Goal: Task Accomplishment & Management: Manage account settings

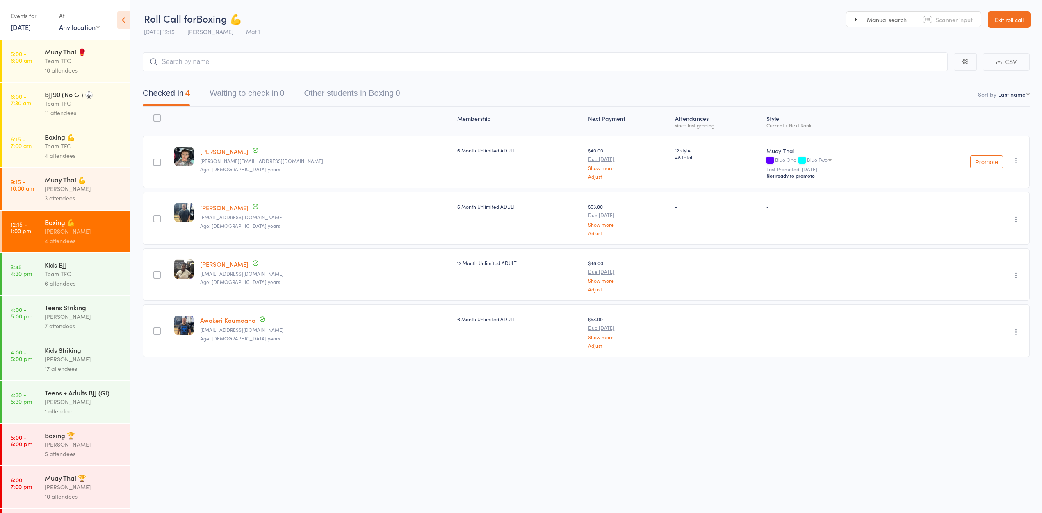
click at [79, 149] on div "Team TFC" at bounding box center [84, 145] width 78 height 9
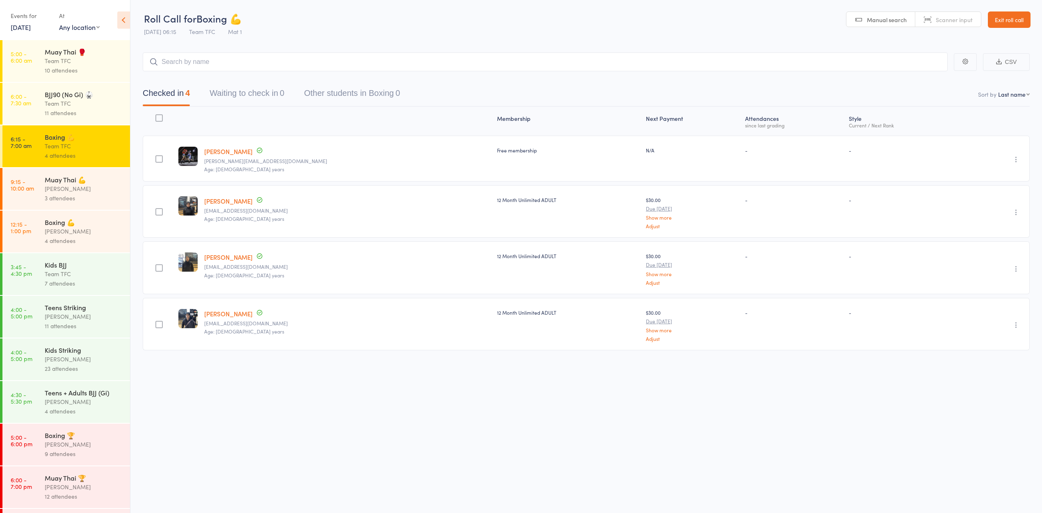
click at [95, 203] on div "3 attendees" at bounding box center [84, 198] width 78 height 9
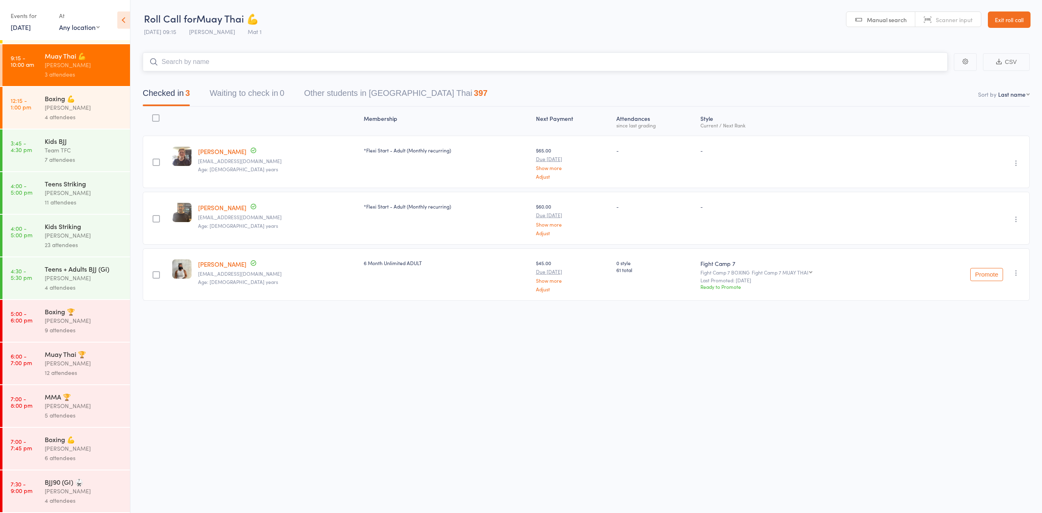
scroll to position [0, 0]
click at [71, 446] on div "[PERSON_NAME]" at bounding box center [84, 448] width 78 height 9
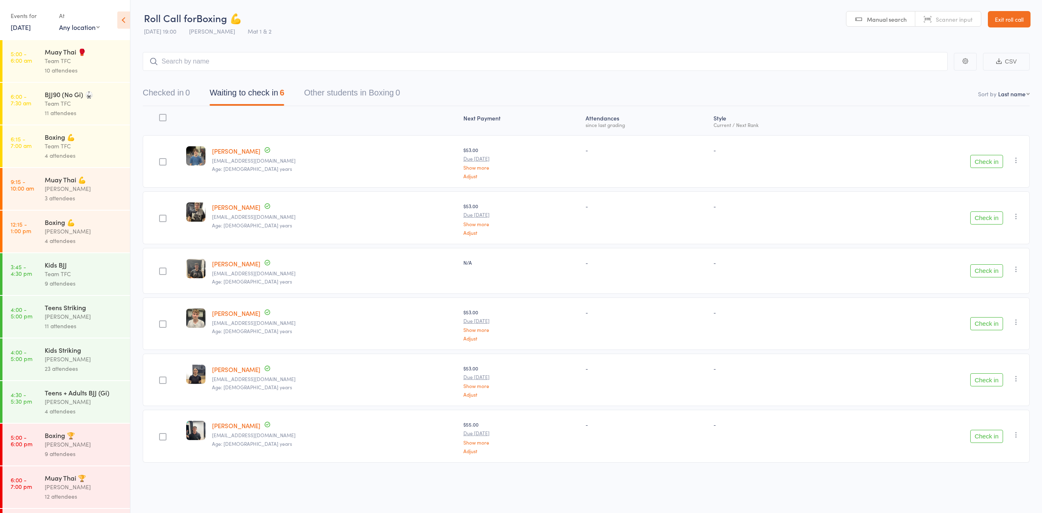
click at [49, 449] on div "[PERSON_NAME]" at bounding box center [84, 444] width 78 height 9
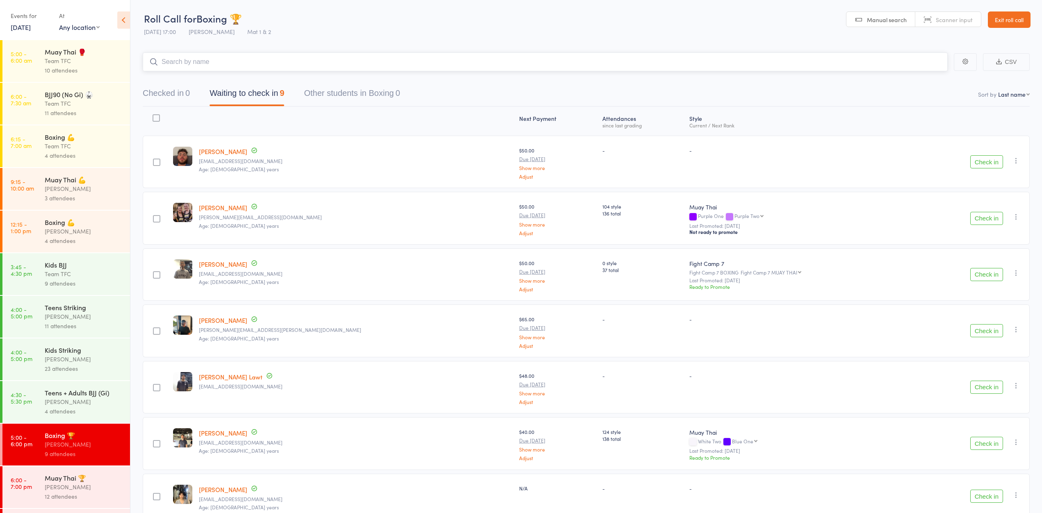
scroll to position [140, 0]
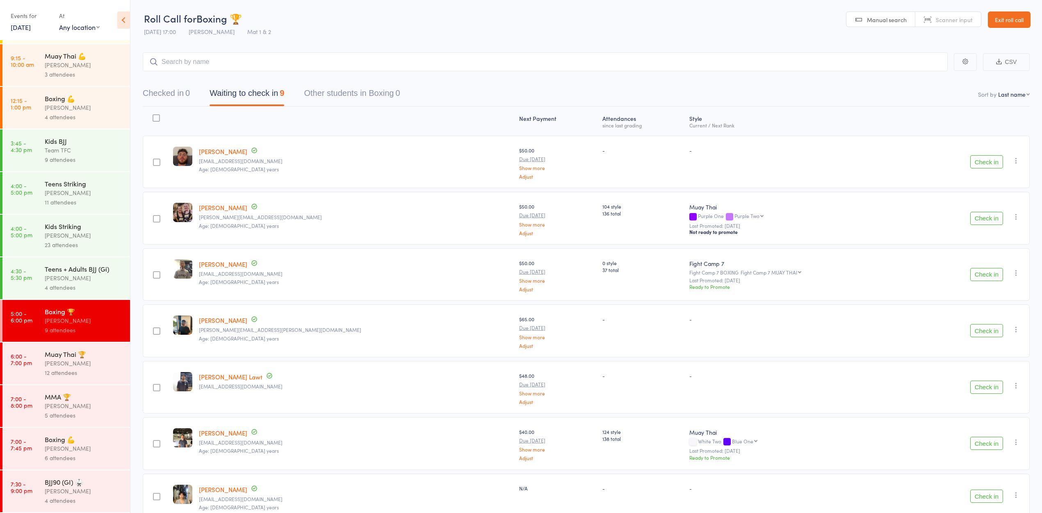
click at [59, 222] on div "Kids Striking" at bounding box center [84, 226] width 78 height 9
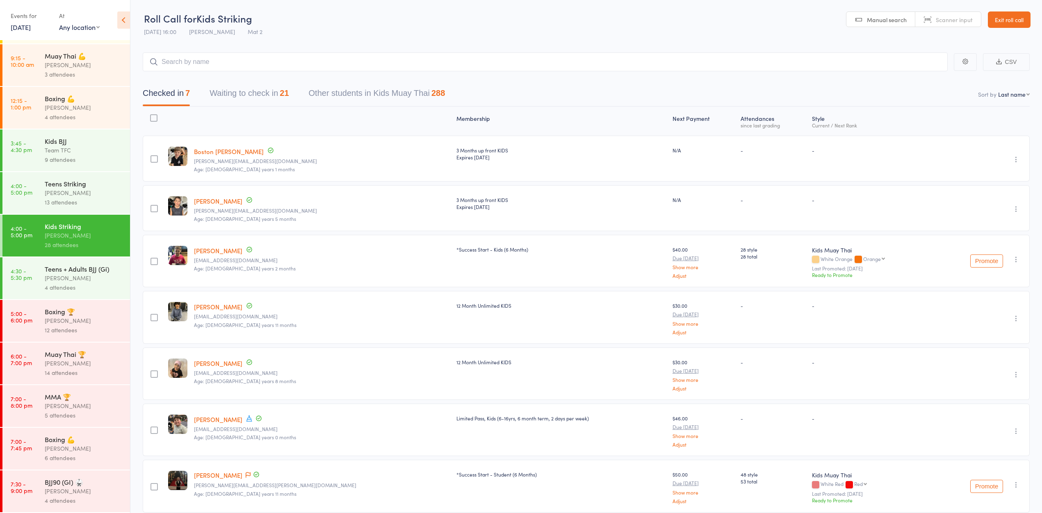
scroll to position [140, 0]
click at [83, 326] on div "12 attendees" at bounding box center [84, 330] width 78 height 9
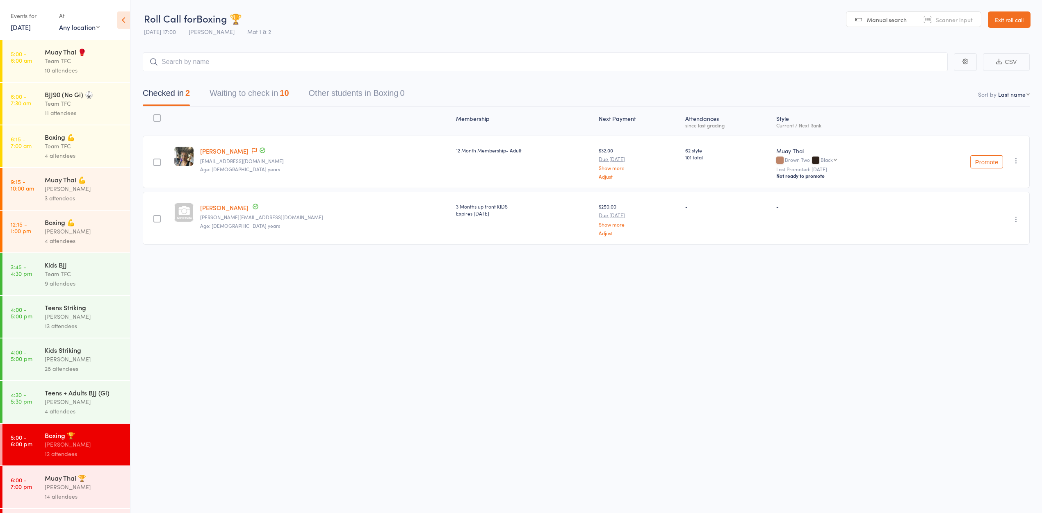
click at [78, 492] on div "[PERSON_NAME]" at bounding box center [84, 487] width 78 height 9
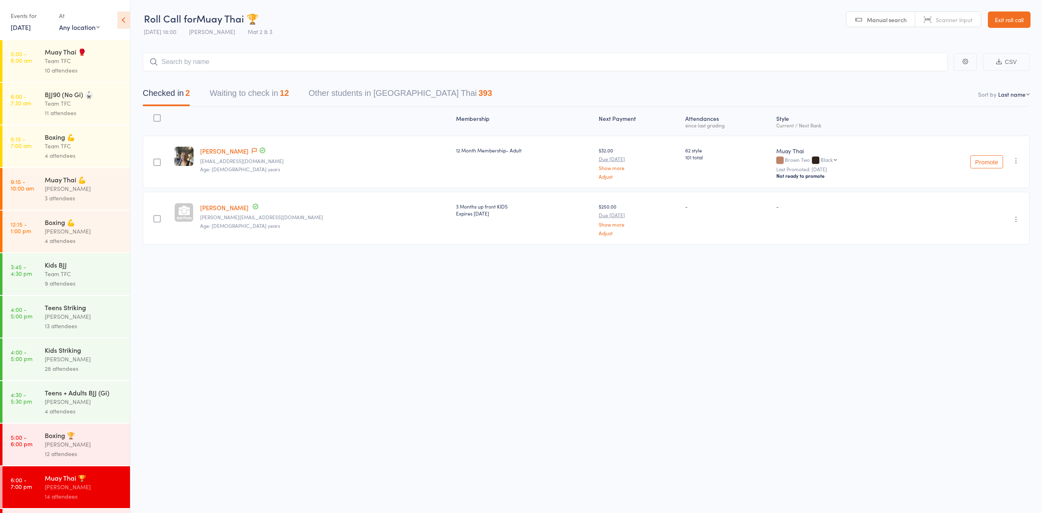
click at [73, 355] on div "Kids Striking" at bounding box center [84, 350] width 78 height 9
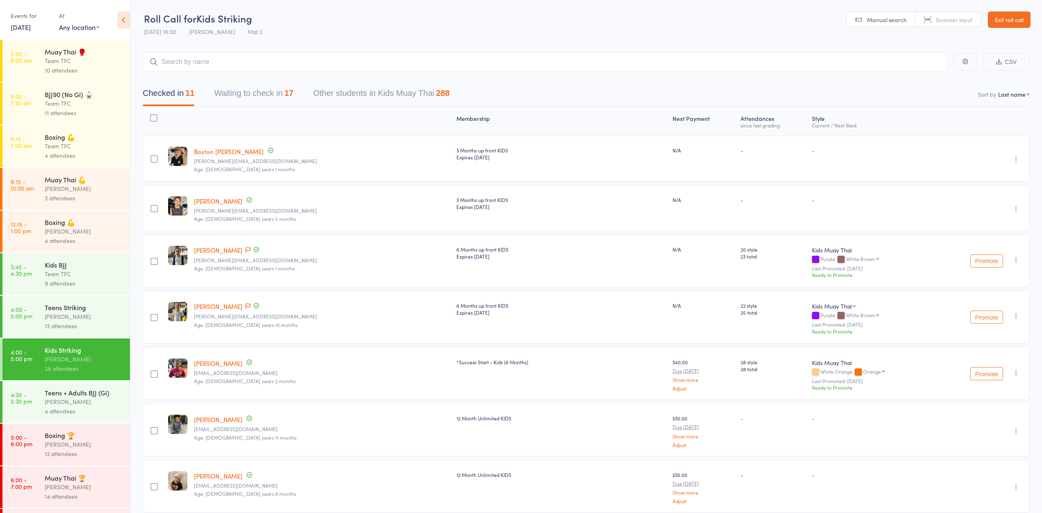
click at [1019, 24] on link "Exit roll call" at bounding box center [1009, 19] width 43 height 16
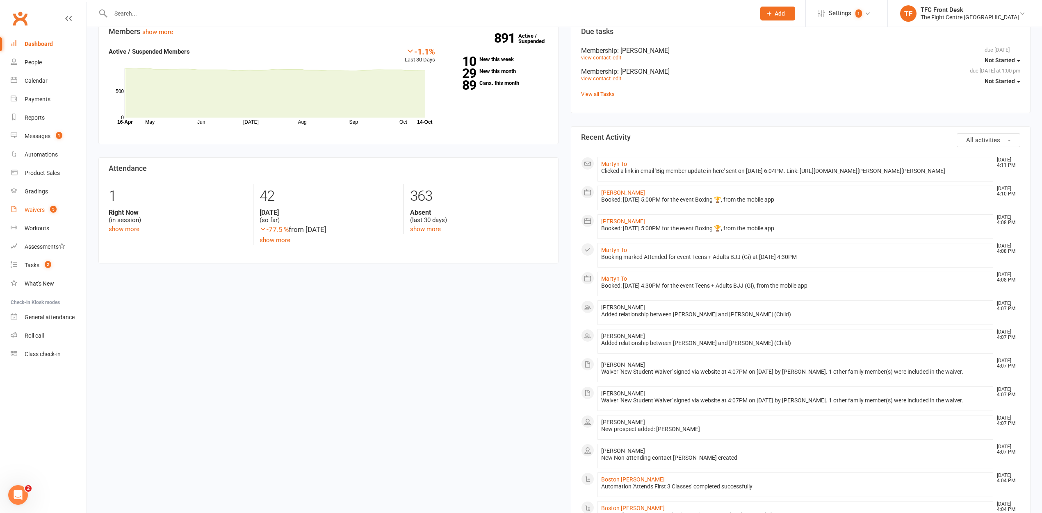
click at [33, 209] on div "Waivers" at bounding box center [35, 210] width 20 height 7
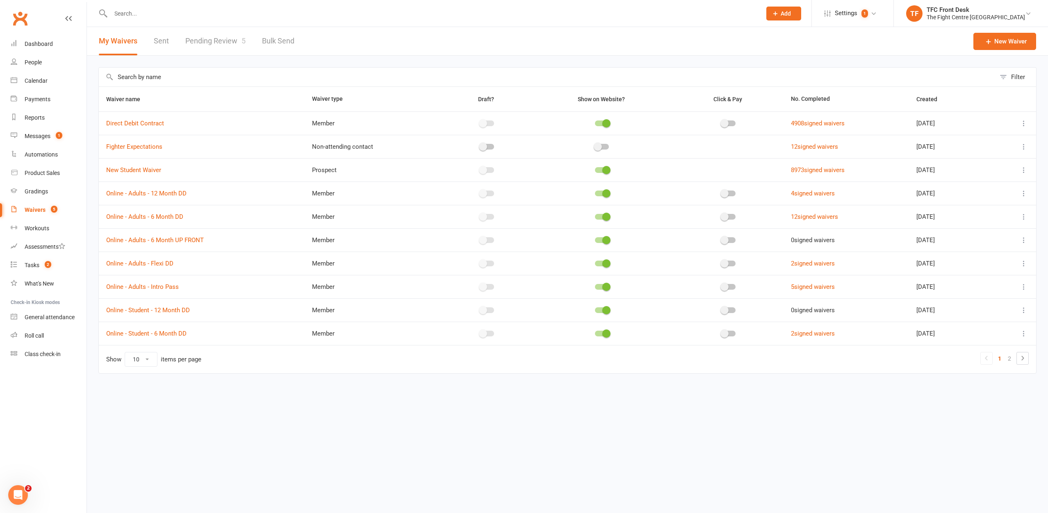
click at [39, 211] on div "Waivers" at bounding box center [35, 210] width 21 height 7
click at [211, 39] on link "Pending Review 5" at bounding box center [215, 41] width 60 height 28
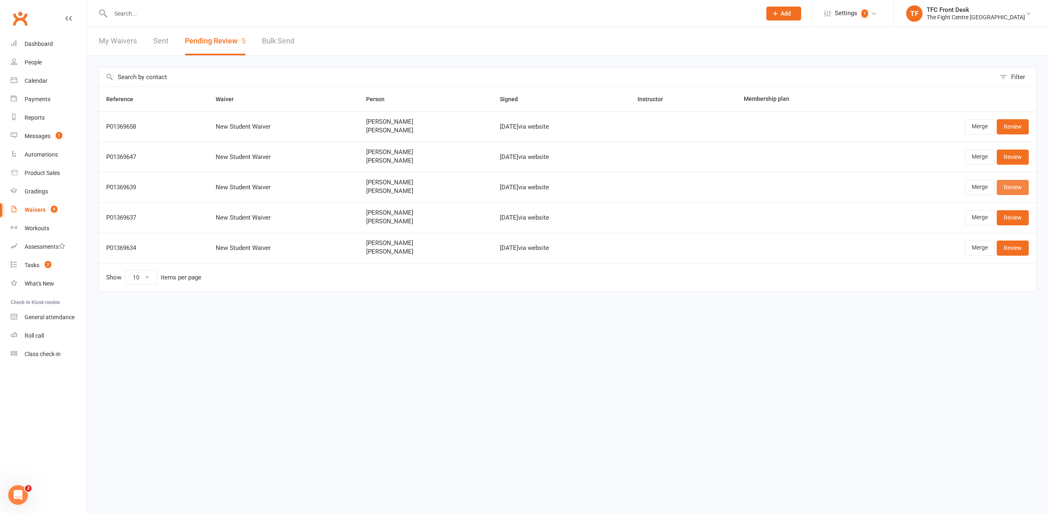
click at [1014, 188] on link "Review" at bounding box center [1013, 187] width 32 height 15
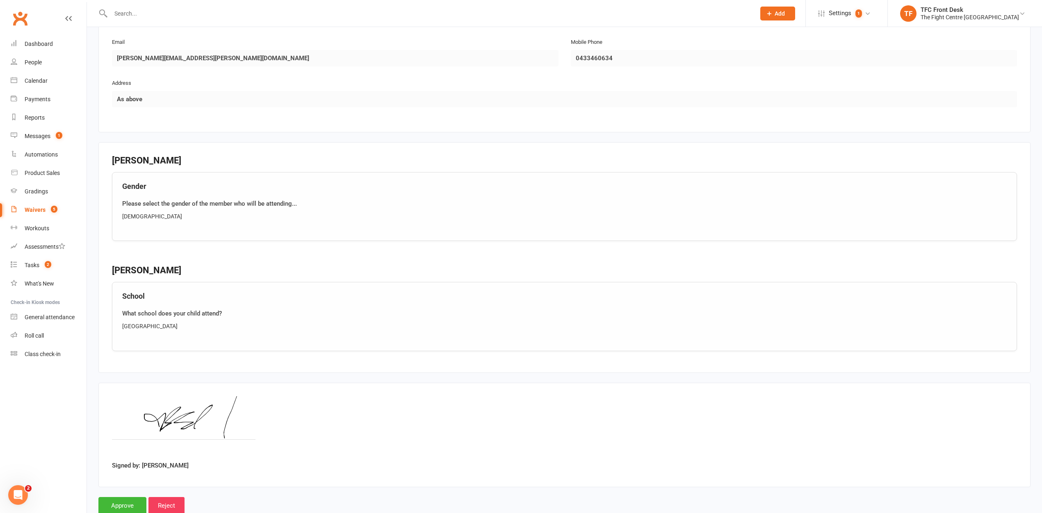
scroll to position [770, 0]
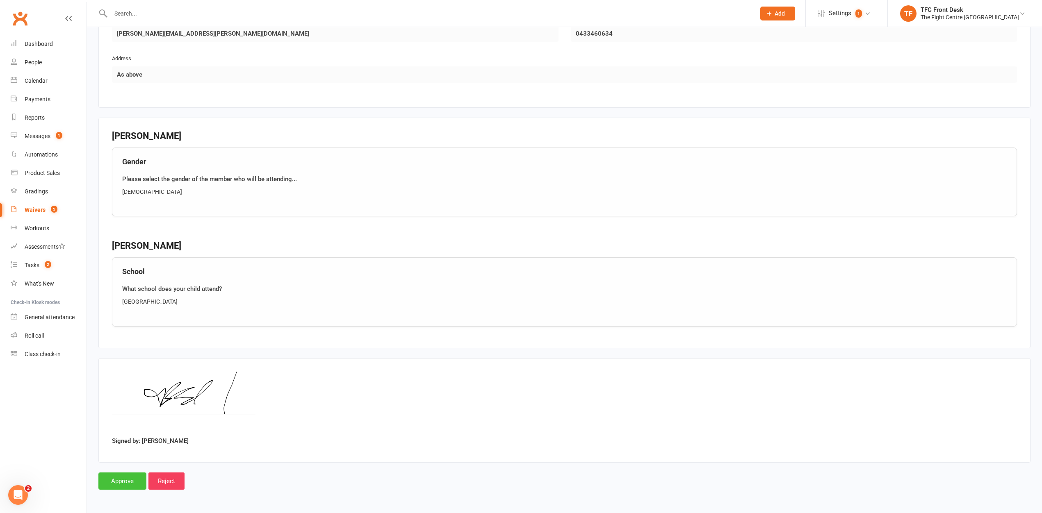
click at [124, 477] on input "Approve" at bounding box center [122, 481] width 48 height 17
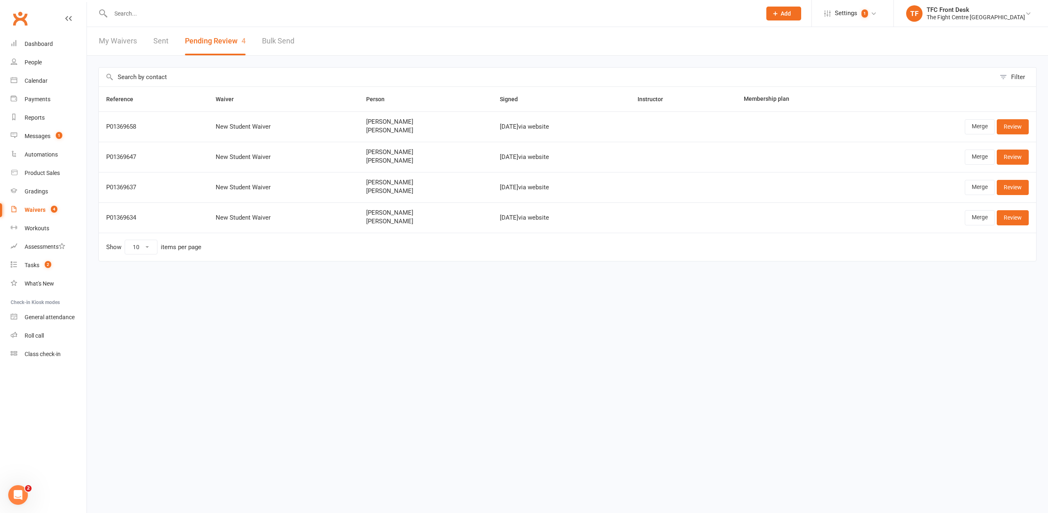
click at [286, 11] on input "text" at bounding box center [431, 13] width 647 height 11
click at [338, 63] on div "Filter Reference Waiver Person Signed Instructor Membership plan P01369658 New …" at bounding box center [567, 170] width 961 height 229
click at [311, 9] on input "text" at bounding box center [431, 13] width 647 height 11
click at [298, 9] on input "text" at bounding box center [431, 13] width 647 height 11
click at [346, 4] on div at bounding box center [426, 13] width 657 height 27
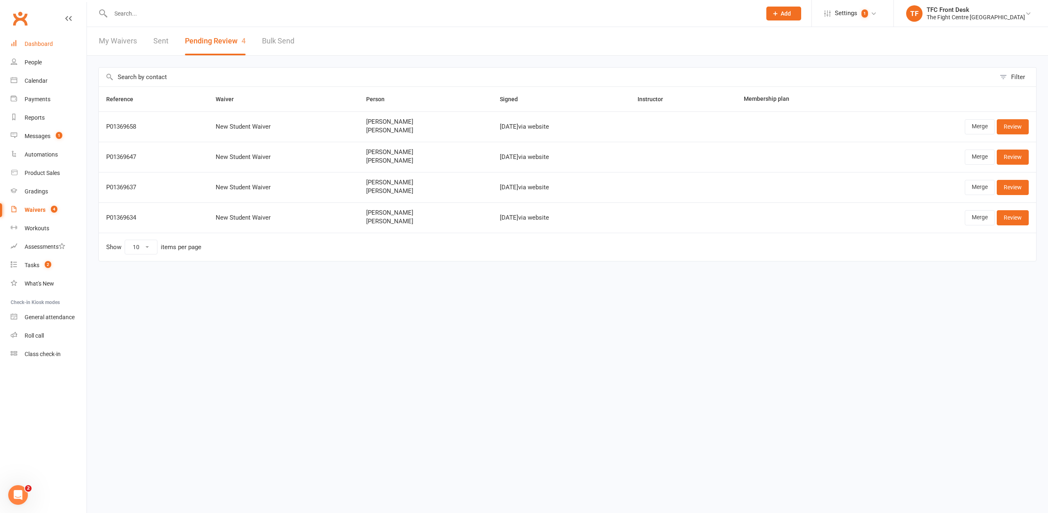
click at [47, 43] on div "Dashboard" at bounding box center [39, 44] width 28 height 7
click at [209, 12] on input "text" at bounding box center [431, 13] width 647 height 11
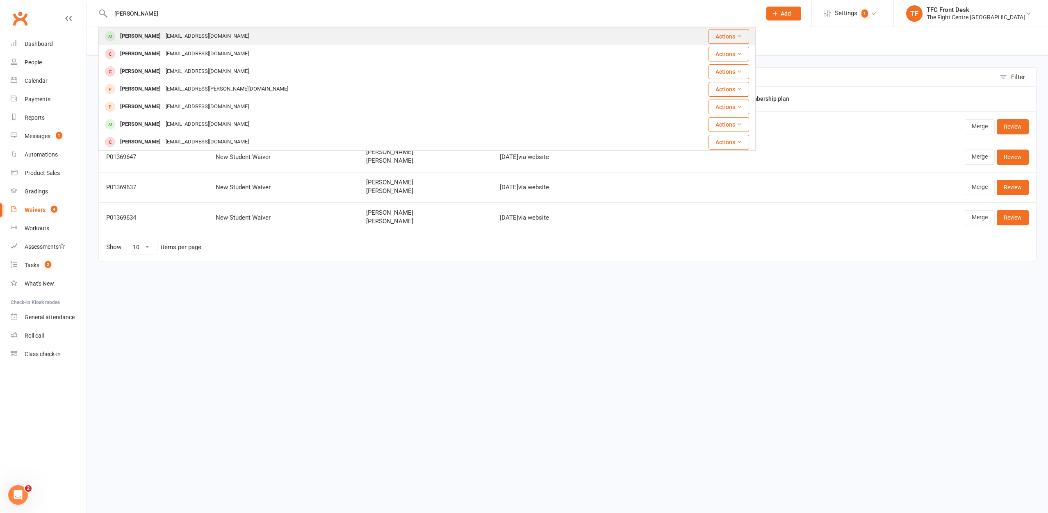
type input "bryce mcau"
click at [186, 34] on div "BryceMcAuley21@gmail.com" at bounding box center [207, 36] width 88 height 12
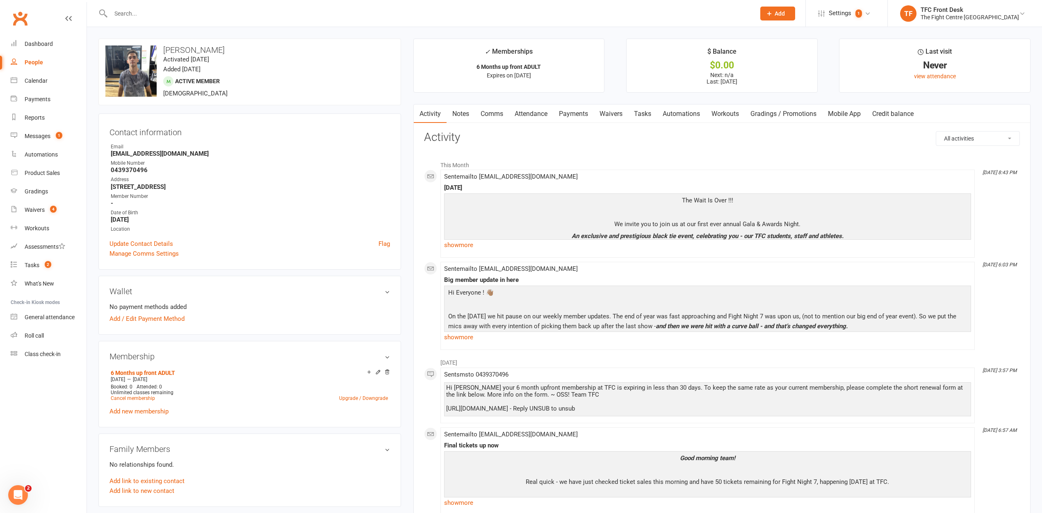
click at [452, 112] on link "Notes" at bounding box center [460, 114] width 28 height 19
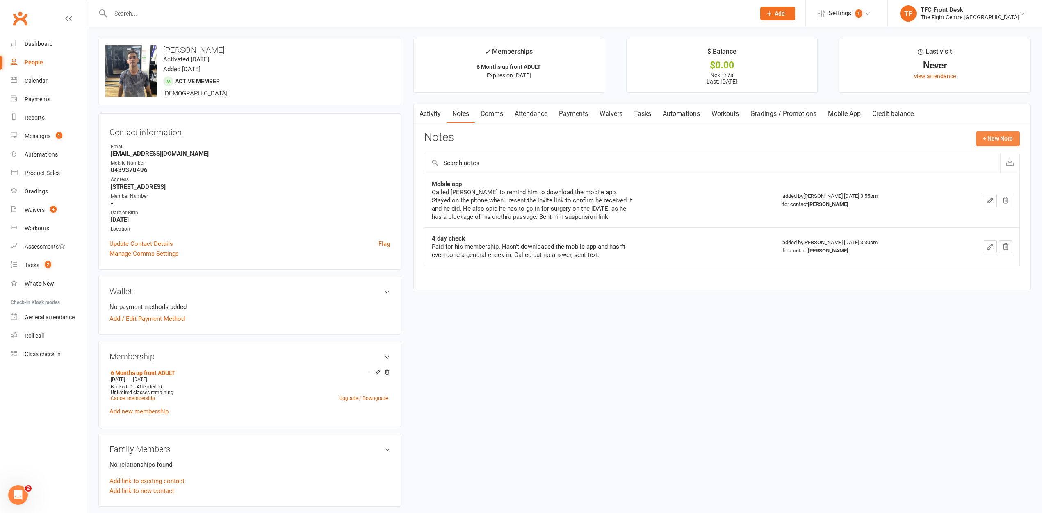
click at [1010, 134] on button "+ New Note" at bounding box center [998, 138] width 44 height 15
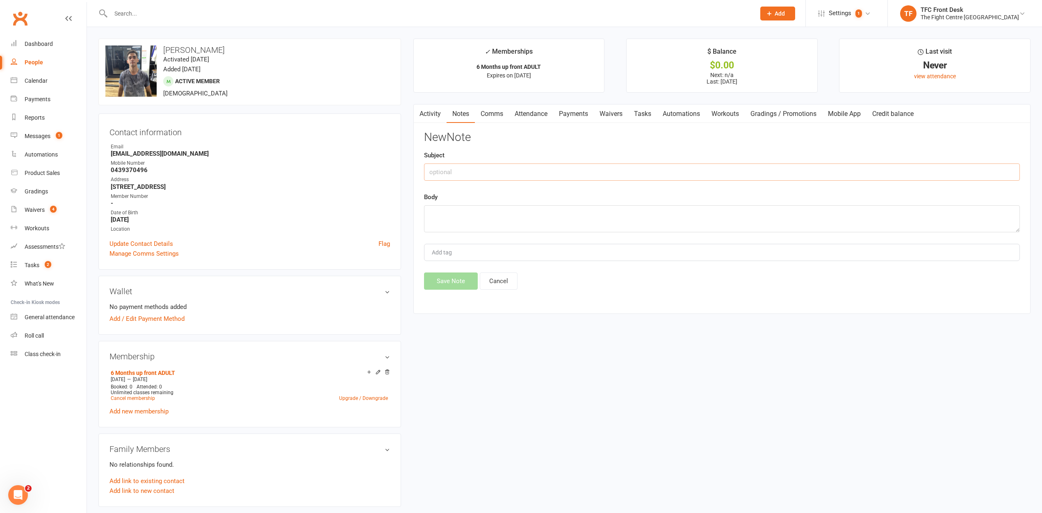
click at [874, 166] on input "text" at bounding box center [722, 172] width 596 height 17
type input "Retention"
type textarea "B"
type textarea "Jarvie approved 3 months free for Bryce when he returns from poor health as he …"
click at [609, 175] on input "Retention" at bounding box center [722, 172] width 596 height 17
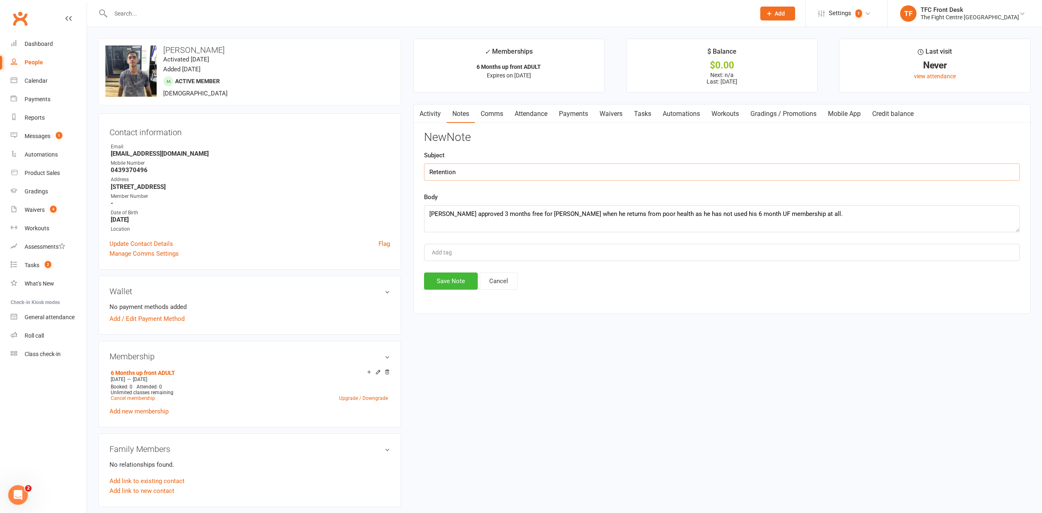
drag, startPoint x: 609, startPoint y: 175, endPoint x: 613, endPoint y: 166, distance: 9.5
click at [613, 166] on input "Retention" at bounding box center [722, 172] width 596 height 17
click at [610, 171] on input "Retention" at bounding box center [722, 172] width 596 height 17
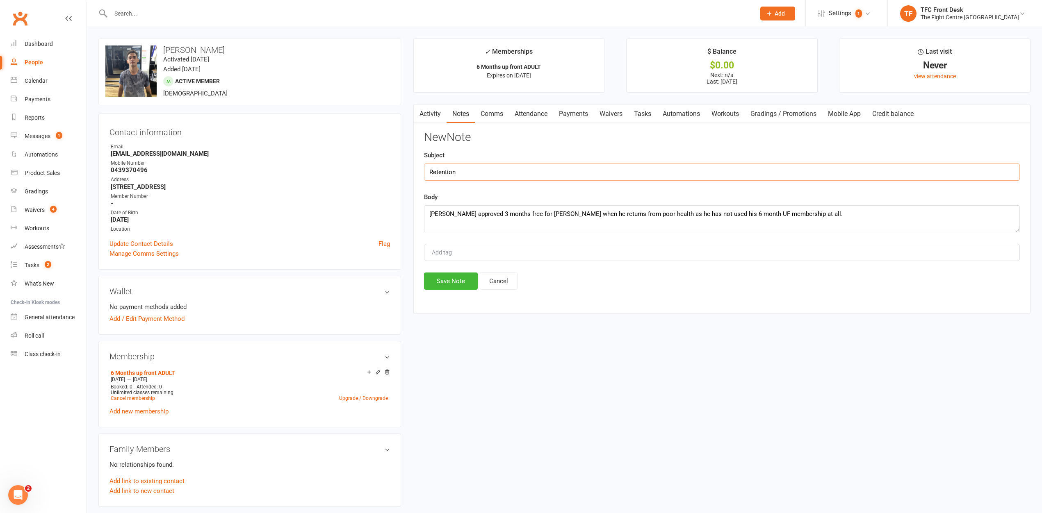
click at [610, 171] on input "Retention" at bounding box center [722, 172] width 596 height 17
type input "3 months free on return"
click at [440, 278] on button "Save Note" at bounding box center [451, 281] width 54 height 17
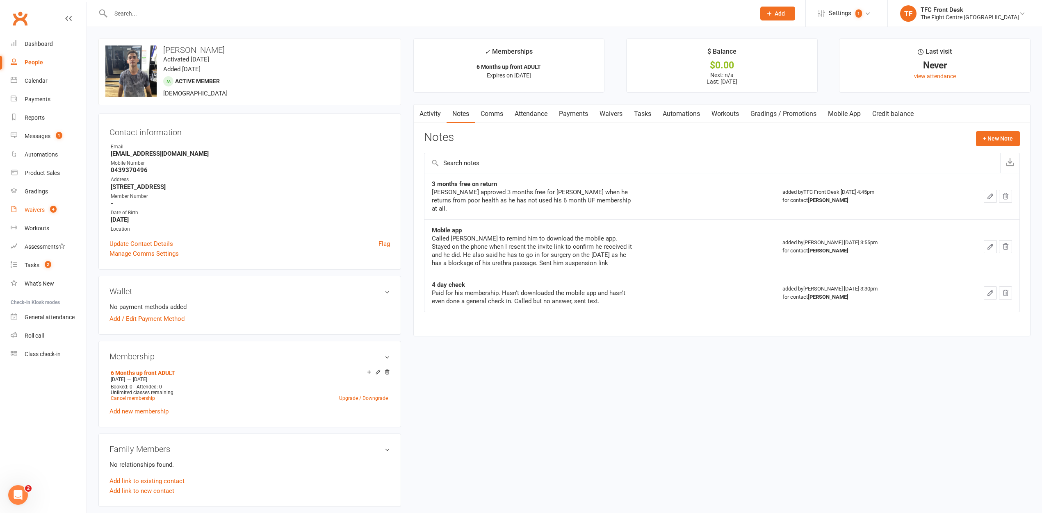
click at [46, 209] on count-badge "4" at bounding box center [51, 210] width 11 height 7
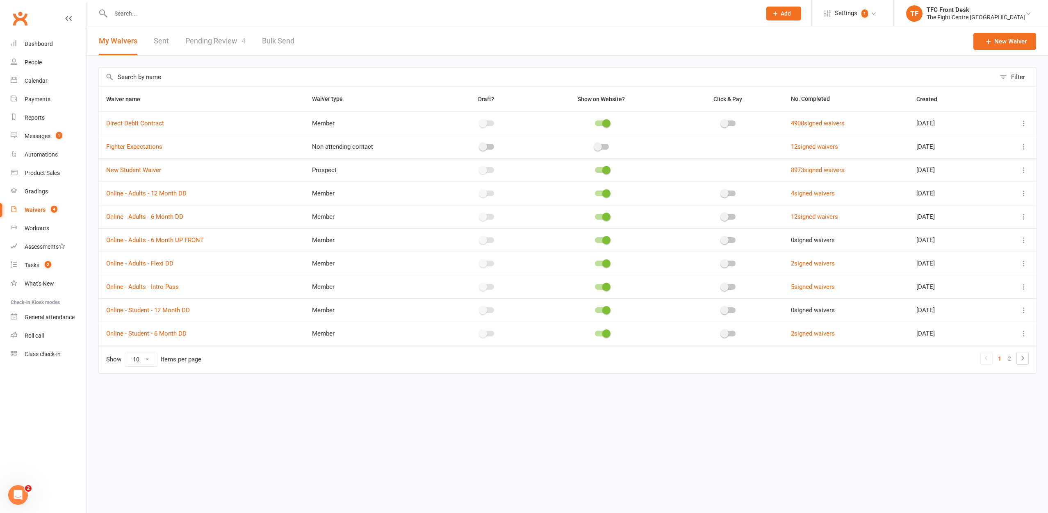
click at [208, 46] on link "Pending Review 4" at bounding box center [215, 41] width 60 height 28
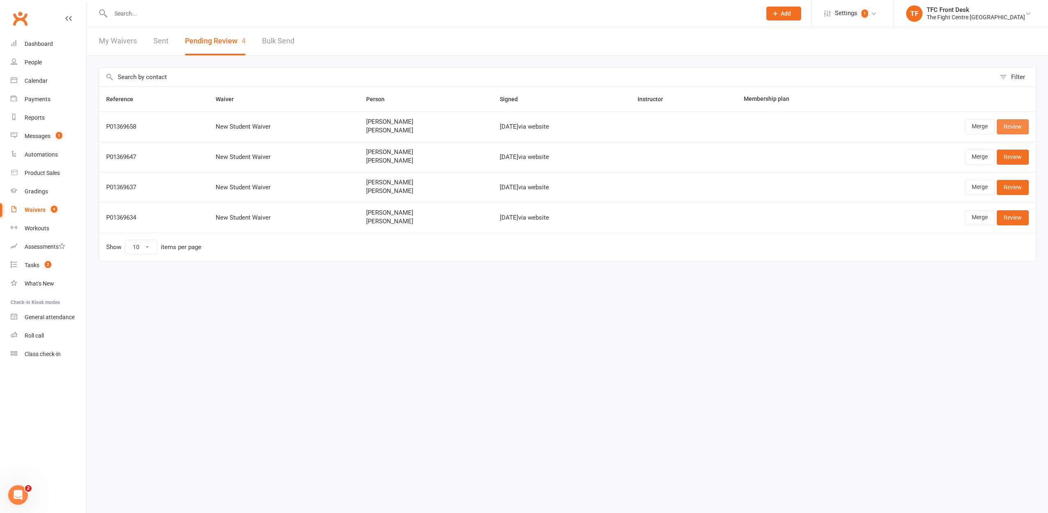
click at [1022, 133] on link "Review" at bounding box center [1013, 126] width 32 height 15
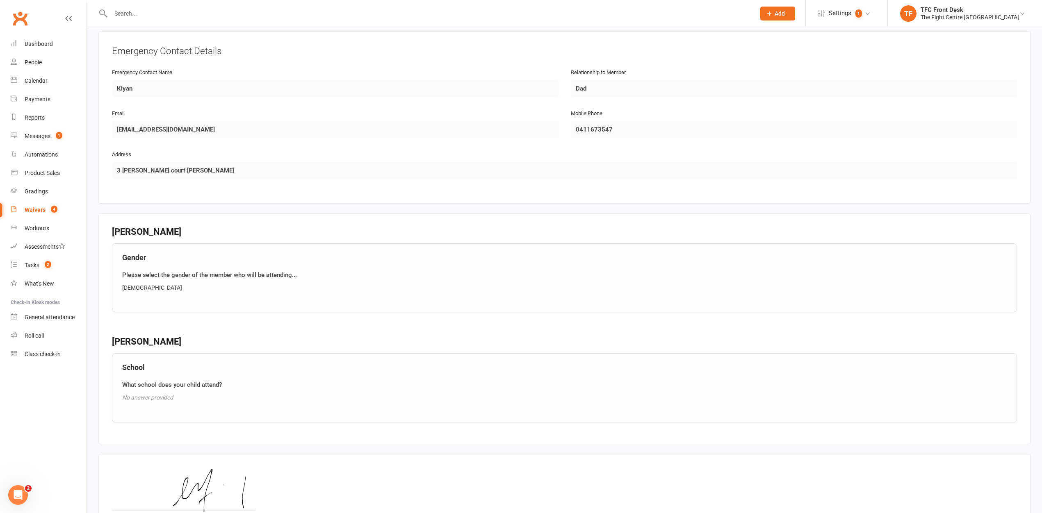
scroll to position [770, 0]
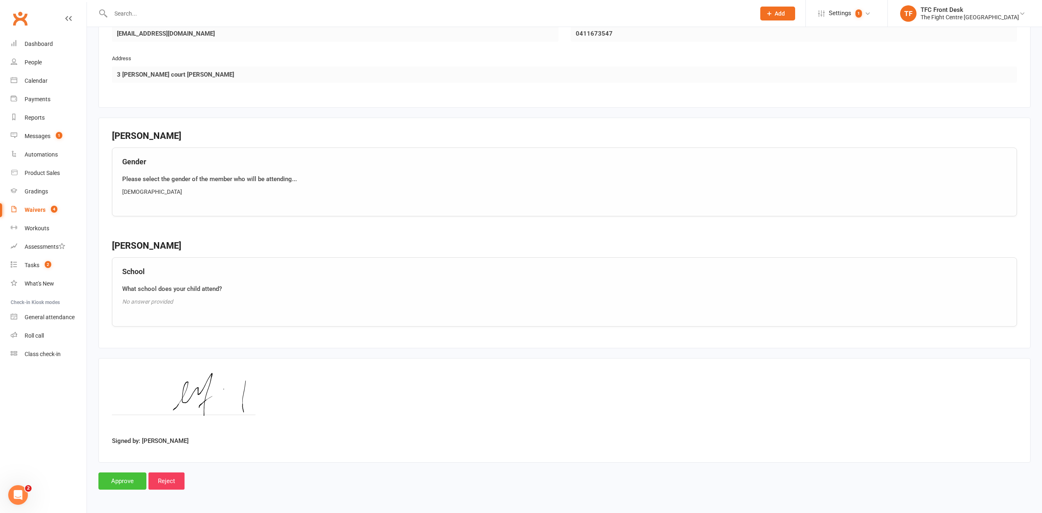
click at [110, 487] on input "Approve" at bounding box center [122, 481] width 48 height 17
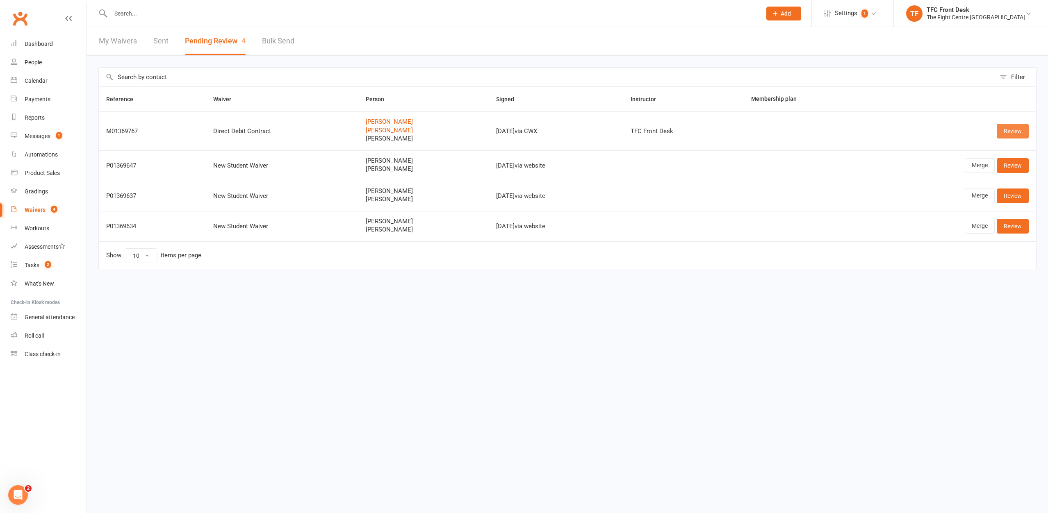
click at [1006, 132] on link "Review" at bounding box center [1013, 131] width 32 height 15
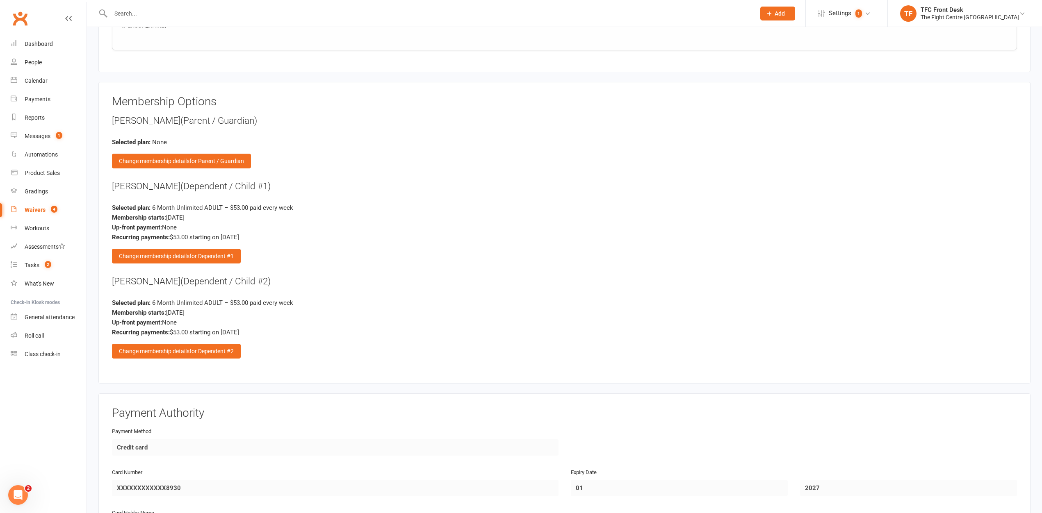
scroll to position [2081, 0]
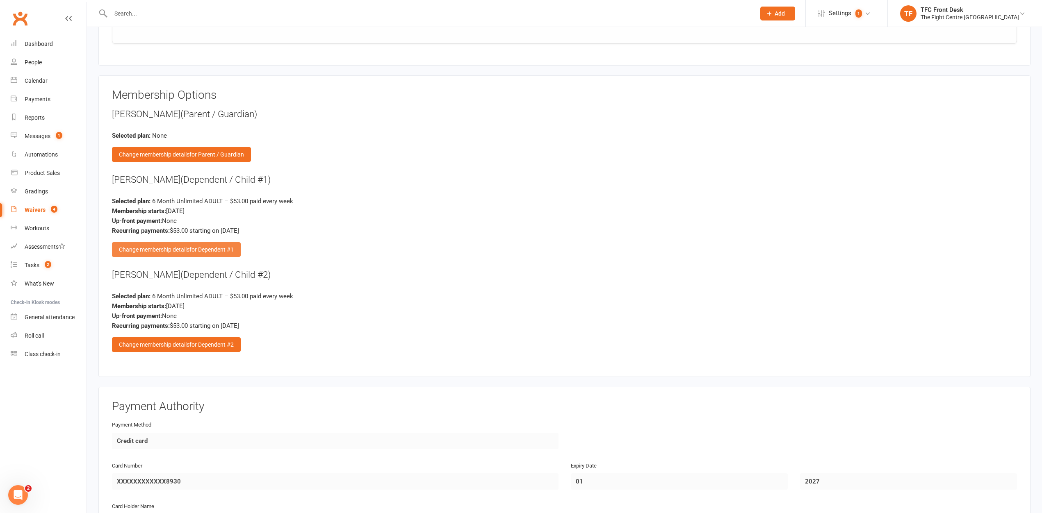
click at [203, 248] on span "for Dependent #1" at bounding box center [211, 249] width 44 height 7
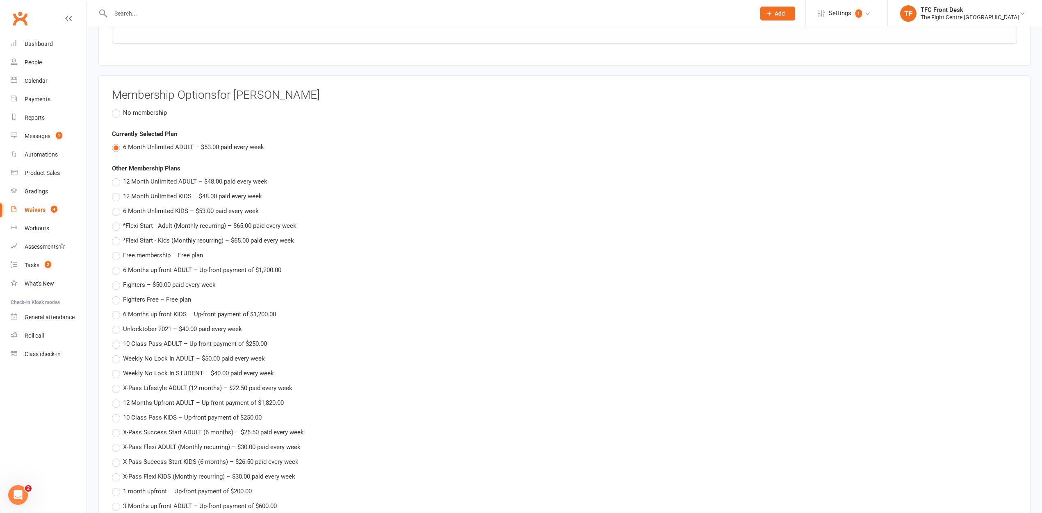
click at [130, 212] on span "6 Month Unlimited KIDS – $53.00 paid every week" at bounding box center [191, 210] width 136 height 9
click at [117, 206] on input "6 Month Unlimited KIDS – $53.00 paid every week" at bounding box center [114, 206] width 5 height 0
type input "6 Month Unlimited KIDS"
type input "53"
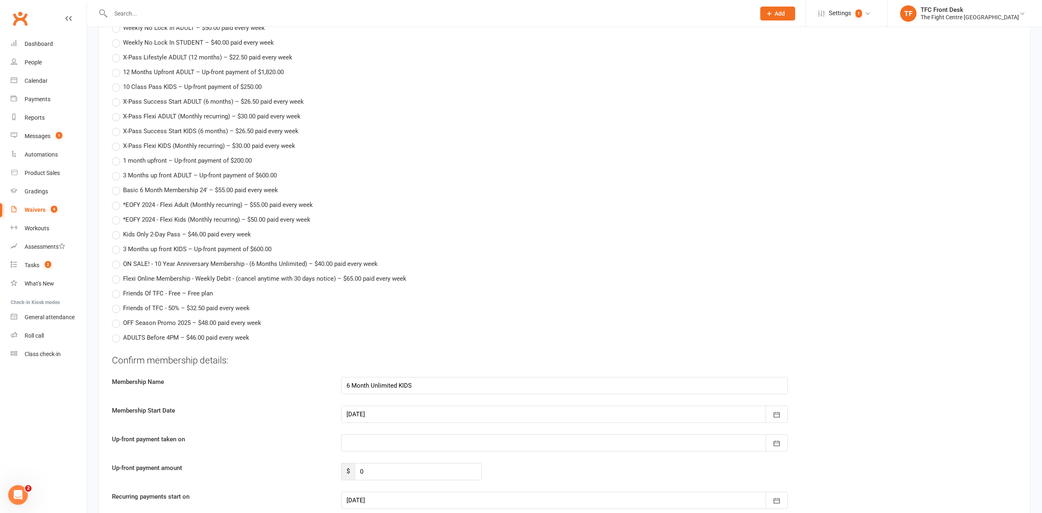
scroll to position [2777, 0]
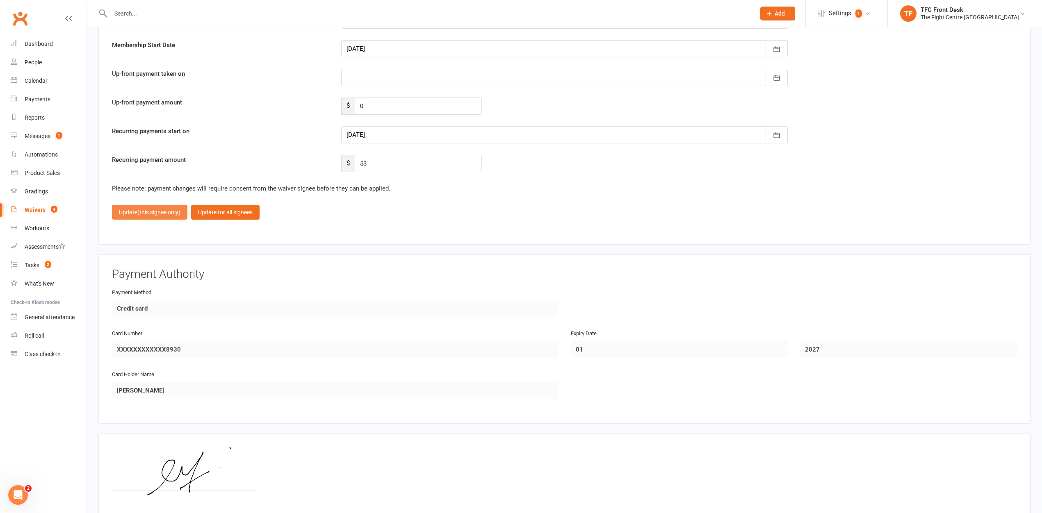
click at [164, 214] on span "(this signee only)" at bounding box center [158, 212] width 43 height 7
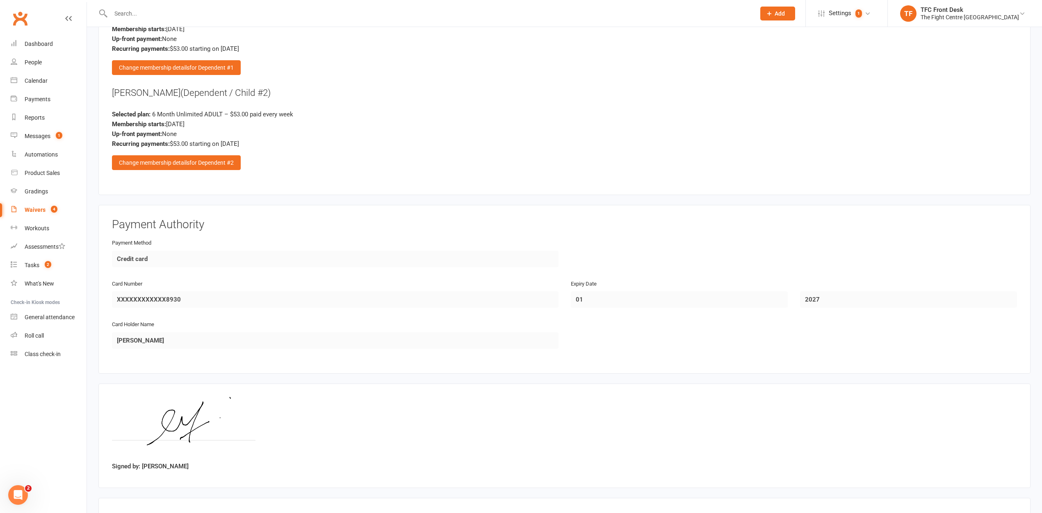
scroll to position [2114, 0]
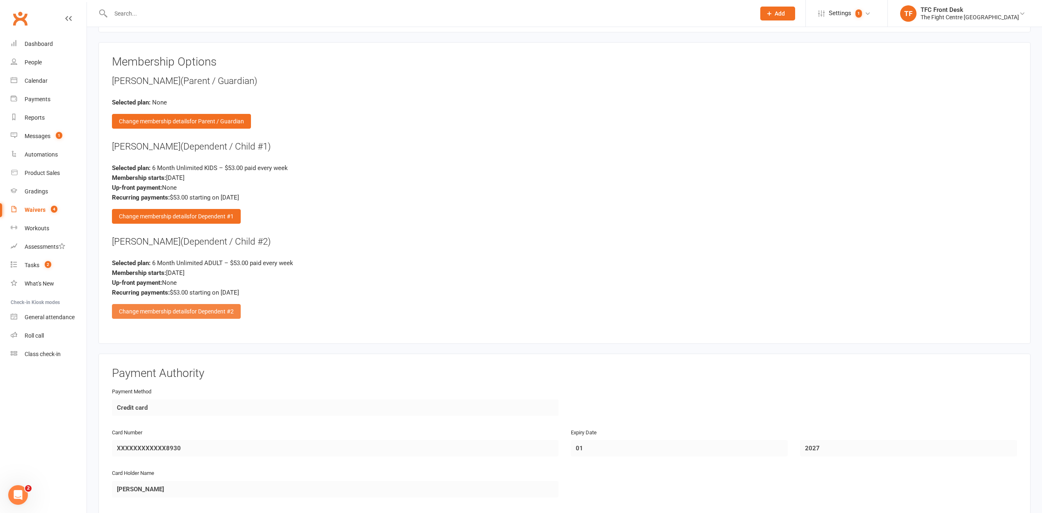
click at [172, 310] on div "Change membership details for Dependent #2" at bounding box center [176, 311] width 129 height 15
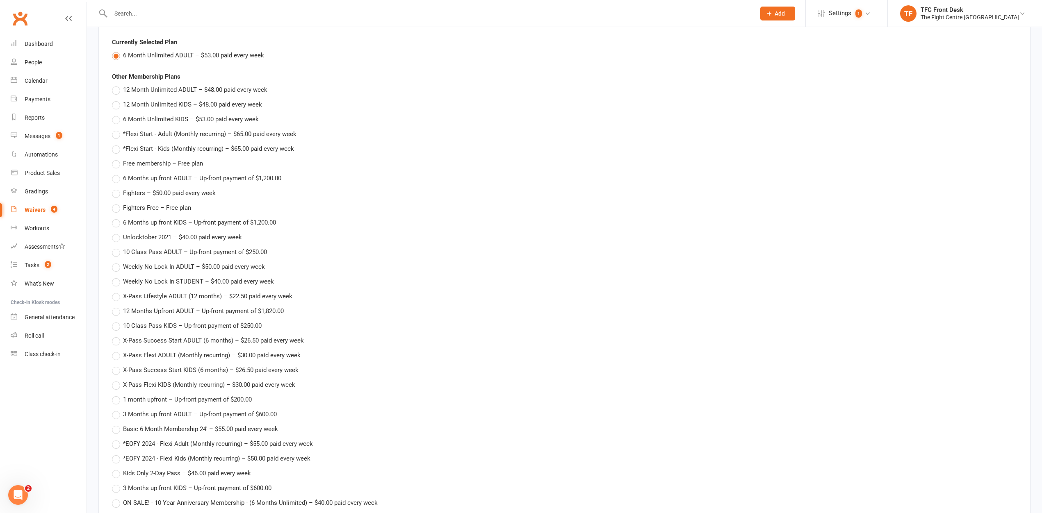
scroll to position [2158, 0]
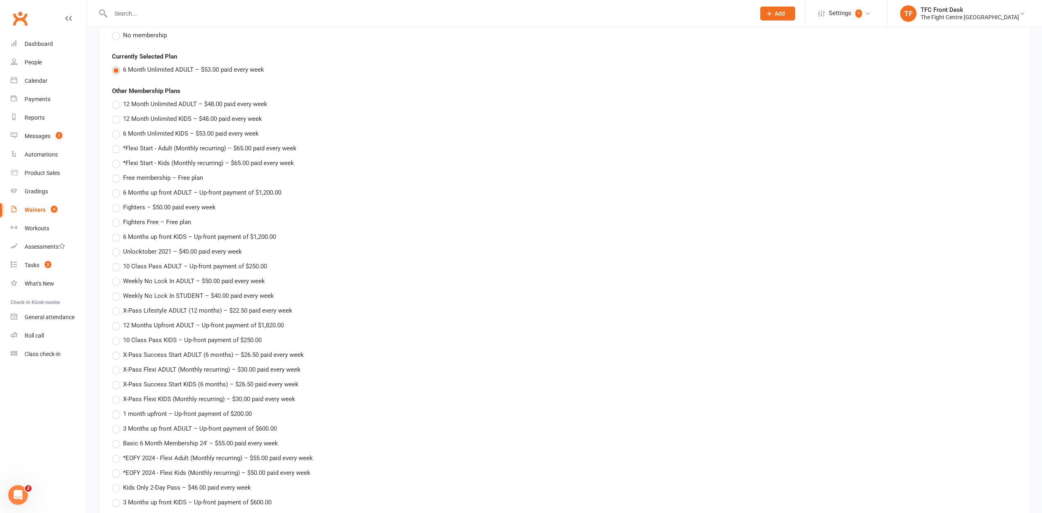
click at [141, 134] on span "6 Month Unlimited KIDS – $53.00 paid every week" at bounding box center [191, 133] width 136 height 9
click at [117, 129] on input "6 Month Unlimited KIDS – $53.00 paid every week" at bounding box center [114, 129] width 5 height 0
type input "6 Month Unlimited KIDS"
type input "53"
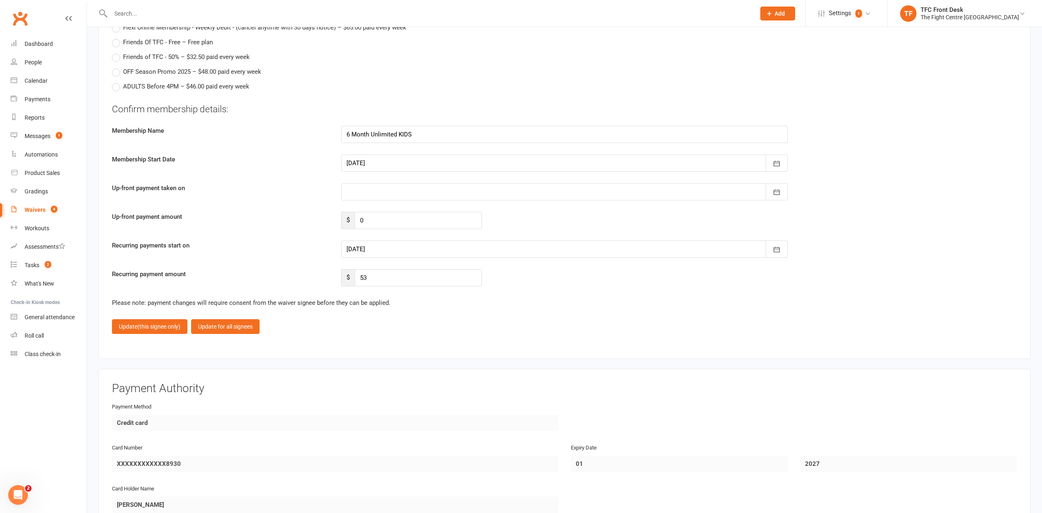
scroll to position [2726, 0]
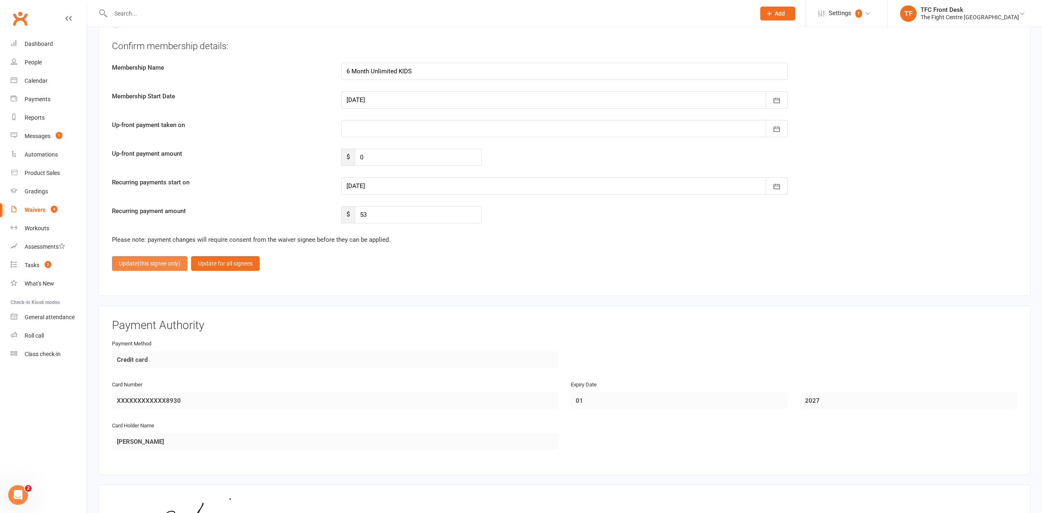
click at [169, 261] on span "(this signee only)" at bounding box center [158, 263] width 43 height 7
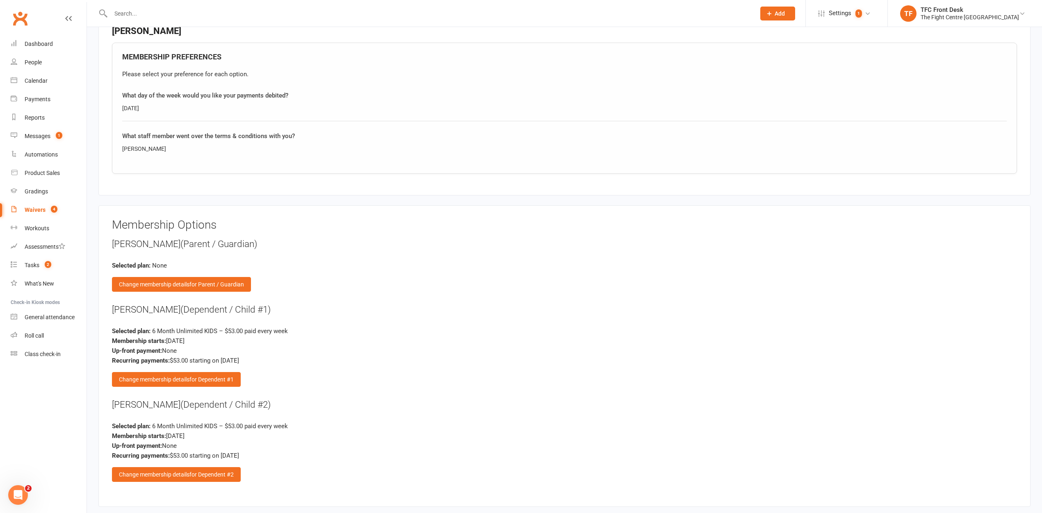
scroll to position [1968, 0]
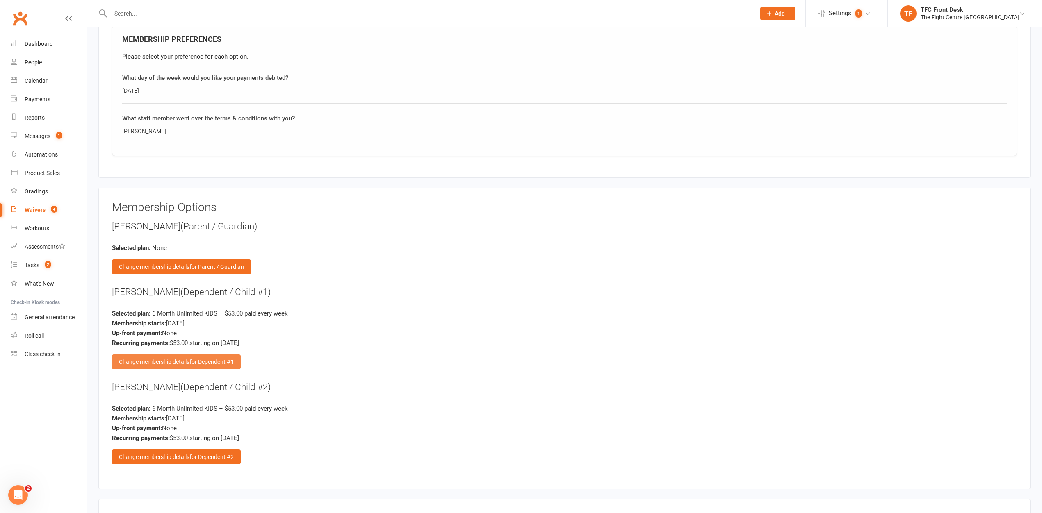
click at [206, 363] on span "for Dependent #1" at bounding box center [211, 362] width 44 height 7
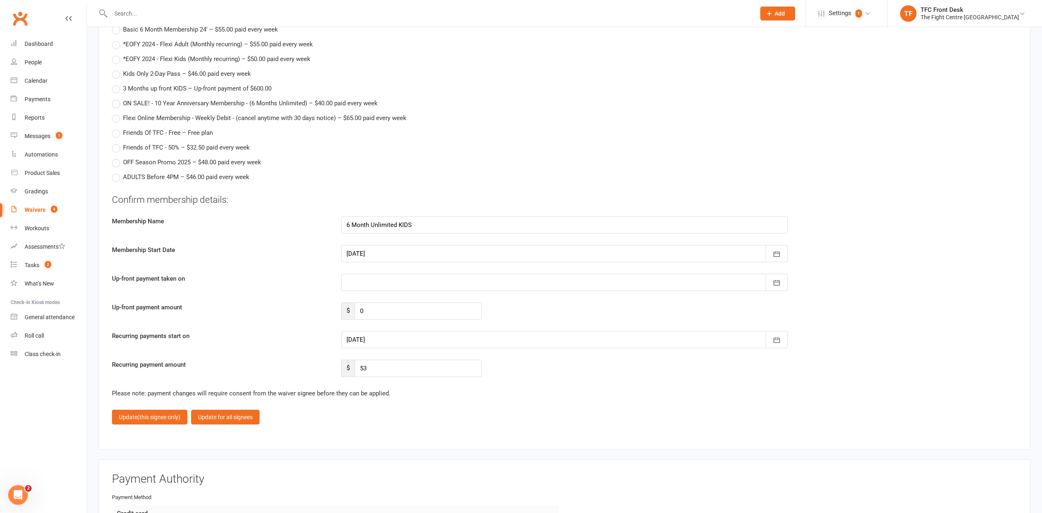
scroll to position [2603, 0]
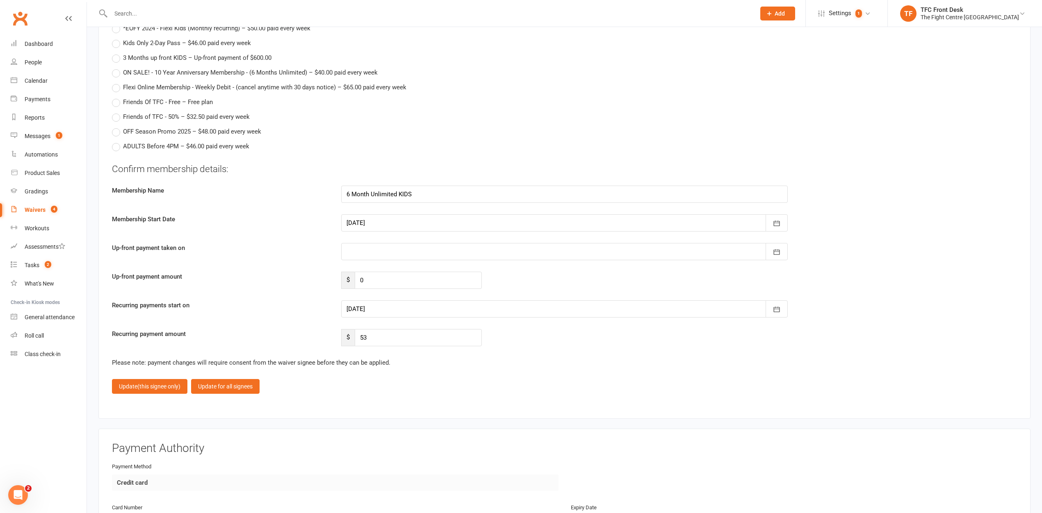
click at [375, 306] on div at bounding box center [564, 309] width 446 height 17
click at [397, 393] on button "13" at bounding box center [392, 392] width 17 height 15
click at [403, 313] on div at bounding box center [564, 309] width 446 height 17
click at [387, 410] on button "20" at bounding box center [392, 408] width 17 height 15
type input "[DATE]"
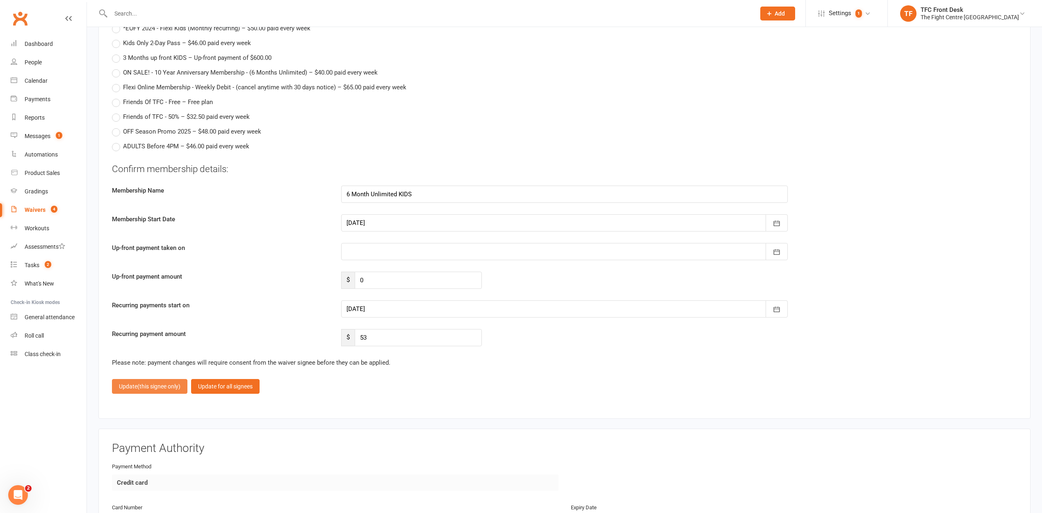
click at [155, 389] on span "(this signee only)" at bounding box center [158, 386] width 43 height 7
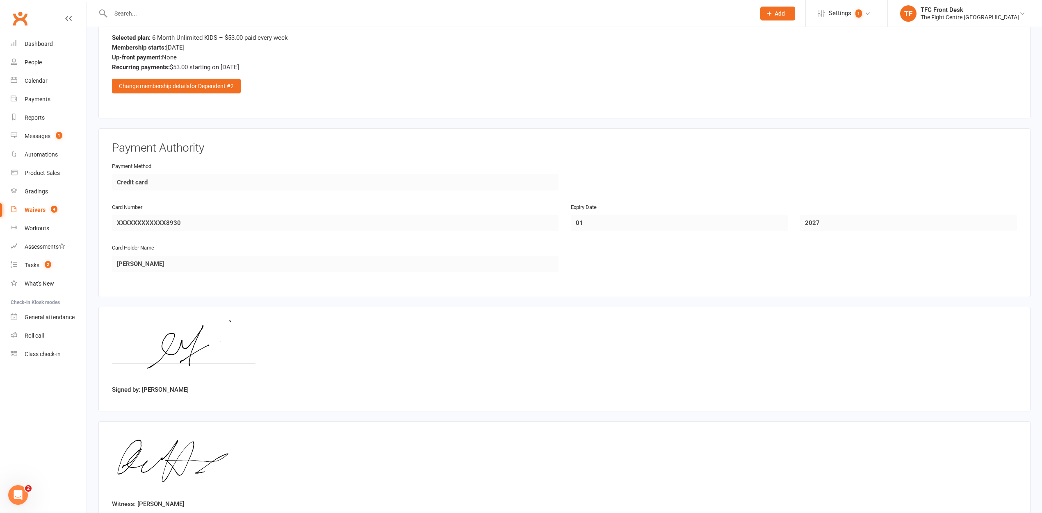
scroll to position [2338, 0]
click at [200, 86] on span "for Dependent #2" at bounding box center [211, 87] width 44 height 7
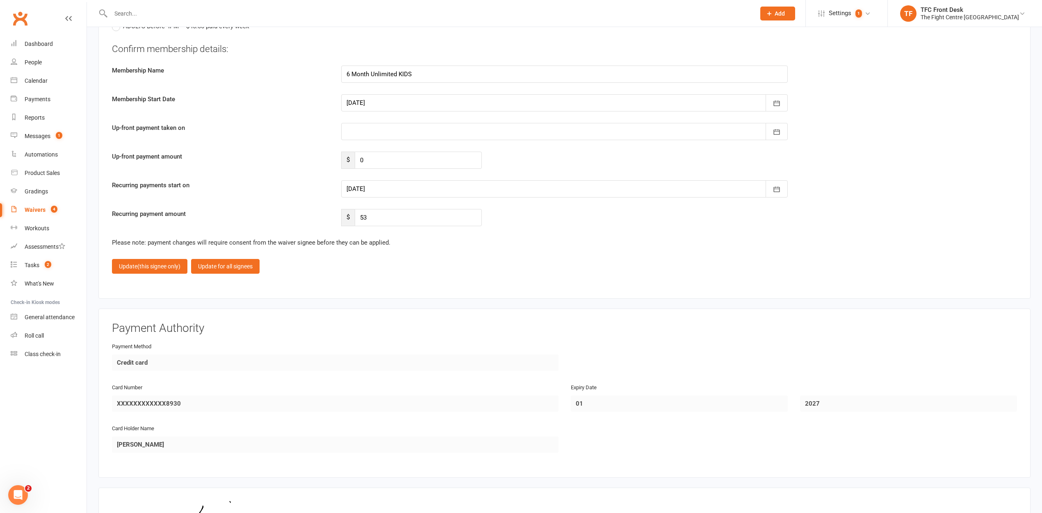
scroll to position [2754, 0]
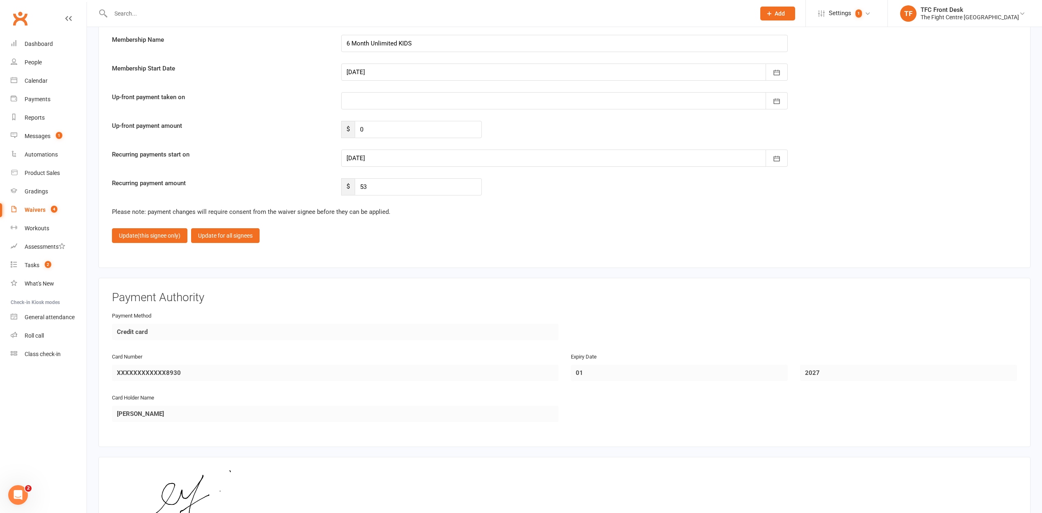
click at [404, 159] on div at bounding box center [564, 158] width 446 height 17
click at [390, 251] on button "20" at bounding box center [392, 257] width 17 height 15
type input "20 Oct 2025"
click at [129, 233] on button "Update (this signee only)" at bounding box center [149, 235] width 75 height 15
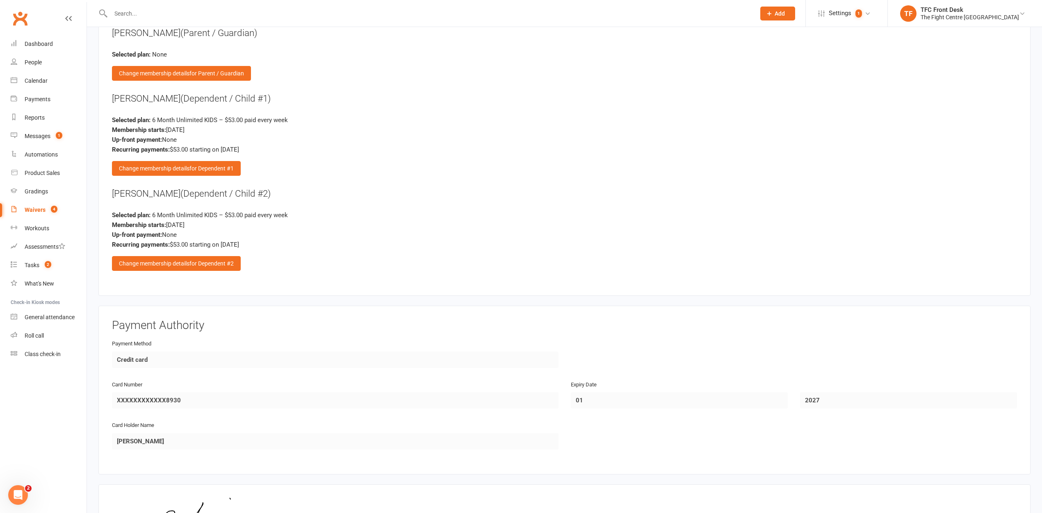
scroll to position [2158, 0]
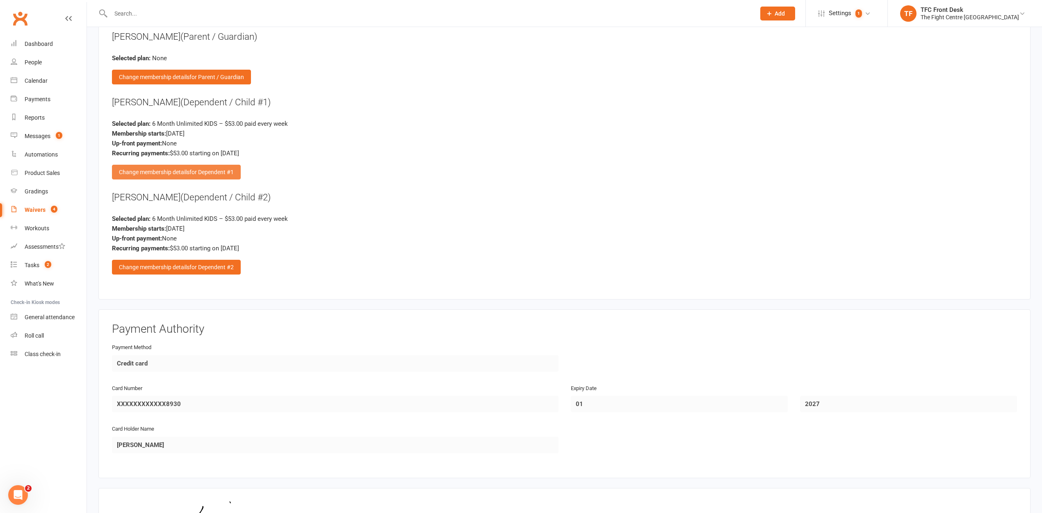
click at [194, 169] on span "for Dependent #1" at bounding box center [211, 172] width 44 height 7
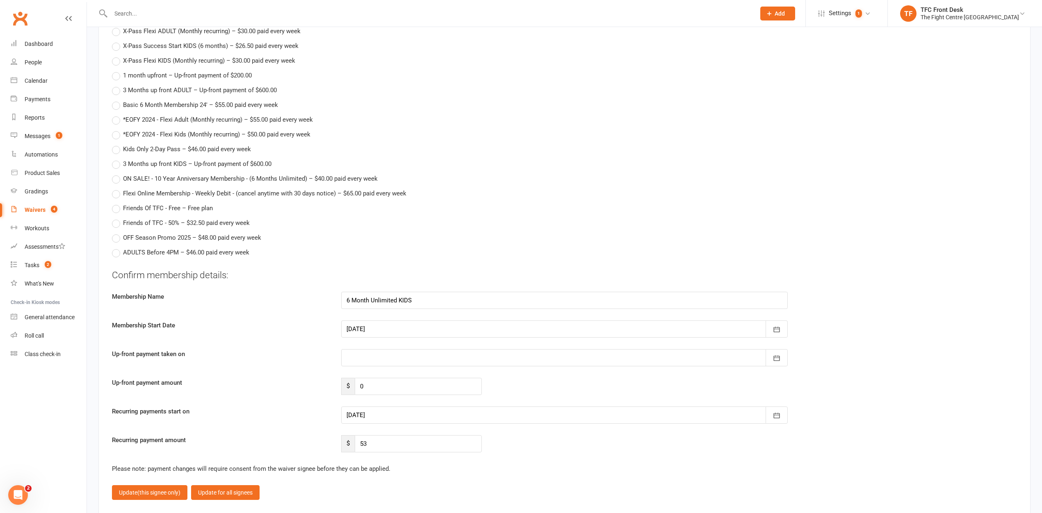
scroll to position [2497, 0]
click at [118, 151] on label "Kids Only 2-Day Pass – $46.00 paid every week" at bounding box center [181, 149] width 139 height 10
click at [117, 144] on input "Kids Only 2-Day Pass – $46.00 paid every week" at bounding box center [114, 144] width 5 height 0
type input "Kids Only 2-Day Pass"
type input "46"
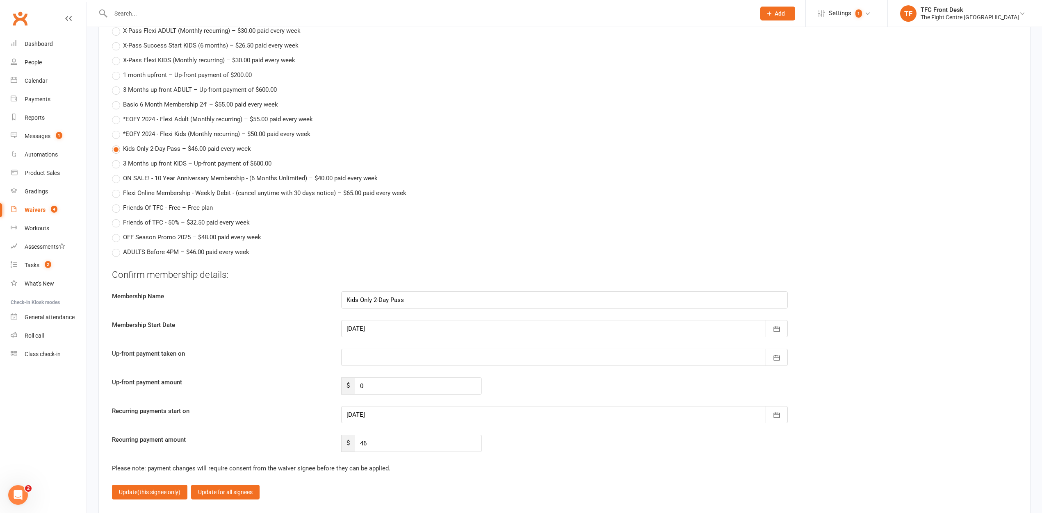
click at [390, 414] on div at bounding box center [564, 414] width 446 height 17
click at [394, 414] on span "20" at bounding box center [392, 413] width 7 height 7
type input "20 Oct 2025"
click at [167, 492] on span "(this signee only)" at bounding box center [158, 492] width 43 height 7
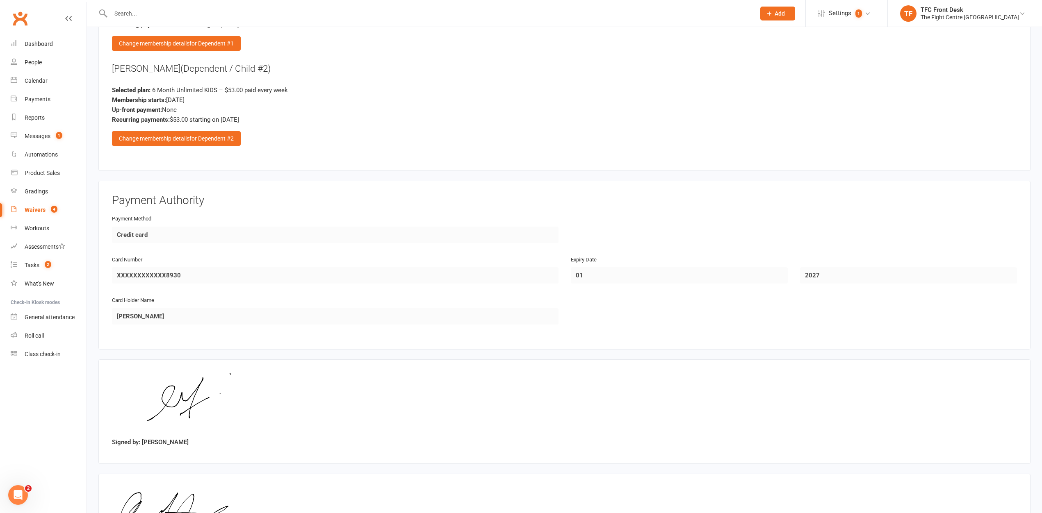
scroll to position [2177, 0]
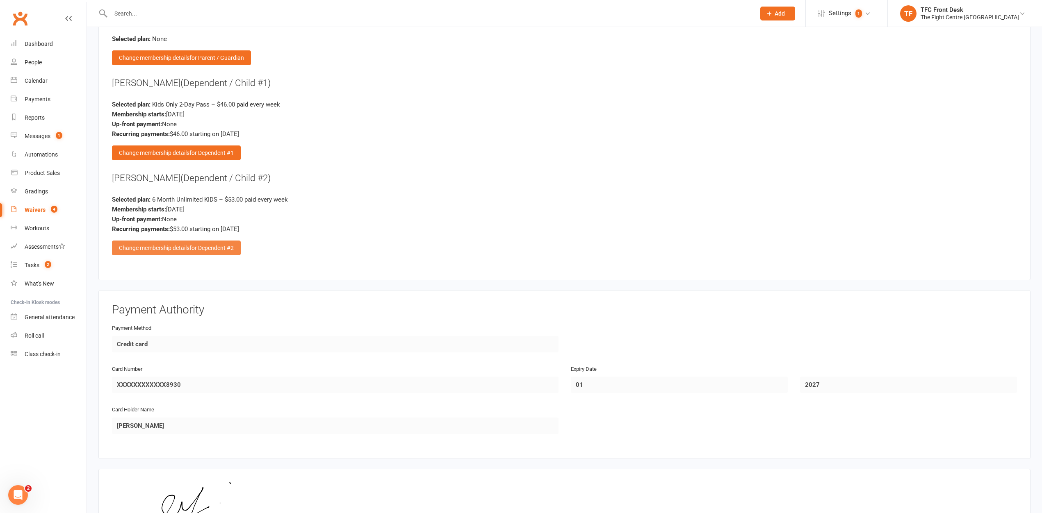
click at [204, 250] on span "for Dependent #2" at bounding box center [211, 248] width 44 height 7
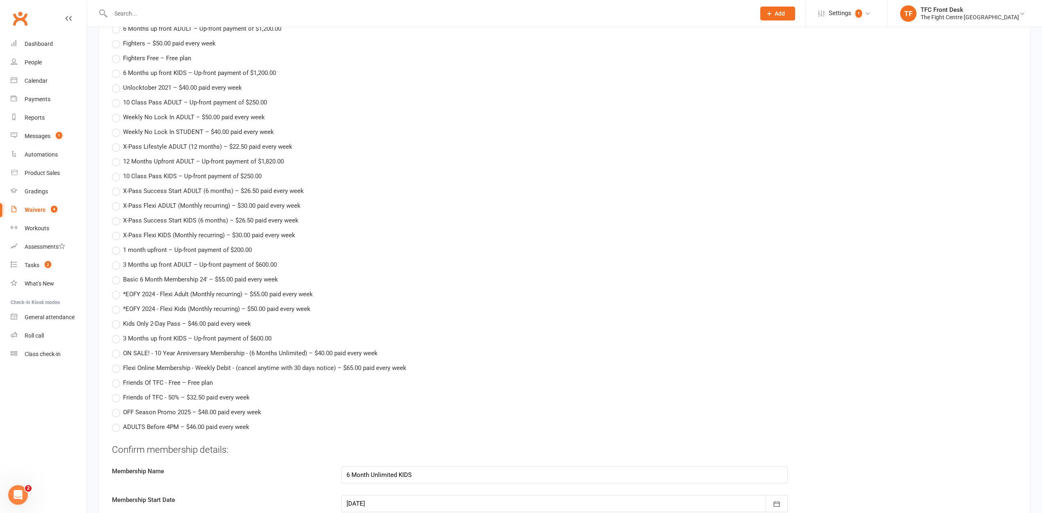
scroll to position [2368, 0]
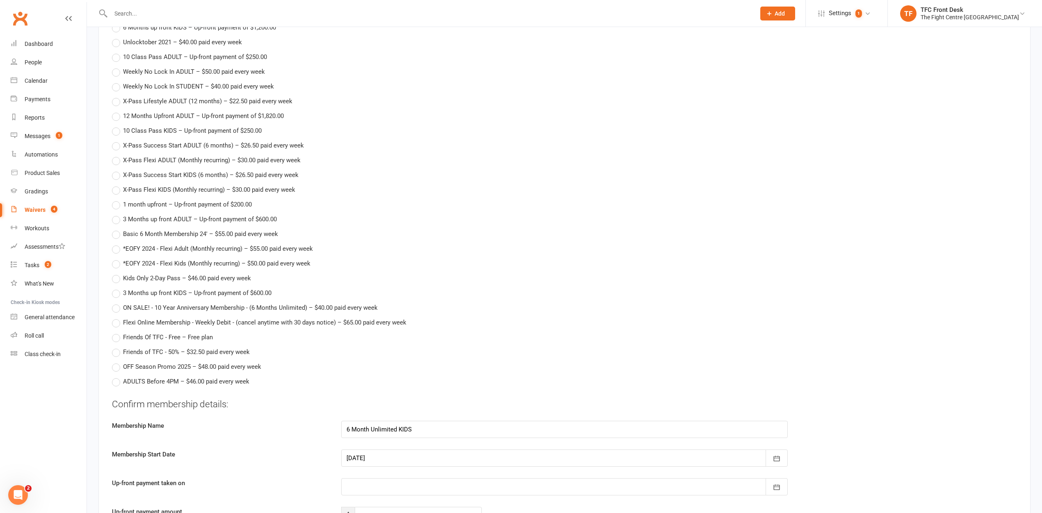
click at [134, 280] on span "Kids Only 2-Day Pass – $46.00 paid every week" at bounding box center [187, 277] width 128 height 9
click at [117, 273] on input "Kids Only 2-Day Pass – $46.00 paid every week" at bounding box center [114, 273] width 5 height 0
type input "Kids Only 2-Day Pass"
type input "46"
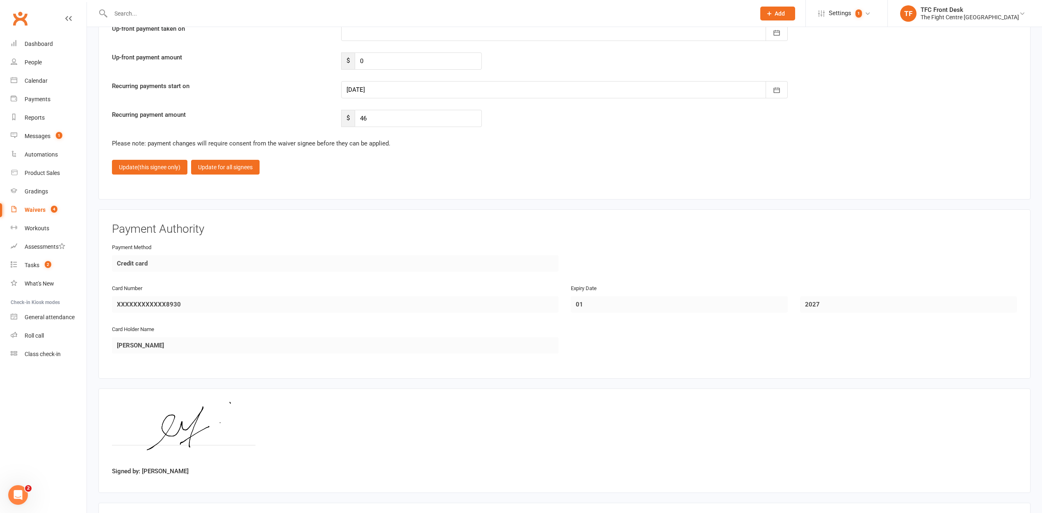
scroll to position [2805, 0]
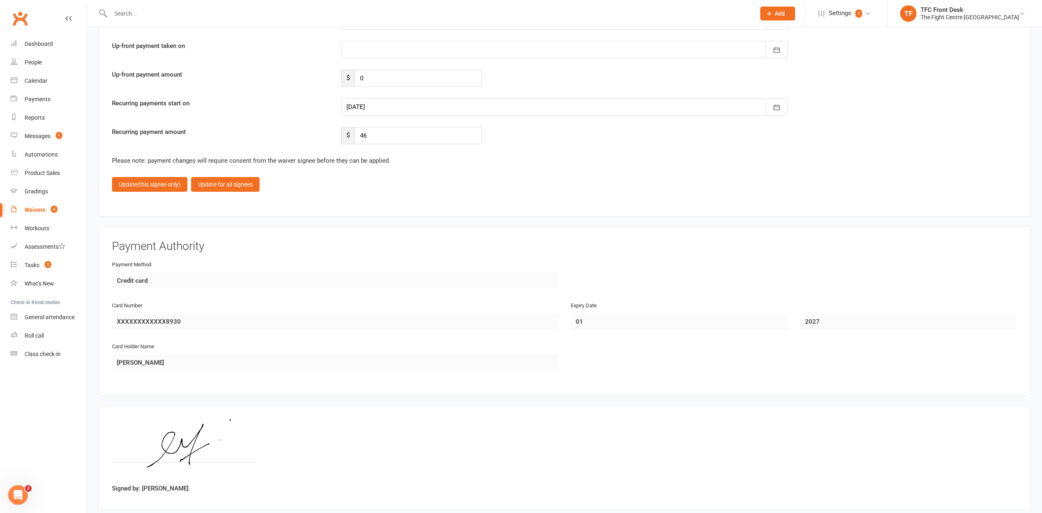
click at [487, 102] on div at bounding box center [564, 106] width 446 height 17
click at [390, 208] on span "20" at bounding box center [392, 206] width 7 height 7
type input "[DATE]"
click at [160, 187] on span "(this signee only)" at bounding box center [158, 184] width 43 height 7
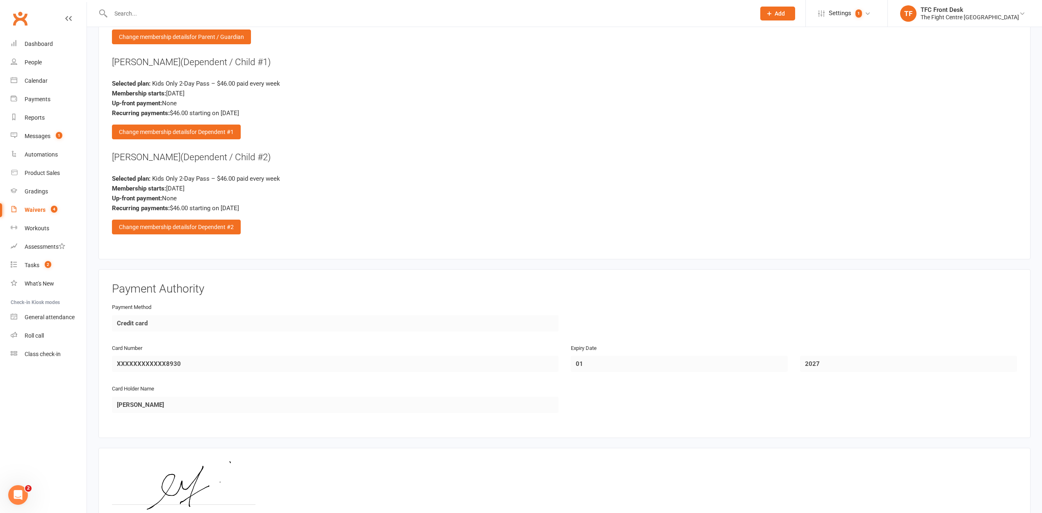
scroll to position [2197, 0]
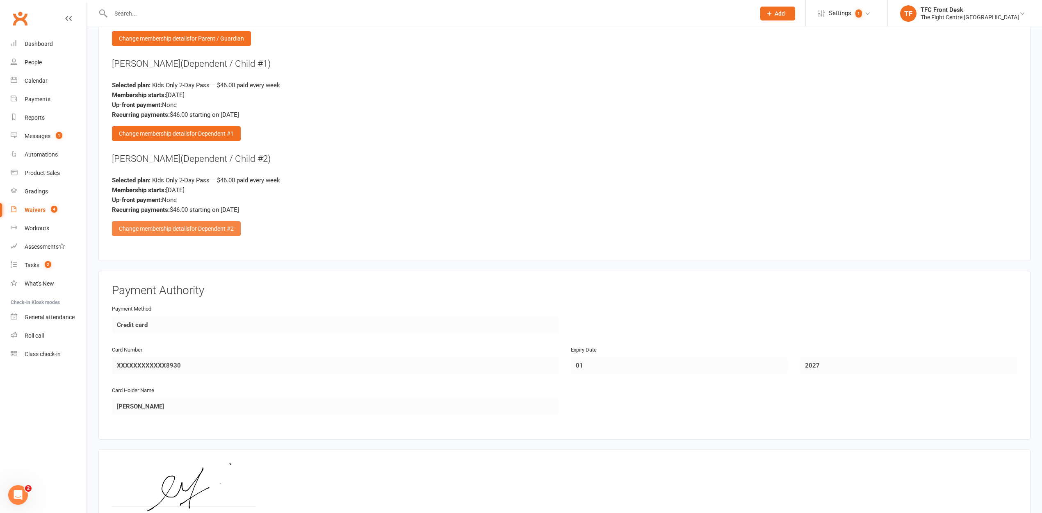
click at [173, 228] on div "Change membership details for Dependent #2" at bounding box center [176, 228] width 129 height 15
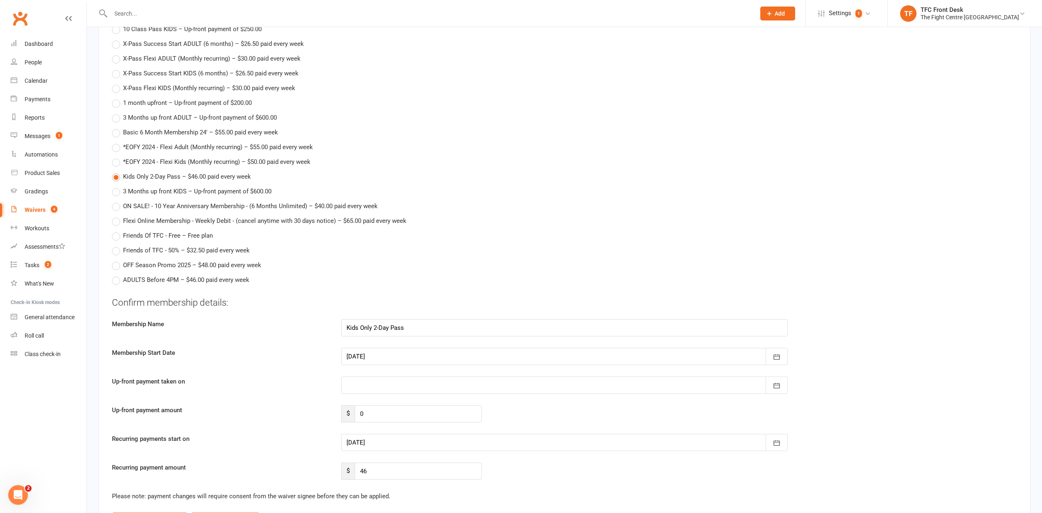
scroll to position [2470, 0]
click at [447, 473] on input "46" at bounding box center [418, 470] width 127 height 17
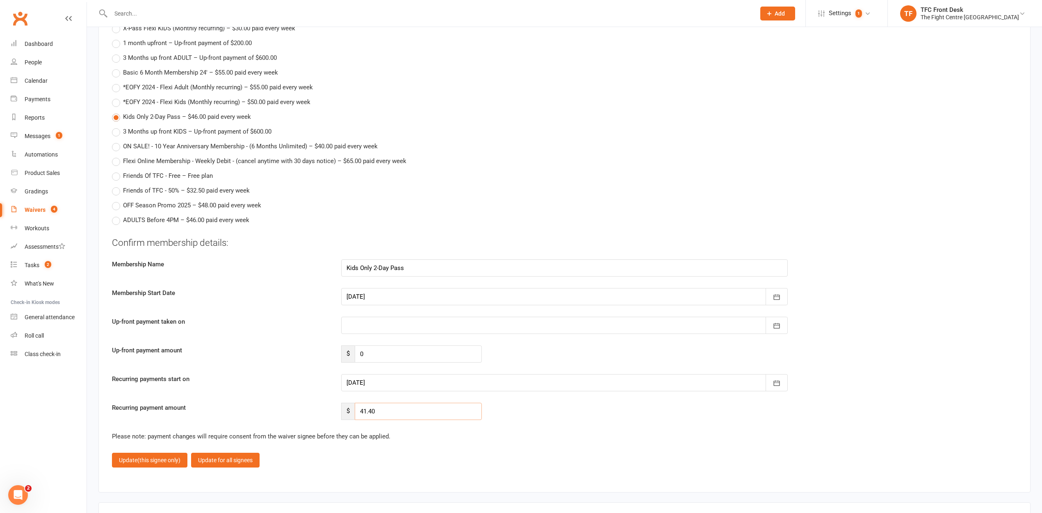
scroll to position [2531, 0]
type input "41.40"
click at [166, 457] on span "(this signee only)" at bounding box center [158, 458] width 43 height 7
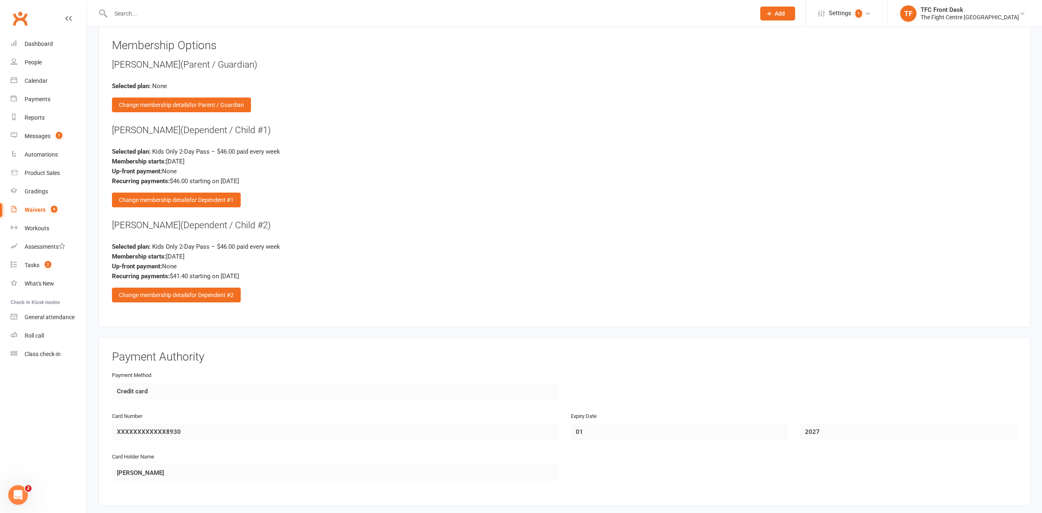
scroll to position [2127, 0]
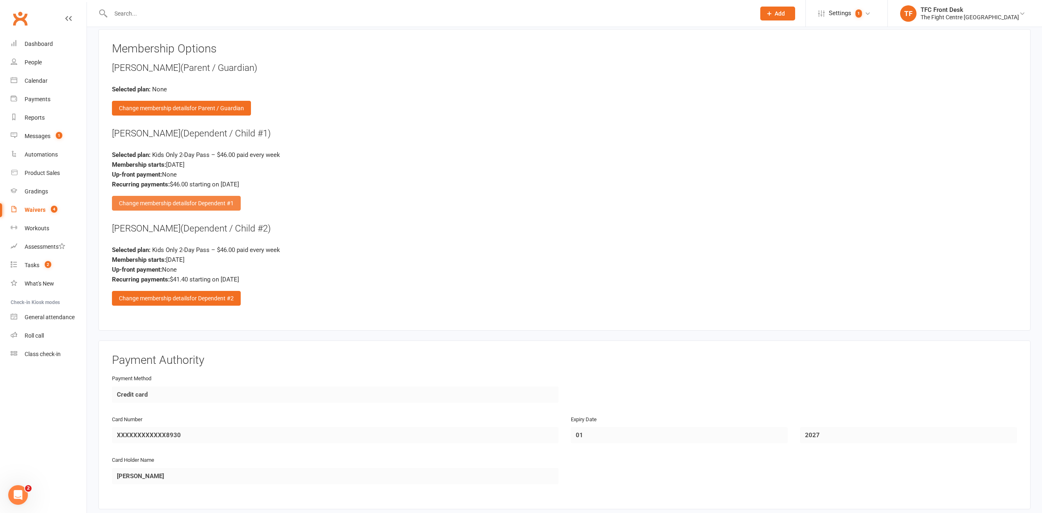
click at [201, 201] on span "for Dependent #1" at bounding box center [211, 203] width 44 height 7
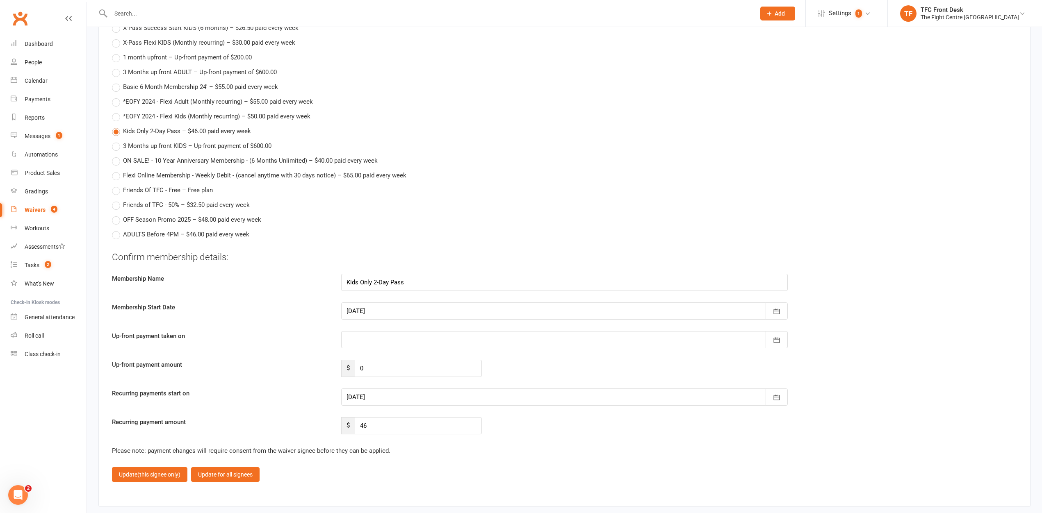
scroll to position [2595, 0]
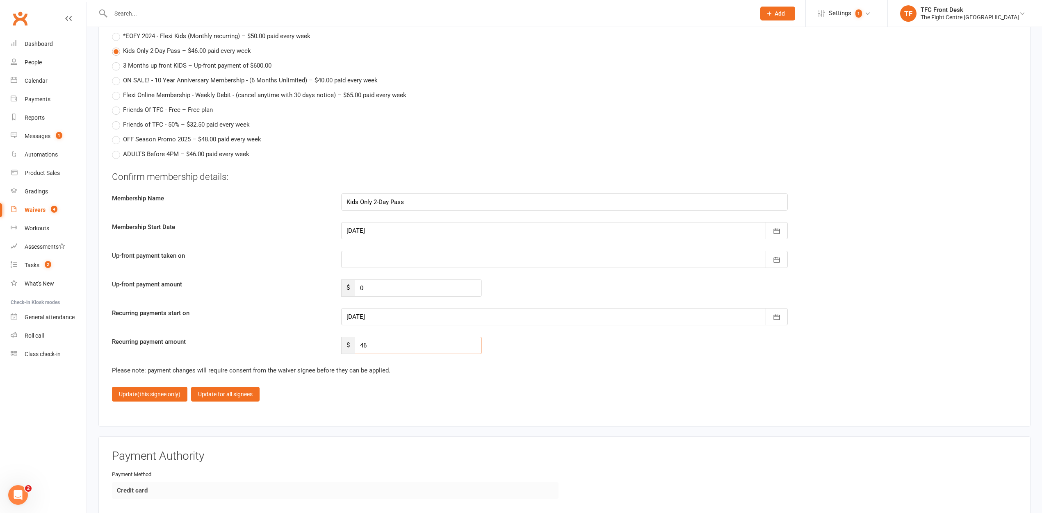
click at [370, 348] on input "46" at bounding box center [418, 345] width 127 height 17
type input "41.40"
click at [121, 393] on button "Update (this signee only)" at bounding box center [149, 394] width 75 height 15
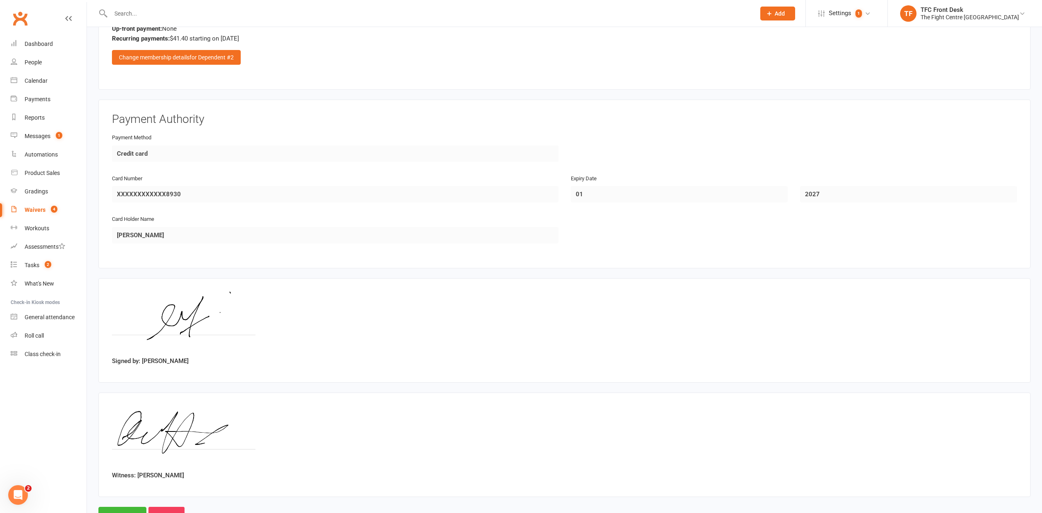
scroll to position [2402, 0]
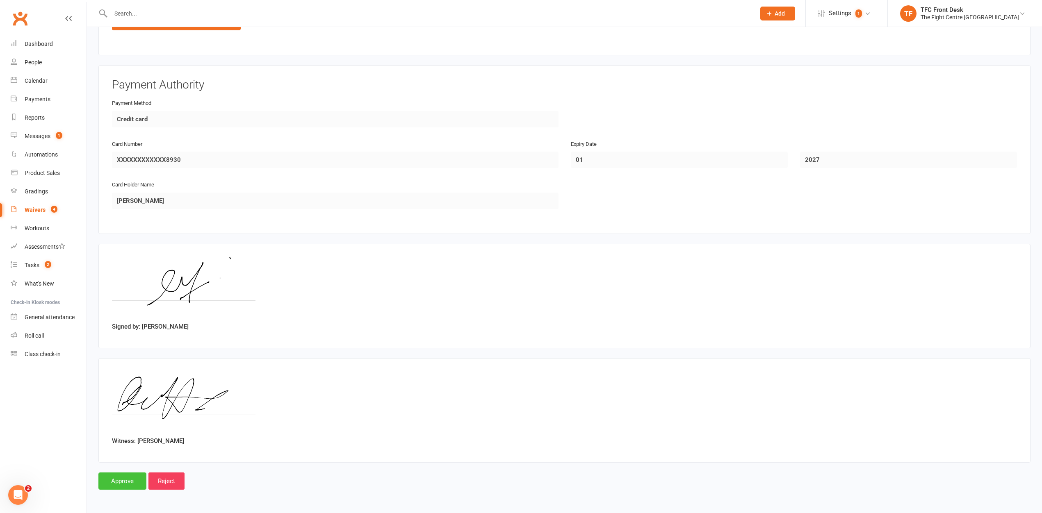
click at [128, 477] on input "Approve" at bounding box center [122, 481] width 48 height 17
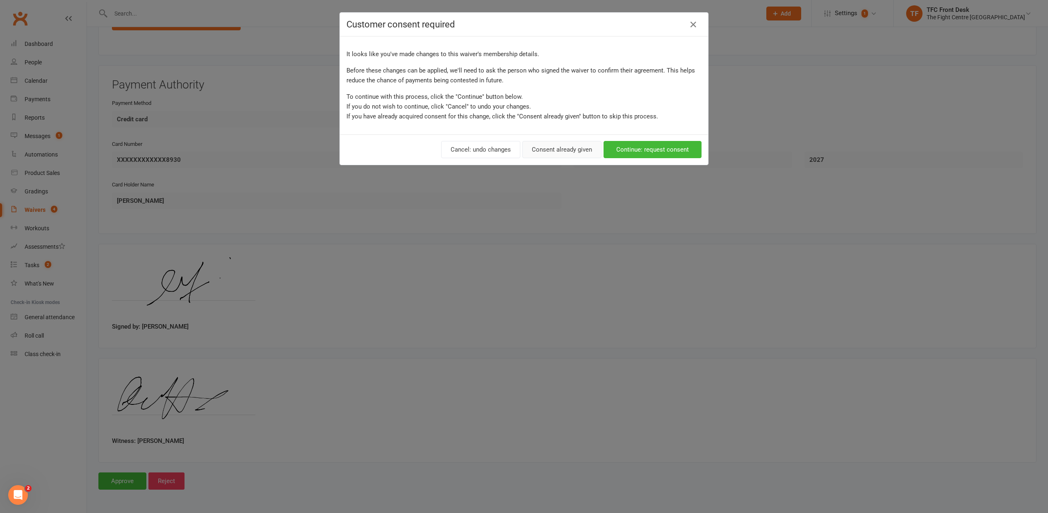
click at [581, 148] on button "Consent already given" at bounding box center [561, 149] width 79 height 17
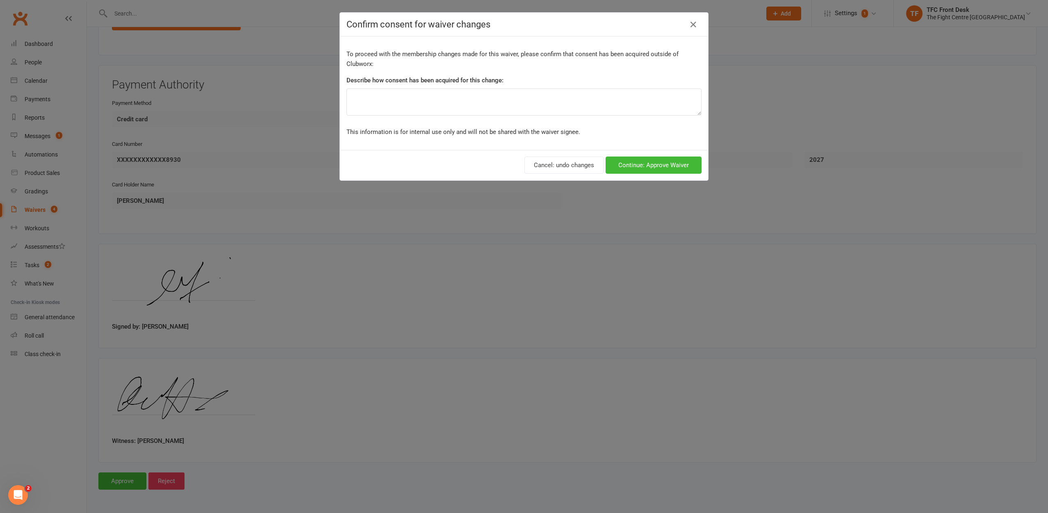
click at [543, 117] on div "To proceed with the membership changes made for this waiver, please confirm tha…" at bounding box center [524, 93] width 368 height 114
click at [541, 106] on textarea at bounding box center [523, 102] width 355 height 27
type textarea "at desk"
click at [655, 164] on button "Continue: Approve Waiver" at bounding box center [654, 165] width 96 height 17
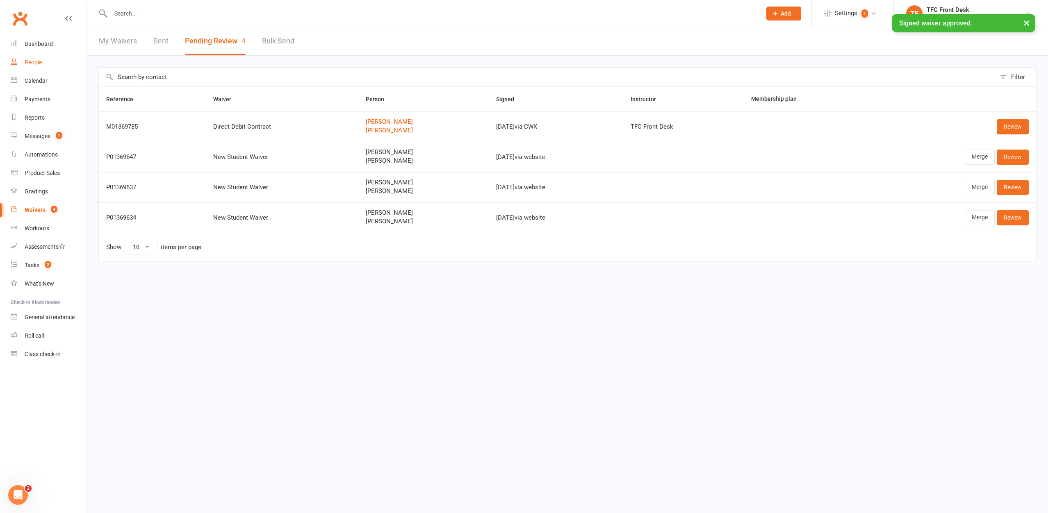
click at [31, 66] on link "People" at bounding box center [49, 62] width 76 height 18
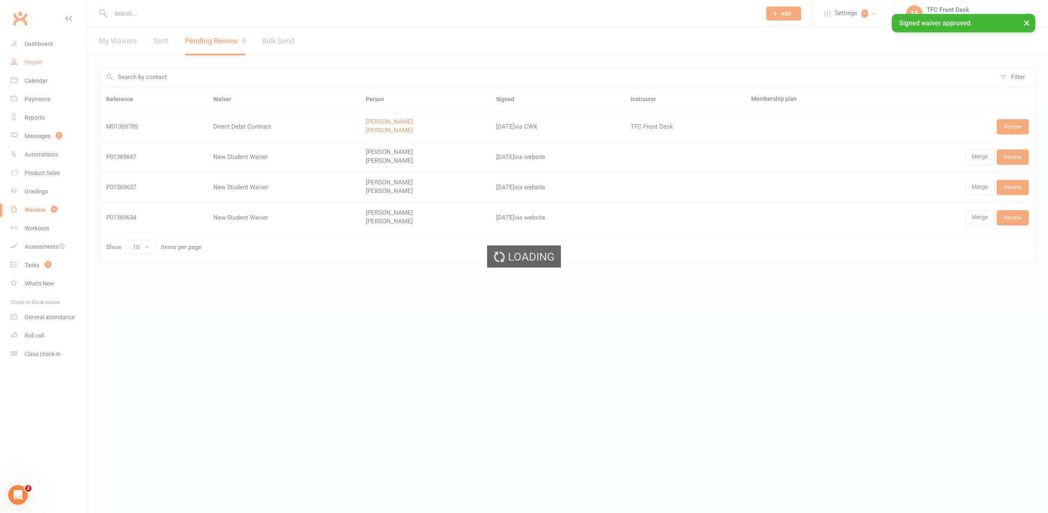
select select "25"
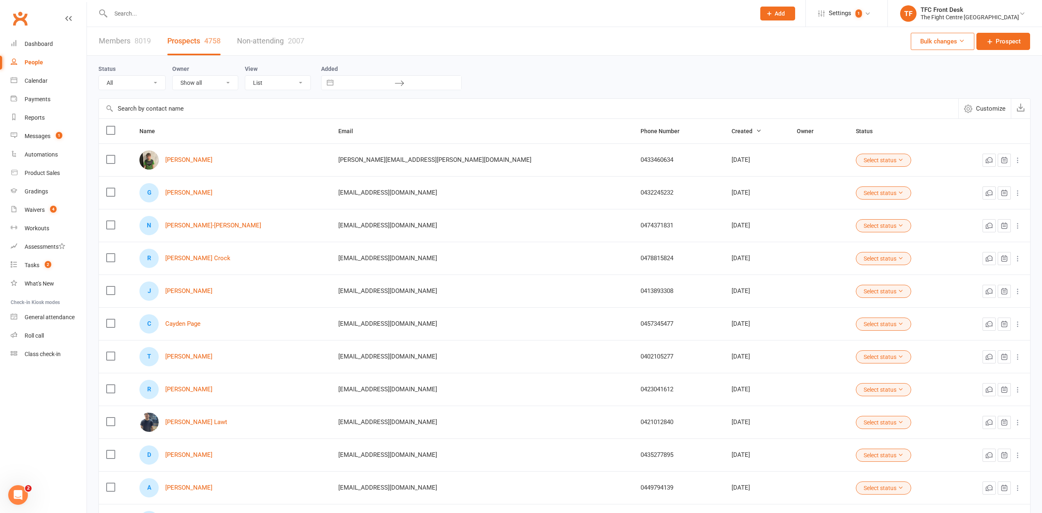
click at [324, 7] on div at bounding box center [423, 13] width 651 height 27
click at [319, 12] on input "text" at bounding box center [428, 13] width 641 height 11
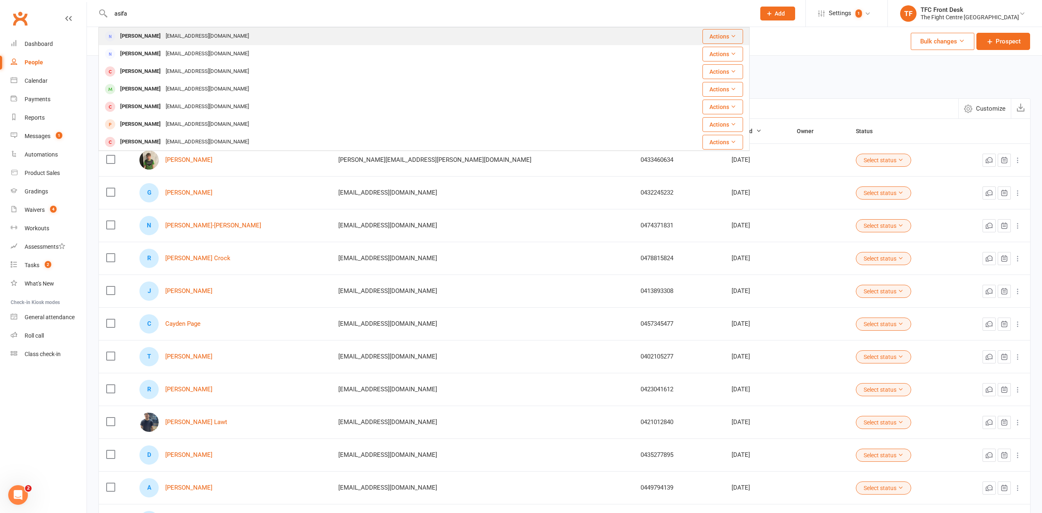
type input "asifa"
click at [205, 30] on div "Asifaahmady2@gmail.com" at bounding box center [207, 36] width 88 height 12
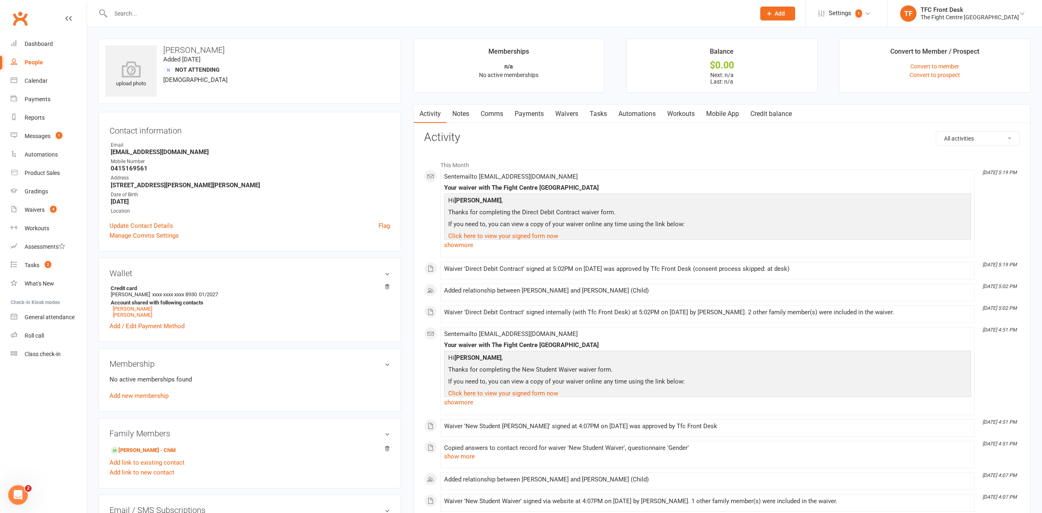
click at [197, 14] on input "text" at bounding box center [428, 13] width 641 height 11
type input "asifa"
click at [713, 112] on link "Mobile App" at bounding box center [722, 112] width 44 height 19
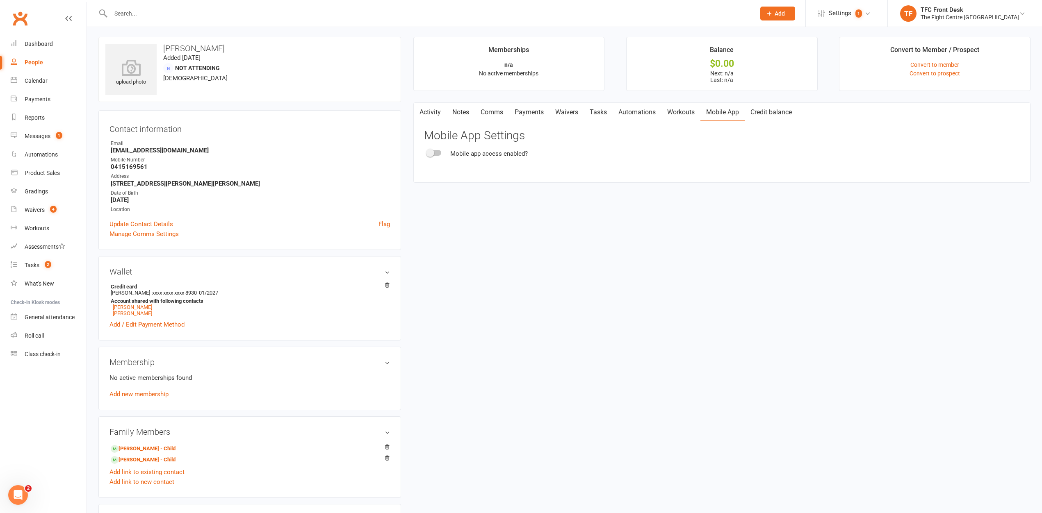
click at [435, 157] on div "Mobile app access enabled?" at bounding box center [722, 154] width 596 height 10
click at [436, 152] on div at bounding box center [434, 153] width 14 height 6
click at [427, 152] on input "checkbox" at bounding box center [427, 152] width 0 height 0
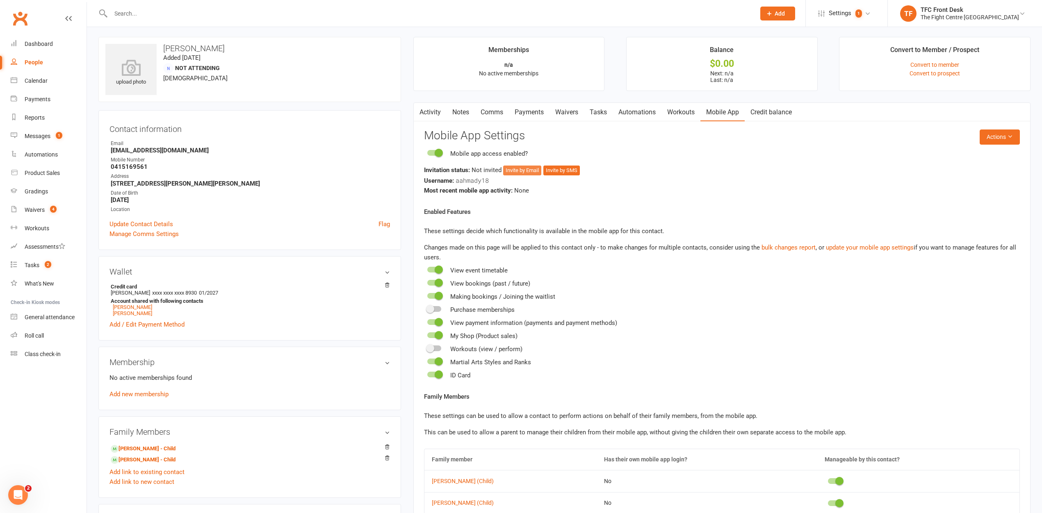
click at [510, 171] on button "Invite by Email" at bounding box center [522, 171] width 38 height 10
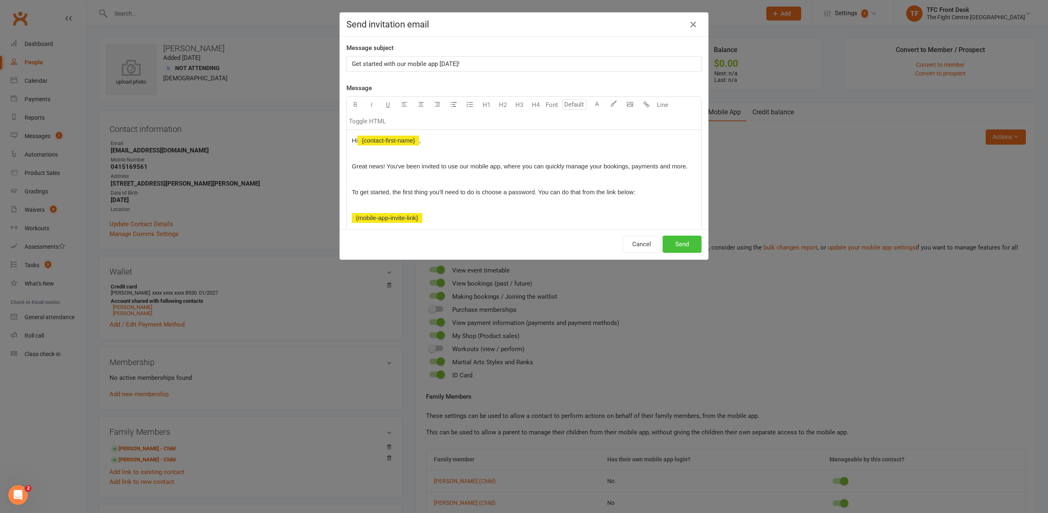
click at [684, 246] on button "Send" at bounding box center [682, 244] width 39 height 17
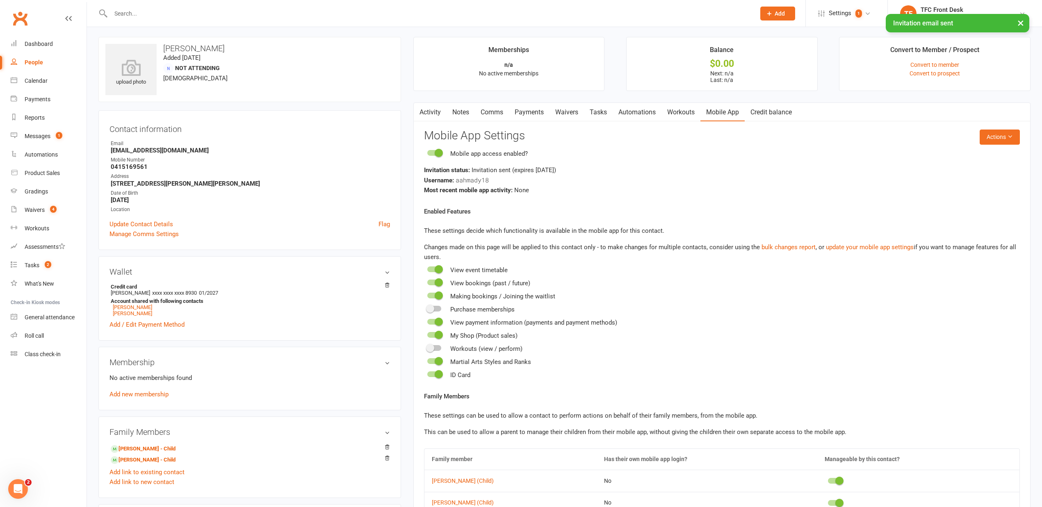
click at [492, 112] on link "Comms" at bounding box center [492, 112] width 34 height 19
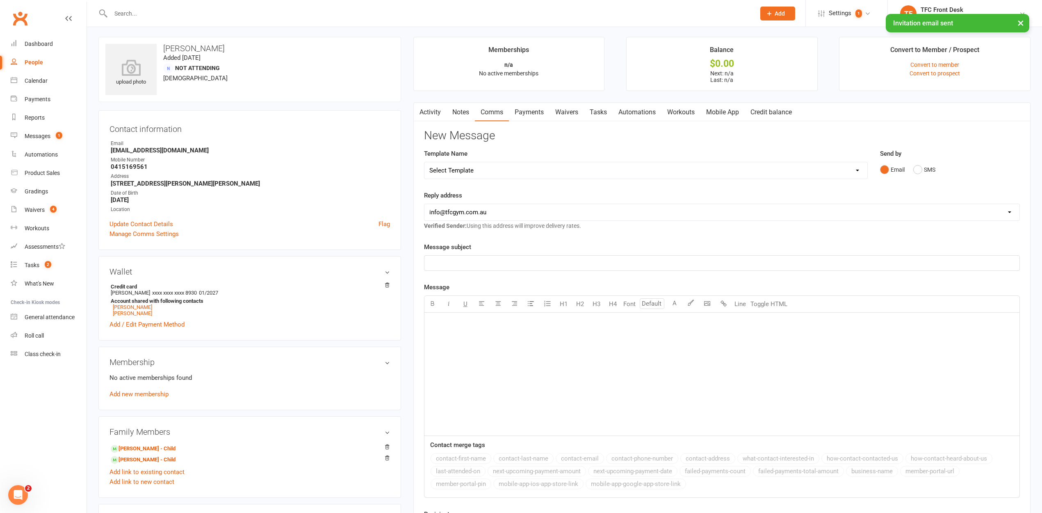
click at [482, 170] on select "Select Template [Email] A Mobile app invitation (1) [Email] Mobile app invitati…" at bounding box center [645, 170] width 443 height 16
select select "40"
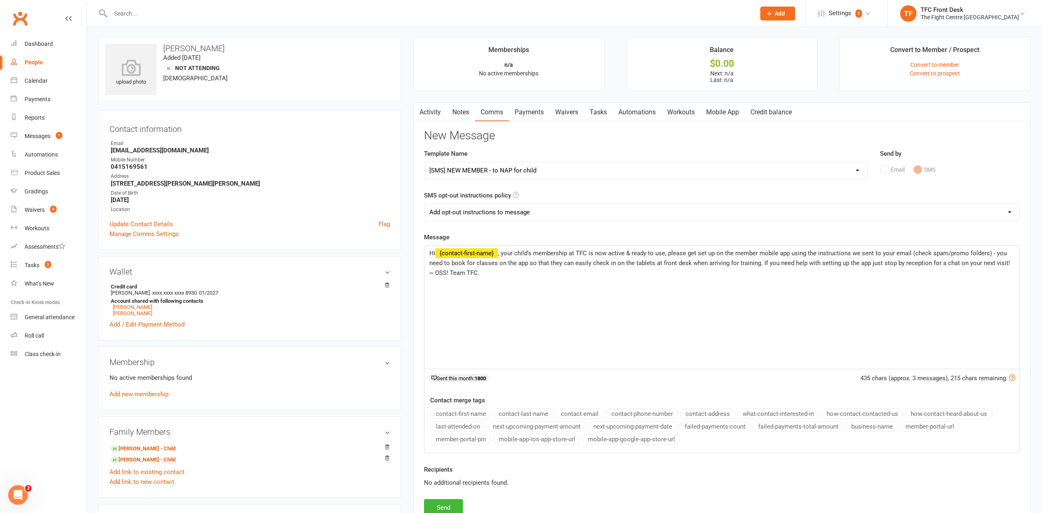
click at [531, 252] on span ", your child's membership at TFC is now active & ready to use, please get set u…" at bounding box center [720, 263] width 582 height 27
click at [605, 252] on span ", your children's membership at TFC is now active & ready to use, please get se…" at bounding box center [718, 263] width 579 height 27
click at [683, 255] on span ", your children's membership at TFC are now active & ready to use, please get s…" at bounding box center [718, 263] width 579 height 27
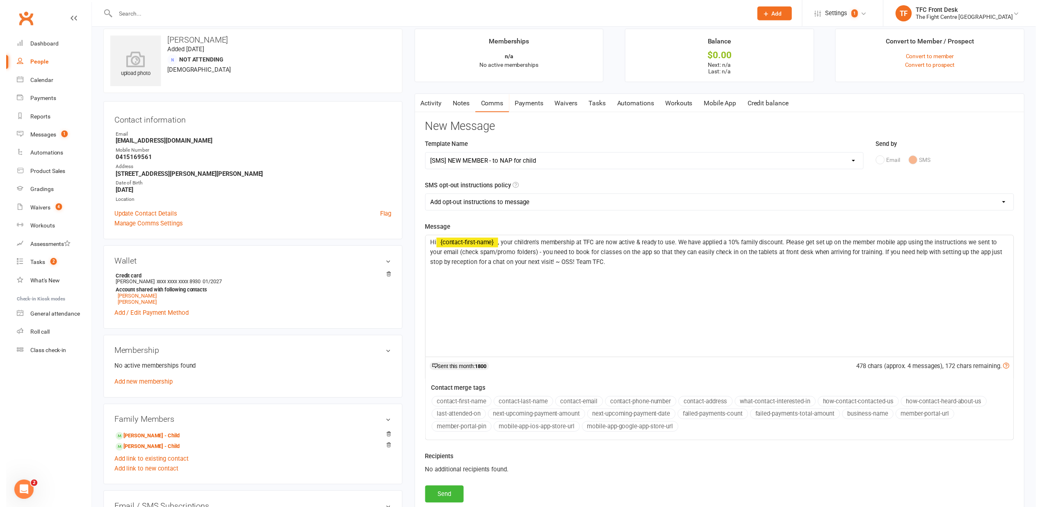
scroll to position [29, 0]
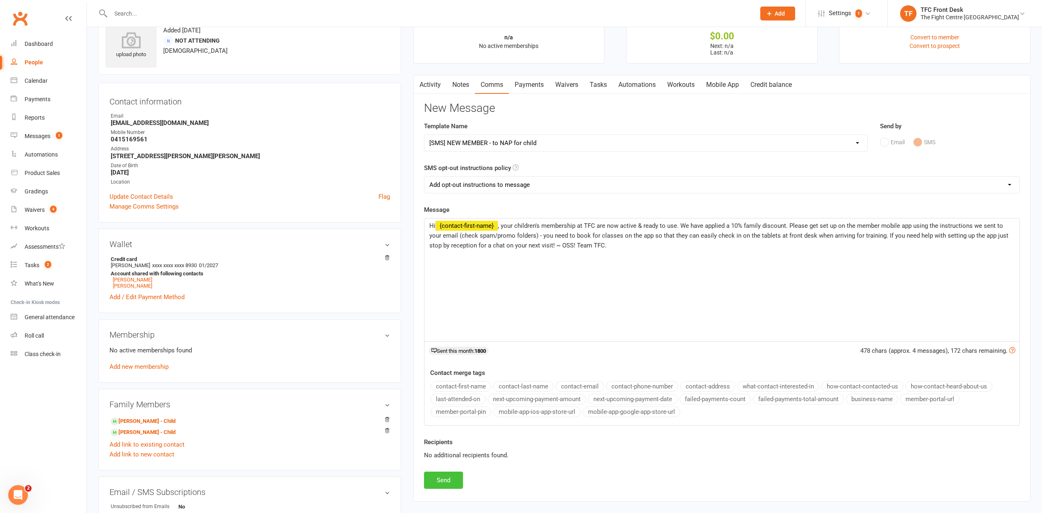
click at [439, 483] on button "Send" at bounding box center [443, 480] width 39 height 17
select select
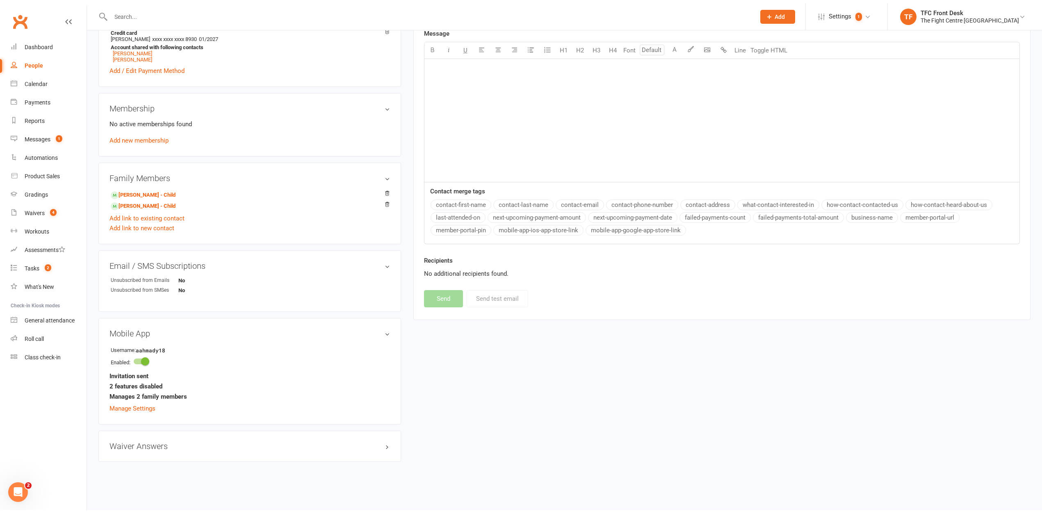
scroll to position [86, 0]
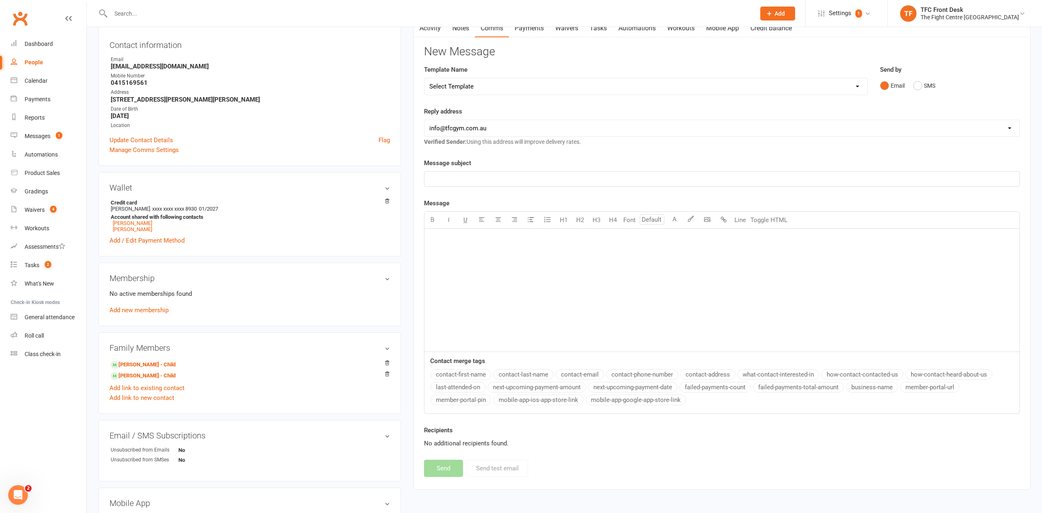
drag, startPoint x: 159, startPoint y: 11, endPoint x: 153, endPoint y: 4, distance: 9.3
click at [154, 4] on div at bounding box center [423, 13] width 651 height 27
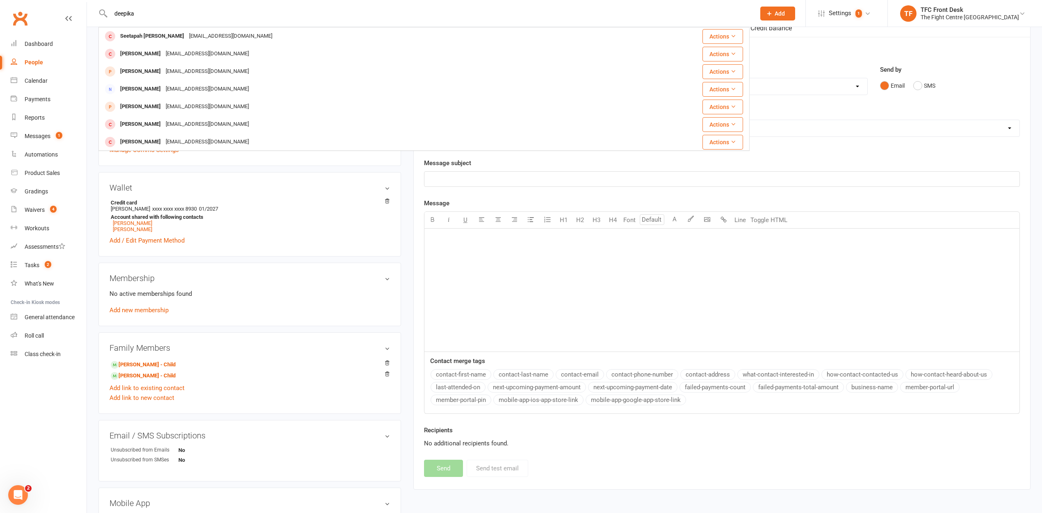
click at [167, 11] on input "deepika" at bounding box center [428, 13] width 641 height 11
type input "deepika"
click at [72, 207] on link "Waivers 4" at bounding box center [49, 210] width 76 height 18
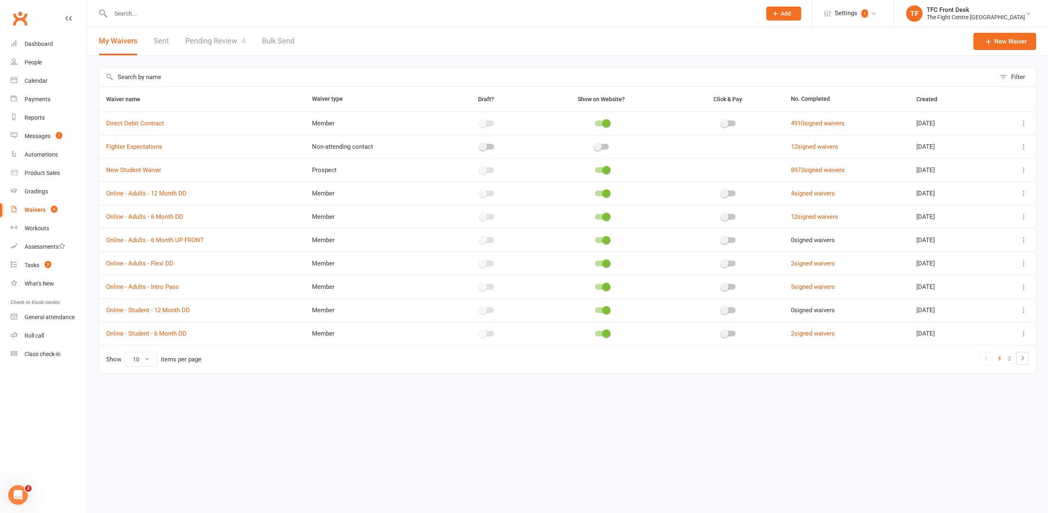
click at [216, 40] on link "Pending Review 4" at bounding box center [215, 41] width 60 height 28
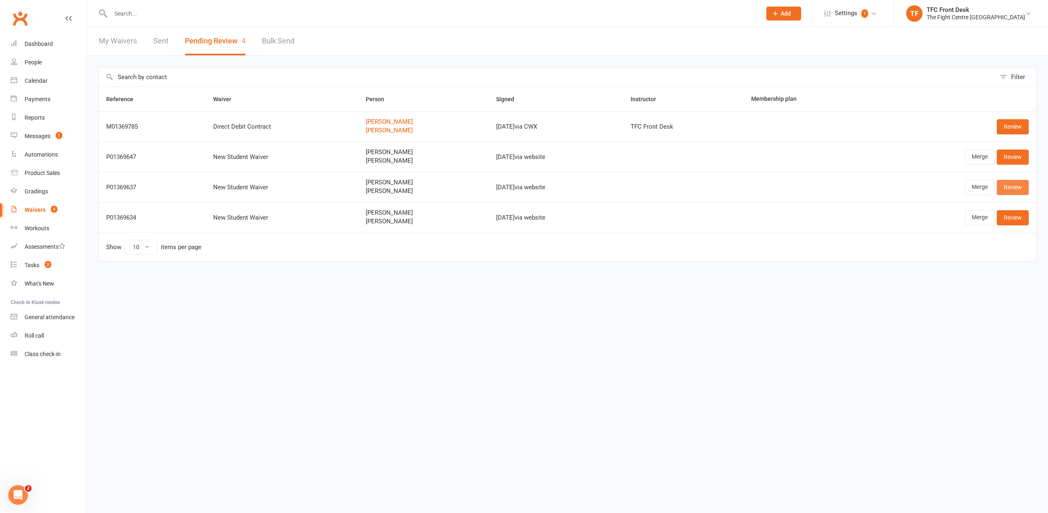
click at [1012, 188] on link "Review" at bounding box center [1013, 187] width 32 height 15
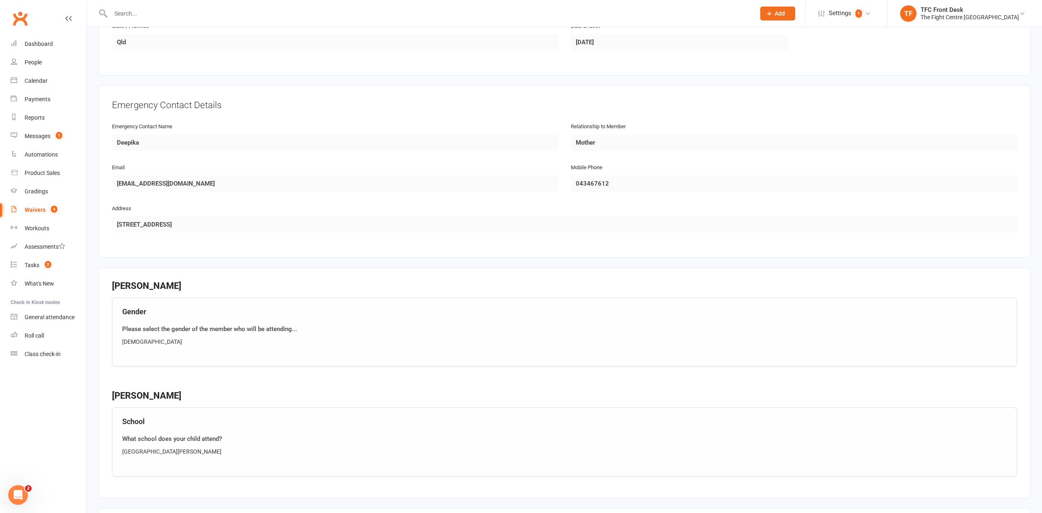
scroll to position [770, 0]
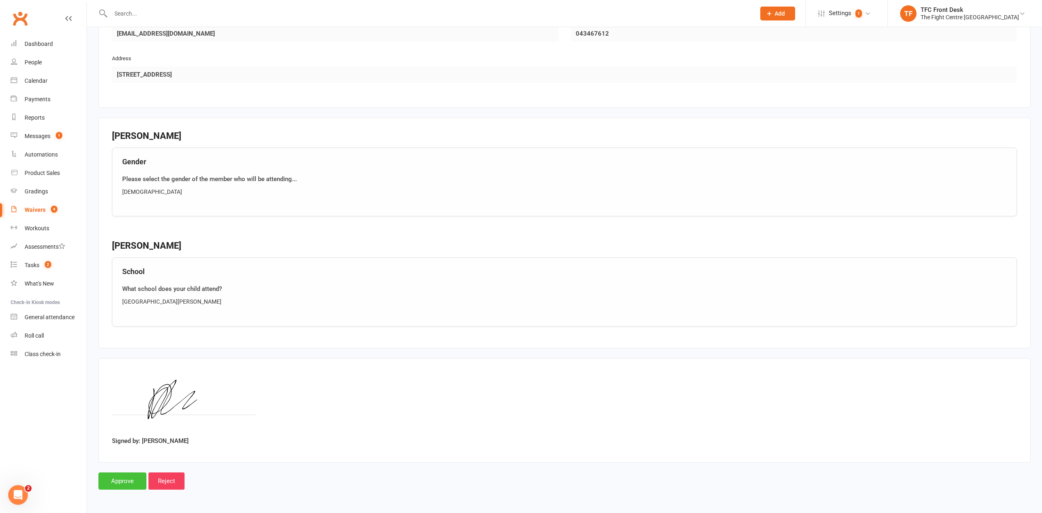
click at [123, 480] on input "Approve" at bounding box center [122, 481] width 48 height 17
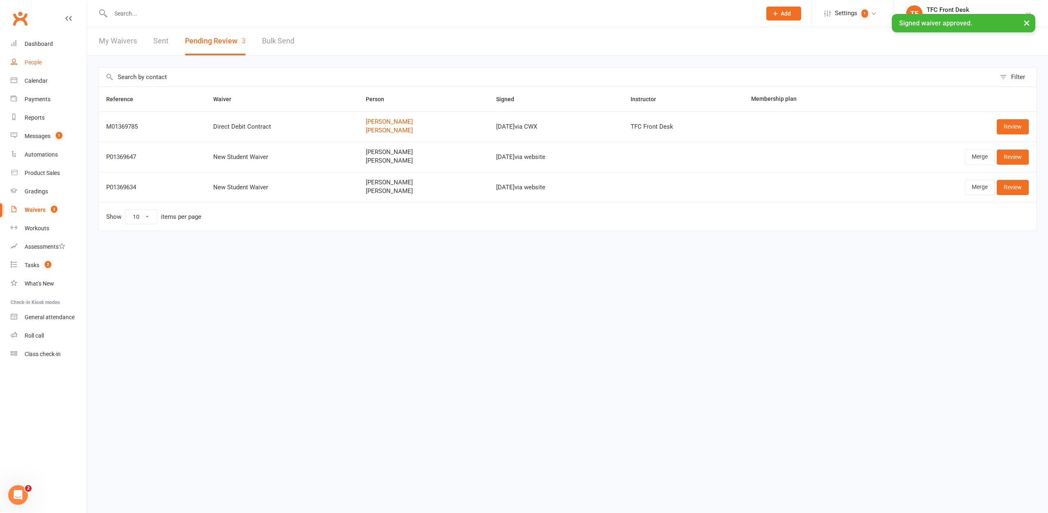
click at [30, 64] on div "People" at bounding box center [33, 62] width 17 height 7
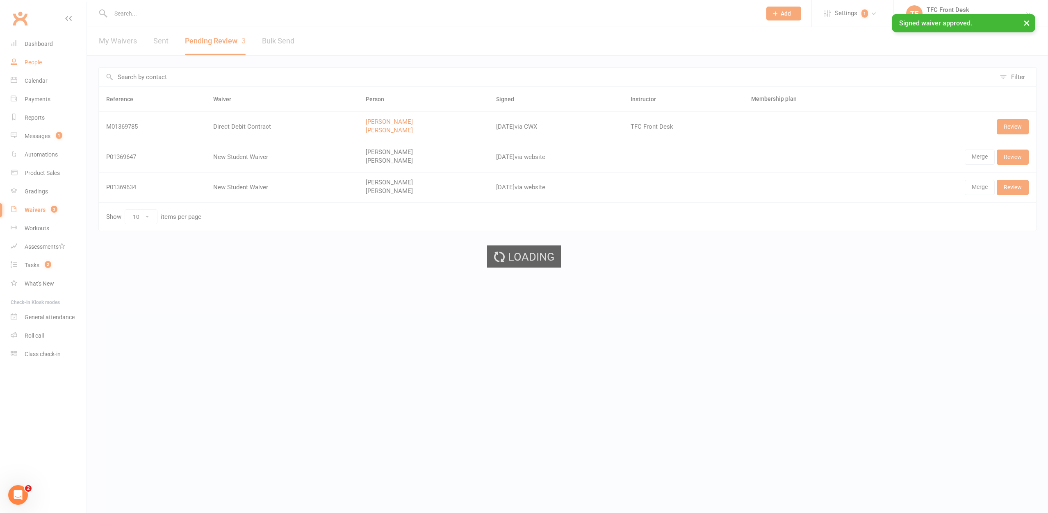
select select "25"
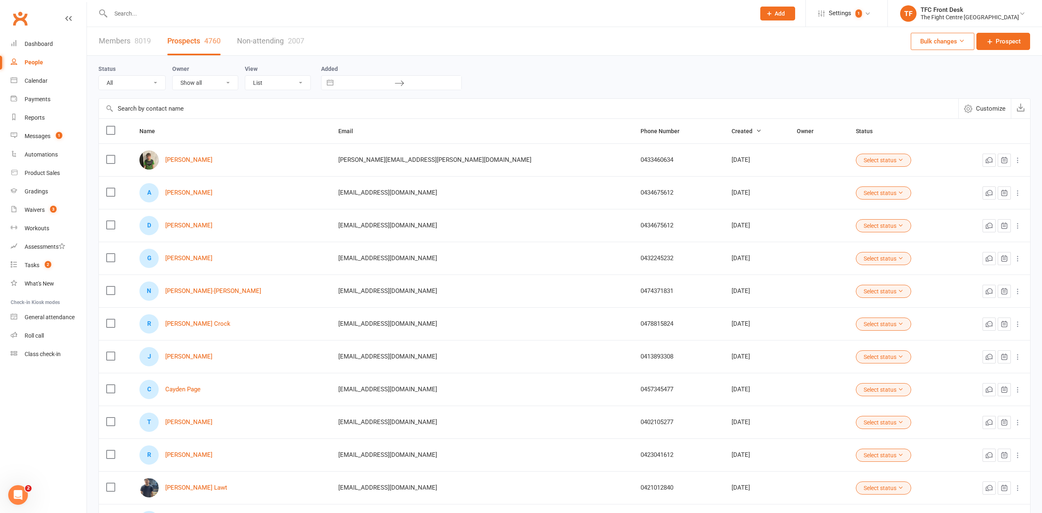
click at [157, 17] on input "text" at bounding box center [428, 13] width 641 height 11
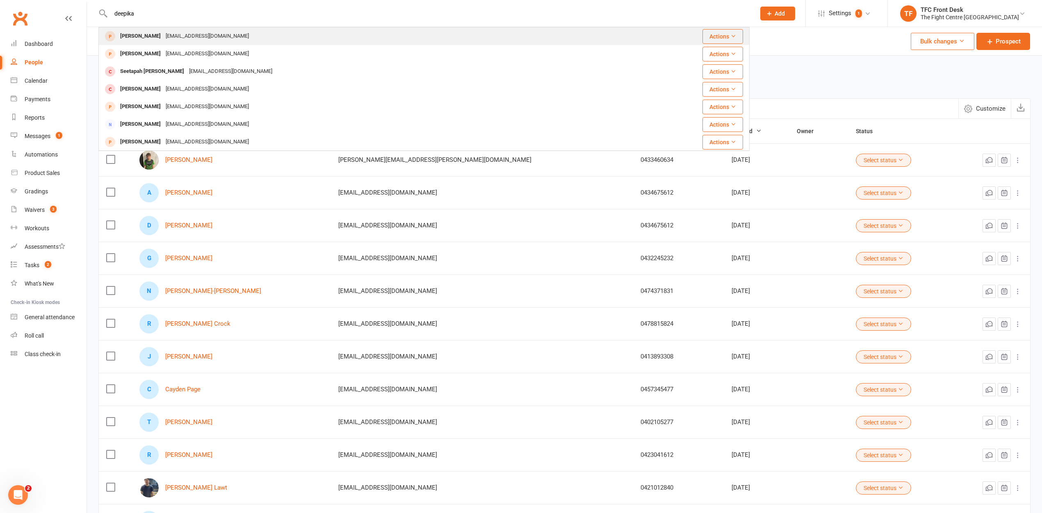
type input "deepika"
click at [174, 41] on div "[EMAIL_ADDRESS][DOMAIN_NAME]" at bounding box center [207, 36] width 88 height 12
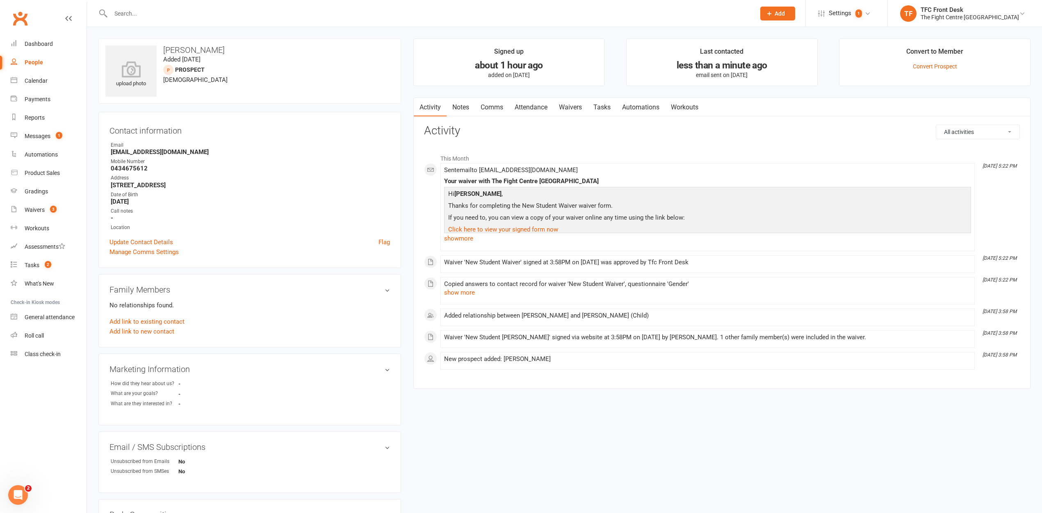
click at [575, 107] on link "Waivers" at bounding box center [570, 107] width 34 height 19
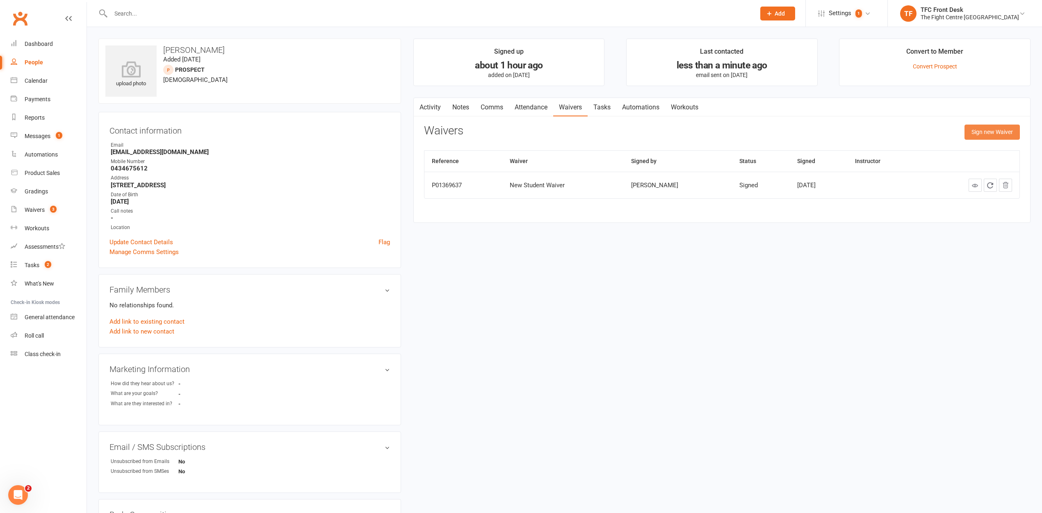
click at [1000, 131] on button "Sign new Waiver" at bounding box center [991, 132] width 55 height 15
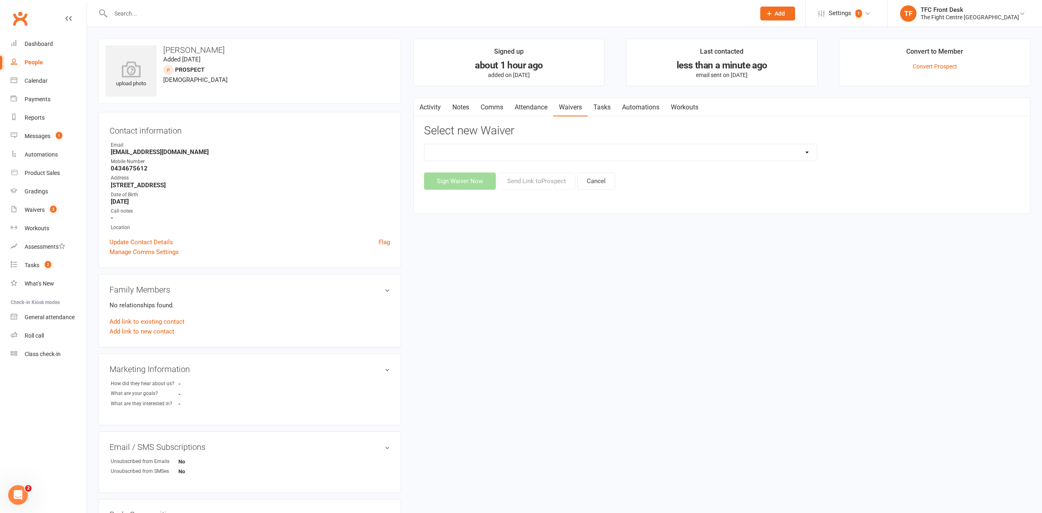
click at [654, 157] on select "Direct Debit Contract New Student Waiver Online - Adults - 12 Month DD Online -…" at bounding box center [620, 152] width 392 height 16
select select "2207"
click at [510, 183] on button "Send Link to [GEOGRAPHIC_DATA]" at bounding box center [536, 181] width 77 height 17
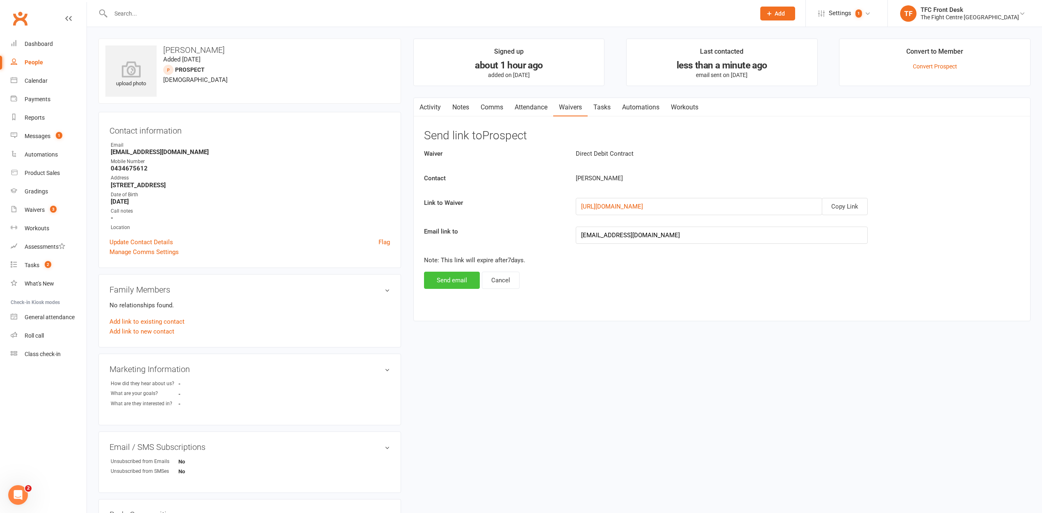
click at [454, 279] on button "Send email" at bounding box center [452, 280] width 56 height 17
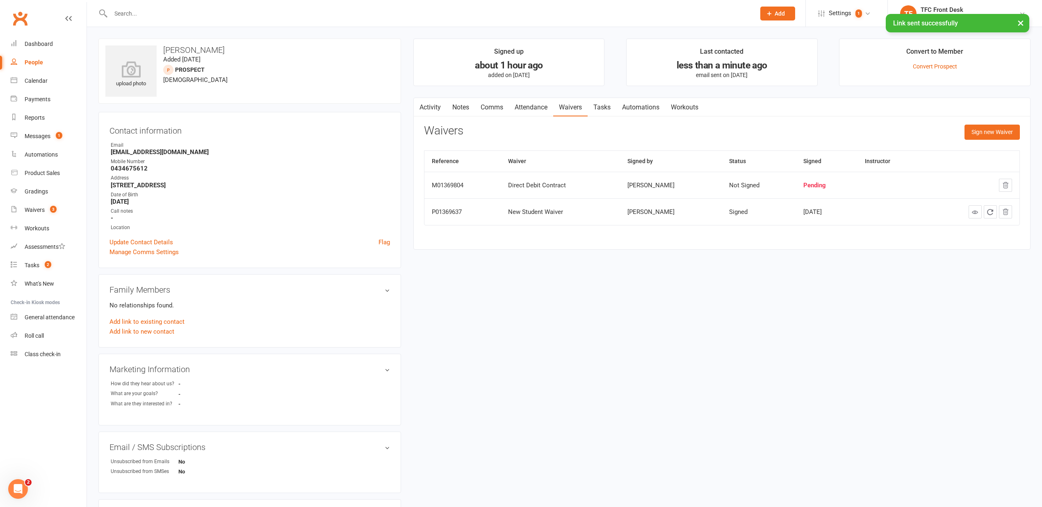
click at [427, 109] on link "Activity" at bounding box center [430, 107] width 33 height 19
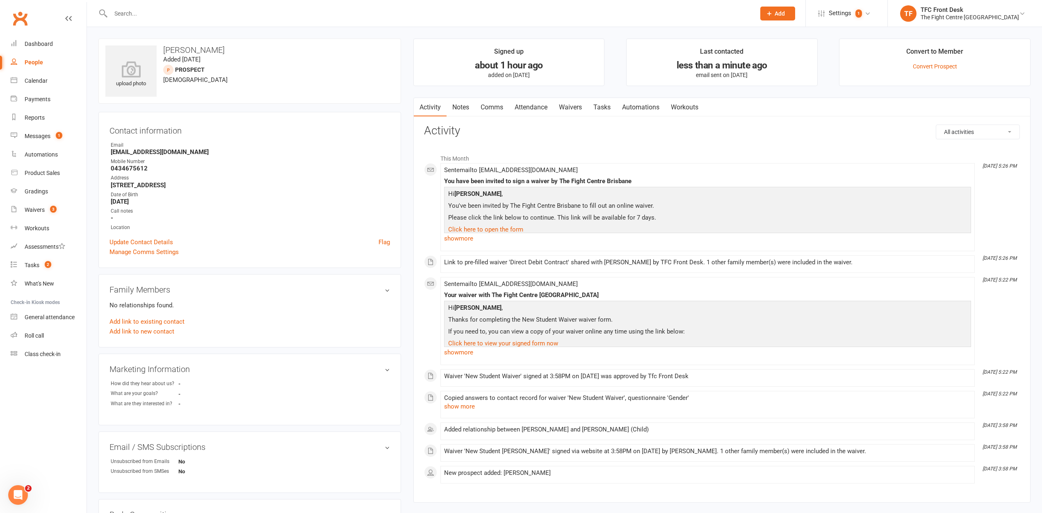
click at [500, 108] on link "Comms" at bounding box center [492, 107] width 34 height 19
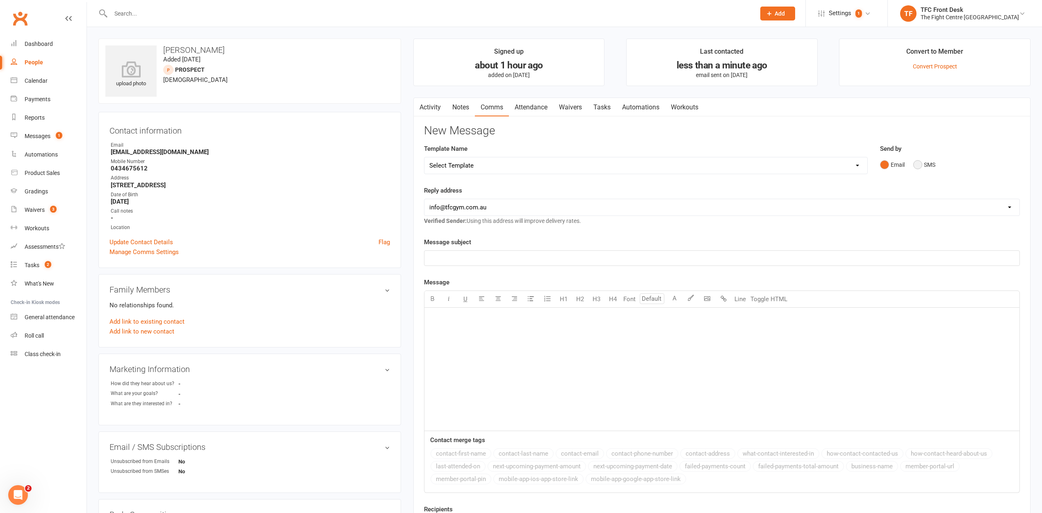
click at [917, 162] on button "SMS" at bounding box center [924, 165] width 22 height 16
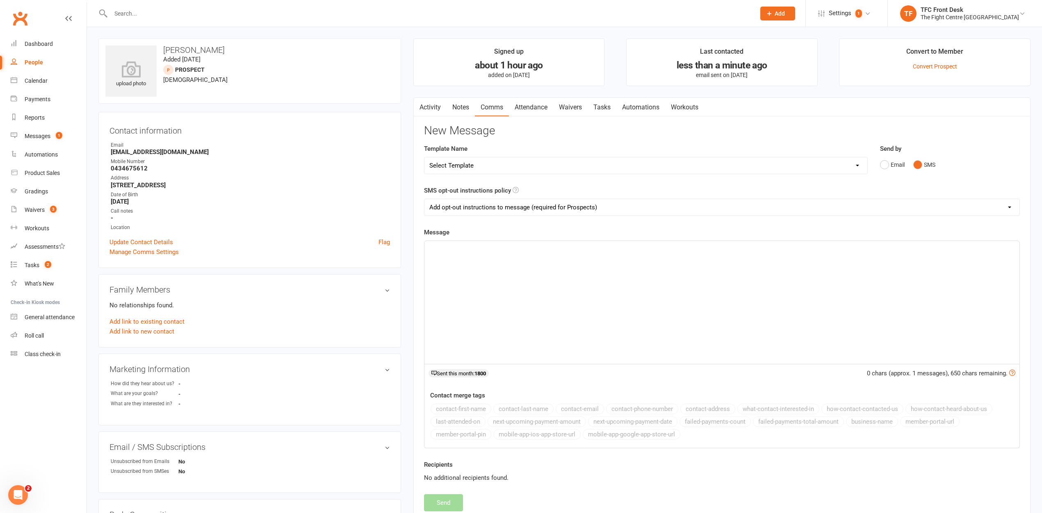
drag, startPoint x: 588, startPoint y: 292, endPoint x: 583, endPoint y: 292, distance: 4.9
click at [588, 292] on div "﻿" at bounding box center [721, 302] width 595 height 123
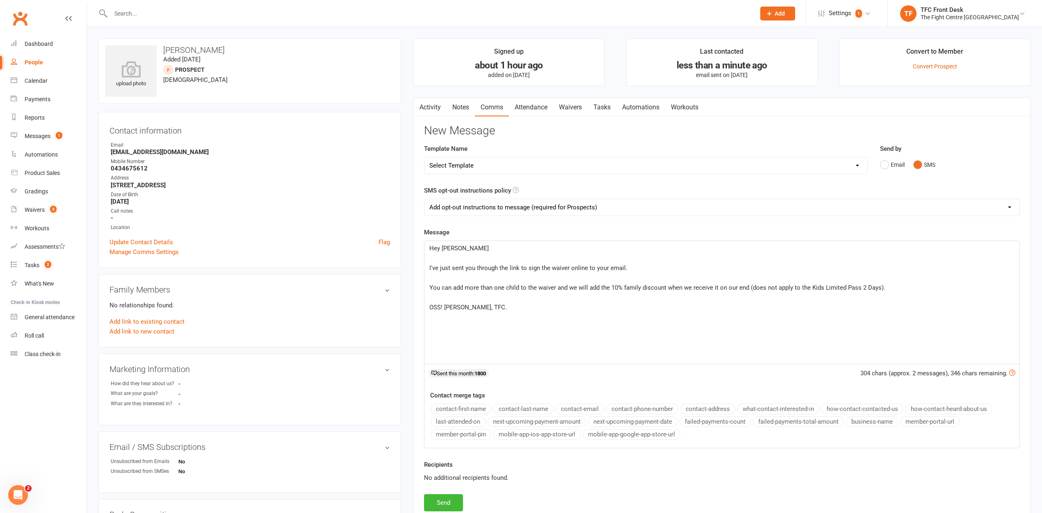
click at [465, 278] on p "﻿" at bounding box center [721, 278] width 585 height 10
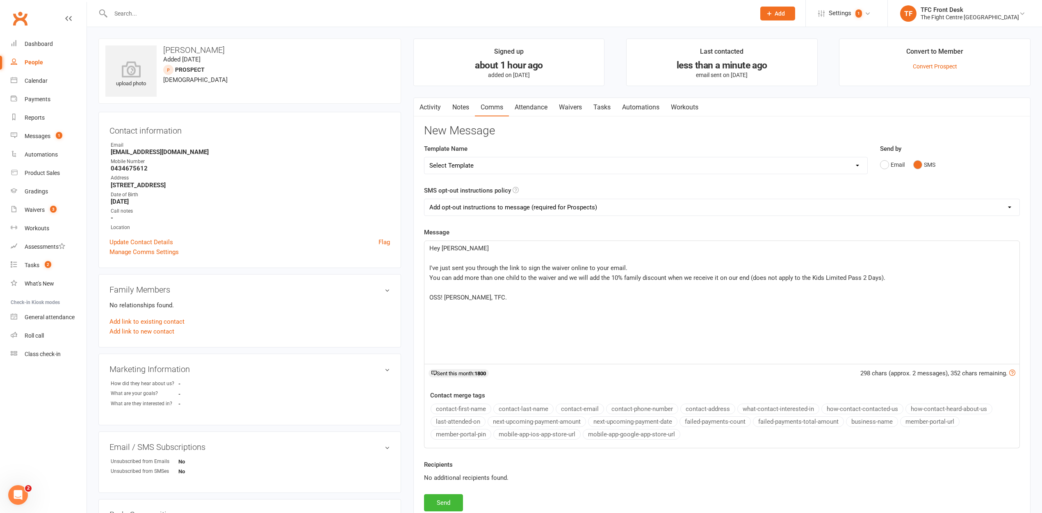
click at [458, 260] on p "﻿" at bounding box center [721, 258] width 585 height 10
click at [428, 278] on div "Hey [PERSON_NAME] ﻿ I've just sent you through the link to sign the waiver onli…" at bounding box center [721, 302] width 595 height 123
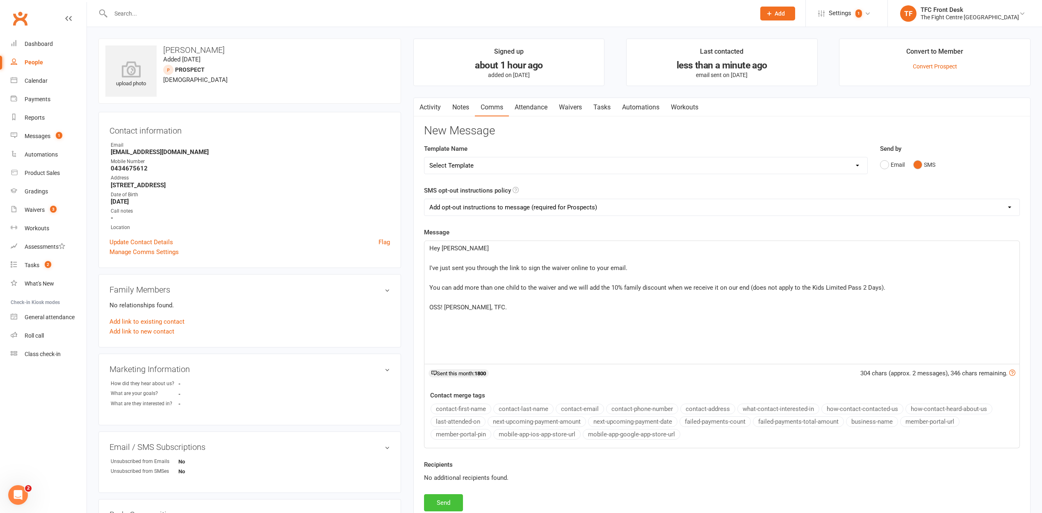
click at [456, 501] on button "Send" at bounding box center [443, 502] width 39 height 17
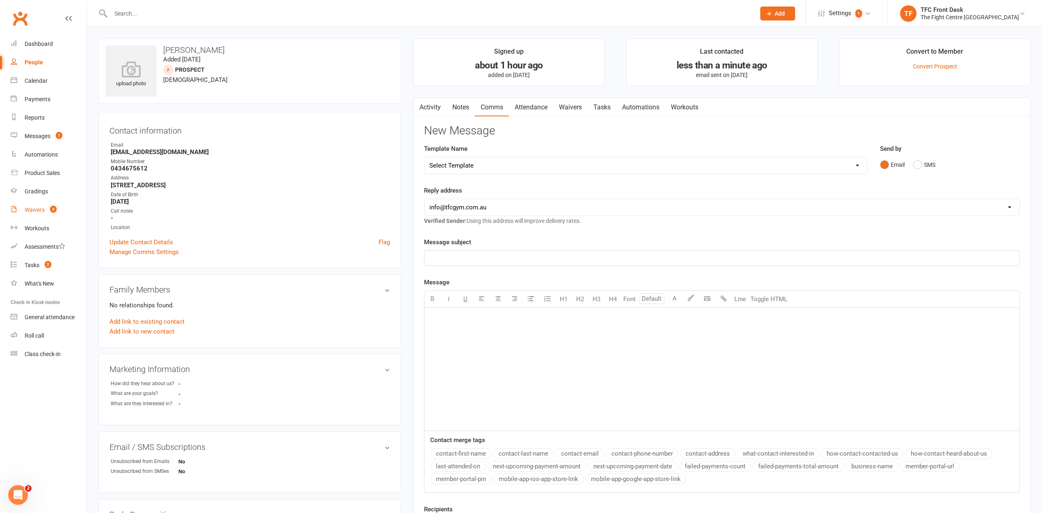
click at [54, 208] on span "3" at bounding box center [53, 209] width 7 height 7
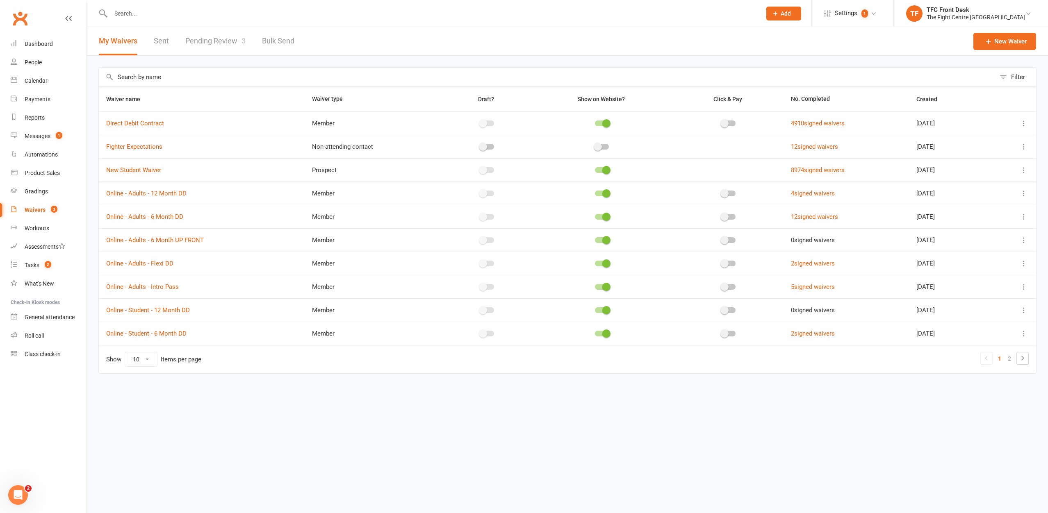
click at [225, 50] on link "Pending Review 3" at bounding box center [215, 41] width 60 height 28
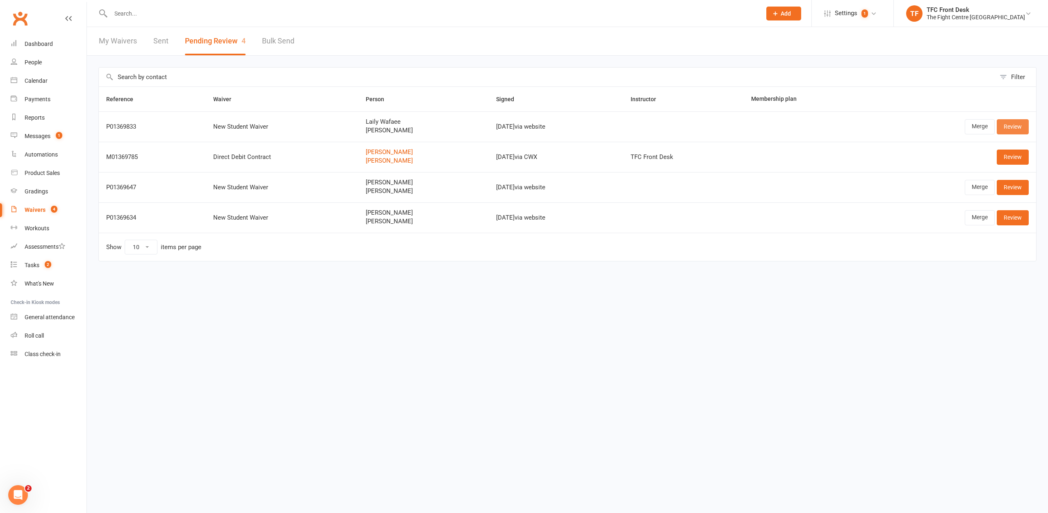
click at [1022, 128] on link "Review" at bounding box center [1013, 126] width 32 height 15
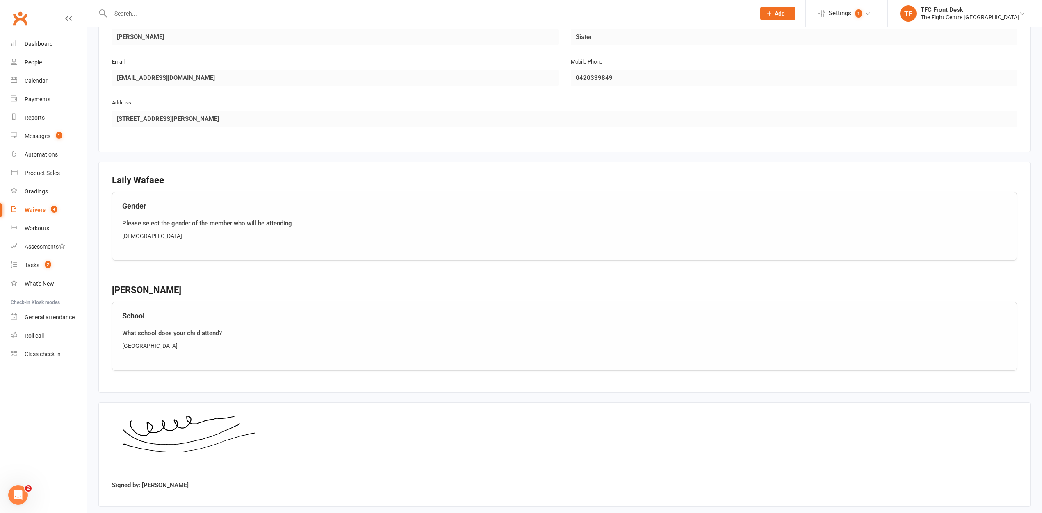
scroll to position [770, 0]
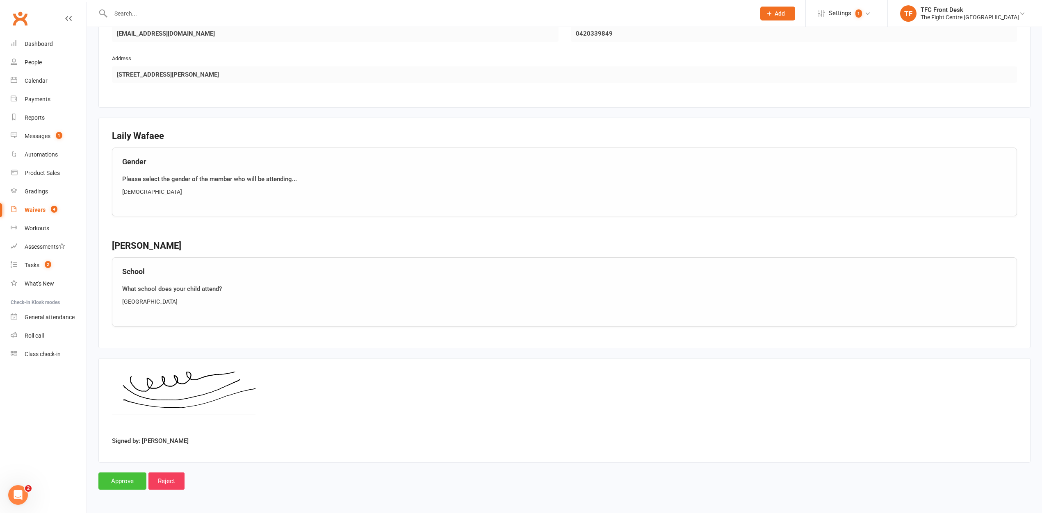
click at [130, 483] on input "Approve" at bounding box center [122, 481] width 48 height 17
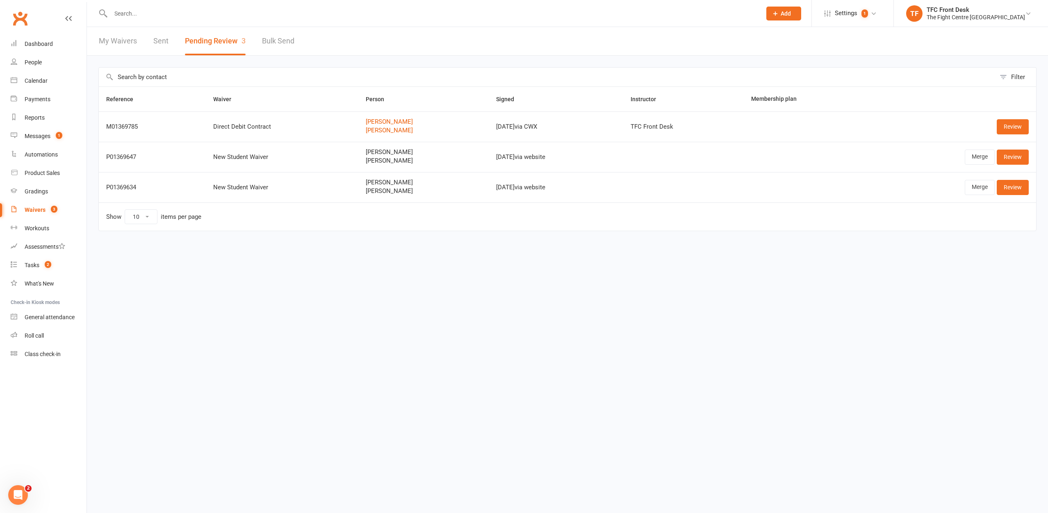
click at [53, 207] on span "3" at bounding box center [54, 209] width 7 height 7
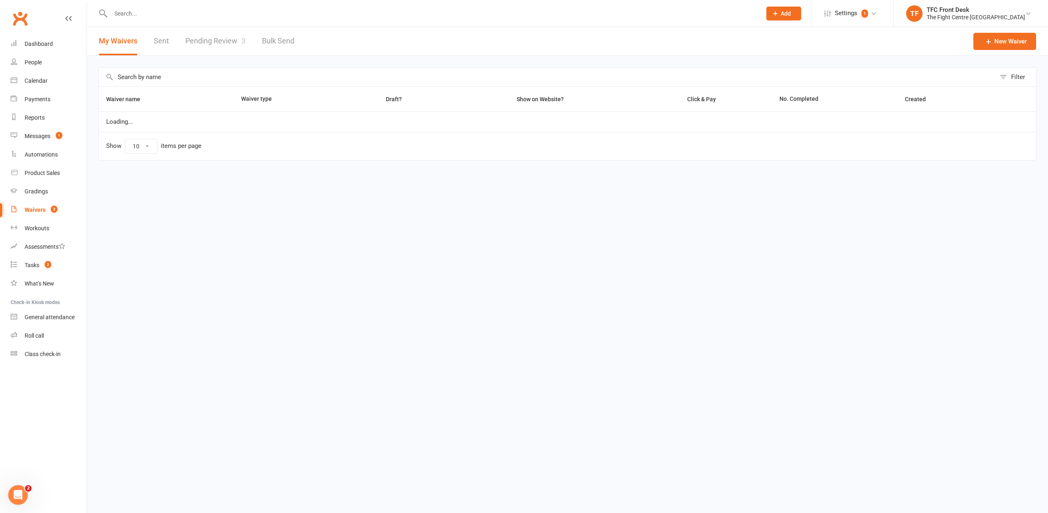
click at [228, 36] on link "Pending Review 3" at bounding box center [215, 41] width 60 height 28
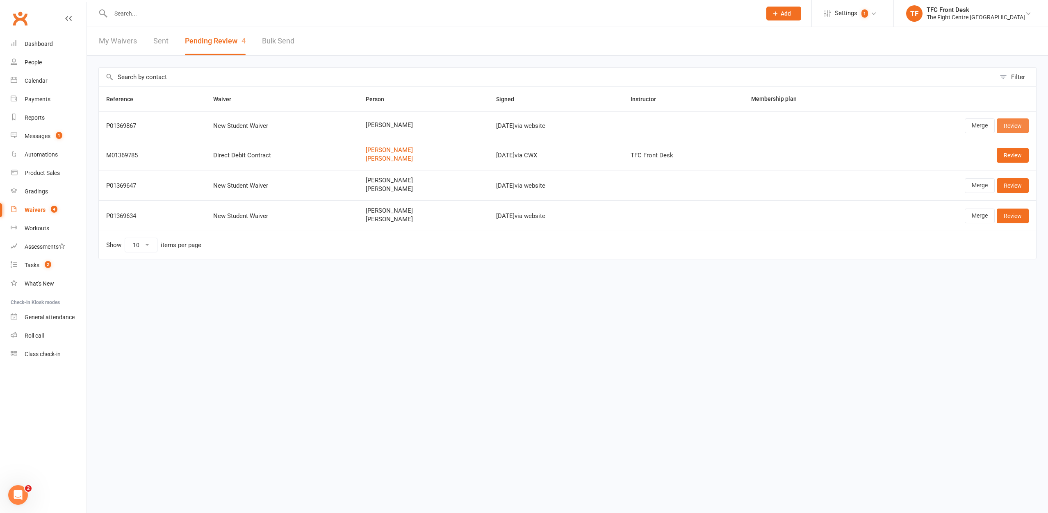
click at [1008, 125] on link "Review" at bounding box center [1013, 125] width 32 height 15
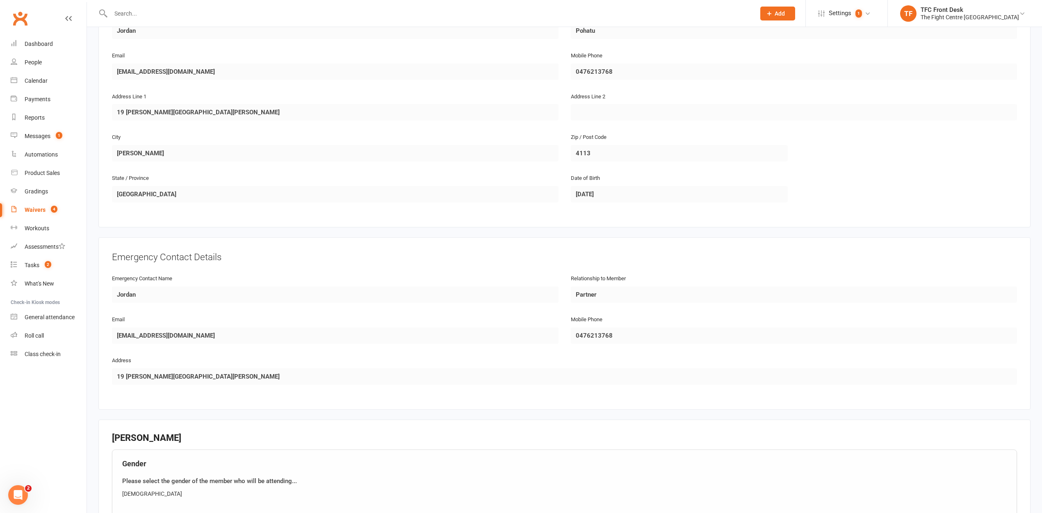
scroll to position [408, 0]
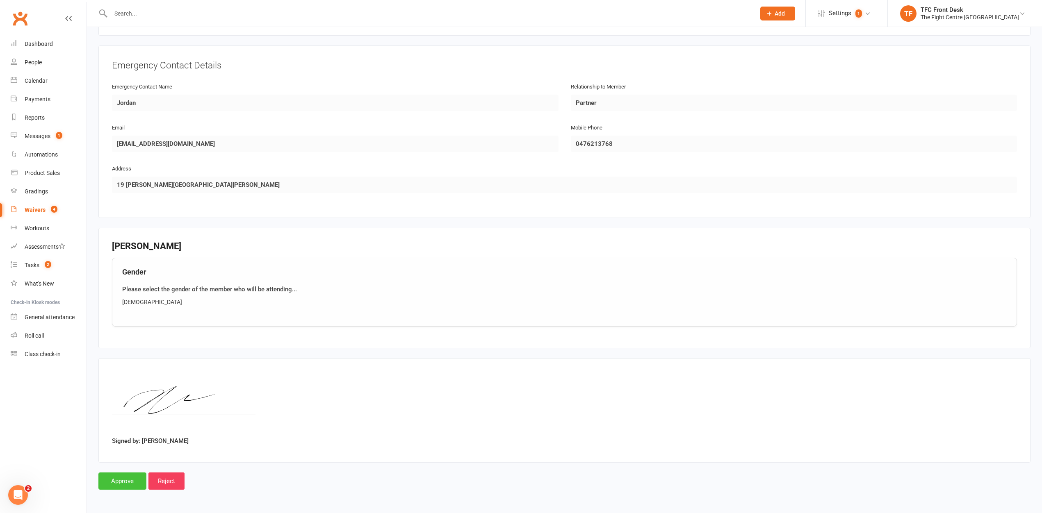
click at [140, 480] on input "Approve" at bounding box center [122, 481] width 48 height 17
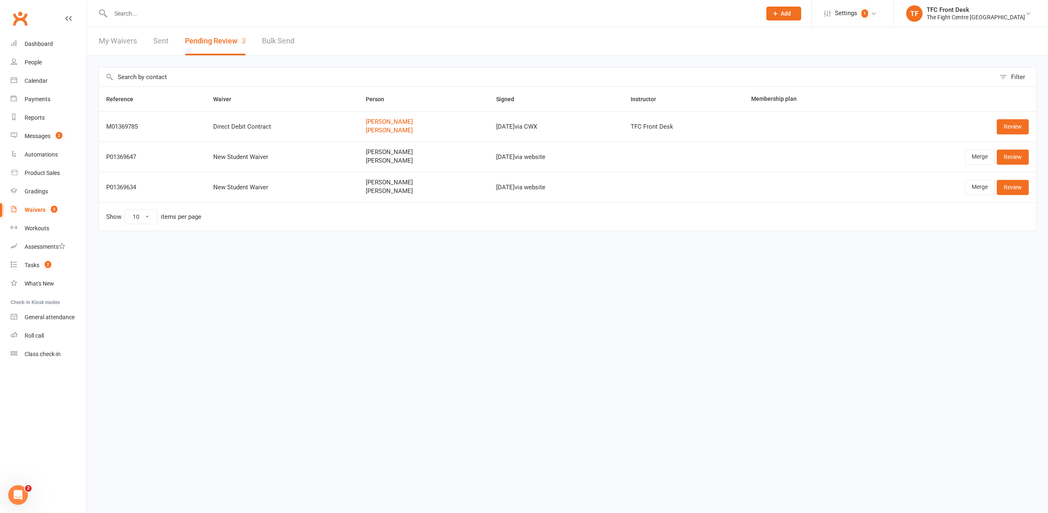
click at [62, 209] on link "Waivers 3" at bounding box center [49, 210] width 76 height 18
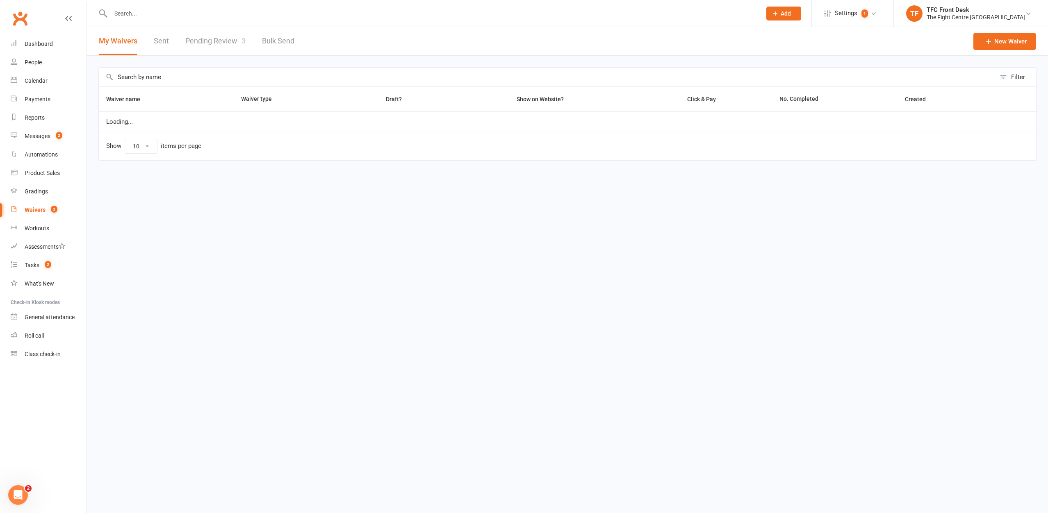
click at [201, 39] on link "Pending Review 3" at bounding box center [215, 41] width 60 height 28
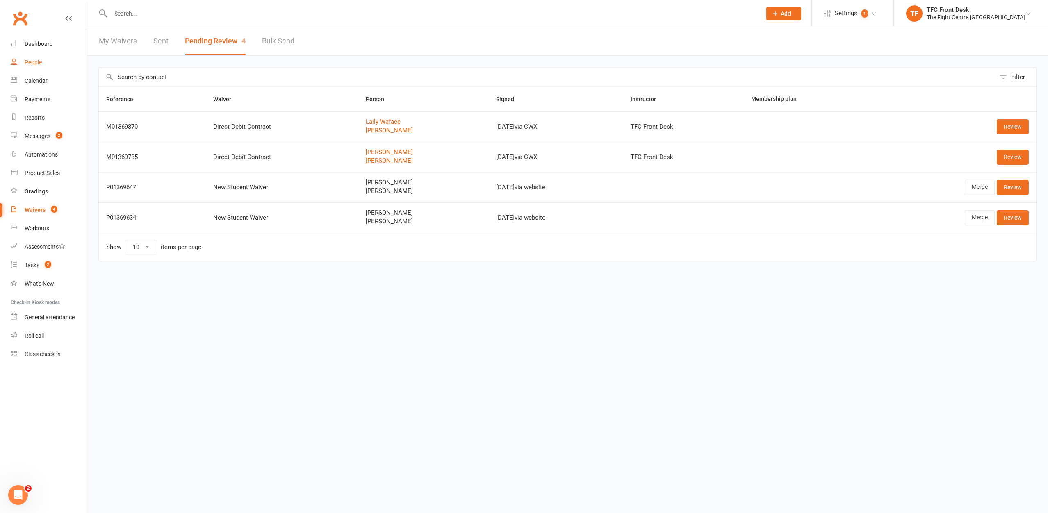
click at [42, 67] on link "People" at bounding box center [49, 62] width 76 height 18
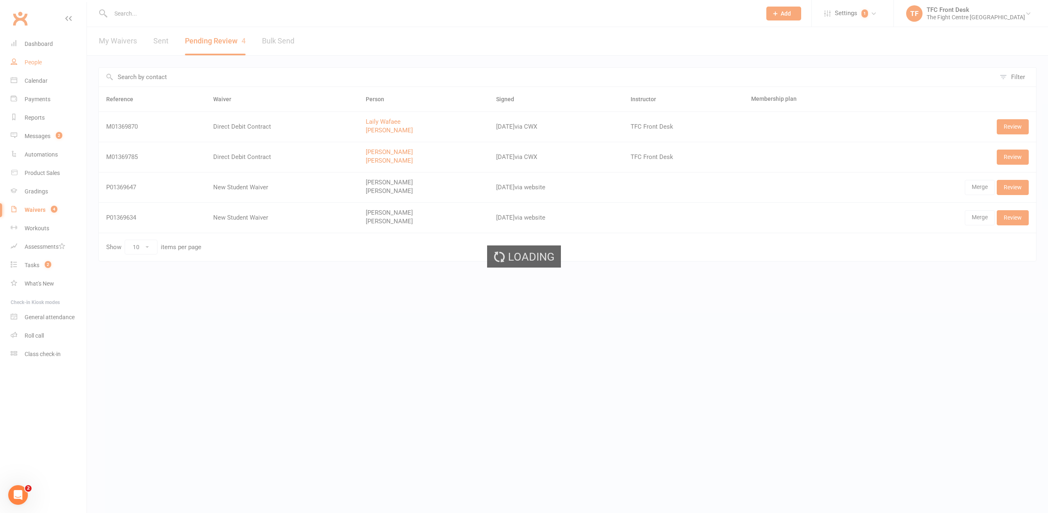
select select "25"
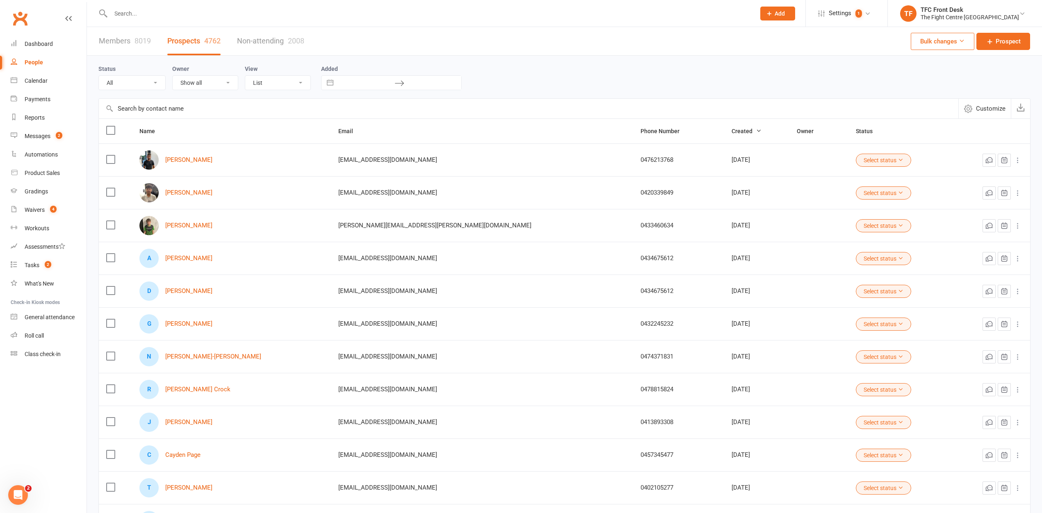
click at [320, 20] on div at bounding box center [423, 13] width 651 height 27
click at [223, 17] on input "text" at bounding box center [428, 13] width 641 height 11
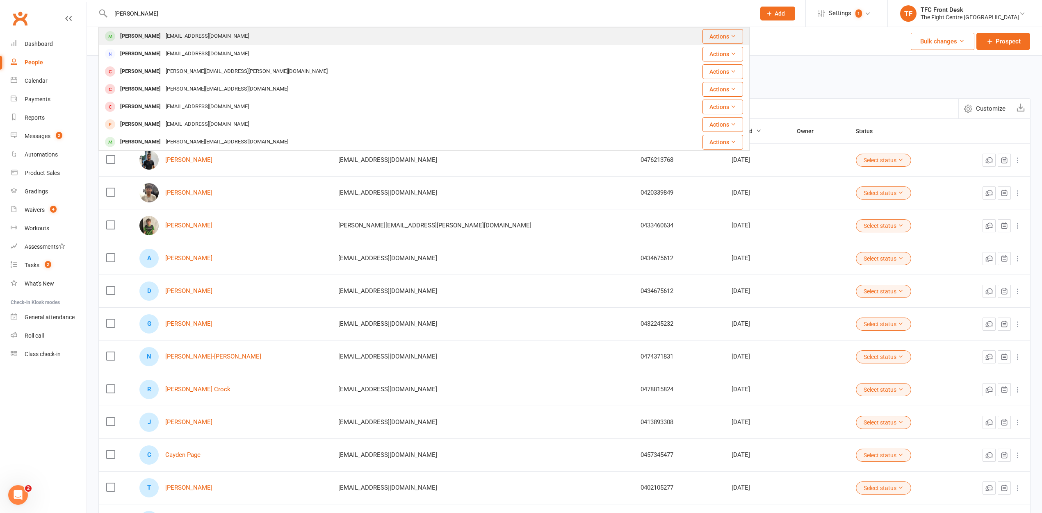
type input "nathan jones"
click at [226, 32] on div "nowarmning91@hotmail.com" at bounding box center [207, 36] width 88 height 12
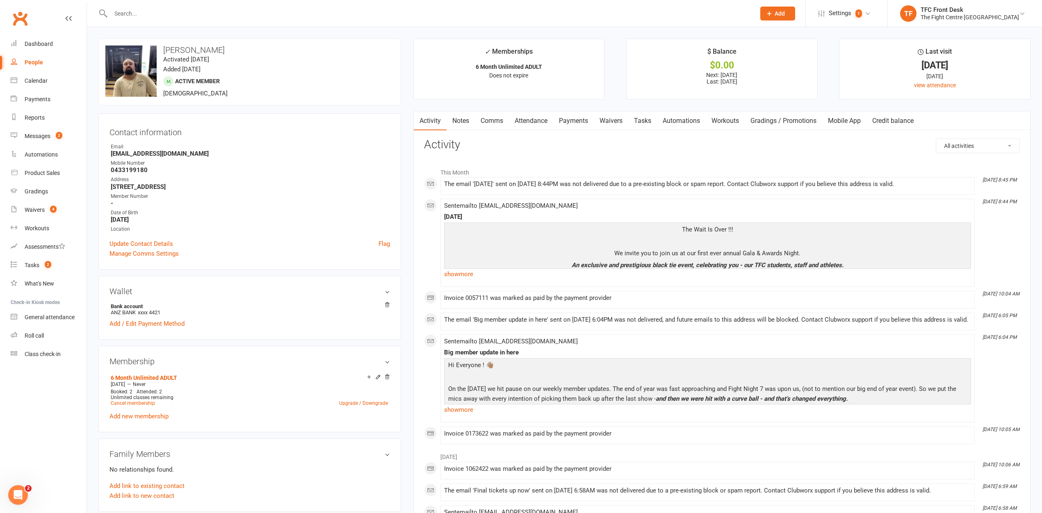
click at [579, 125] on link "Payments" at bounding box center [573, 121] width 41 height 19
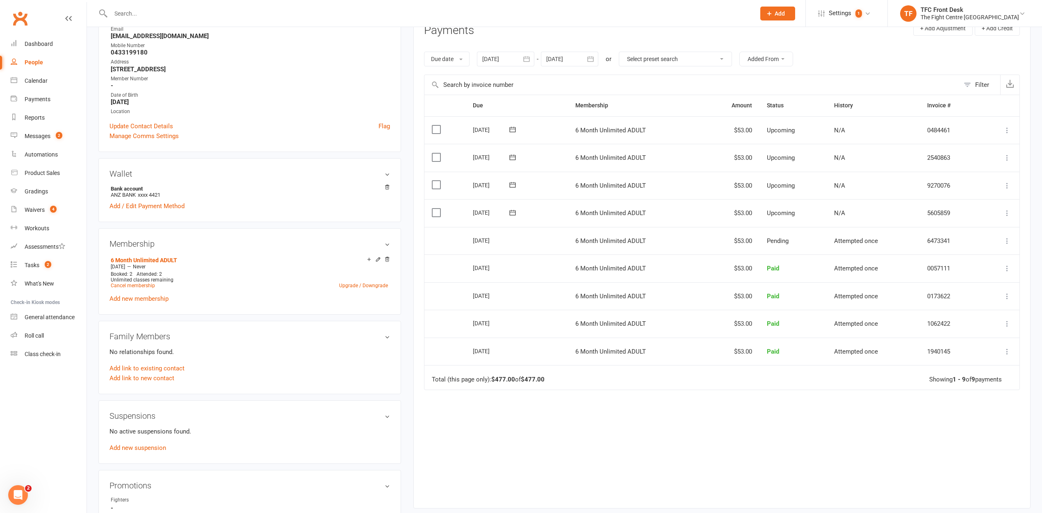
scroll to position [105, 0]
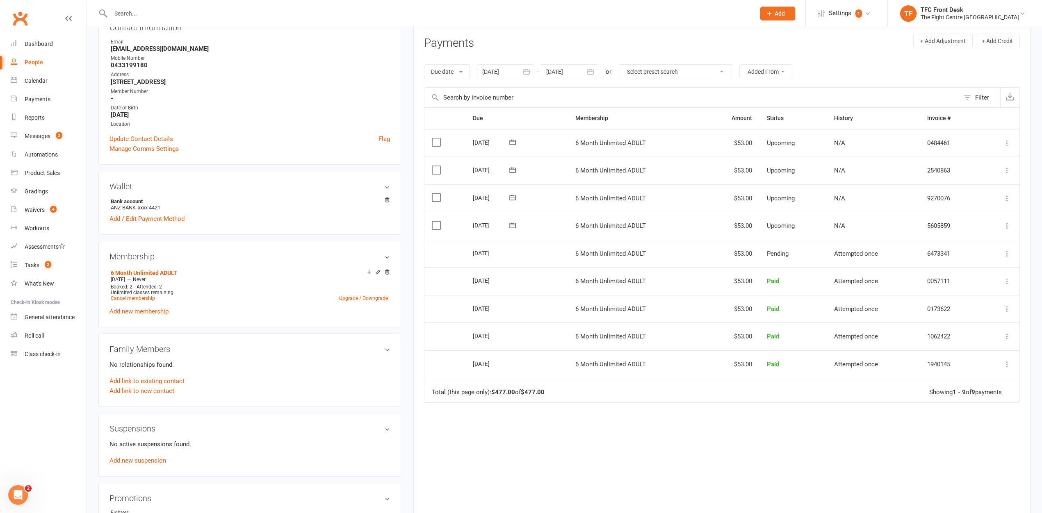
click at [594, 71] on icon "button" at bounding box center [590, 72] width 8 height 8
click at [631, 96] on button "November 2025" at bounding box center [618, 91] width 107 height 15
click at [648, 156] on span "December" at bounding box center [645, 155] width 28 height 7
click at [630, 183] on span "31" at bounding box center [628, 185] width 7 height 7
type input "31 Dec 2025"
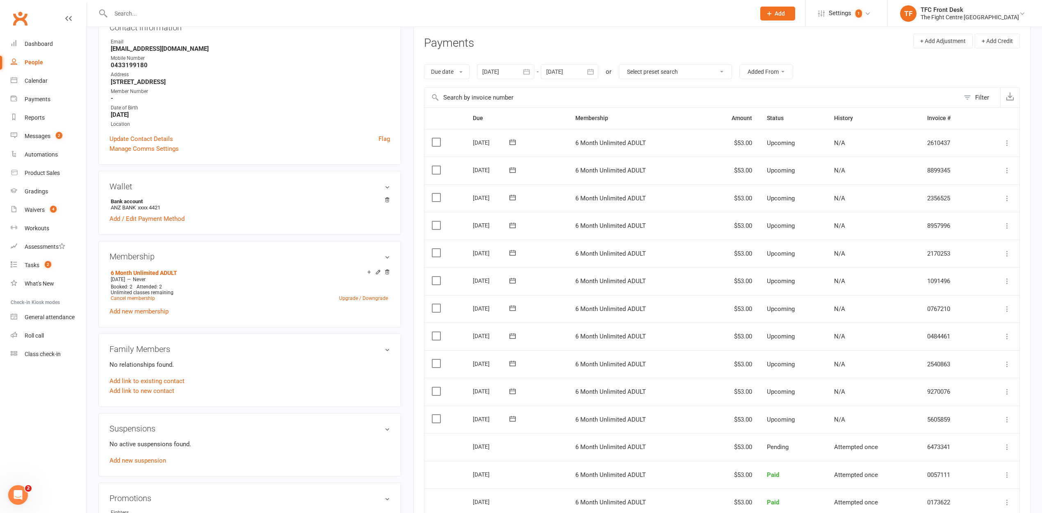
click at [1007, 147] on icon at bounding box center [1007, 143] width 8 height 8
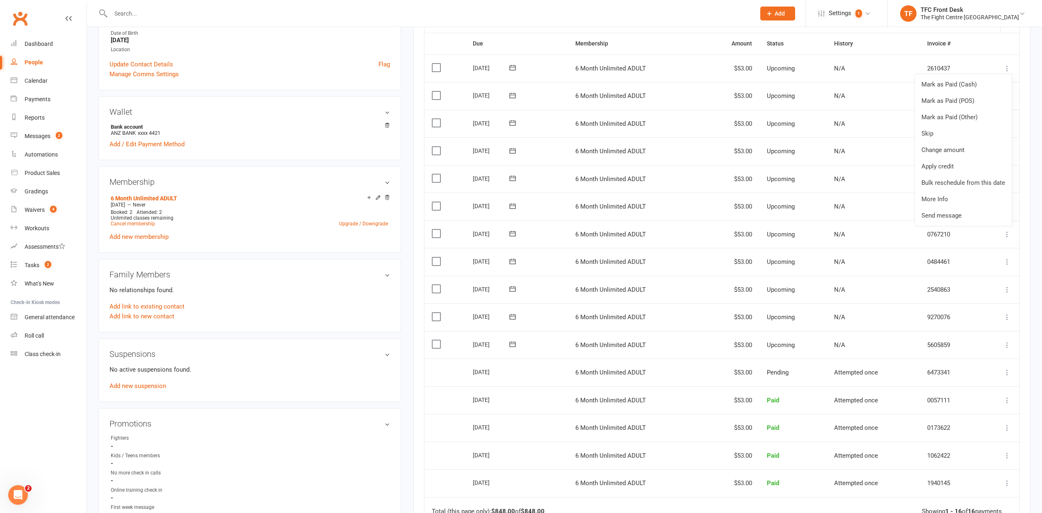
scroll to position [181, 0]
click at [908, 47] on th "History" at bounding box center [873, 42] width 93 height 21
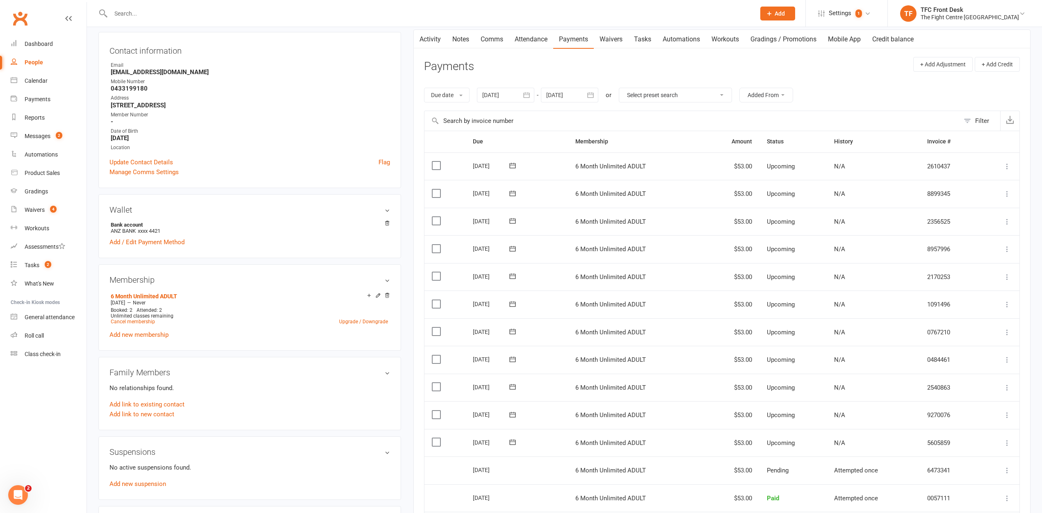
scroll to position [0, 0]
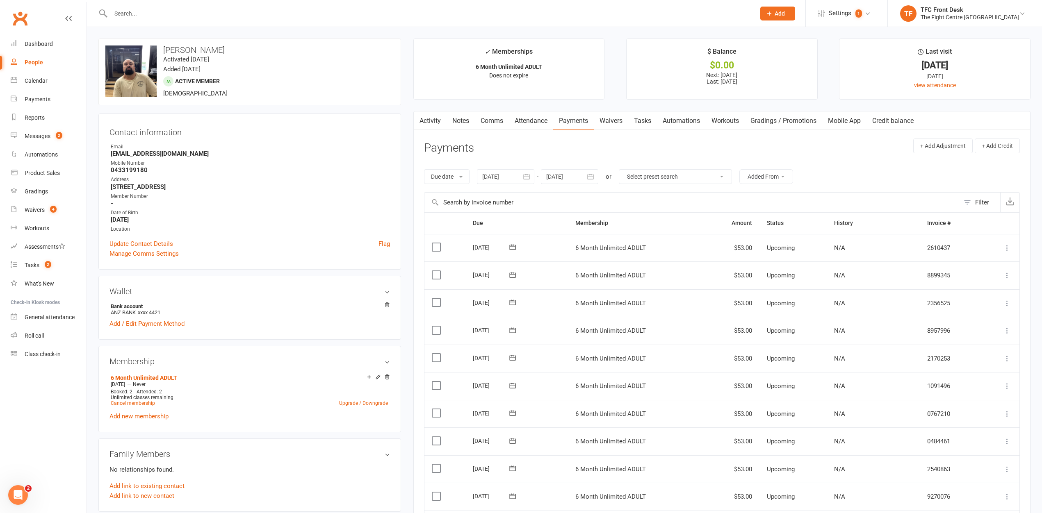
click at [712, 175] on select "Select preset search All failures All skipped payments All pending payments Suc…" at bounding box center [675, 177] width 112 height 14
select select "2"
type input "[DATE]"
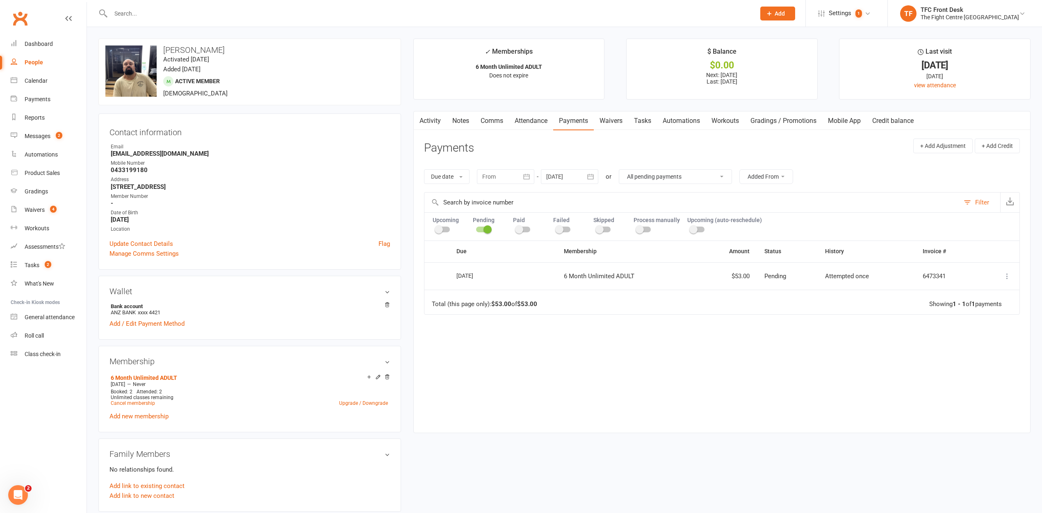
click at [705, 172] on select "All failures All skipped payments All pending payments Successful payments (las…" at bounding box center [675, 177] width 112 height 14
select select "0"
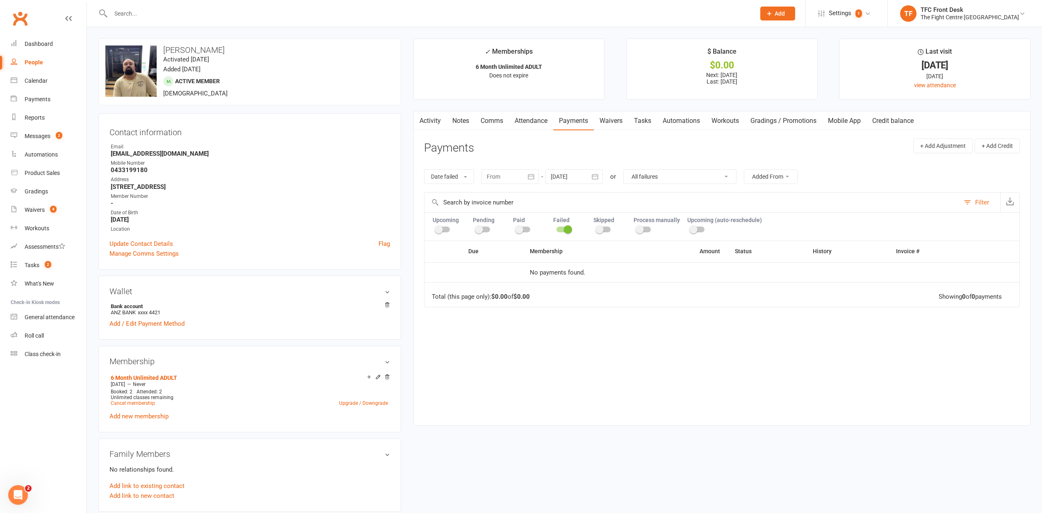
click at [682, 173] on select "All failures All skipped payments All pending payments Successful payments (las…" at bounding box center [680, 177] width 112 height 14
click at [444, 229] on label at bounding box center [443, 230] width 14 height 6
click at [676, 175] on select "All failures All skipped payments All pending payments Successful payments (las…" at bounding box center [680, 177] width 112 height 14
click at [441, 230] on span at bounding box center [439, 229] width 8 height 8
click at [436, 228] on input "checkbox" at bounding box center [436, 228] width 0 height 0
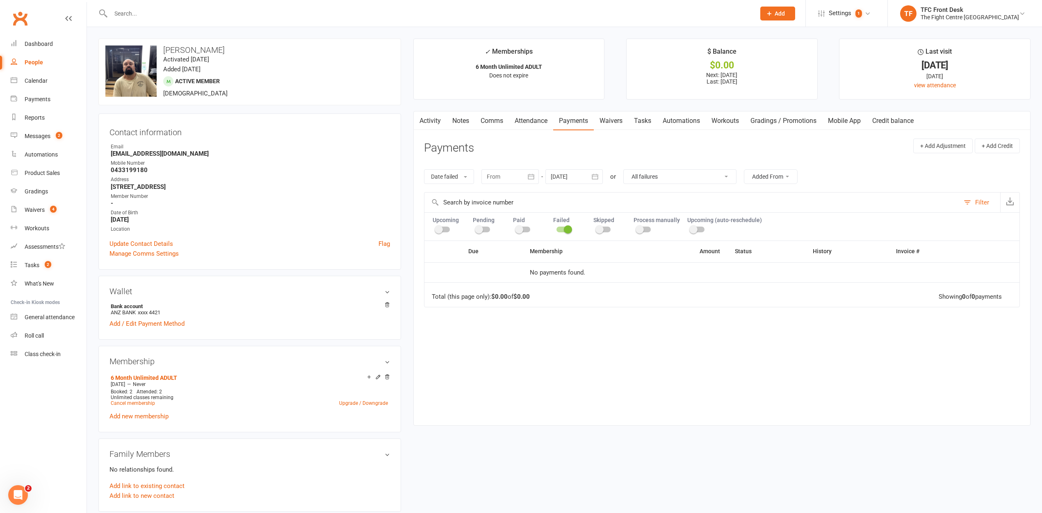
select select
click at [564, 230] on span at bounding box center [568, 229] width 8 height 8
click at [556, 228] on input "checkbox" at bounding box center [556, 228] width 0 height 0
click at [517, 175] on div at bounding box center [509, 176] width 57 height 15
click at [622, 195] on button "button" at bounding box center [625, 196] width 18 height 15
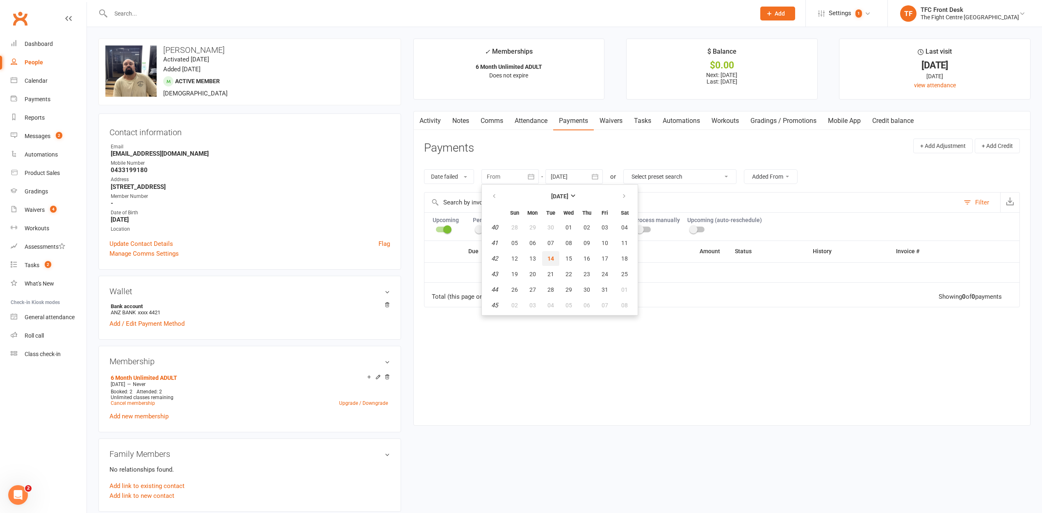
click at [553, 257] on span "14" at bounding box center [550, 258] width 7 height 7
type input "14 Oct 2025"
click at [594, 174] on icon "button" at bounding box center [595, 177] width 8 height 8
click at [632, 193] on strong "October 2025" at bounding box center [623, 196] width 17 height 7
click at [656, 194] on button "button" at bounding box center [660, 195] width 18 height 15
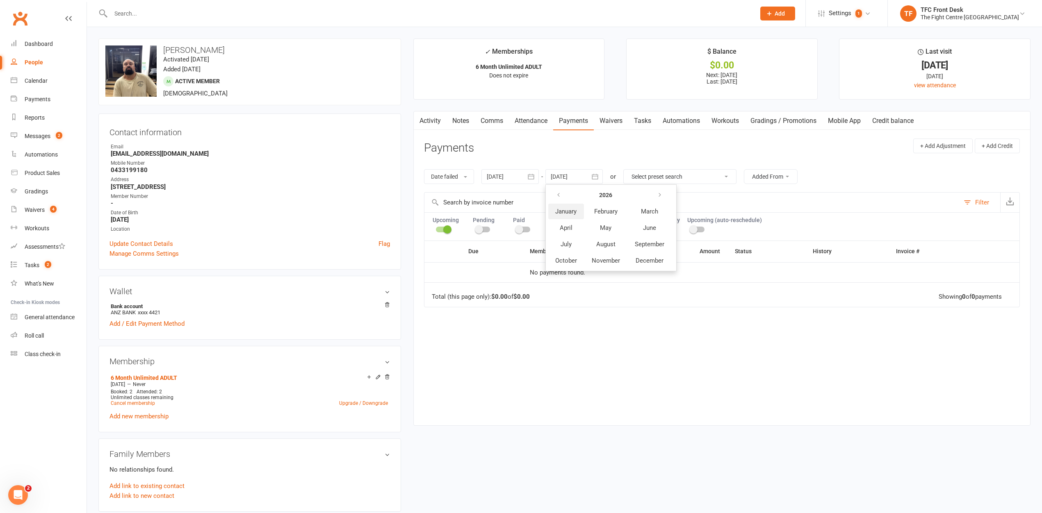
click at [575, 210] on span "January" at bounding box center [565, 211] width 21 height 7
click at [559, 196] on icon "button" at bounding box center [558, 196] width 6 height 7
click at [628, 285] on button "31" at bounding box center [632, 289] width 17 height 15
type input "31 Dec 2025"
click at [454, 178] on button "Date failed" at bounding box center [449, 176] width 50 height 15
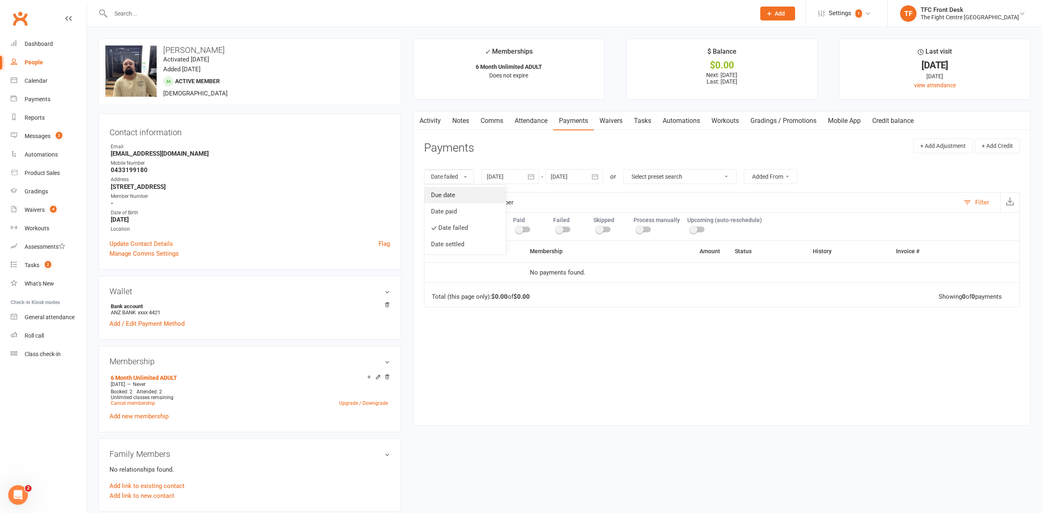
click at [461, 195] on link "Due date" at bounding box center [464, 195] width 81 height 16
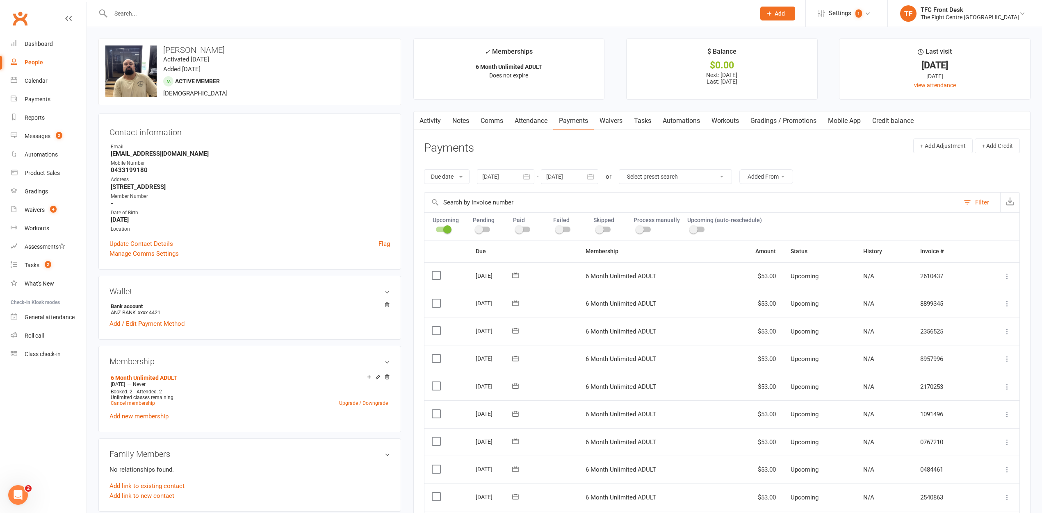
click at [437, 274] on label at bounding box center [437, 275] width 11 height 8
click at [437, 271] on input "checkbox" at bounding box center [434, 271] width 5 height 0
click at [437, 302] on label at bounding box center [437, 303] width 11 height 8
click at [437, 299] on input "checkbox" at bounding box center [434, 299] width 5 height 0
click at [435, 330] on label at bounding box center [437, 331] width 11 height 8
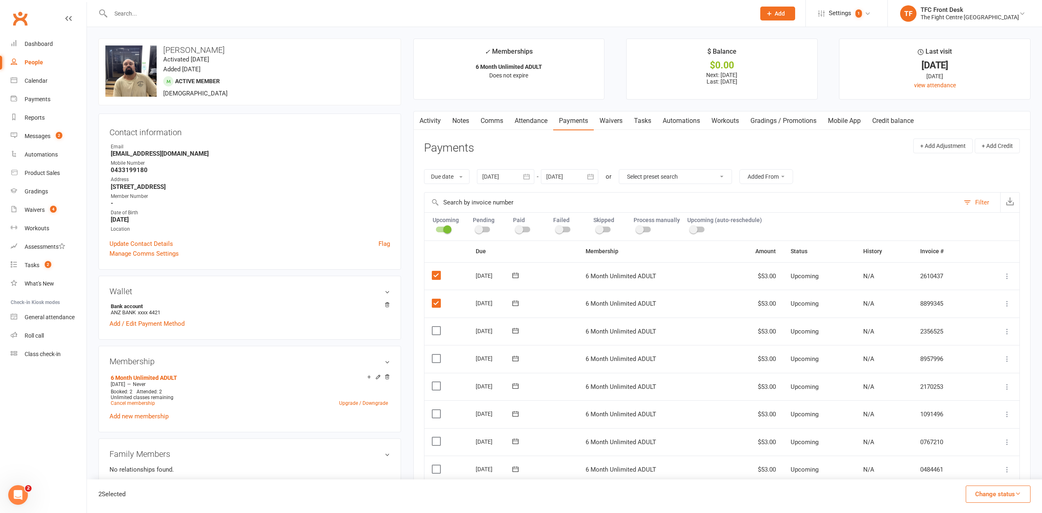
click at [435, 327] on input "checkbox" at bounding box center [434, 327] width 5 height 0
click at [432, 360] on label at bounding box center [437, 359] width 11 height 8
click at [432, 355] on input "checkbox" at bounding box center [434, 355] width 5 height 0
click at [436, 383] on label at bounding box center [437, 386] width 11 height 8
click at [436, 382] on input "checkbox" at bounding box center [434, 382] width 5 height 0
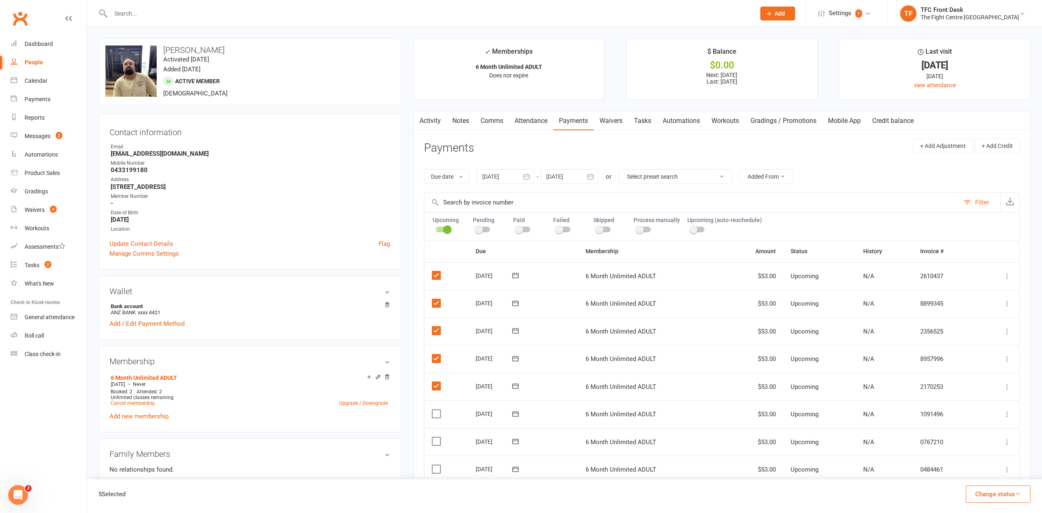
click at [438, 415] on label at bounding box center [437, 414] width 11 height 8
click at [437, 410] on input "checkbox" at bounding box center [434, 410] width 5 height 0
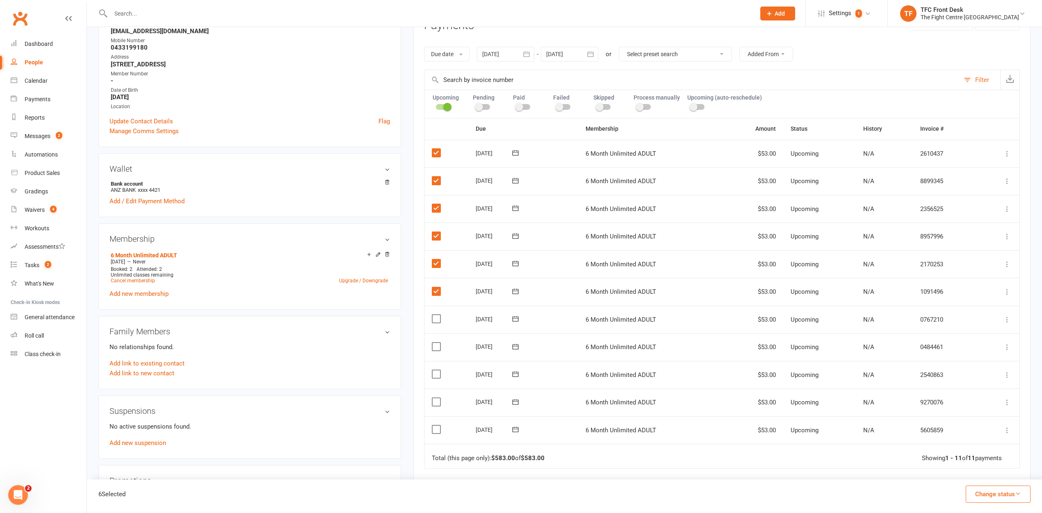
scroll to position [132, 0]
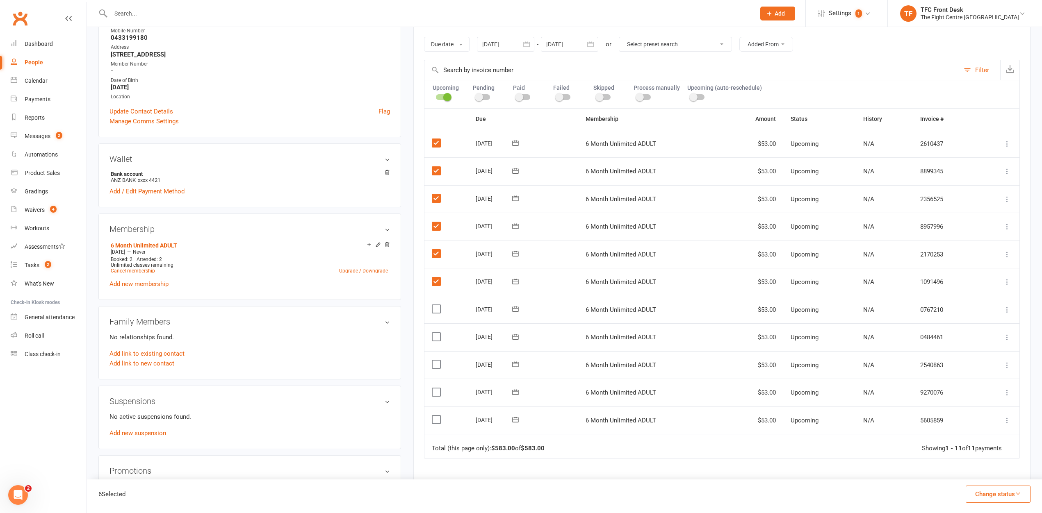
click at [435, 311] on label at bounding box center [437, 309] width 11 height 8
click at [435, 305] on input "checkbox" at bounding box center [434, 305] width 5 height 0
click at [438, 339] on label at bounding box center [437, 337] width 11 height 8
click at [437, 333] on input "checkbox" at bounding box center [434, 333] width 5 height 0
click at [436, 364] on label at bounding box center [437, 364] width 11 height 8
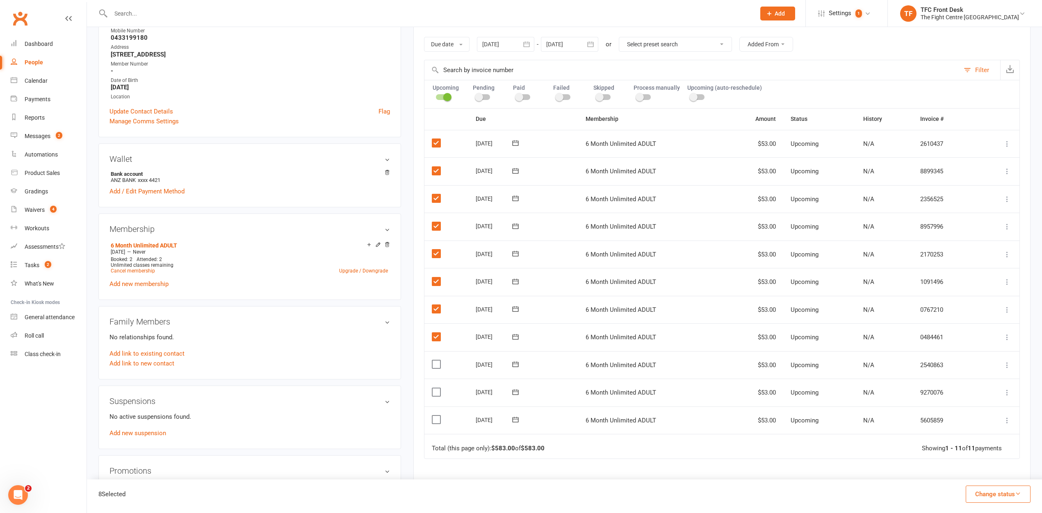
click at [436, 360] on input "checkbox" at bounding box center [434, 360] width 5 height 0
click at [435, 394] on label at bounding box center [437, 392] width 11 height 8
click at [435, 388] on input "checkbox" at bounding box center [434, 388] width 5 height 0
click at [435, 420] on label at bounding box center [437, 420] width 11 height 8
click at [435, 416] on input "checkbox" at bounding box center [434, 416] width 5 height 0
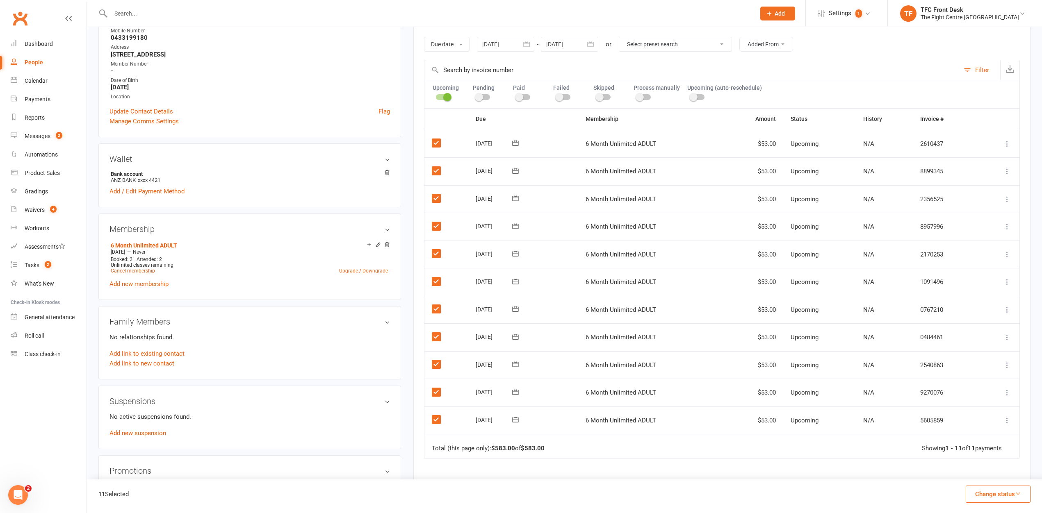
click at [1011, 499] on button "Change status" at bounding box center [998, 494] width 65 height 17
click at [989, 445] on link "Paid (POS)" at bounding box center [989, 439] width 81 height 16
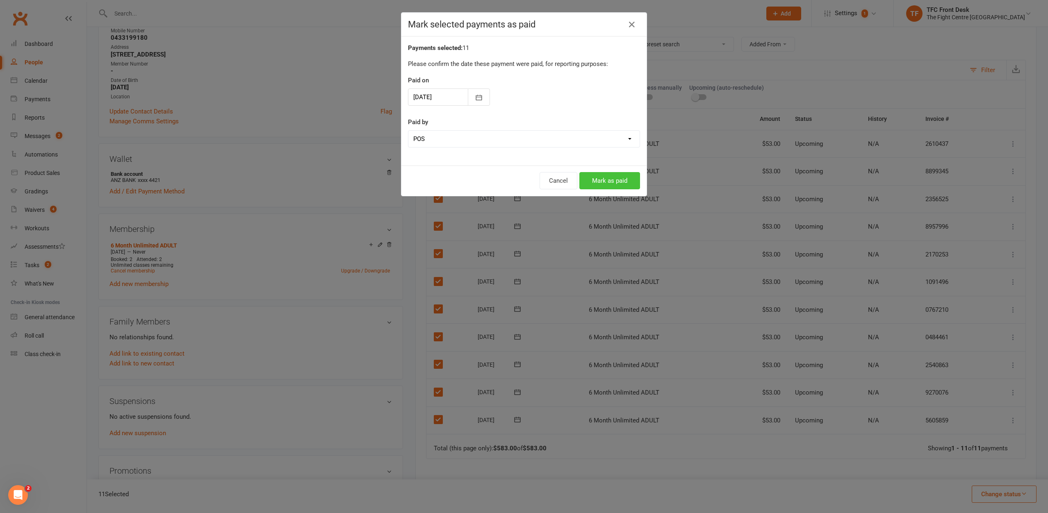
click at [614, 181] on button "Mark as paid" at bounding box center [609, 180] width 61 height 17
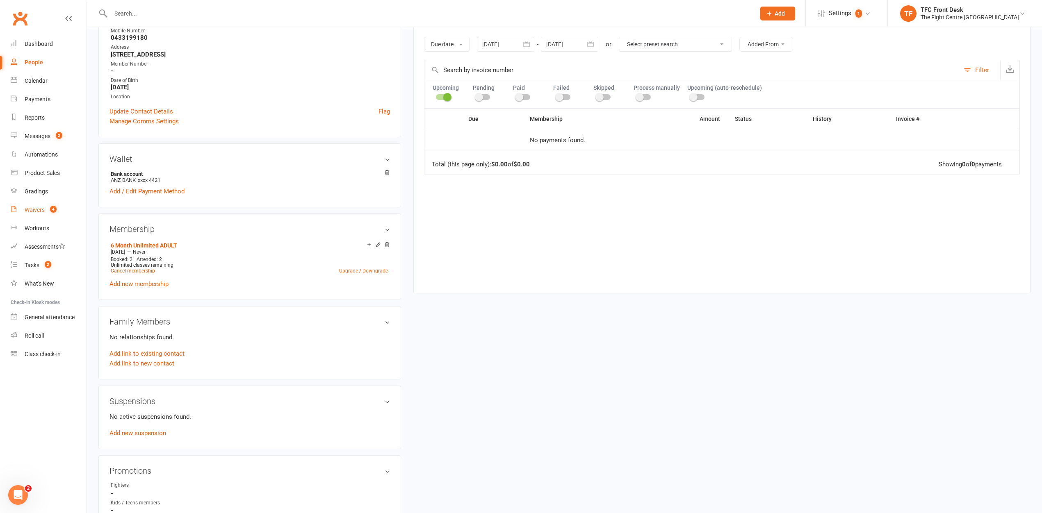
click at [72, 216] on link "Waivers 4" at bounding box center [49, 210] width 76 height 18
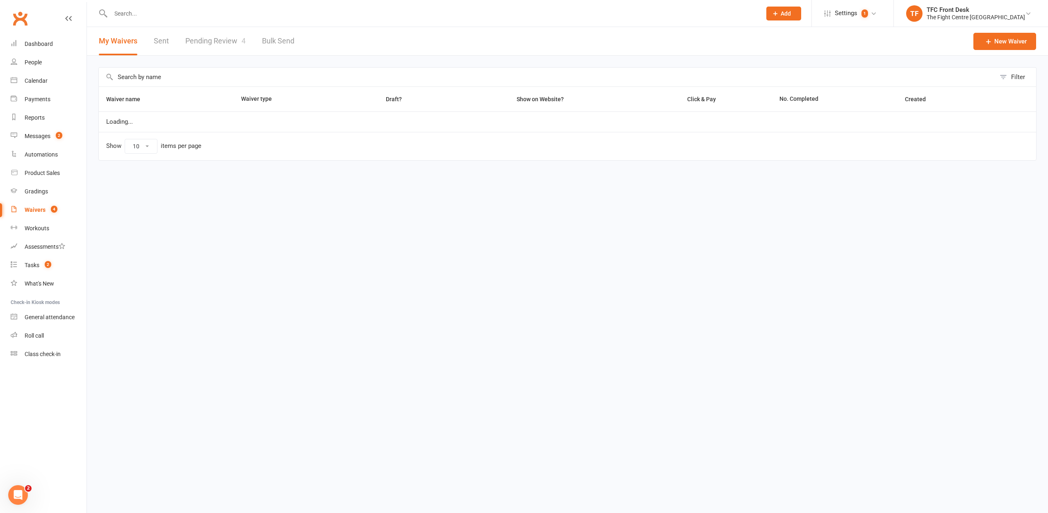
click at [227, 36] on link "Pending Review 4" at bounding box center [215, 41] width 60 height 28
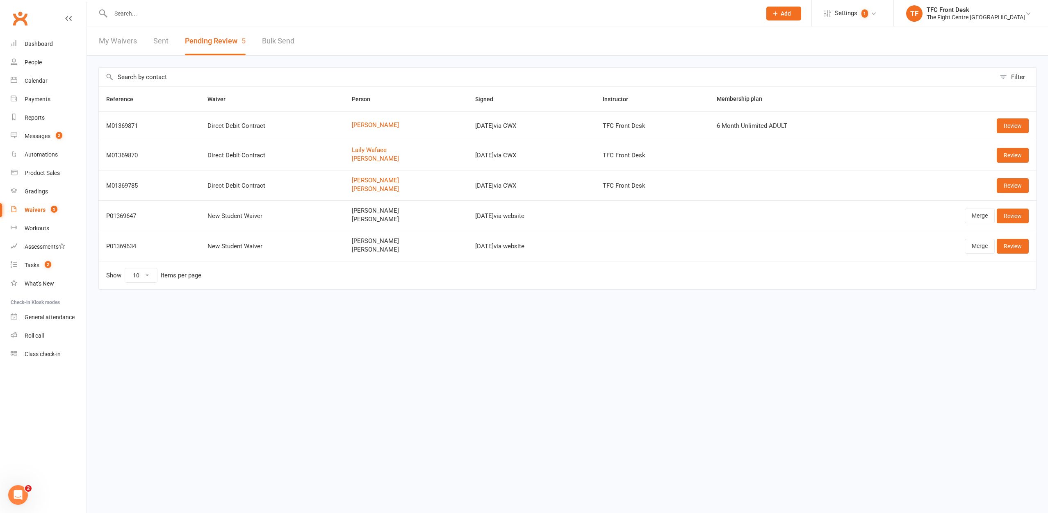
click at [184, 8] on input "text" at bounding box center [431, 13] width 647 height 11
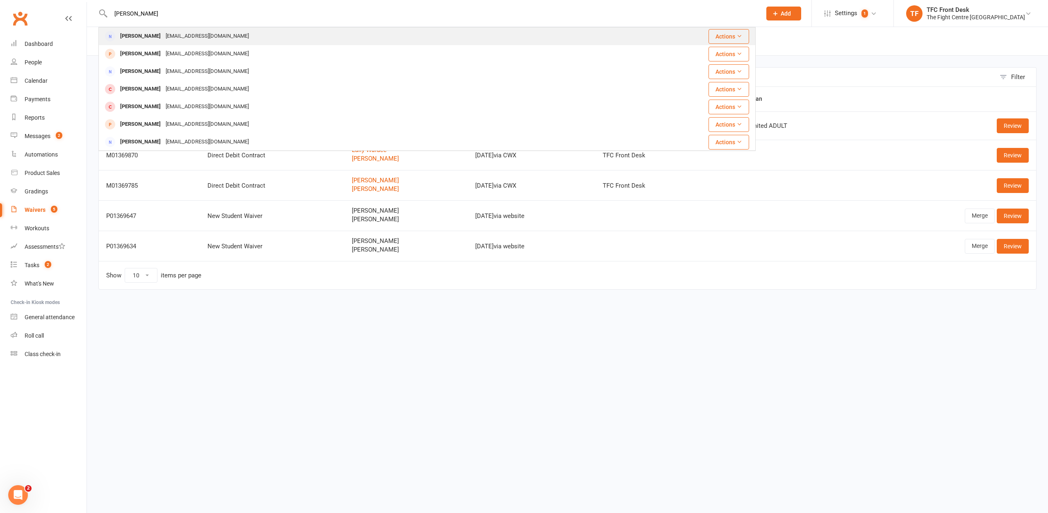
type input "asifa ali"
click at [178, 43] on div "Asifa Ahmady Asifaahmady2@gmail.com" at bounding box center [363, 36] width 528 height 17
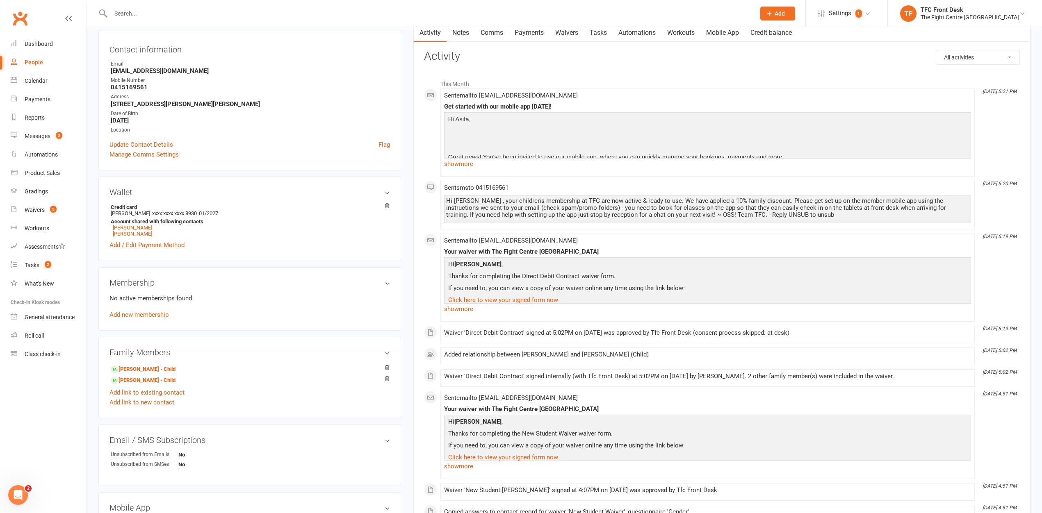
scroll to position [84, 0]
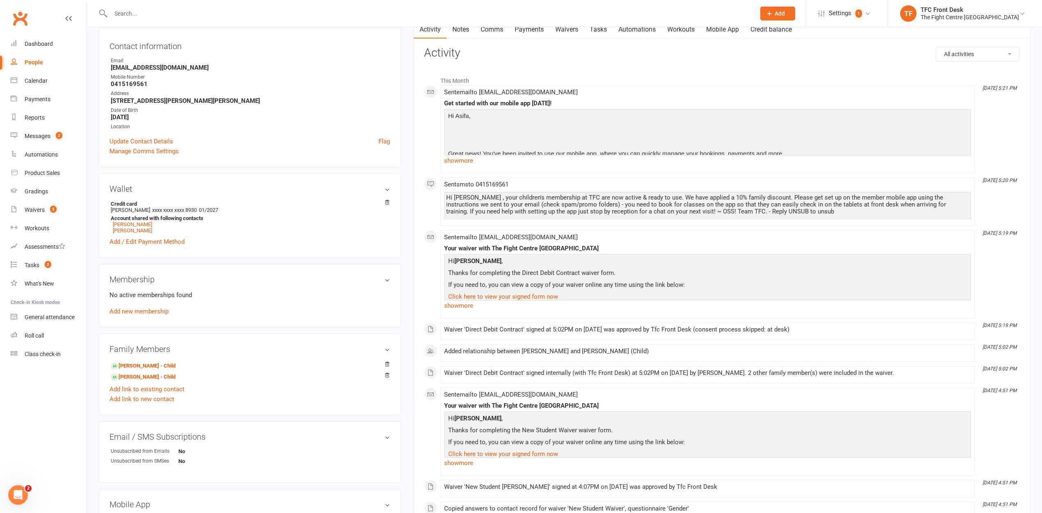
click at [564, 33] on link "Waivers" at bounding box center [566, 29] width 34 height 19
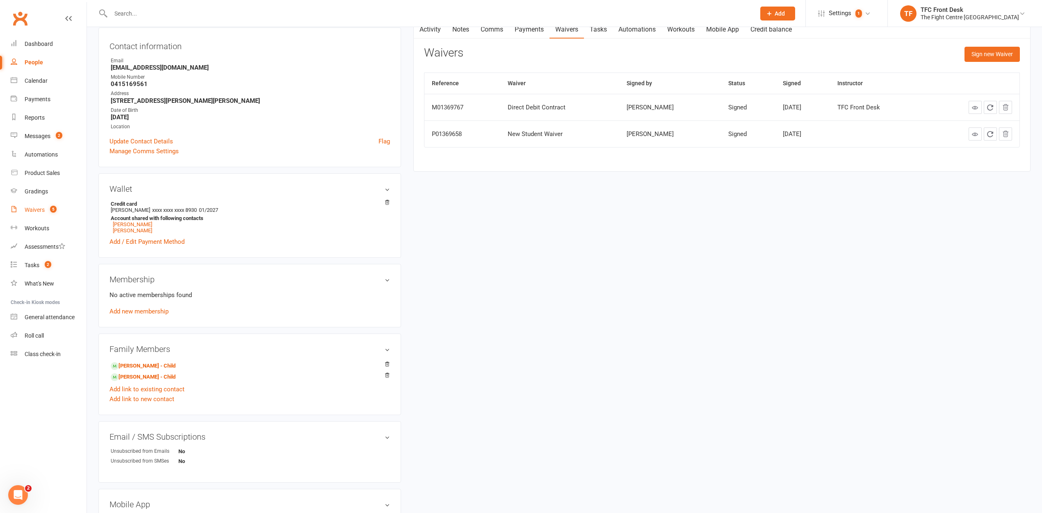
click at [41, 207] on div "Waivers" at bounding box center [35, 210] width 20 height 7
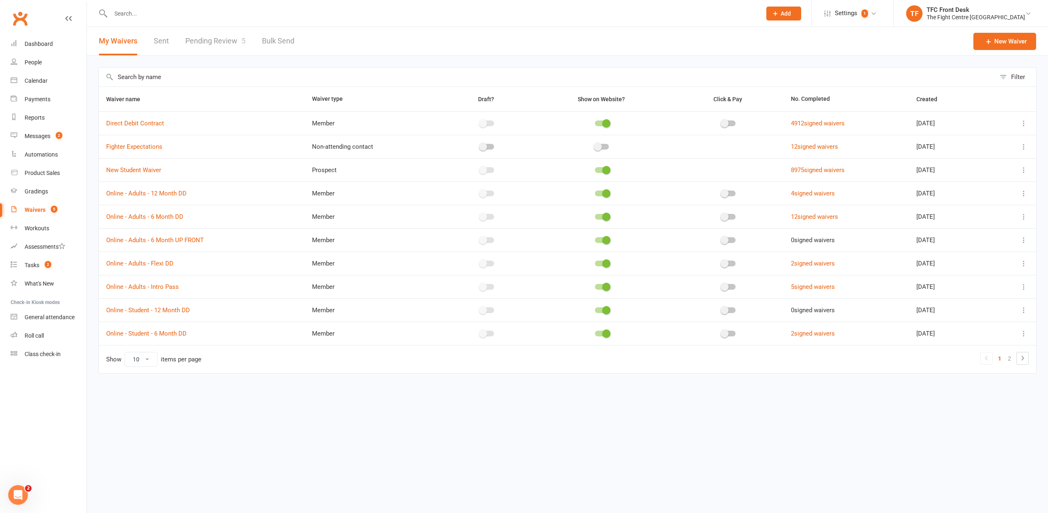
click at [221, 53] on link "Pending Review 5" at bounding box center [215, 41] width 60 height 28
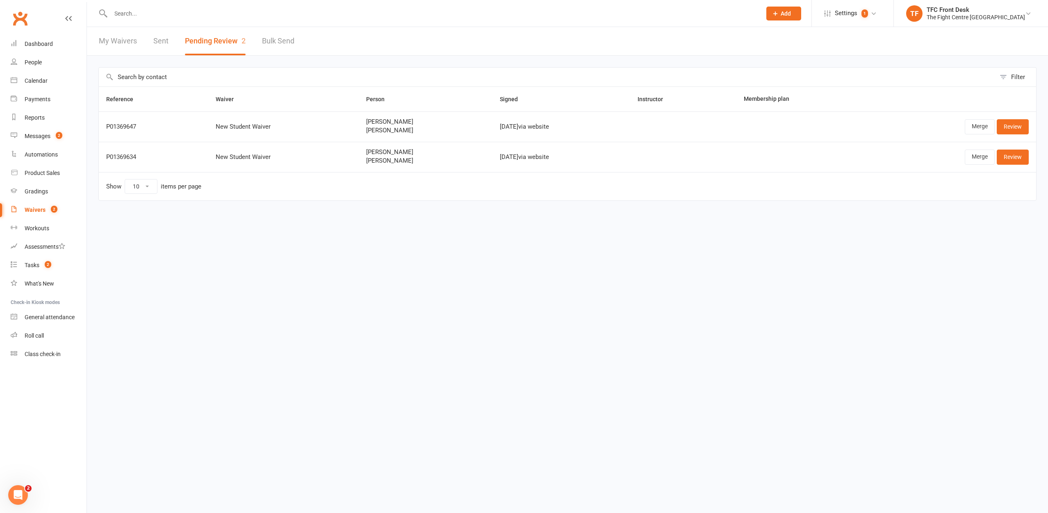
click at [168, 16] on input "text" at bounding box center [431, 13] width 647 height 11
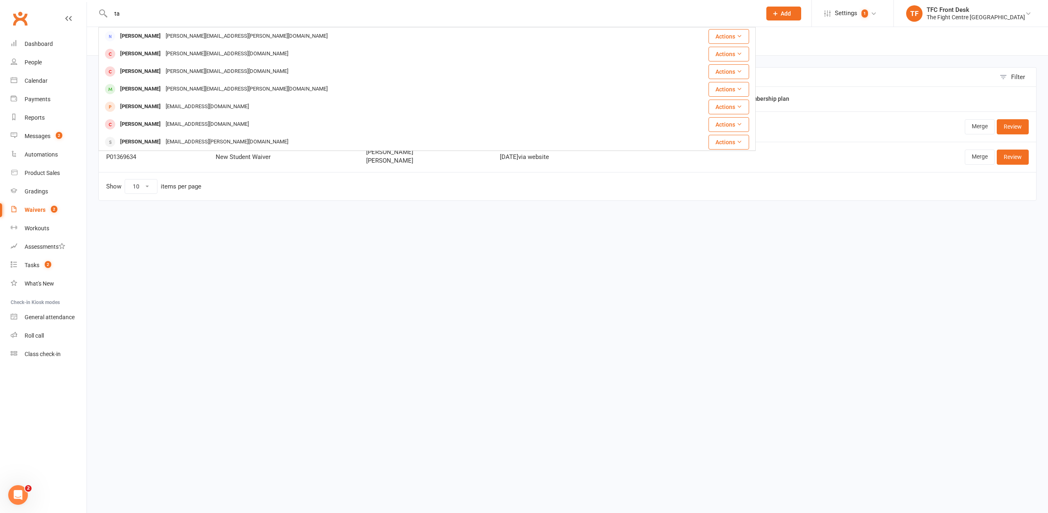
type input "t"
type input "erfan wa"
click at [331, 235] on html "erfan wa Erfan Wafaee Lailywafaee@gmail.com Actions Erfan Noori eidmohammad.noo…" at bounding box center [524, 117] width 1048 height 235
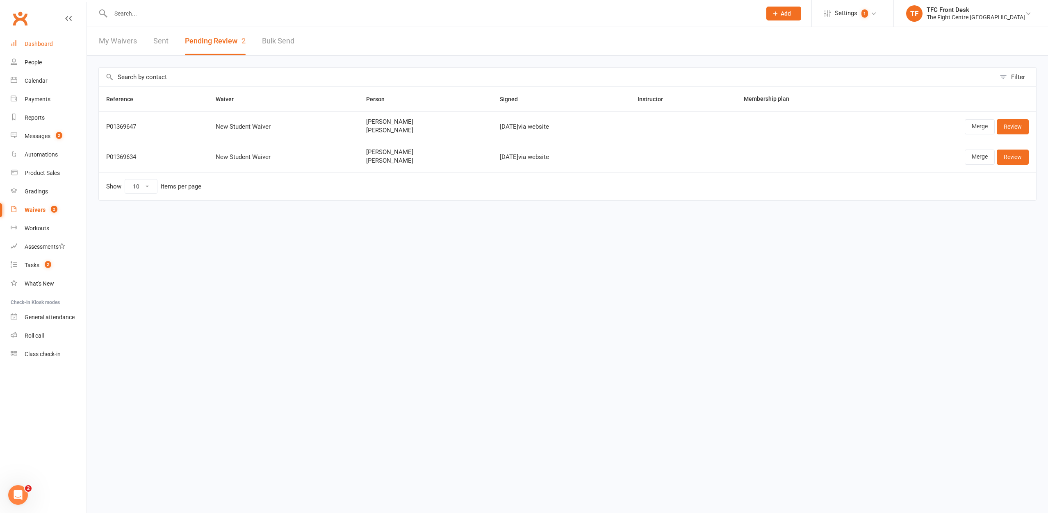
click at [24, 45] on link "Dashboard" at bounding box center [49, 44] width 76 height 18
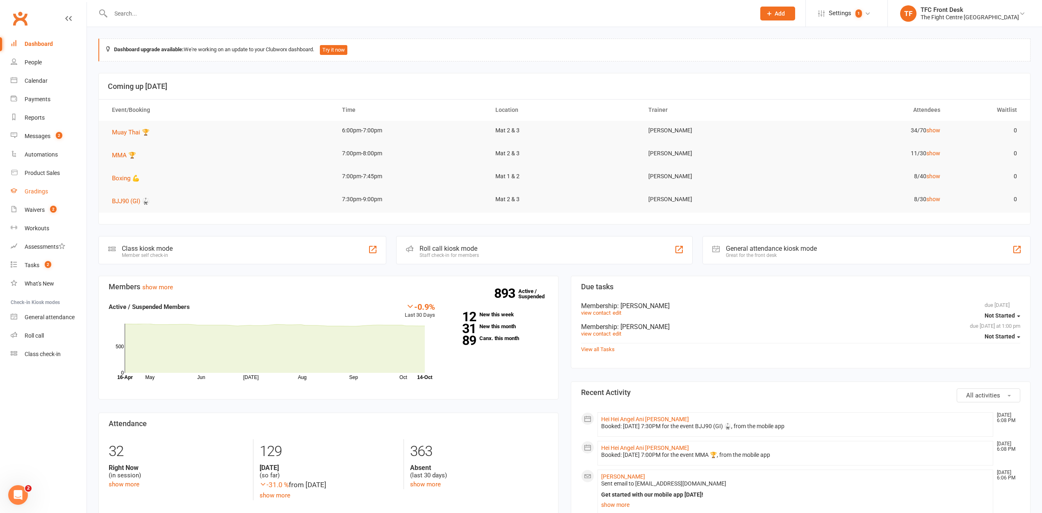
click at [48, 200] on link "Gradings" at bounding box center [49, 191] width 76 height 18
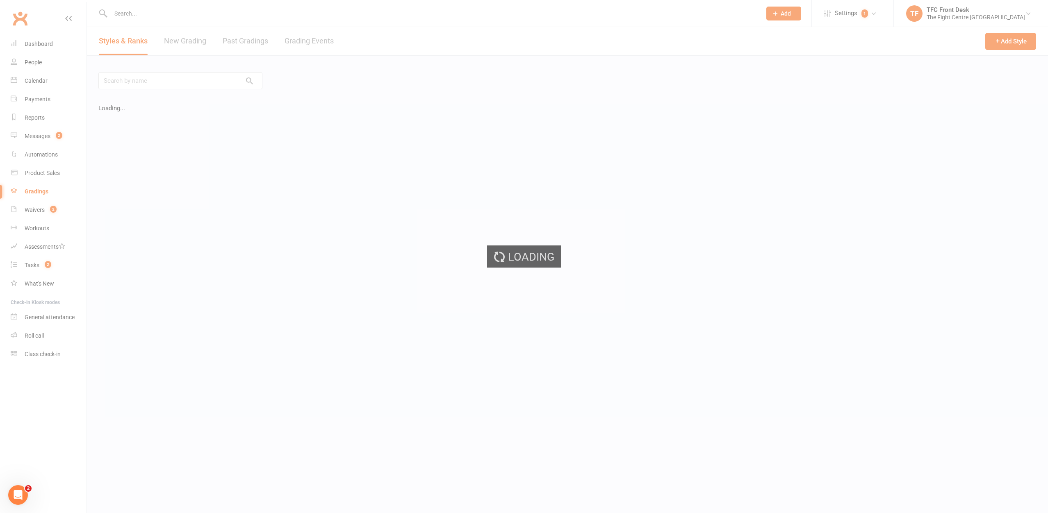
click at [50, 216] on div "Loading" at bounding box center [524, 256] width 1048 height 513
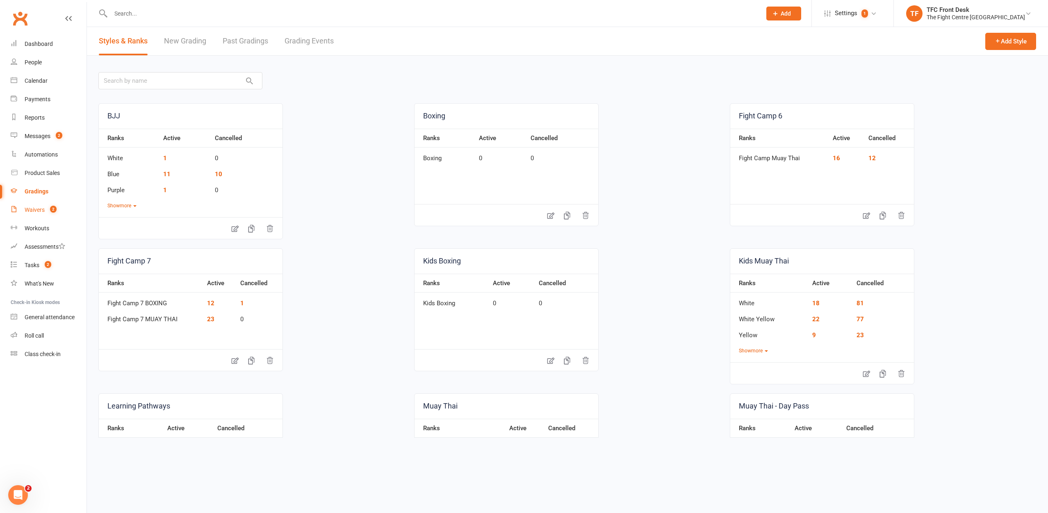
click at [50, 216] on link "Waivers 2" at bounding box center [49, 210] width 76 height 18
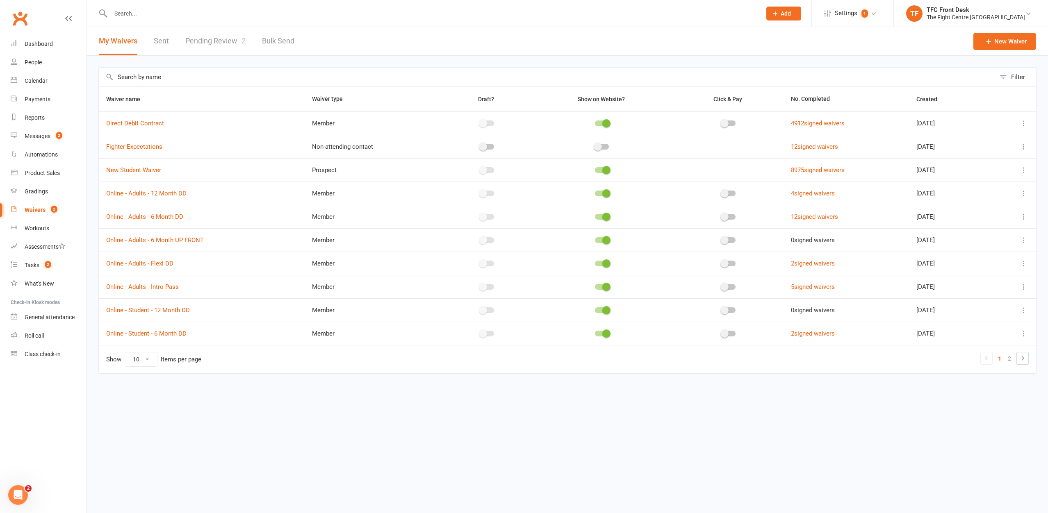
click at [185, 48] on link "Pending Review 2" at bounding box center [215, 41] width 60 height 28
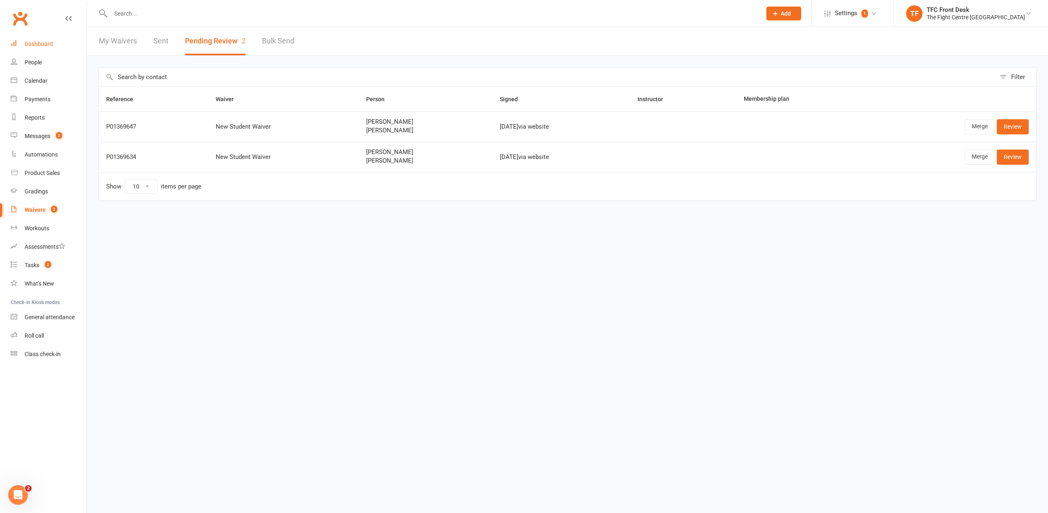
click at [73, 37] on link "Dashboard" at bounding box center [49, 44] width 76 height 18
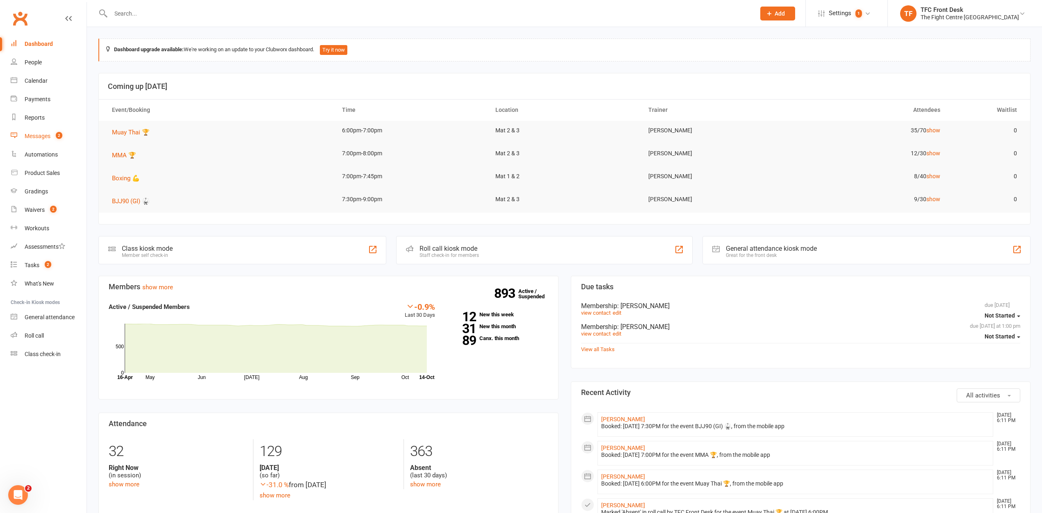
click at [56, 136] on count-badge "2" at bounding box center [57, 136] width 11 height 7
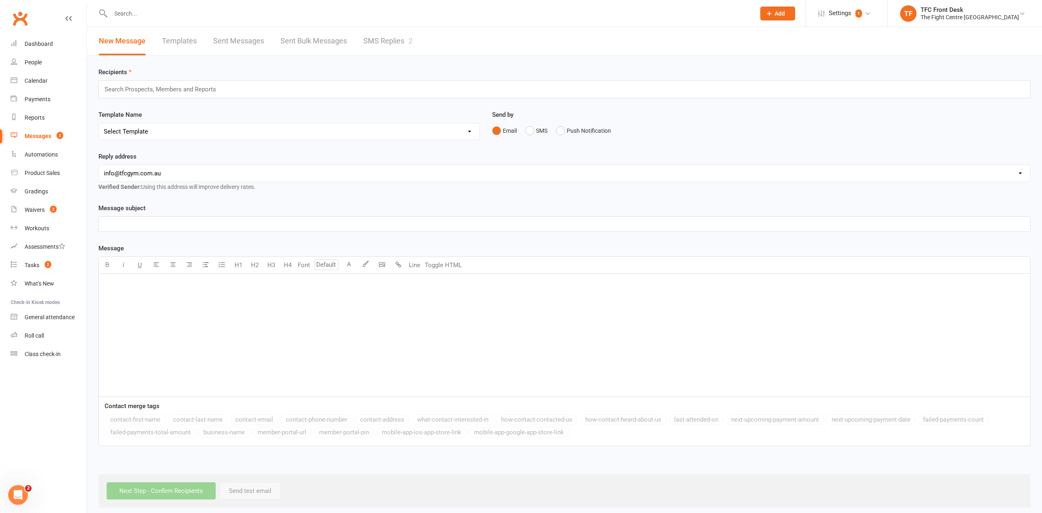
click at [384, 54] on link "SMS Replies 2" at bounding box center [387, 41] width 49 height 28
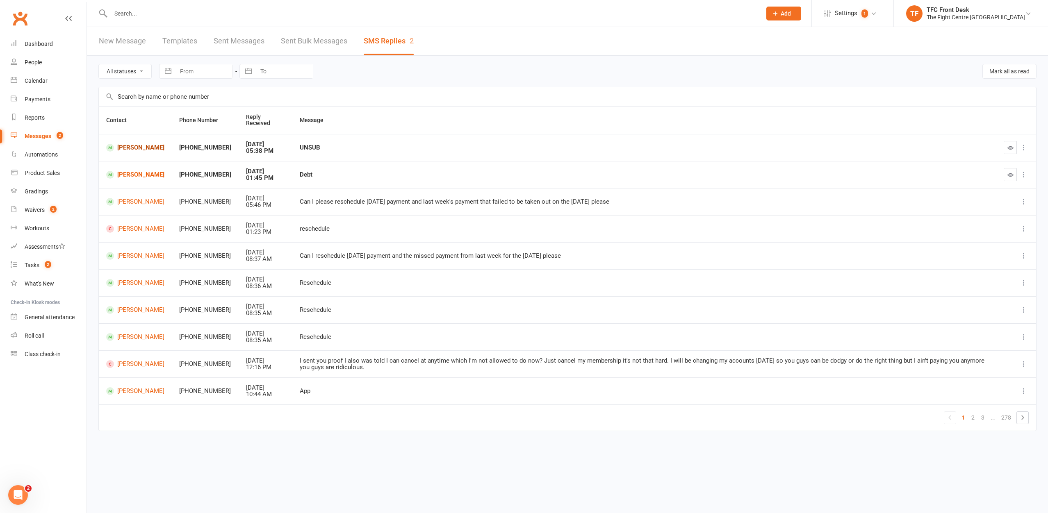
click at [144, 152] on link "Iafeta Akulu-Haulangi" at bounding box center [135, 148] width 58 height 8
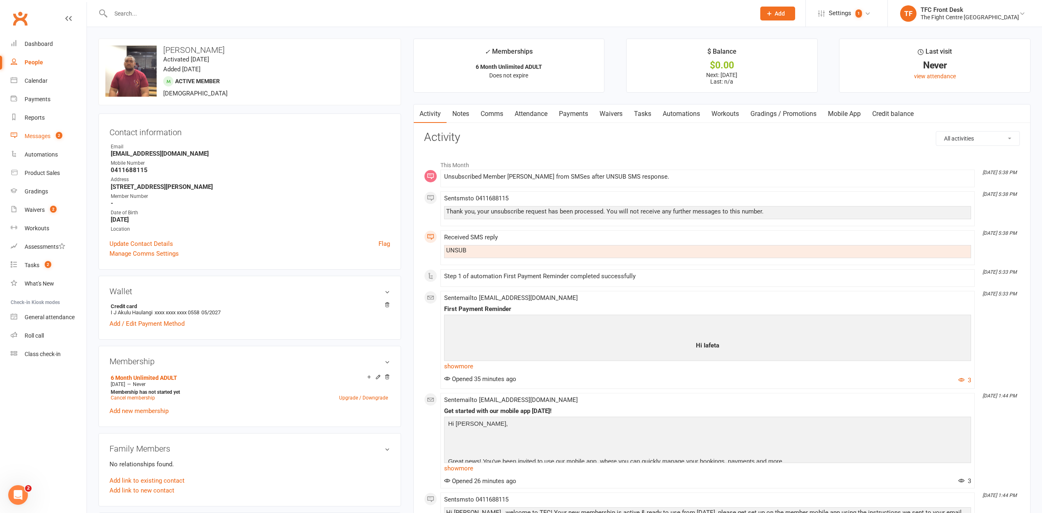
click at [39, 133] on div "Messages" at bounding box center [38, 136] width 26 height 7
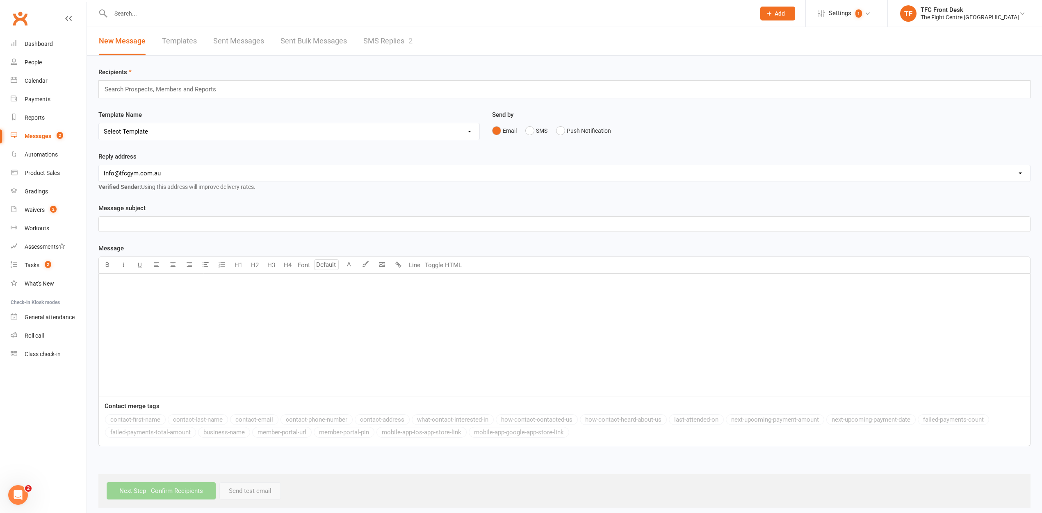
click at [383, 33] on link "SMS Replies 2" at bounding box center [387, 41] width 49 height 28
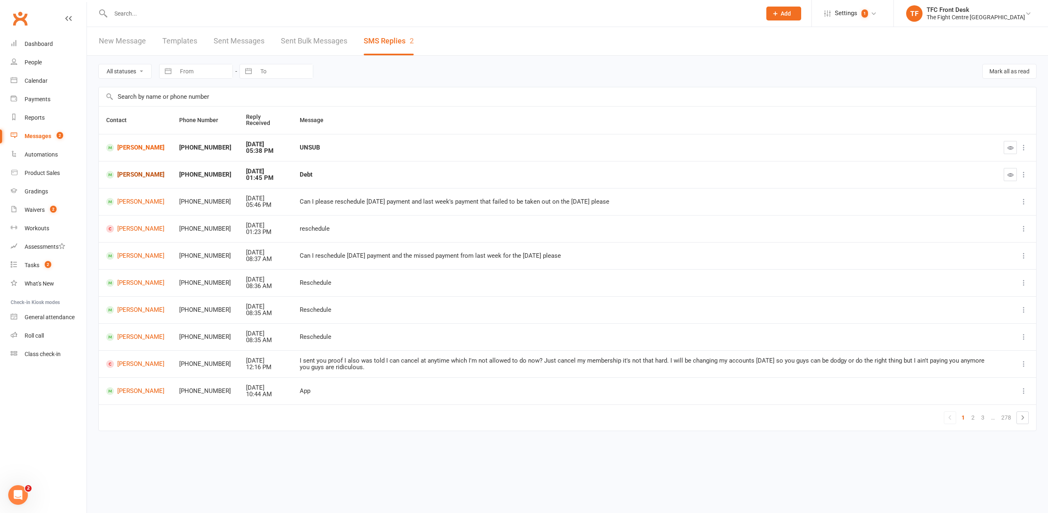
click at [125, 171] on link "Eli Mills" at bounding box center [135, 175] width 58 height 8
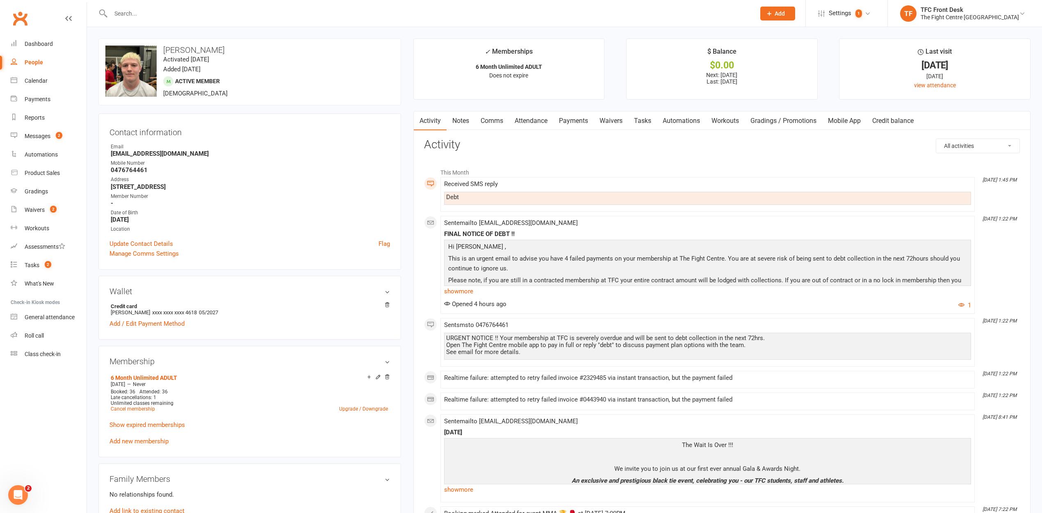
click at [464, 127] on link "Notes" at bounding box center [460, 121] width 28 height 19
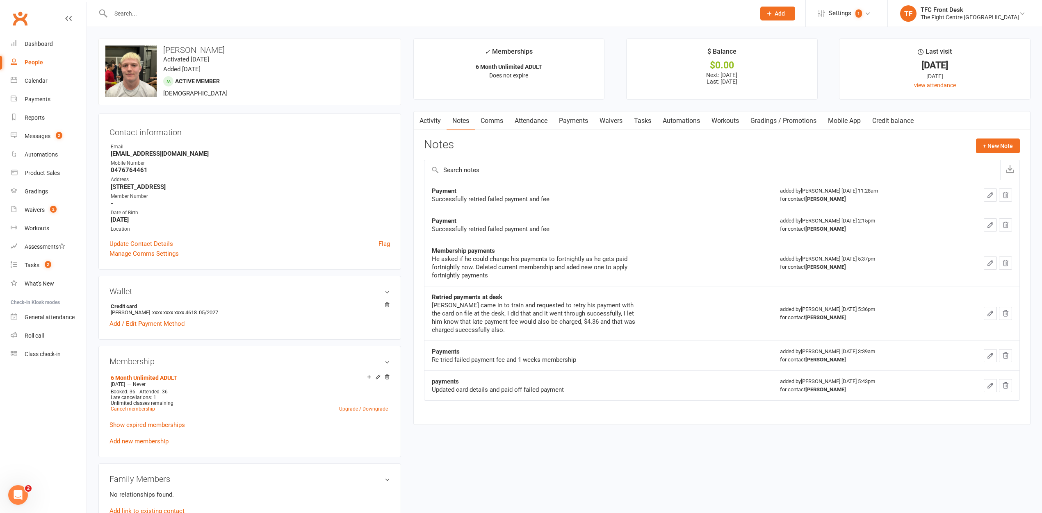
click at [498, 120] on link "Comms" at bounding box center [492, 121] width 34 height 19
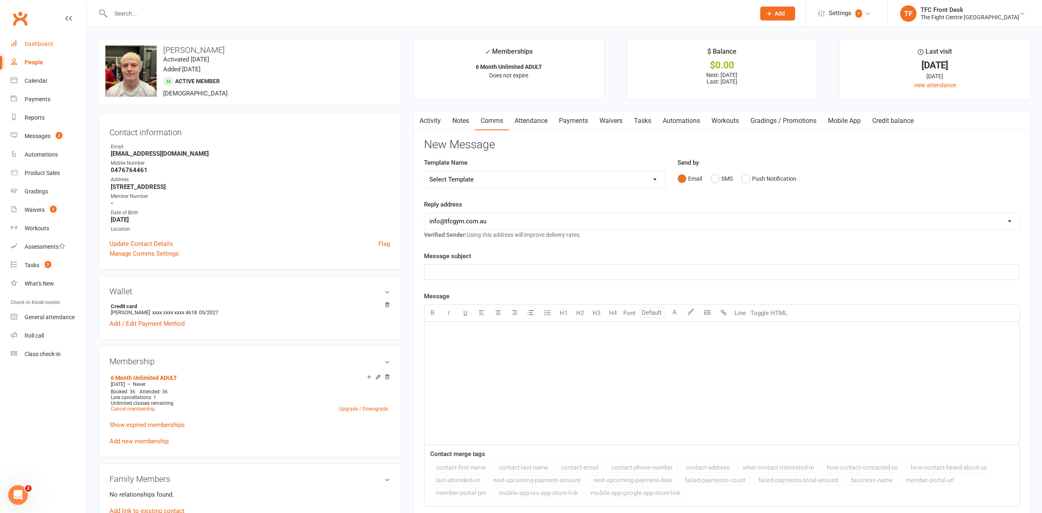
click at [30, 40] on link "Dashboard" at bounding box center [49, 44] width 76 height 18
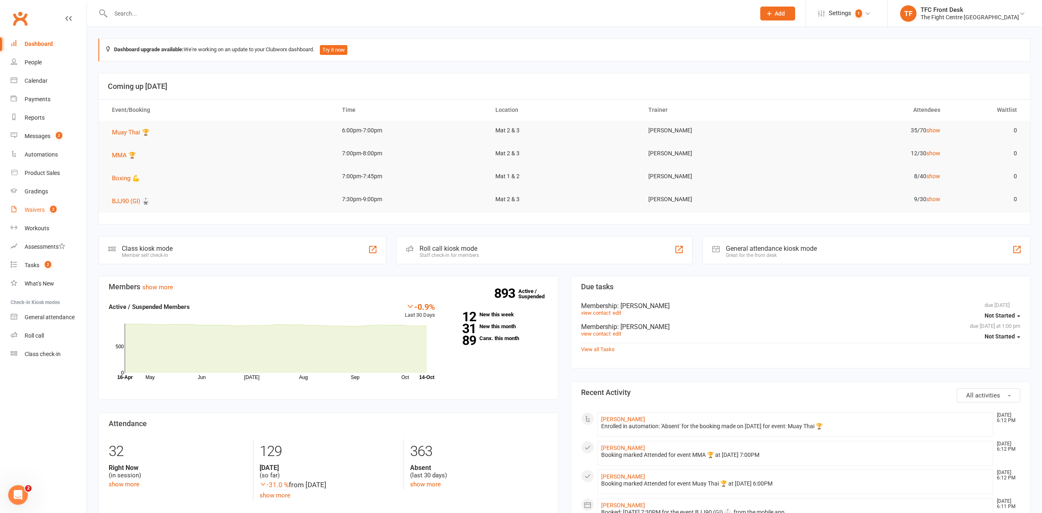
click at [50, 206] on link "Waivers 2" at bounding box center [49, 210] width 76 height 18
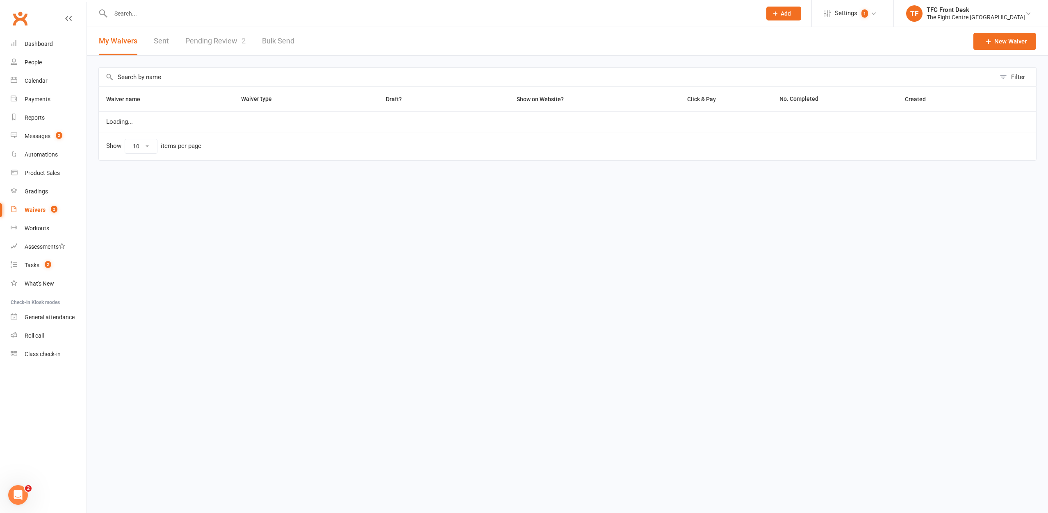
click at [204, 38] on link "Pending Review 2" at bounding box center [215, 41] width 60 height 28
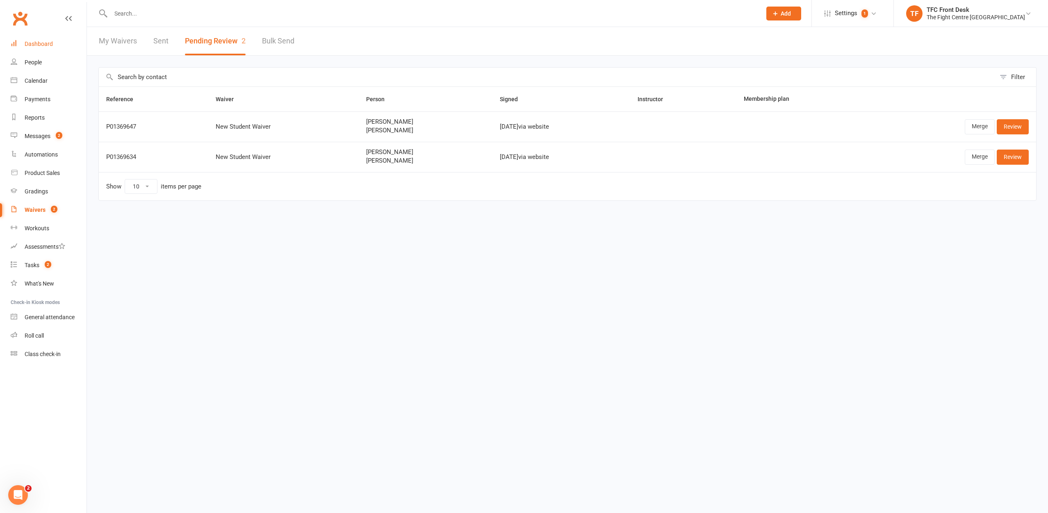
click at [59, 47] on link "Dashboard" at bounding box center [49, 44] width 76 height 18
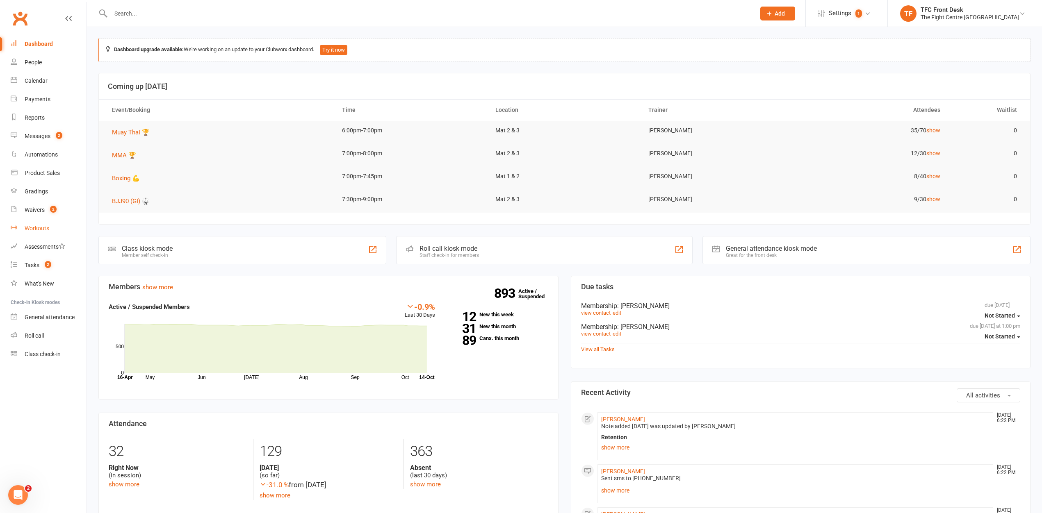
click at [50, 220] on link "Workouts" at bounding box center [49, 228] width 76 height 18
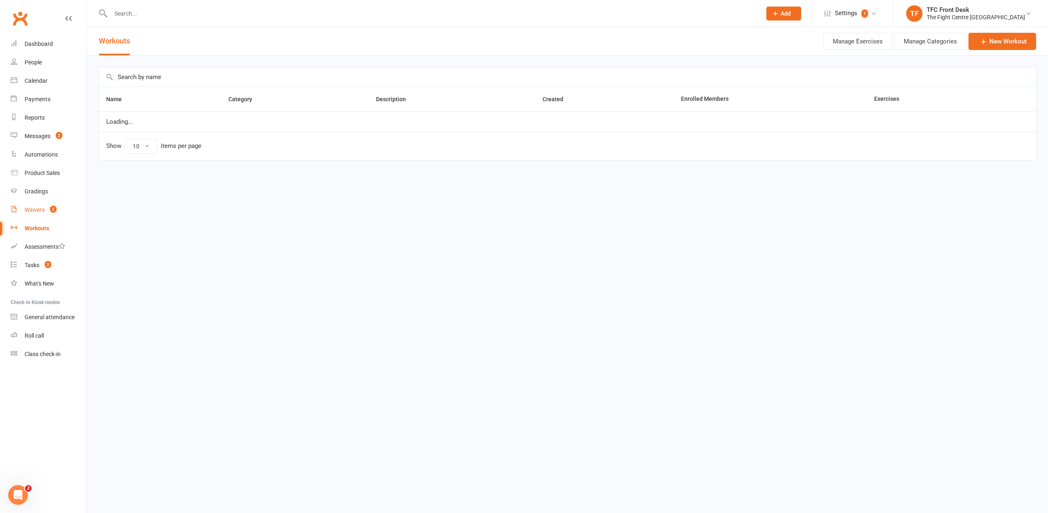
click at [50, 216] on link "Waivers 2" at bounding box center [49, 210] width 76 height 18
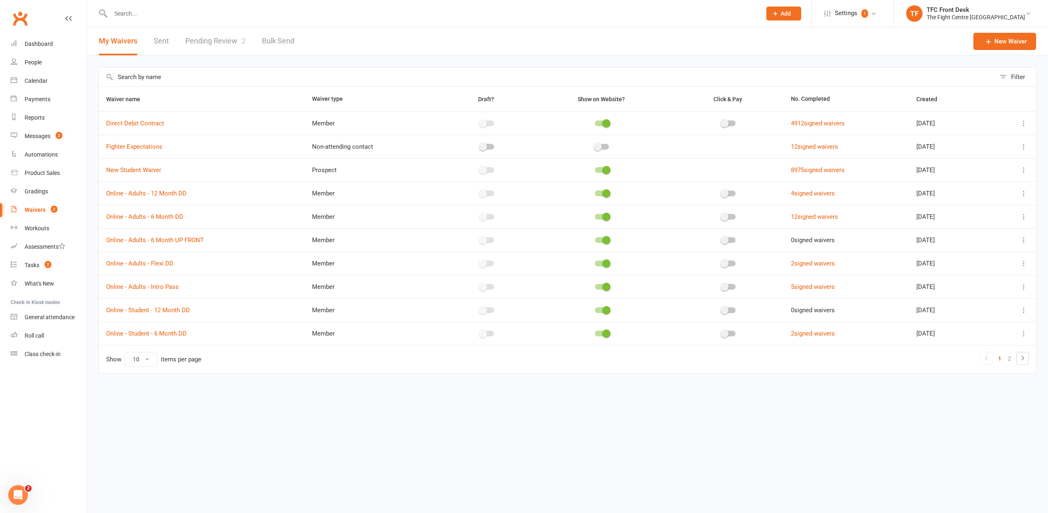
click at [199, 29] on link "Pending Review 2" at bounding box center [215, 41] width 60 height 28
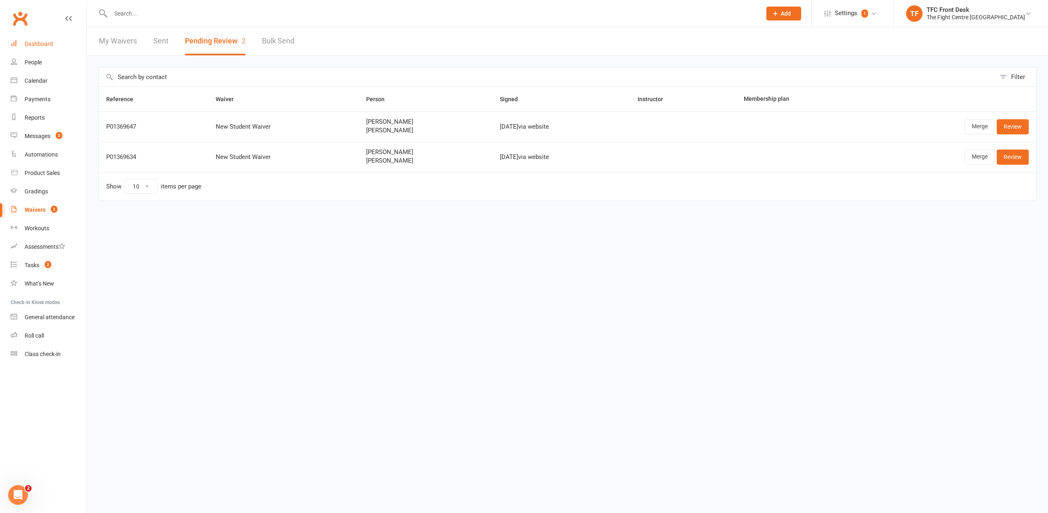
click at [65, 46] on link "Dashboard" at bounding box center [49, 44] width 76 height 18
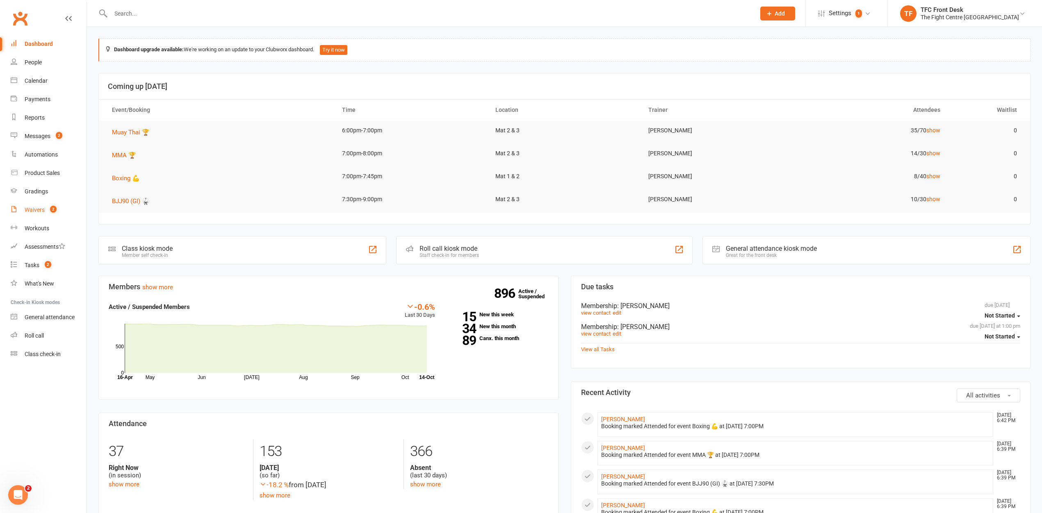
click at [46, 212] on link "Waivers 2" at bounding box center [49, 210] width 76 height 18
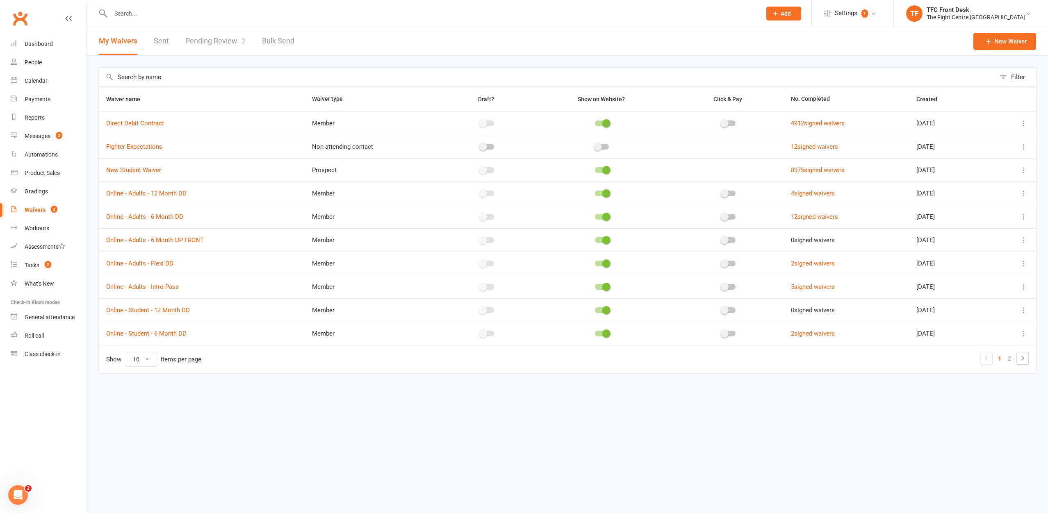
click at [229, 36] on link "Pending Review 2" at bounding box center [215, 41] width 60 height 28
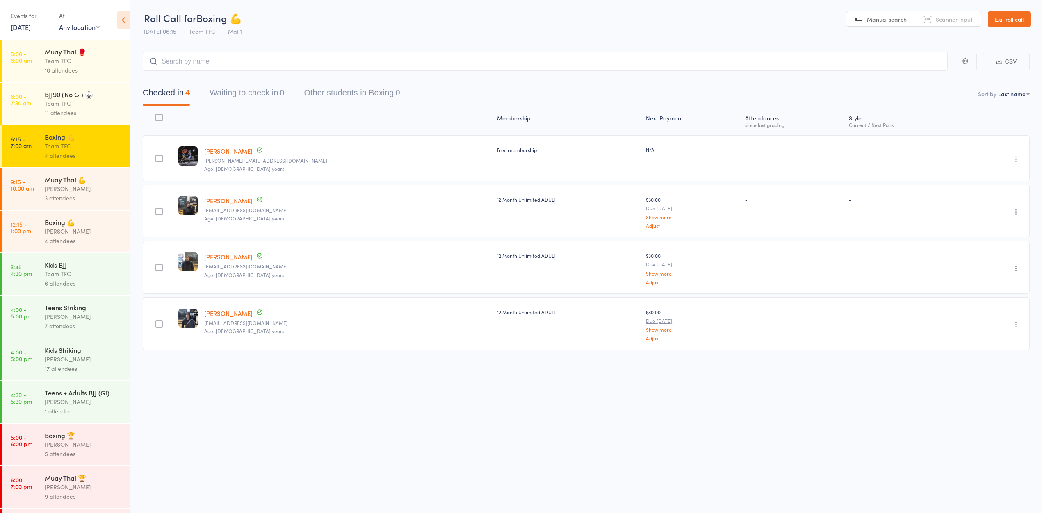
scroll to position [140, 0]
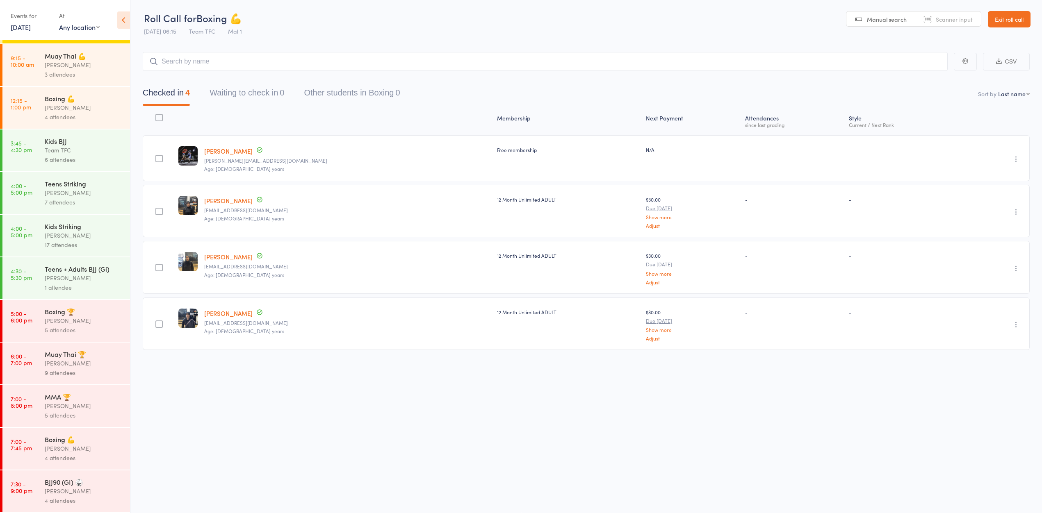
click at [68, 316] on div "[PERSON_NAME]" at bounding box center [84, 320] width 78 height 9
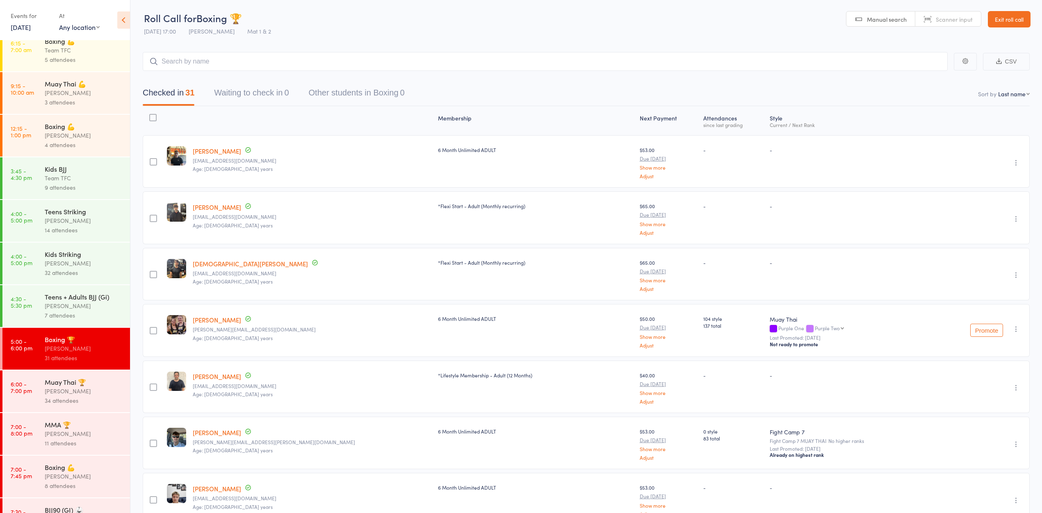
scroll to position [140, 0]
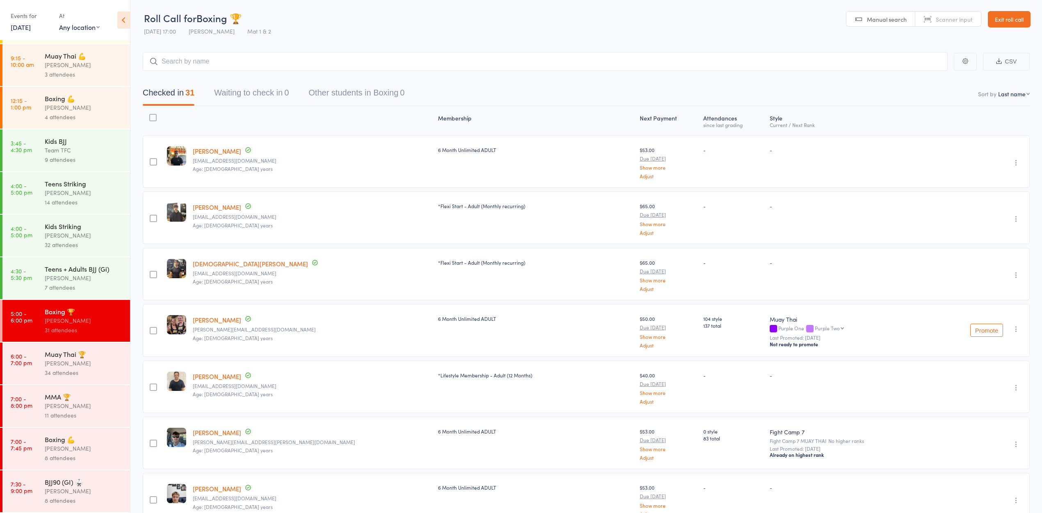
click at [51, 359] on div "[PERSON_NAME]" at bounding box center [84, 363] width 78 height 9
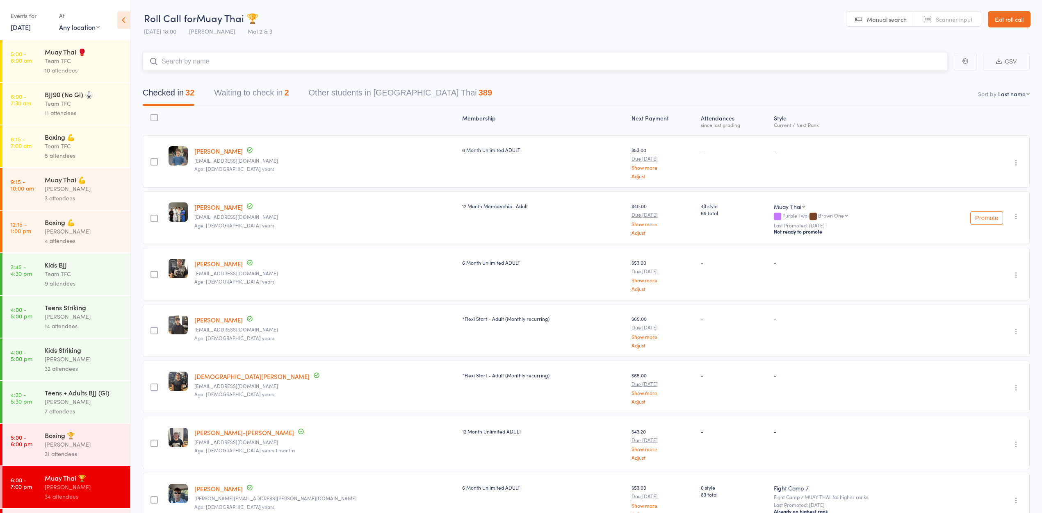
click at [251, 97] on button "Waiting to check in 2" at bounding box center [251, 95] width 75 height 22
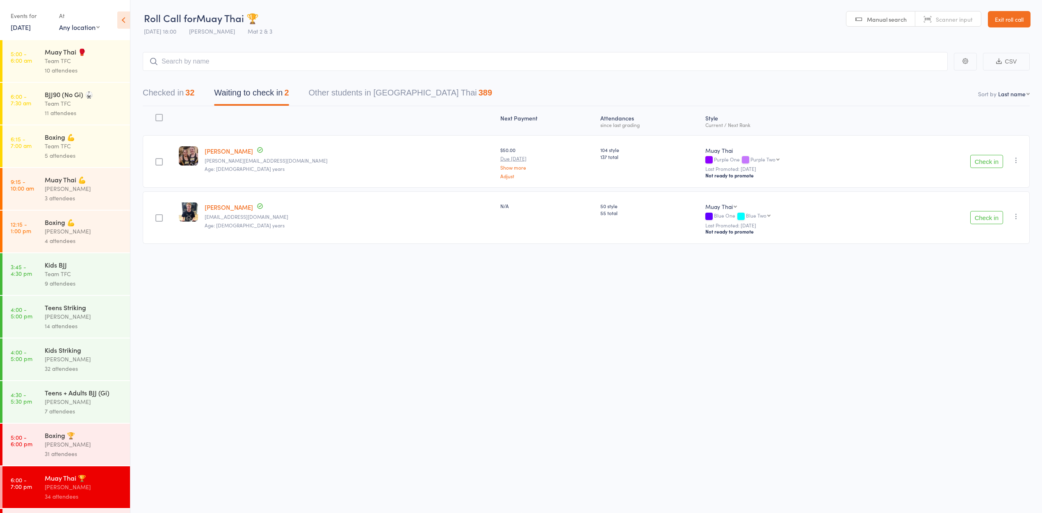
click at [971, 159] on button "Check in" at bounding box center [986, 161] width 33 height 13
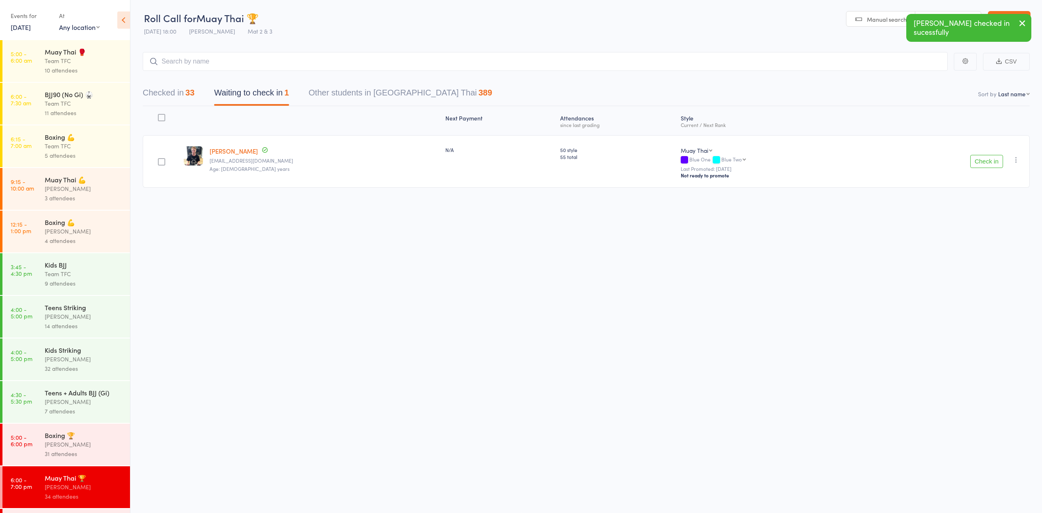
click at [1015, 159] on icon "button" at bounding box center [1016, 160] width 8 height 8
click at [984, 255] on li "Mark absent" at bounding box center [987, 253] width 68 height 11
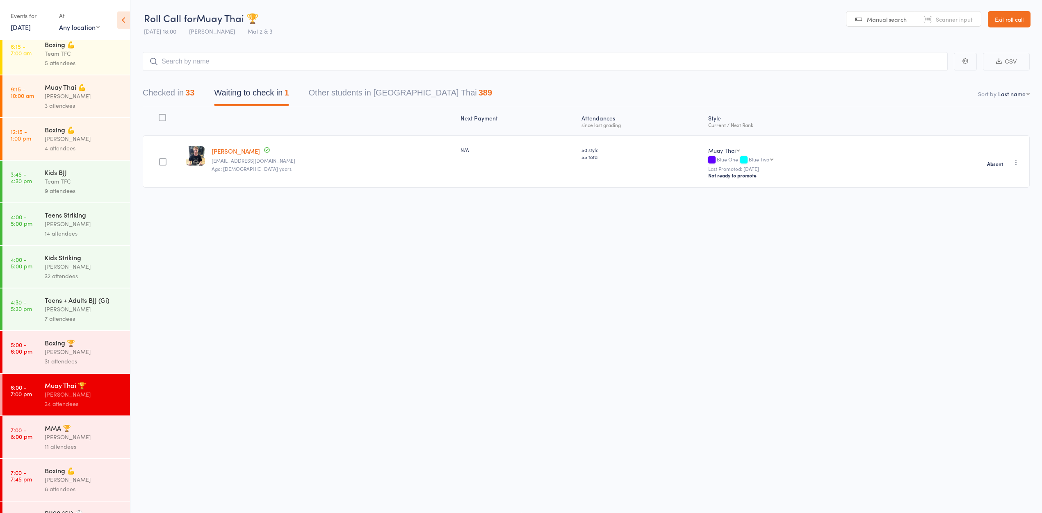
scroll to position [140, 0]
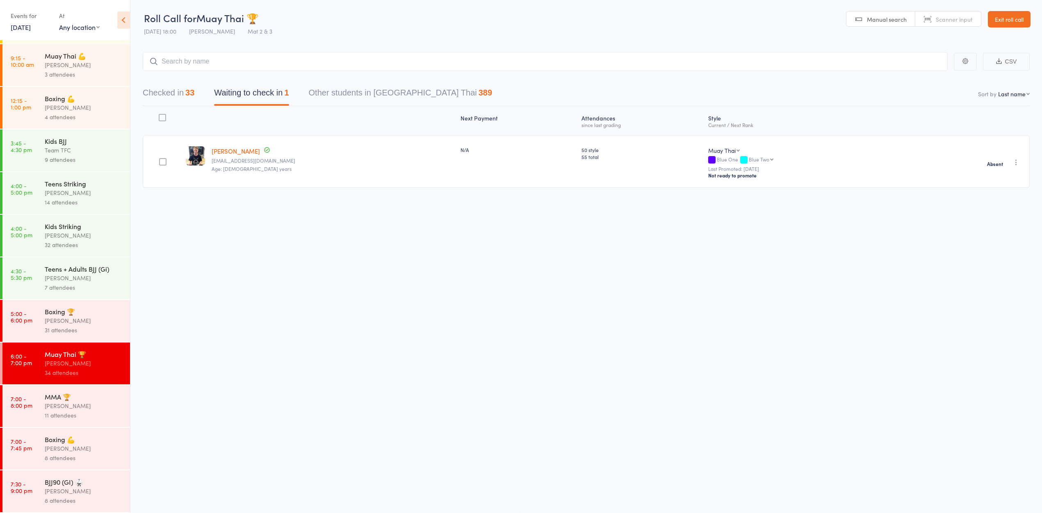
click at [90, 403] on div "[PERSON_NAME]" at bounding box center [84, 405] width 78 height 9
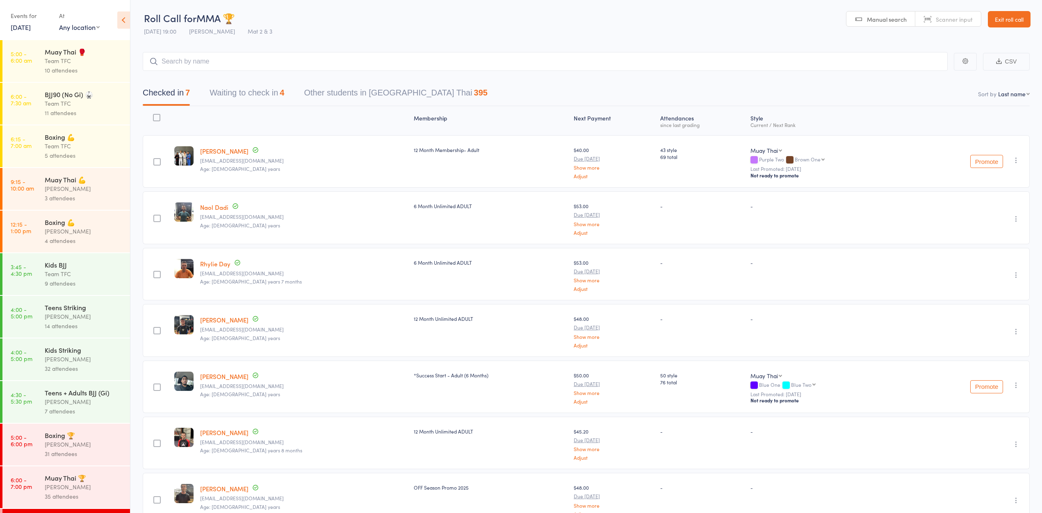
click at [248, 101] on button "Waiting to check in 4" at bounding box center [247, 95] width 75 height 22
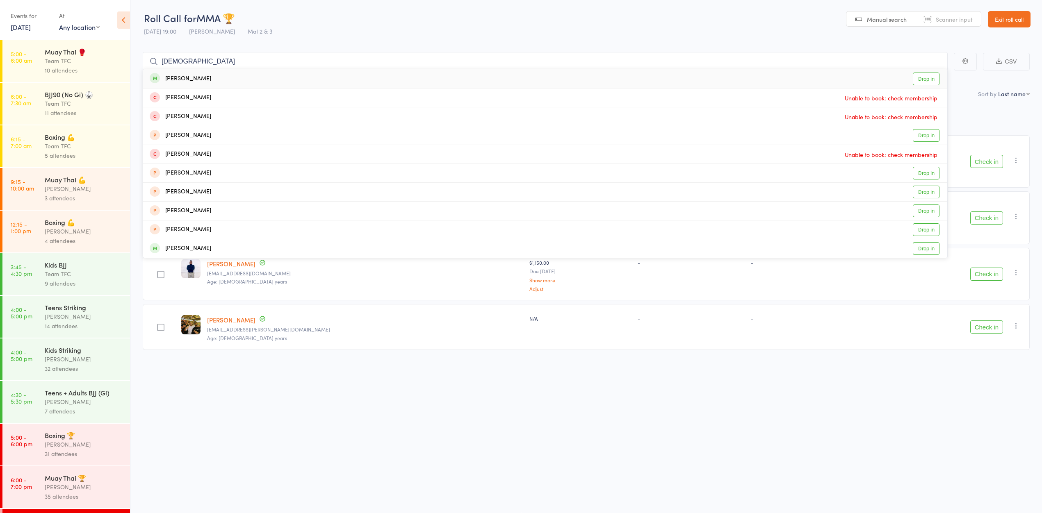
type input "[DEMOGRAPHIC_DATA]"
click at [175, 77] on div "[PERSON_NAME]" at bounding box center [180, 78] width 61 height 9
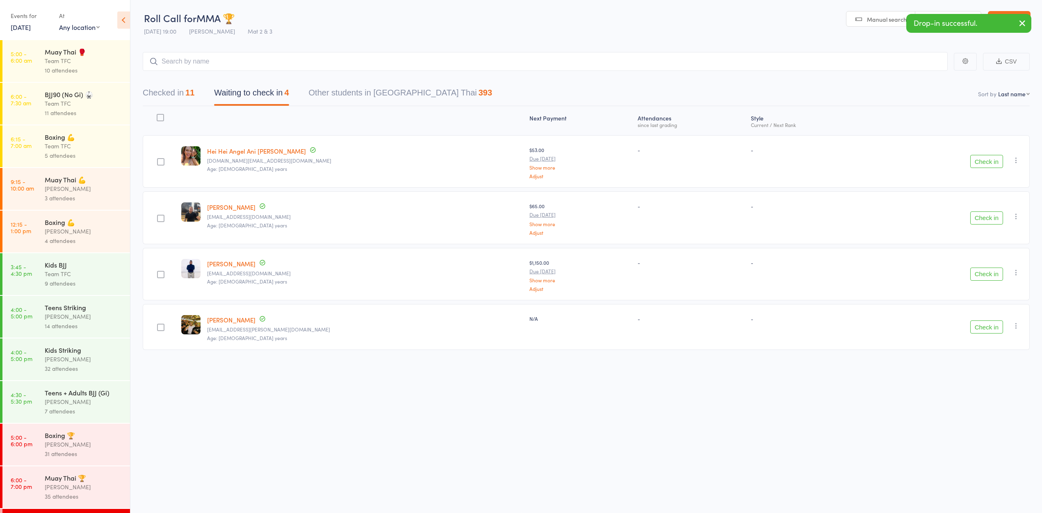
click at [80, 449] on div "[PERSON_NAME]" at bounding box center [84, 444] width 78 height 9
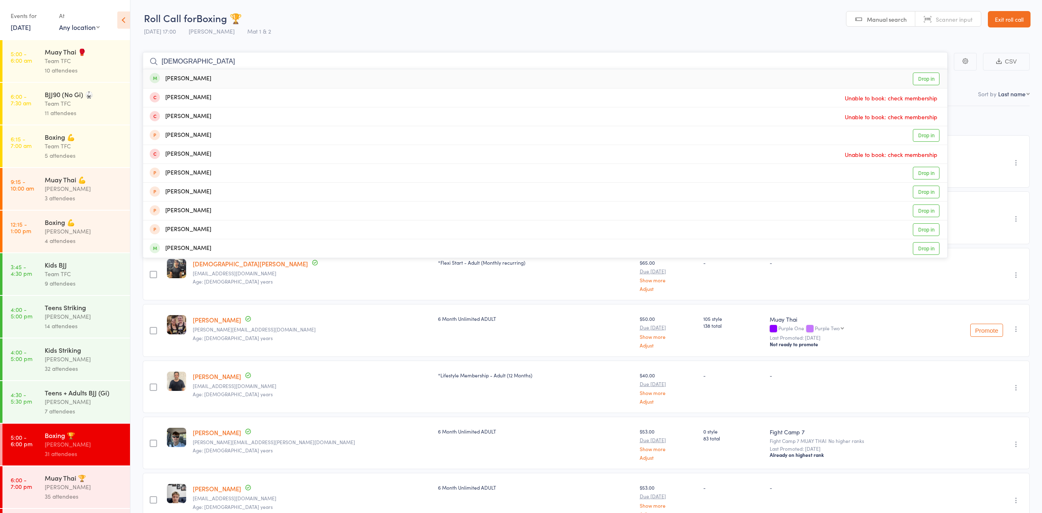
type input "[DEMOGRAPHIC_DATA]"
click at [250, 80] on div "[DEMOGRAPHIC_DATA][PERSON_NAME] Drop in" at bounding box center [545, 78] width 804 height 19
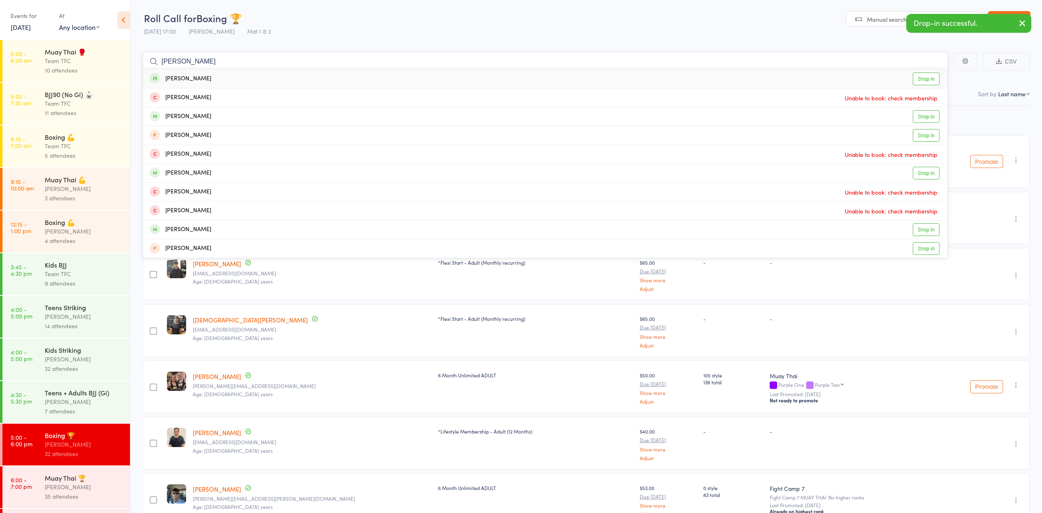
type input "[PERSON_NAME]"
click at [262, 75] on div "[PERSON_NAME] Drop in" at bounding box center [545, 78] width 804 height 19
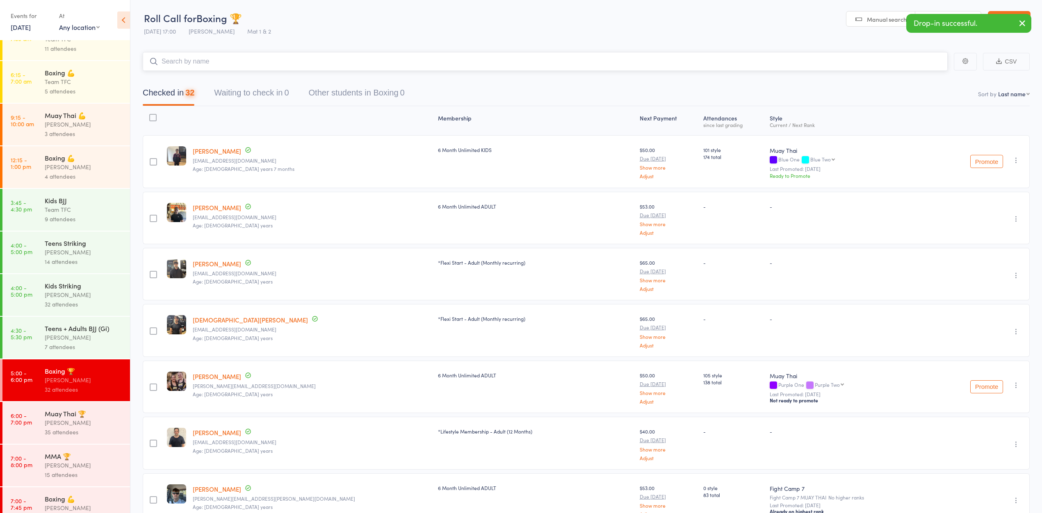
scroll to position [140, 0]
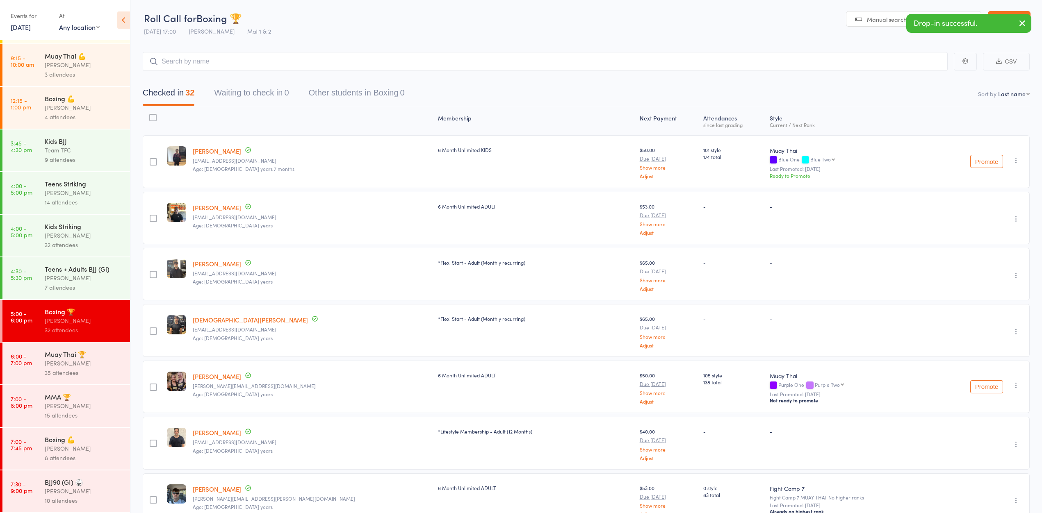
click at [71, 368] on div "35 attendees" at bounding box center [84, 372] width 78 height 9
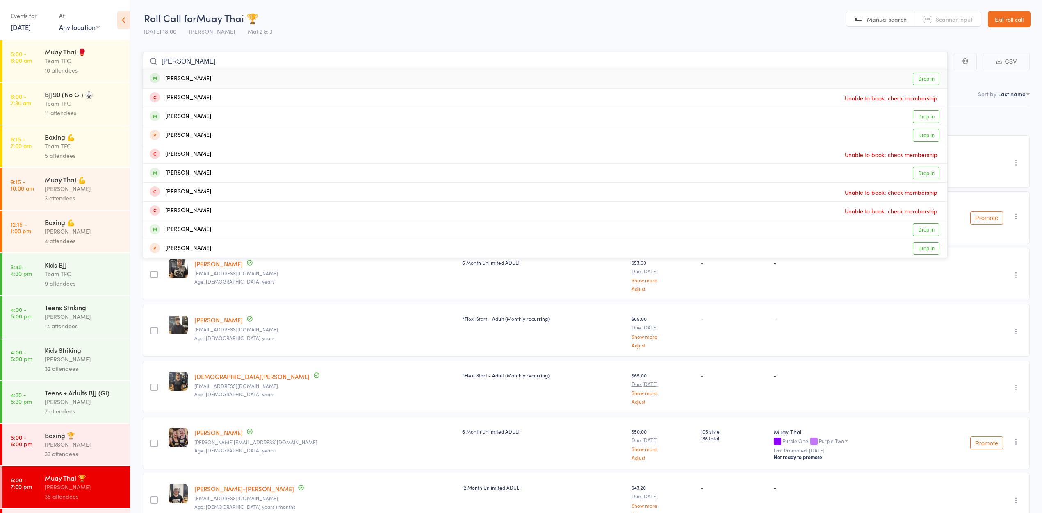
type input "jay wal"
click at [377, 80] on div "Jay Wali Drop in" at bounding box center [545, 78] width 804 height 19
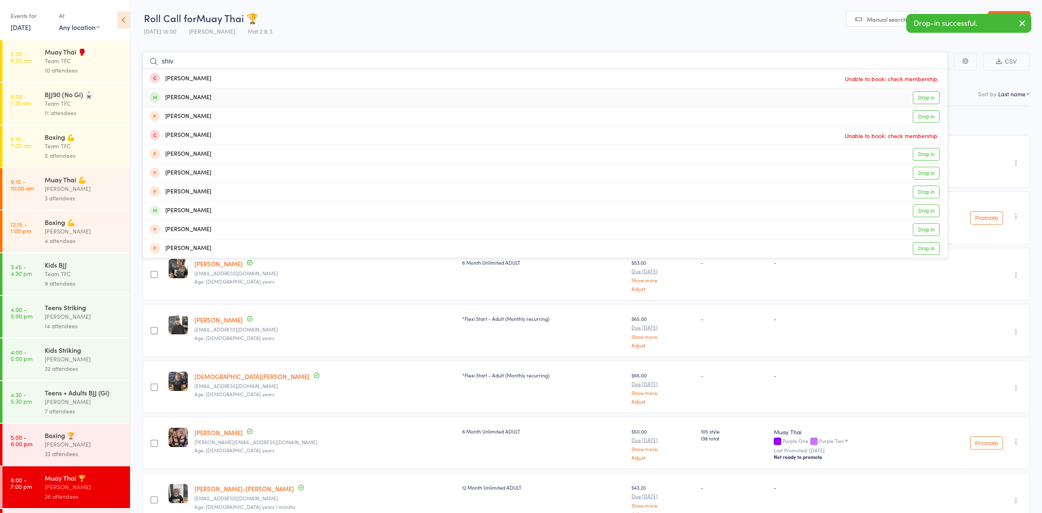
type input "shiv"
click at [377, 99] on div "Shiva Azizi Drop in" at bounding box center [545, 98] width 804 height 18
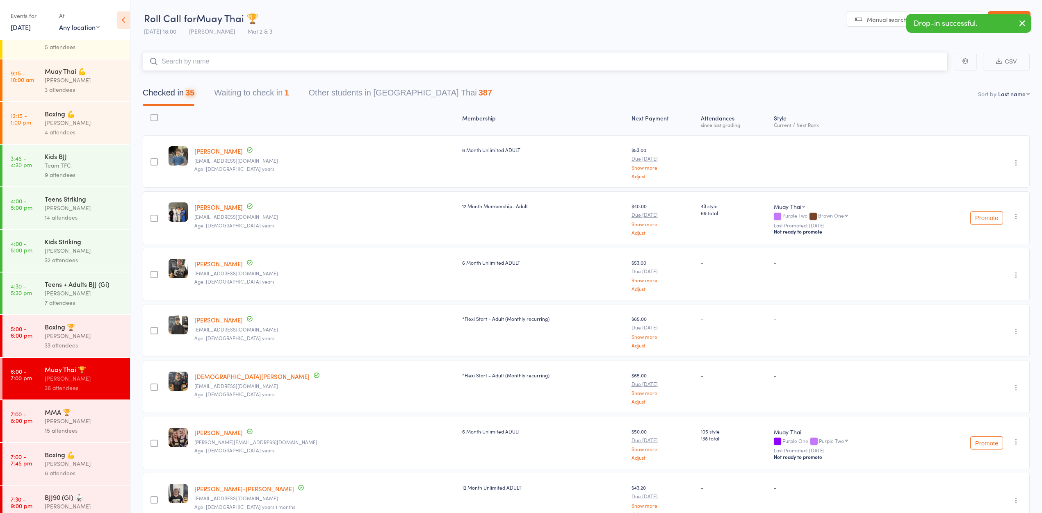
scroll to position [140, 0]
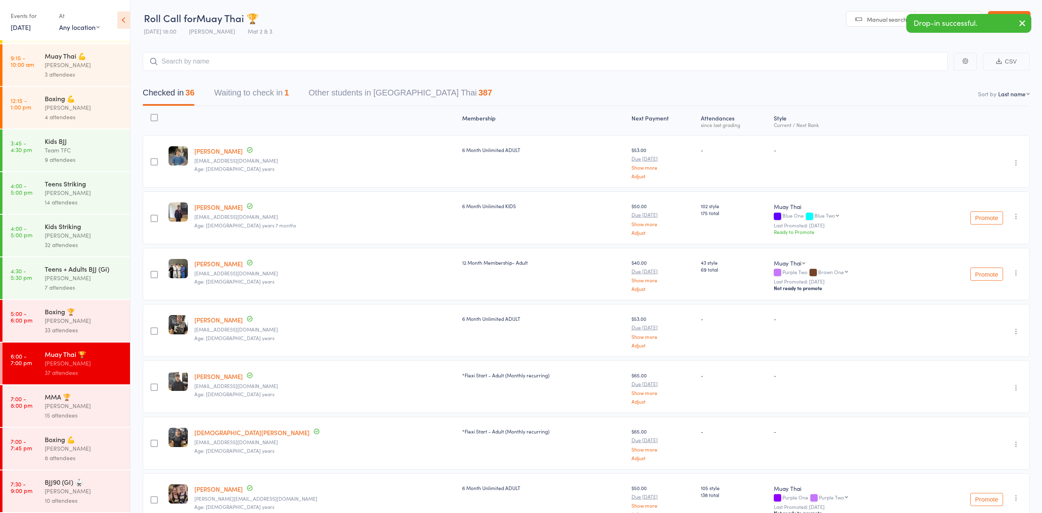
click at [69, 495] on div "[PERSON_NAME]" at bounding box center [84, 491] width 78 height 9
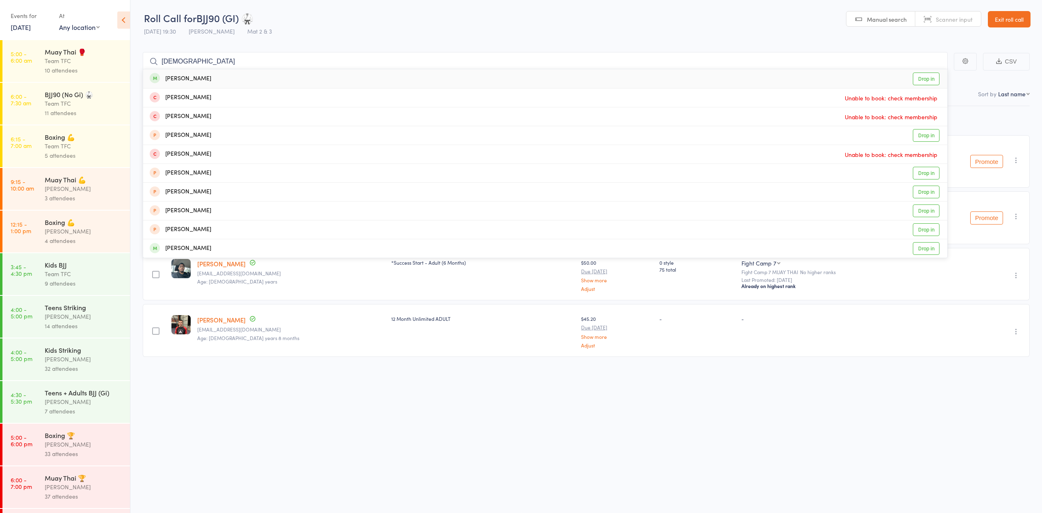
type input "shiva"
click at [263, 74] on div "Shiva Azizi Drop in" at bounding box center [545, 78] width 804 height 19
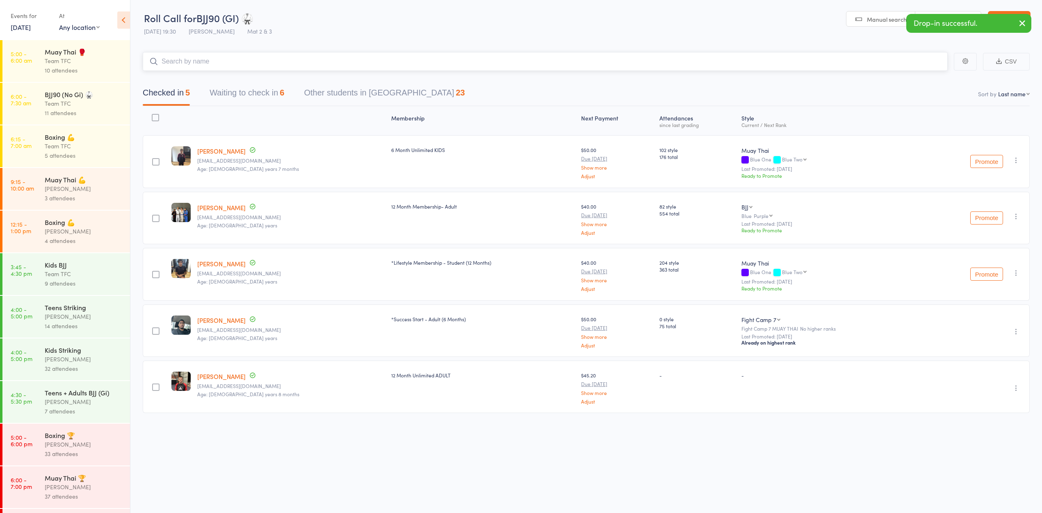
click at [269, 92] on button "Waiting to check in 6" at bounding box center [247, 95] width 75 height 22
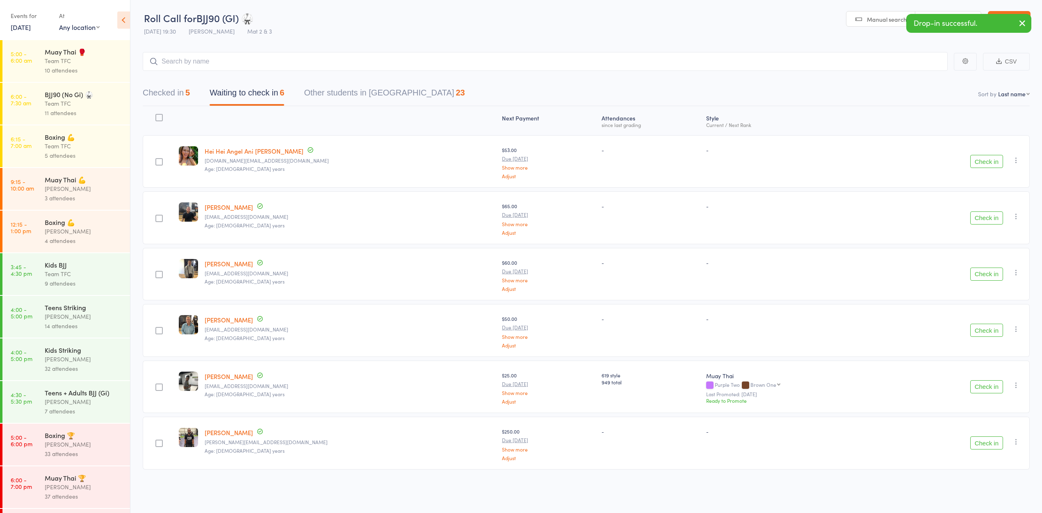
click at [996, 329] on button "Check in" at bounding box center [986, 330] width 33 height 13
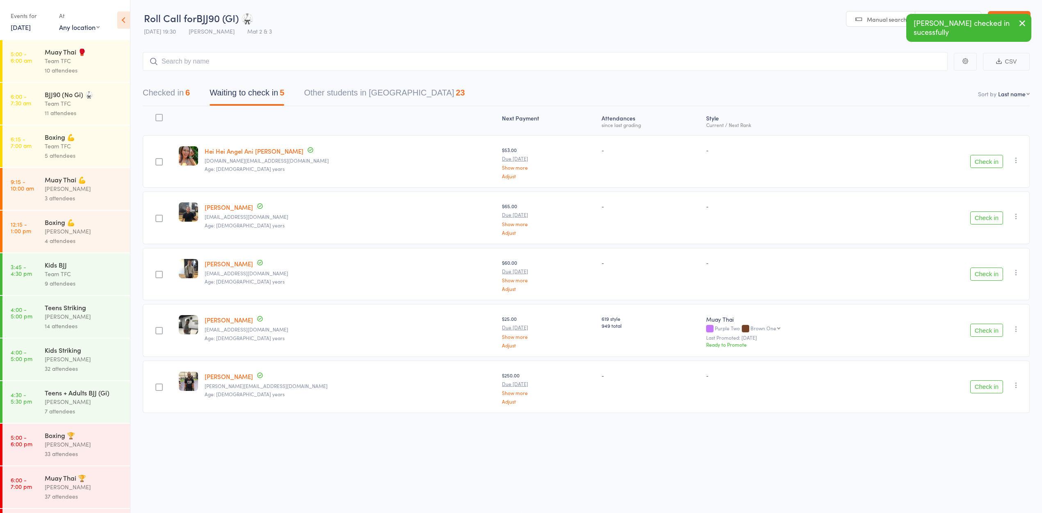
click at [977, 398] on div "Check in Check in Send message Add Note Add Task Add Flag Remove Mark absent" at bounding box center [957, 387] width 143 height 52
click at [977, 393] on button "Check in" at bounding box center [986, 386] width 33 height 13
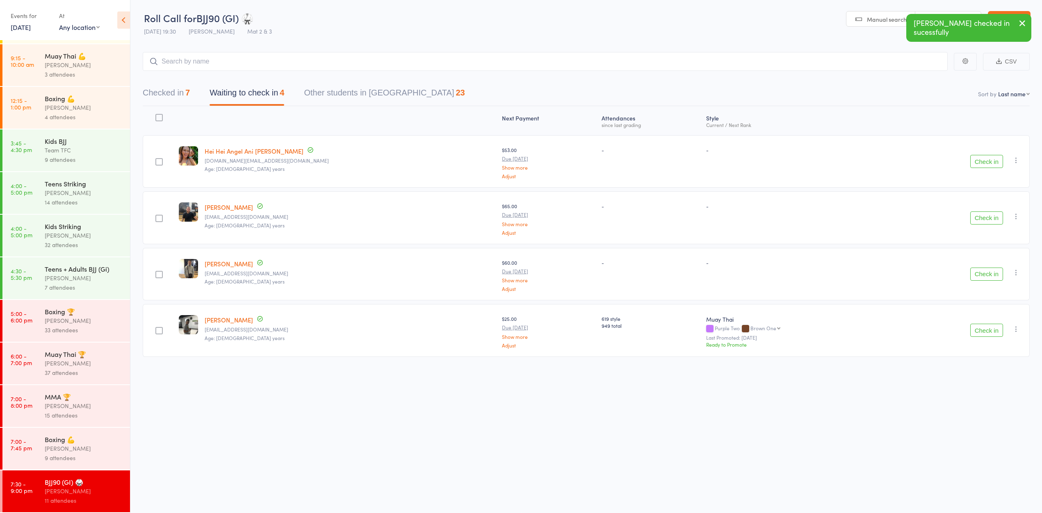
click at [61, 446] on div "[PERSON_NAME]" at bounding box center [84, 448] width 78 height 9
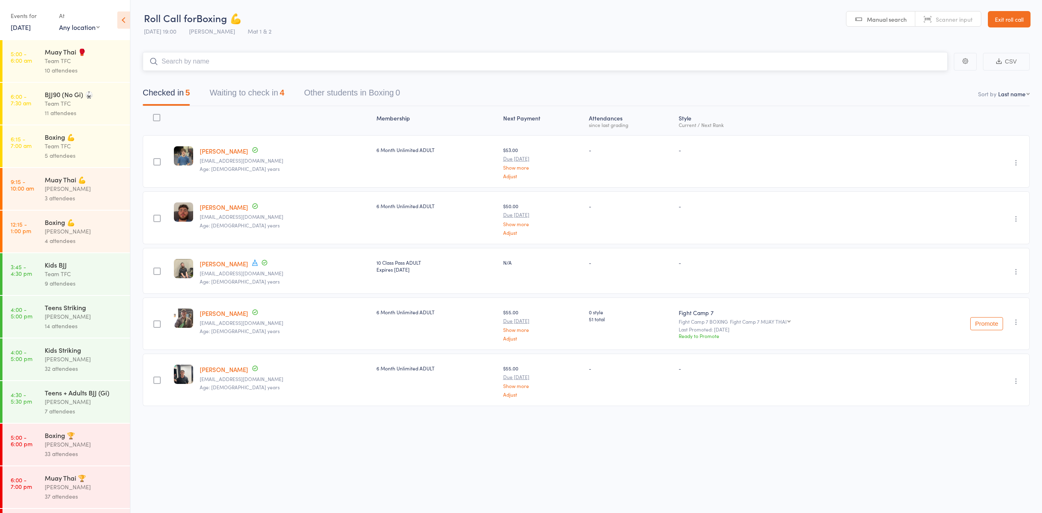
click at [241, 104] on button "Waiting to check in 4" at bounding box center [247, 95] width 75 height 22
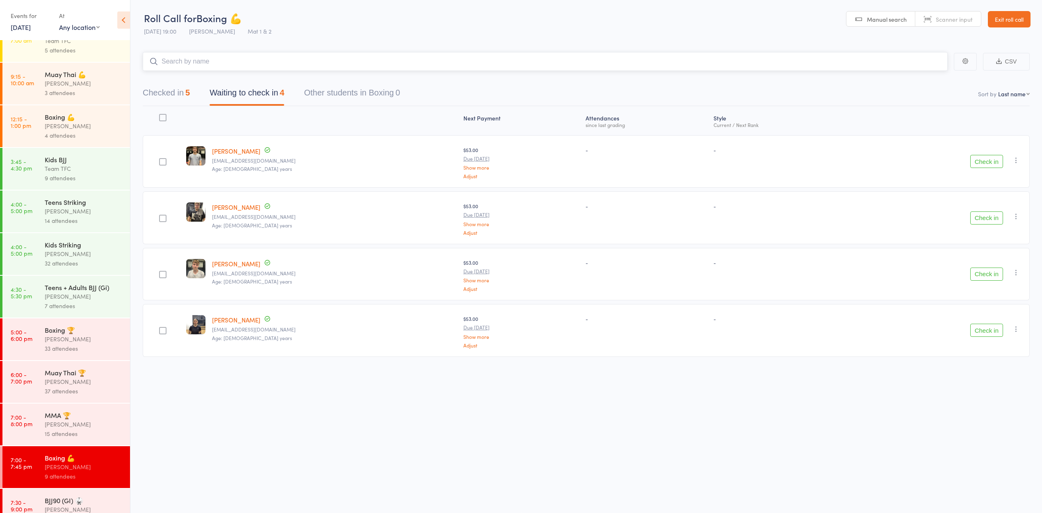
scroll to position [140, 0]
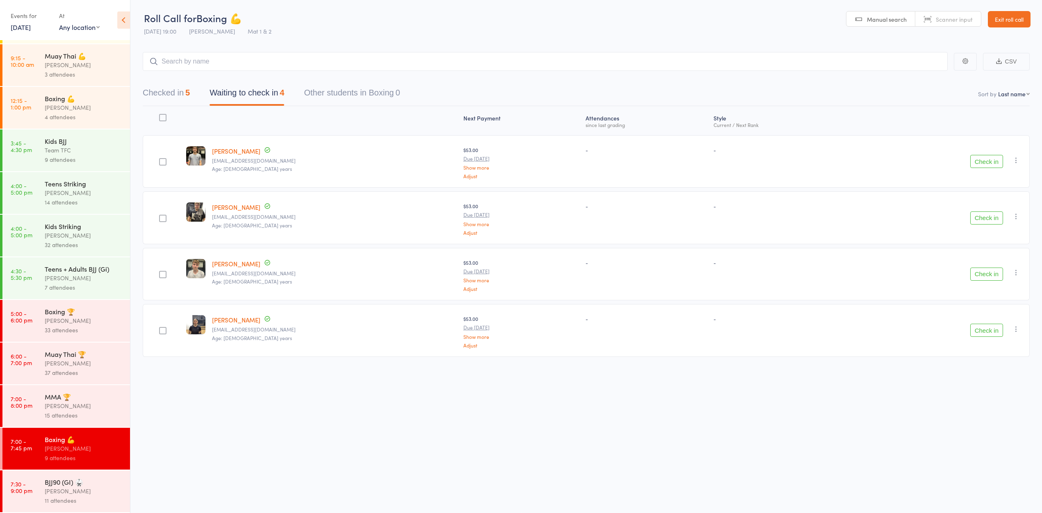
click at [995, 219] on button "Check in" at bounding box center [986, 218] width 33 height 13
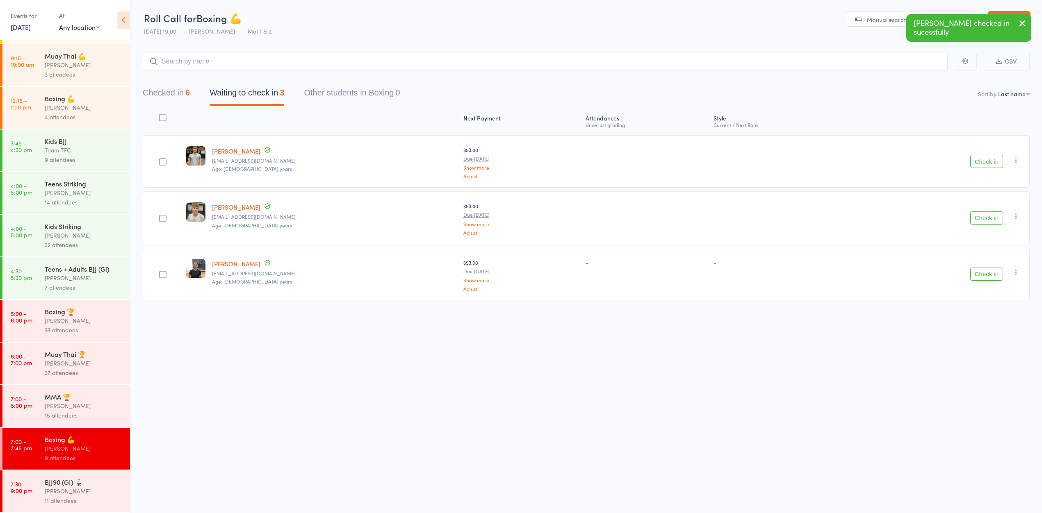
click at [50, 392] on div "MMA 🏆" at bounding box center [84, 396] width 78 height 9
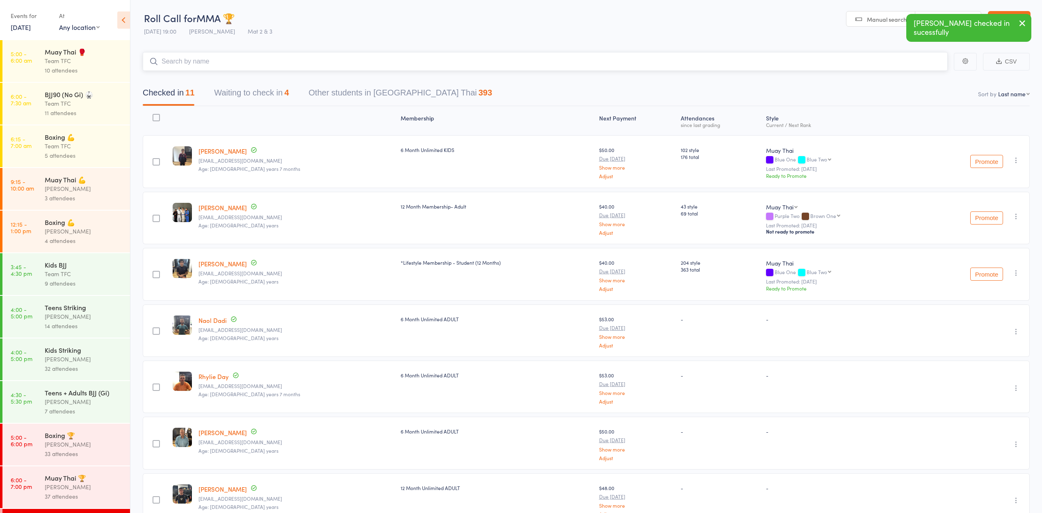
click at [239, 100] on button "Waiting to check in 4" at bounding box center [251, 95] width 75 height 22
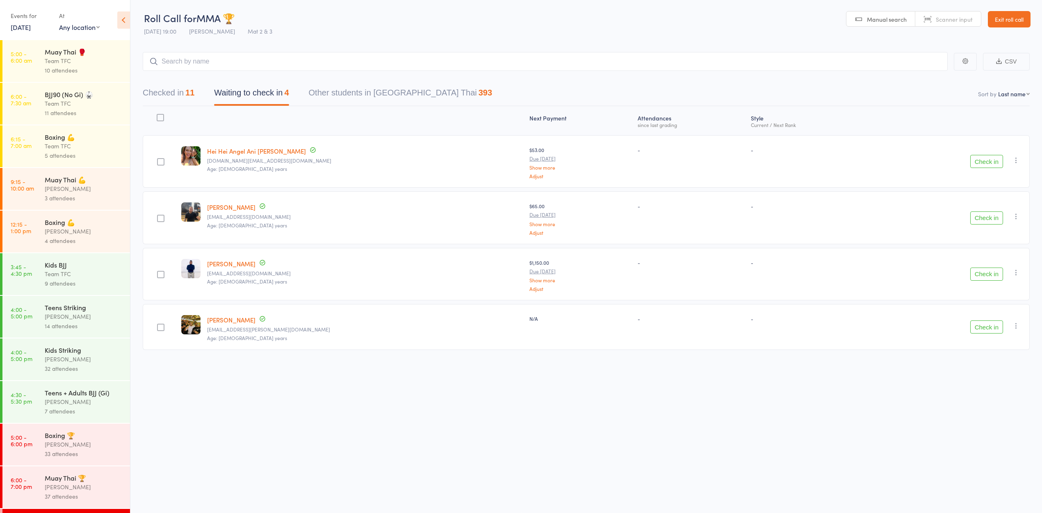
click at [977, 321] on button "Check in" at bounding box center [986, 327] width 33 height 13
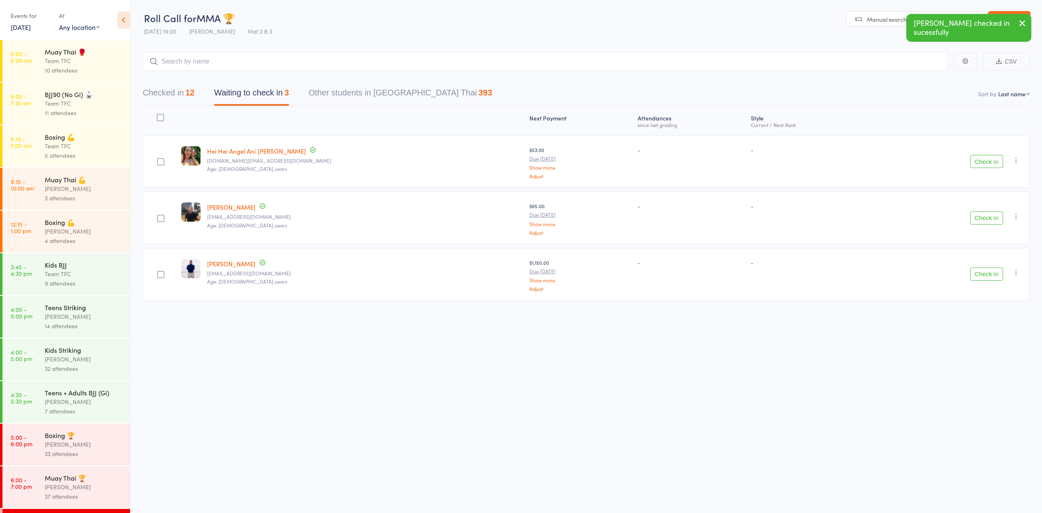
click at [1023, 18] on icon "button" at bounding box center [1022, 23] width 10 height 10
click at [1023, 18] on link "Exit roll call" at bounding box center [1009, 19] width 43 height 16
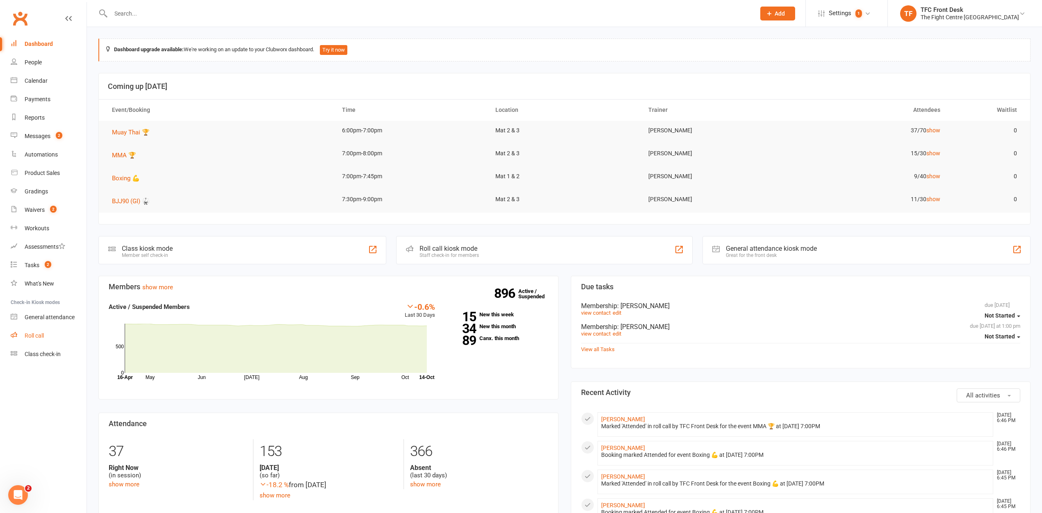
click at [29, 329] on link "Roll call" at bounding box center [49, 336] width 76 height 18
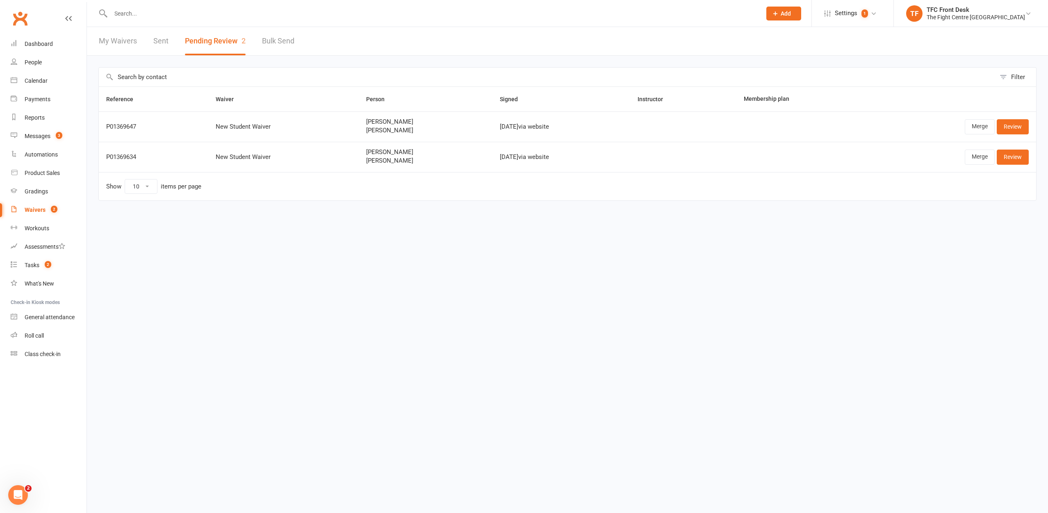
click at [200, 11] on input "text" at bounding box center [431, 13] width 647 height 11
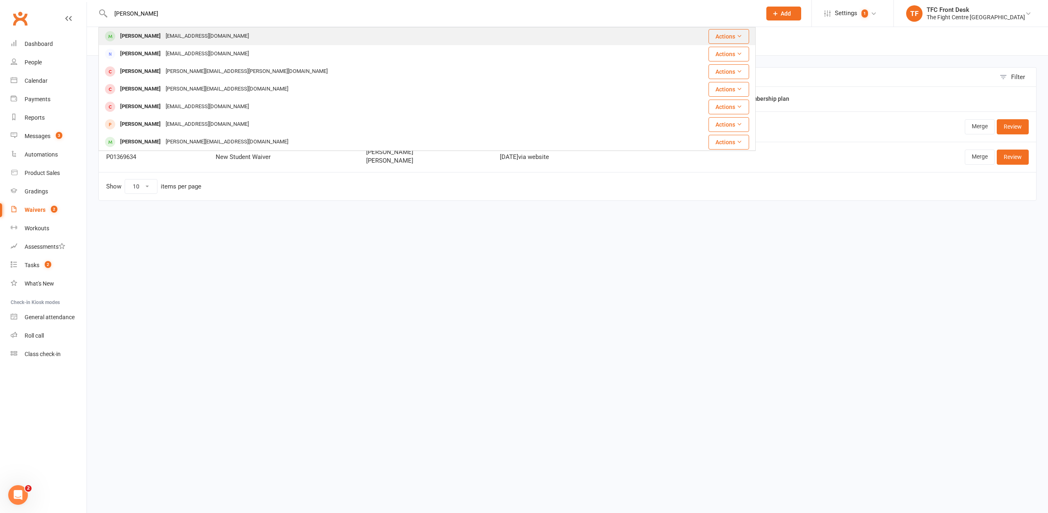
type input "[PERSON_NAME]"
click at [189, 32] on div "[EMAIL_ADDRESS][DOMAIN_NAME]" at bounding box center [207, 36] width 88 height 12
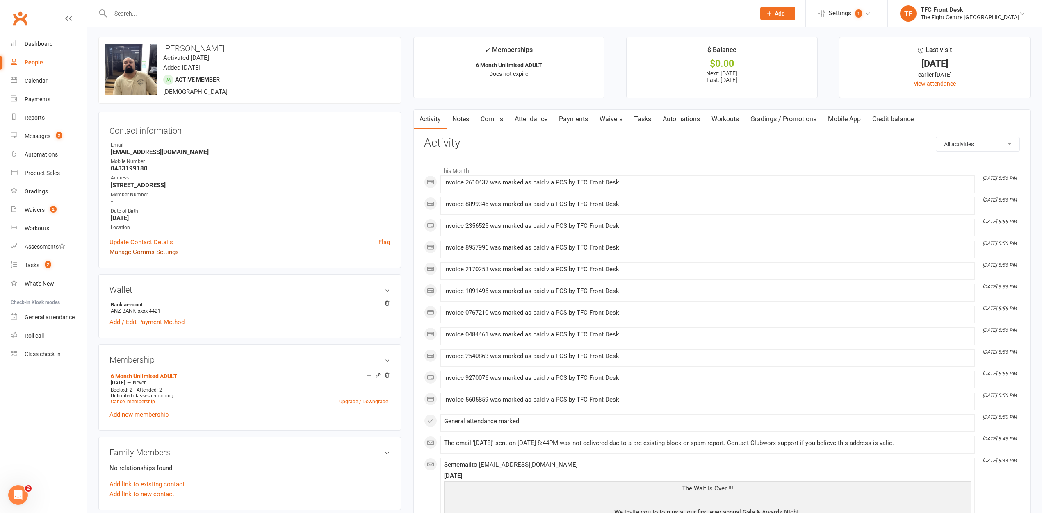
scroll to position [4, 0]
click at [378, 376] on icon at bounding box center [378, 374] width 6 height 6
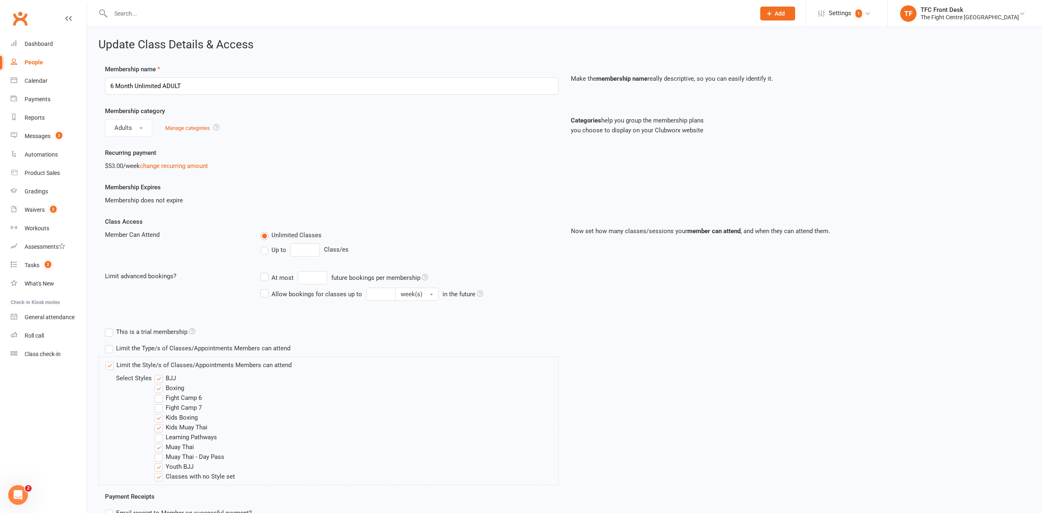
scroll to position [310, 0]
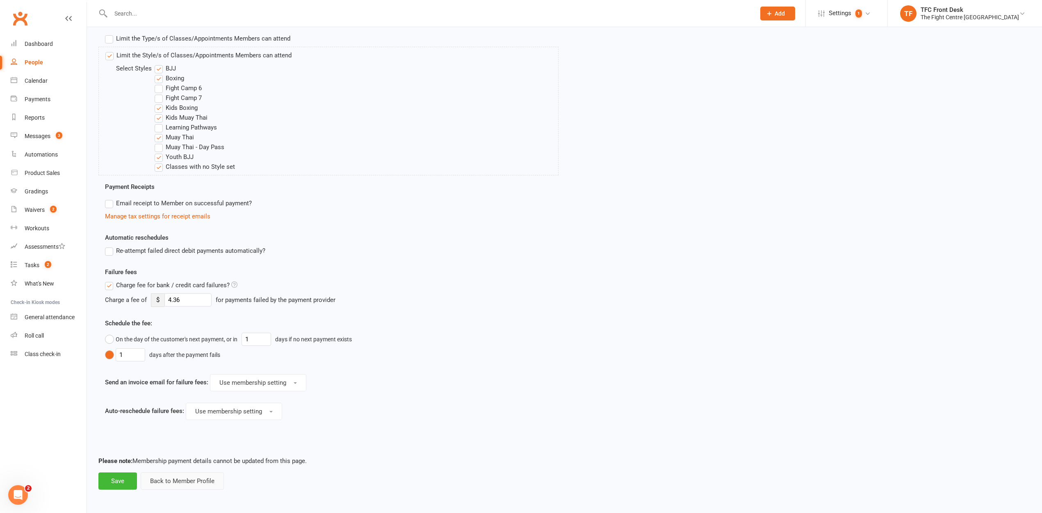
click at [148, 477] on button "Back to Member Profile" at bounding box center [182, 481] width 83 height 17
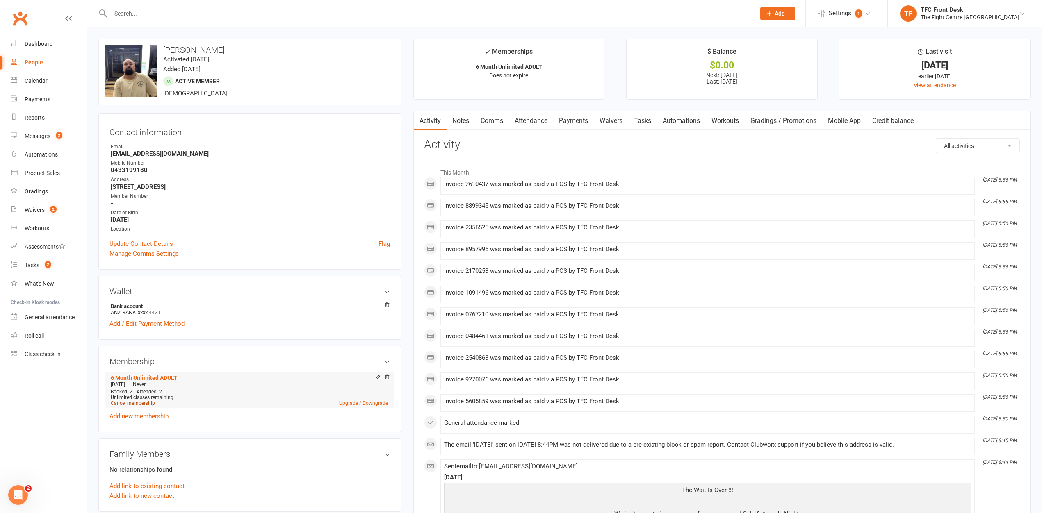
click at [137, 405] on link "Cancel membership" at bounding box center [133, 404] width 44 height 6
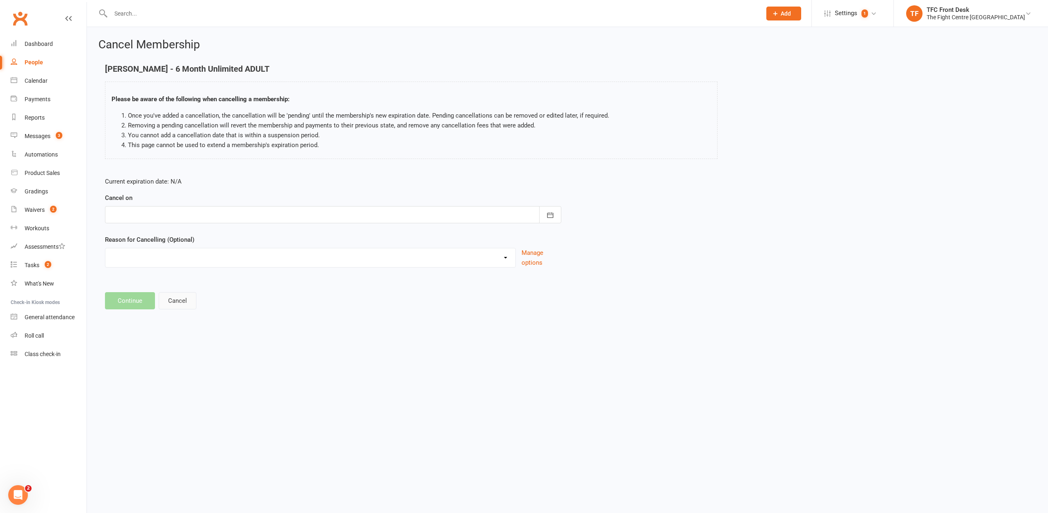
click at [164, 305] on button "Cancel" at bounding box center [178, 300] width 38 height 17
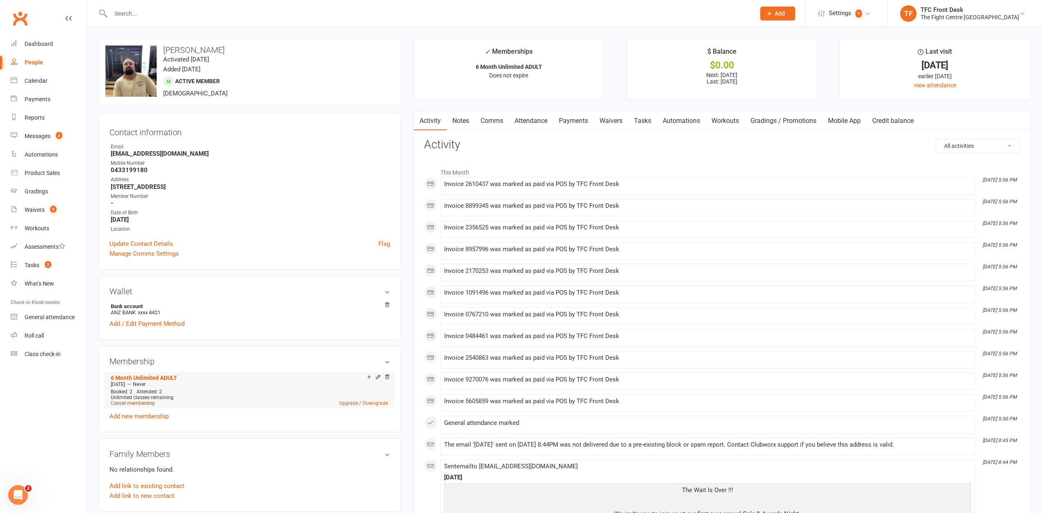
click at [132, 406] on link "Cancel membership" at bounding box center [133, 404] width 44 height 6
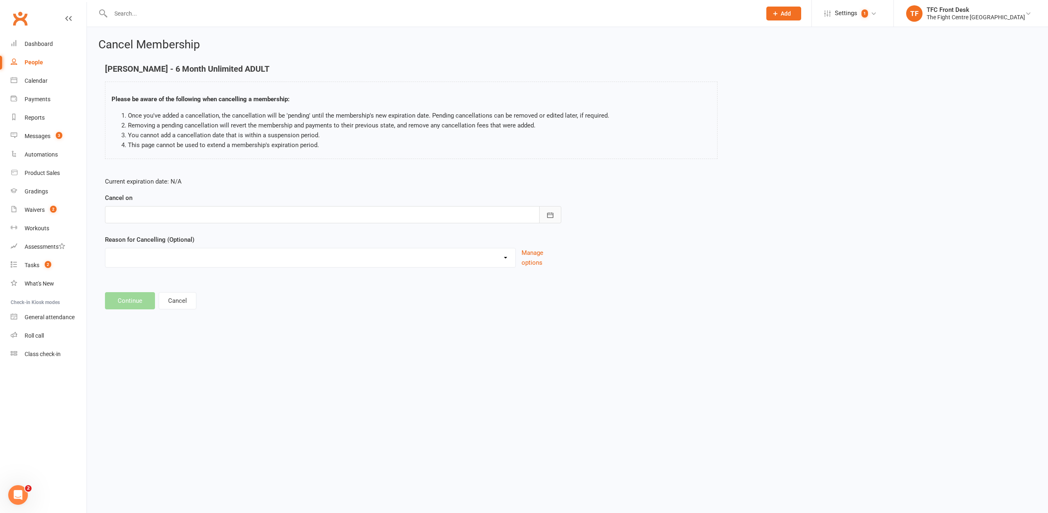
click at [558, 211] on button "button" at bounding box center [550, 214] width 22 height 17
click at [180, 239] on button "[DATE]" at bounding box center [183, 235] width 107 height 15
click at [198, 301] on span "December" at bounding box center [209, 299] width 28 height 7
click at [189, 330] on span "31" at bounding box center [192, 329] width 7 height 7
type input "31 Dec 2025"
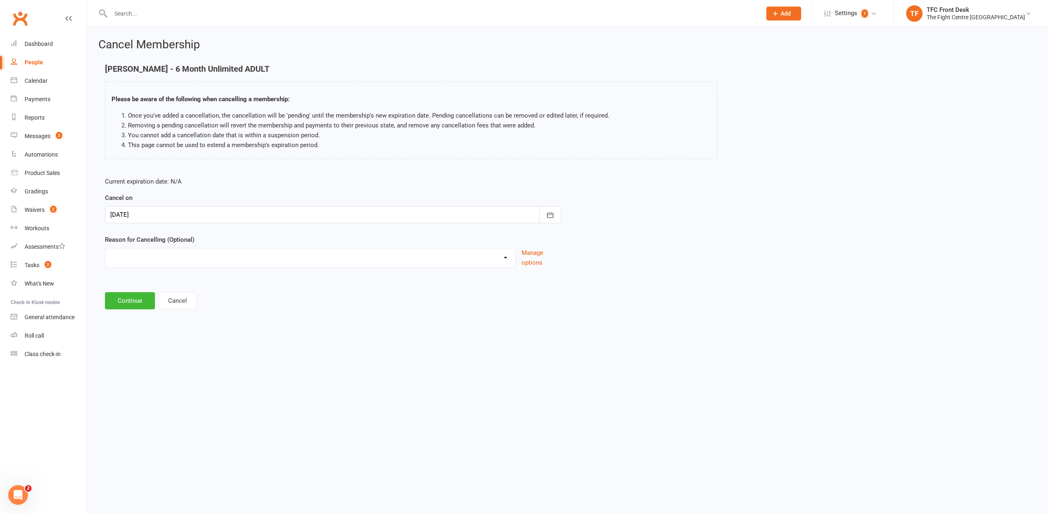
click at [164, 262] on select "Cancelled in contract- 30kms Cancelled in contract - dispute Cancelled in contr…" at bounding box center [310, 256] width 410 height 16
select select "17"
click at [166, 299] on input at bounding box center [333, 300] width 456 height 17
type input "Travel"
click at [137, 336] on button "Continue" at bounding box center [130, 342] width 50 height 17
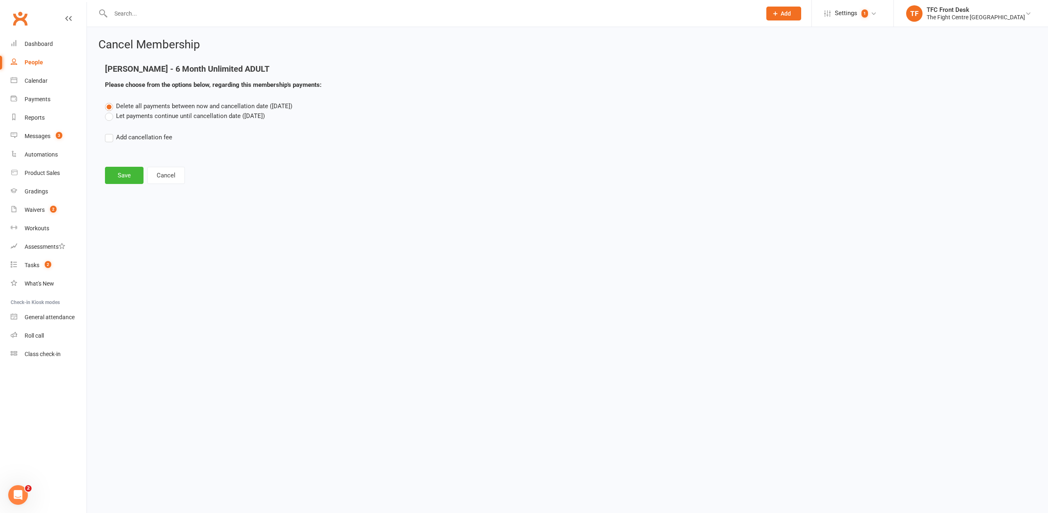
click at [107, 118] on label "Let payments continue until cancellation date (Dec 31, 2025)" at bounding box center [185, 116] width 160 height 10
click at [107, 111] on input "Let payments continue until cancellation date (Dec 31, 2025)" at bounding box center [107, 111] width 5 height 0
click at [125, 172] on button "Save" at bounding box center [124, 175] width 39 height 17
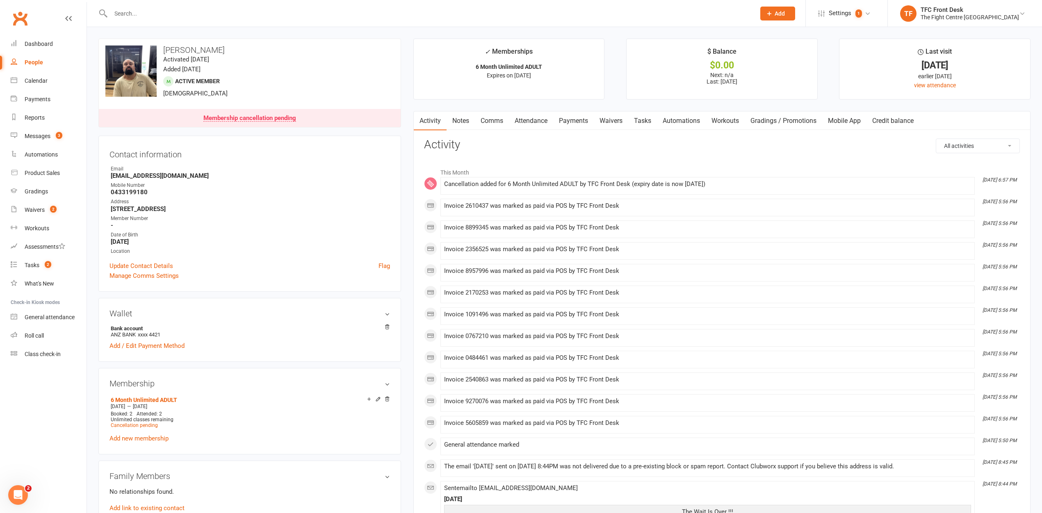
click at [580, 120] on link "Payments" at bounding box center [573, 121] width 41 height 19
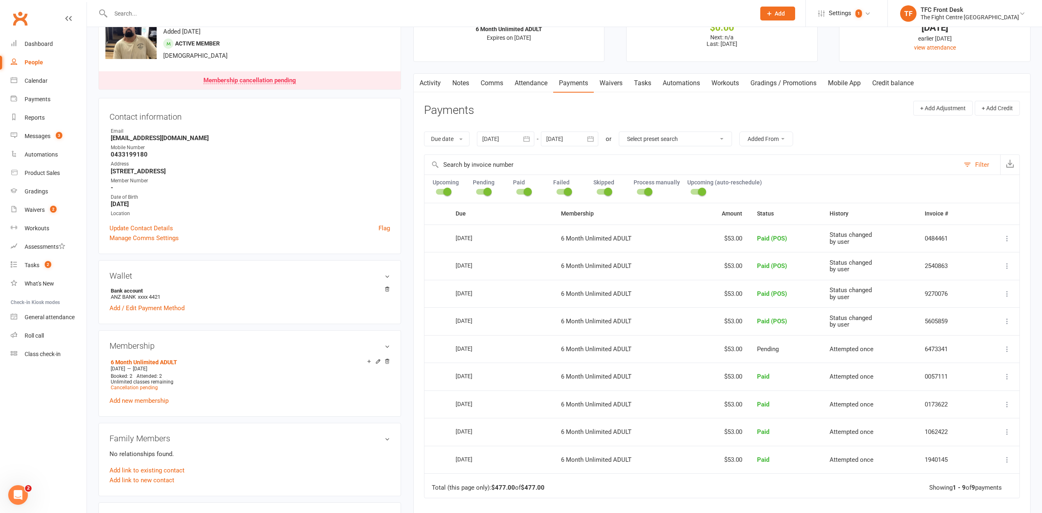
scroll to position [59, 0]
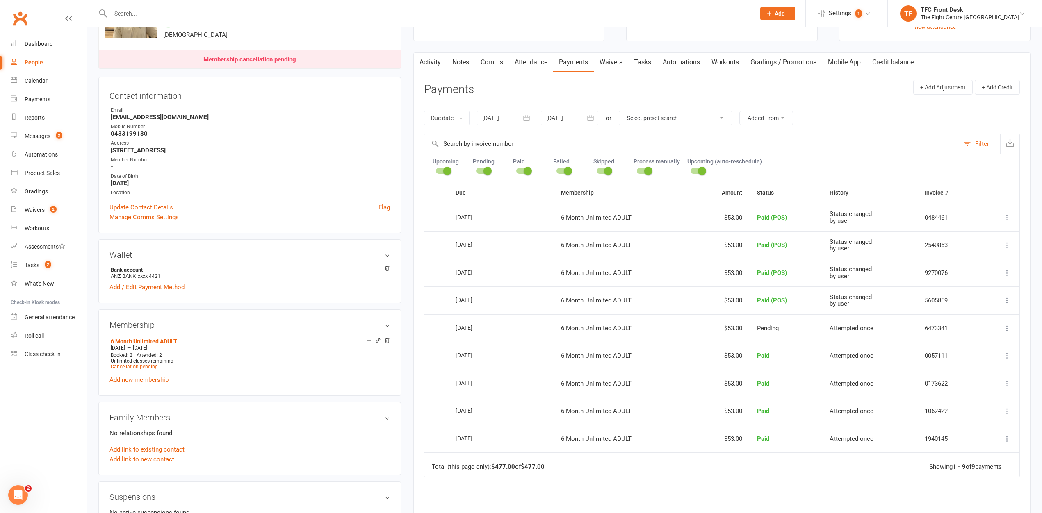
click at [585, 121] on button "button" at bounding box center [590, 118] width 15 height 15
click at [625, 139] on strong "November 2025" at bounding box center [618, 137] width 17 height 7
click at [644, 202] on span "December" at bounding box center [645, 201] width 28 height 7
click at [626, 233] on span "31" at bounding box center [628, 231] width 7 height 7
type input "31 Dec 2025"
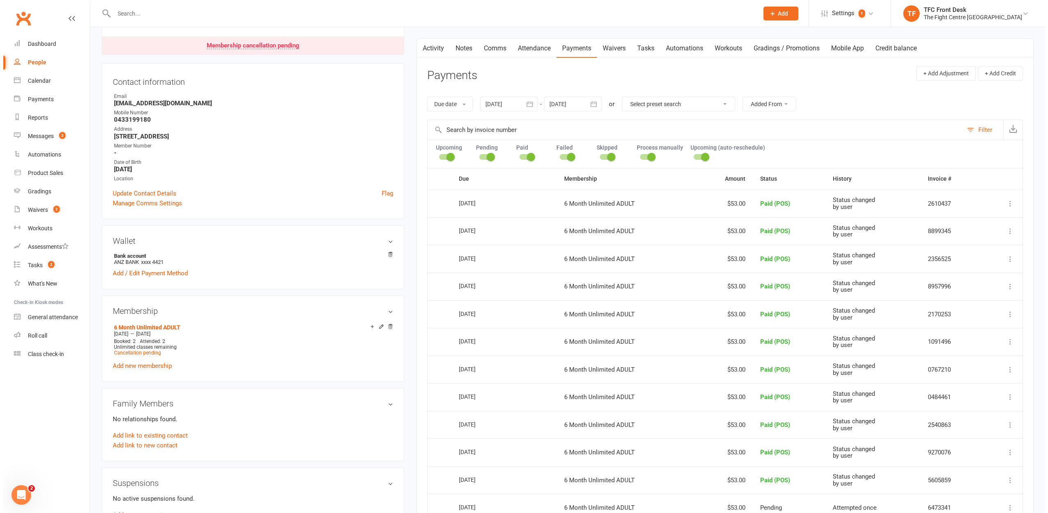
scroll to position [0, 0]
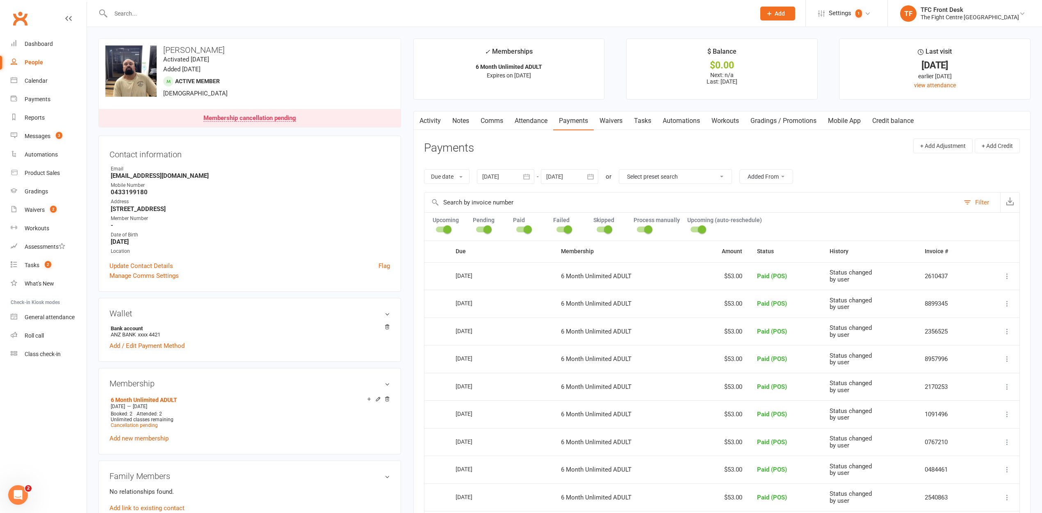
click at [43, 61] on link "People" at bounding box center [49, 62] width 76 height 18
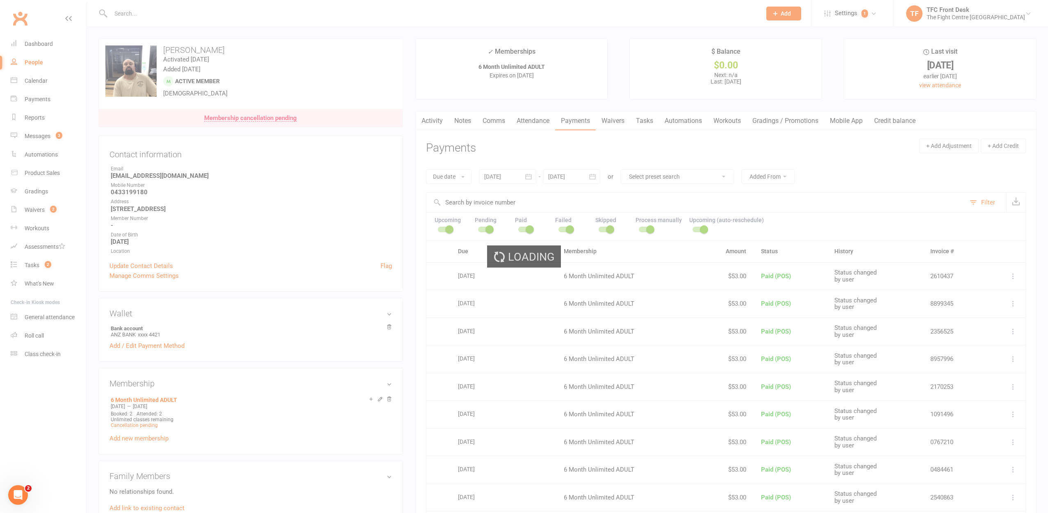
select select "25"
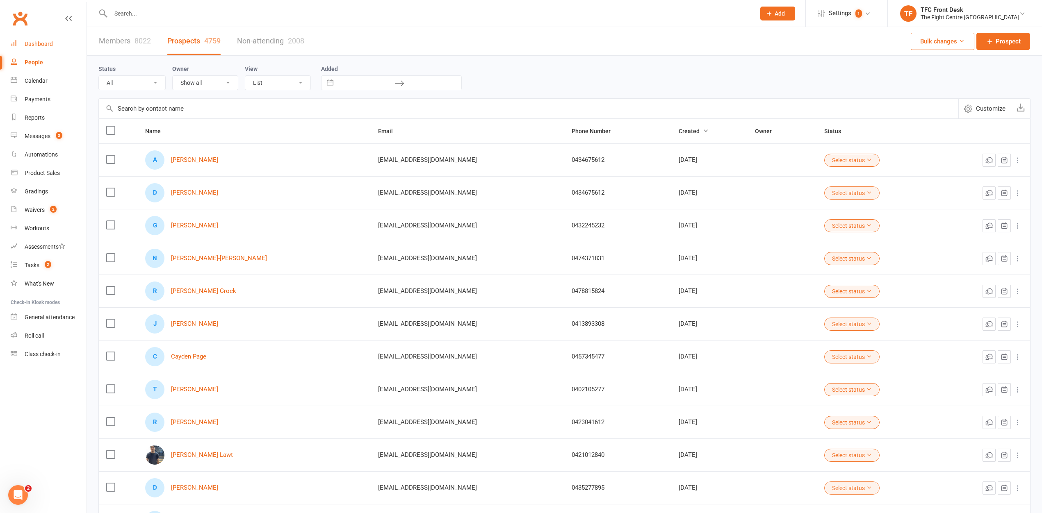
click at [40, 42] on div "Dashboard" at bounding box center [39, 44] width 28 height 7
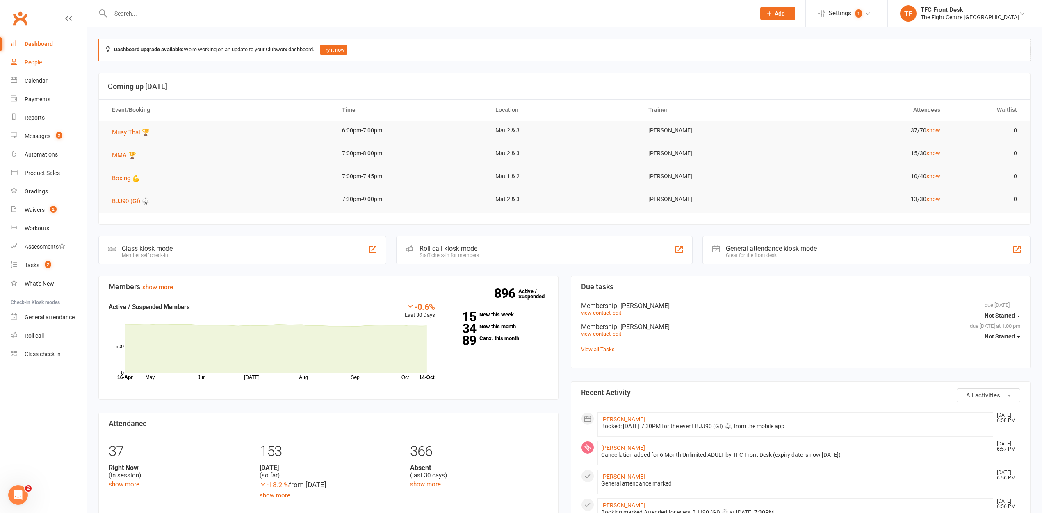
click at [27, 65] on div "People" at bounding box center [33, 62] width 17 height 7
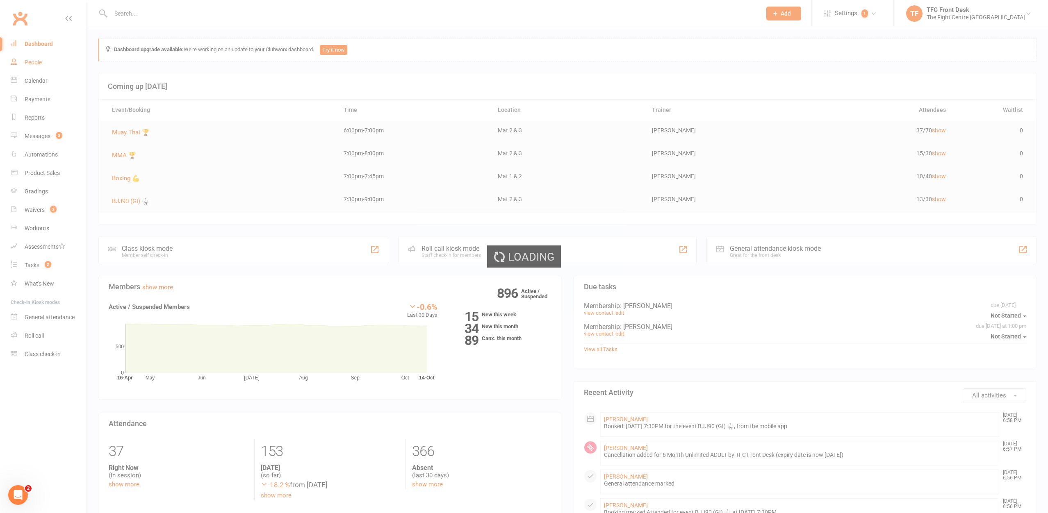
select select "25"
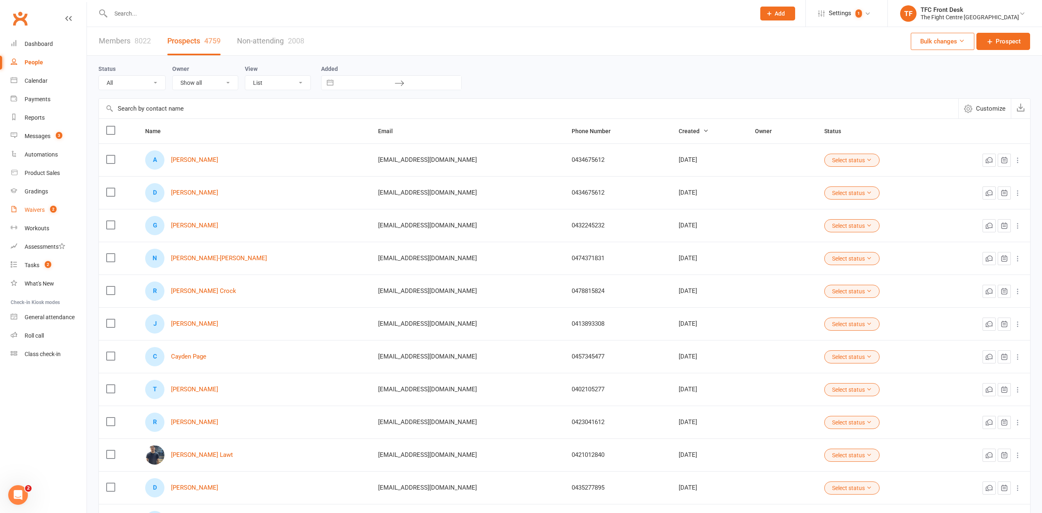
click at [24, 214] on link "Waivers 2" at bounding box center [49, 210] width 76 height 18
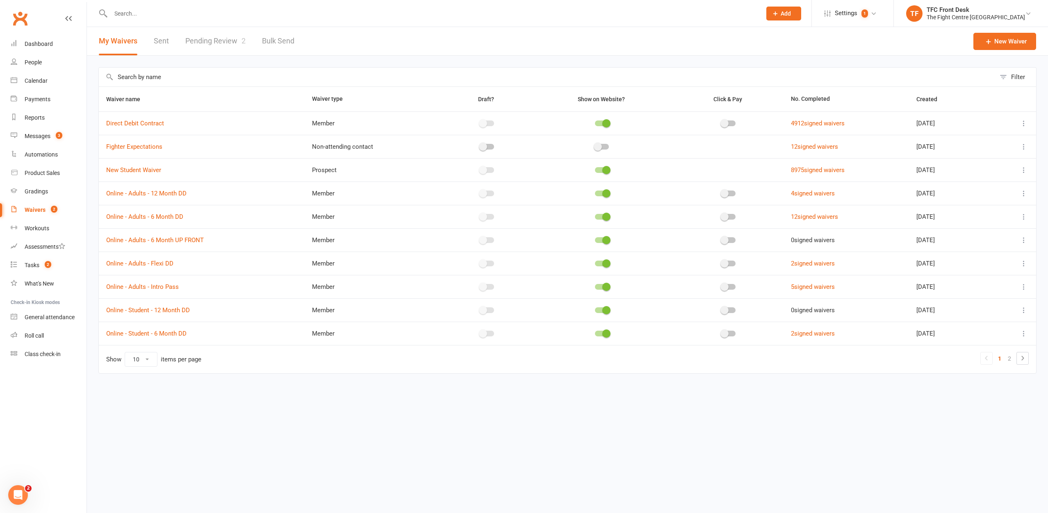
click at [235, 44] on link "Pending Review 2" at bounding box center [215, 41] width 60 height 28
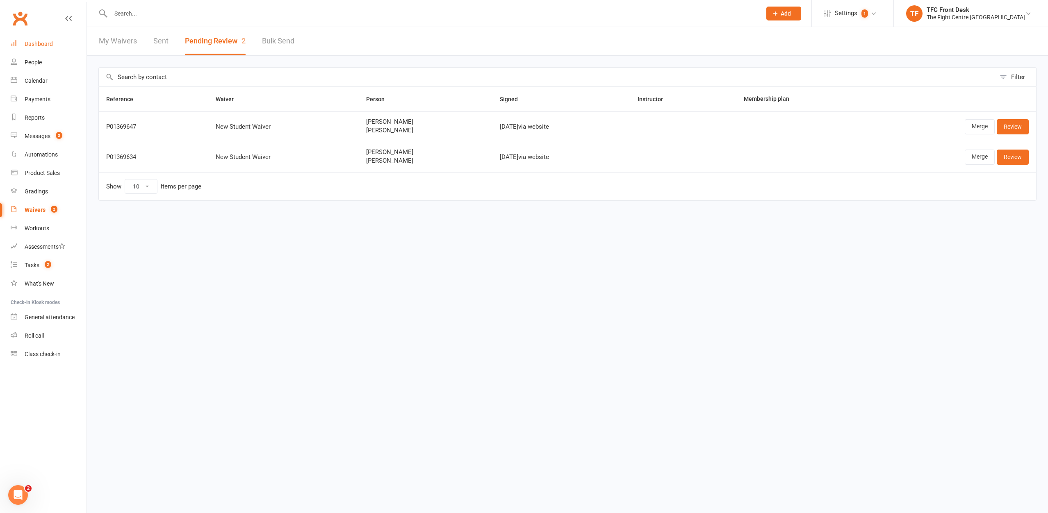
click at [39, 45] on div "Dashboard" at bounding box center [39, 44] width 28 height 7
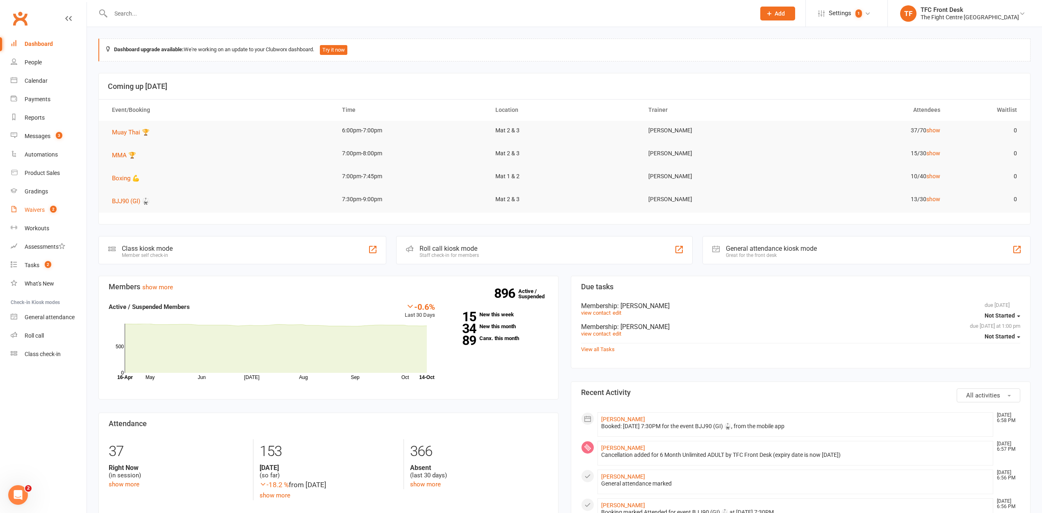
click at [50, 205] on link "Waivers 2" at bounding box center [49, 210] width 76 height 18
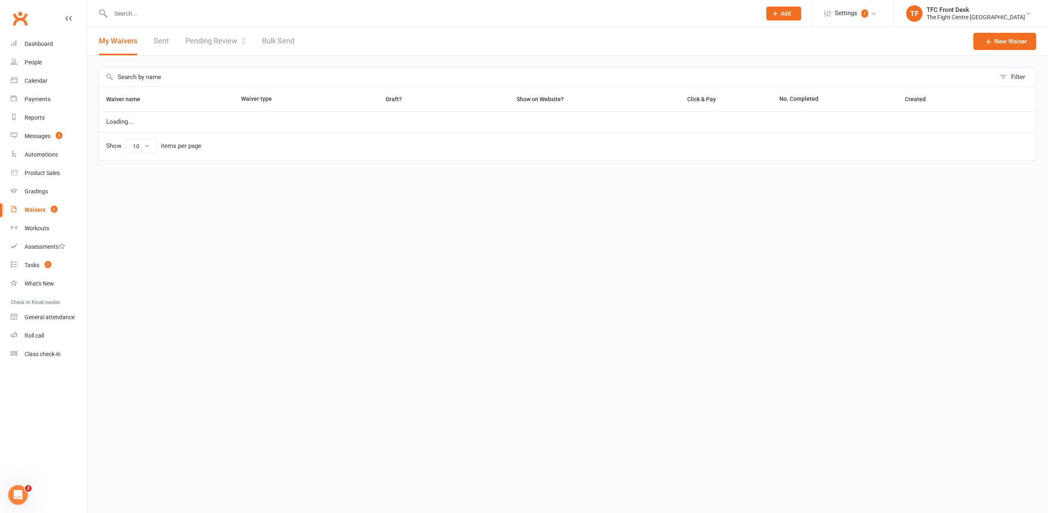
click at [215, 28] on link "Pending Review 2" at bounding box center [215, 41] width 60 height 28
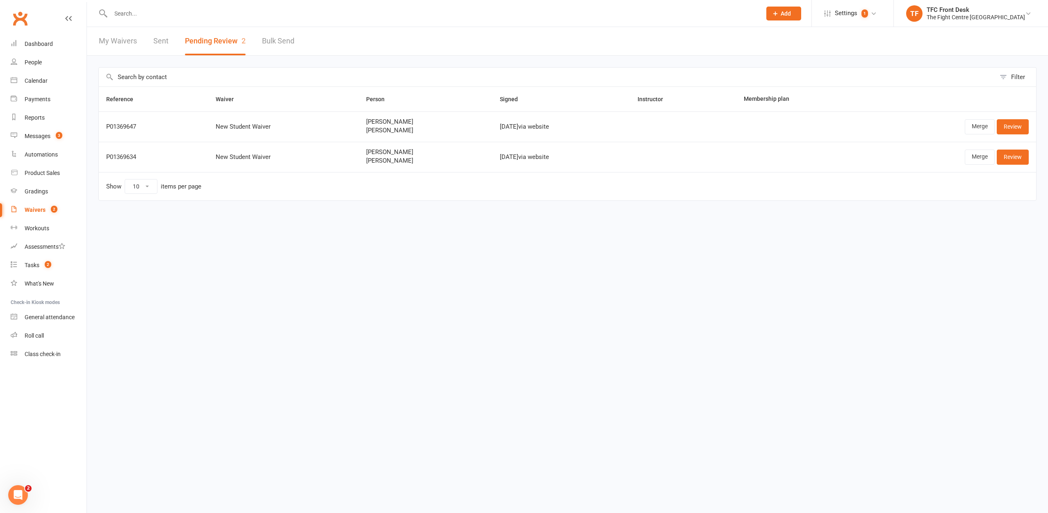
click at [168, 44] on div "My Waivers Sent Pending Review 2 Bulk Send" at bounding box center [196, 41] width 219 height 28
click at [165, 44] on link "Sent" at bounding box center [160, 41] width 15 height 28
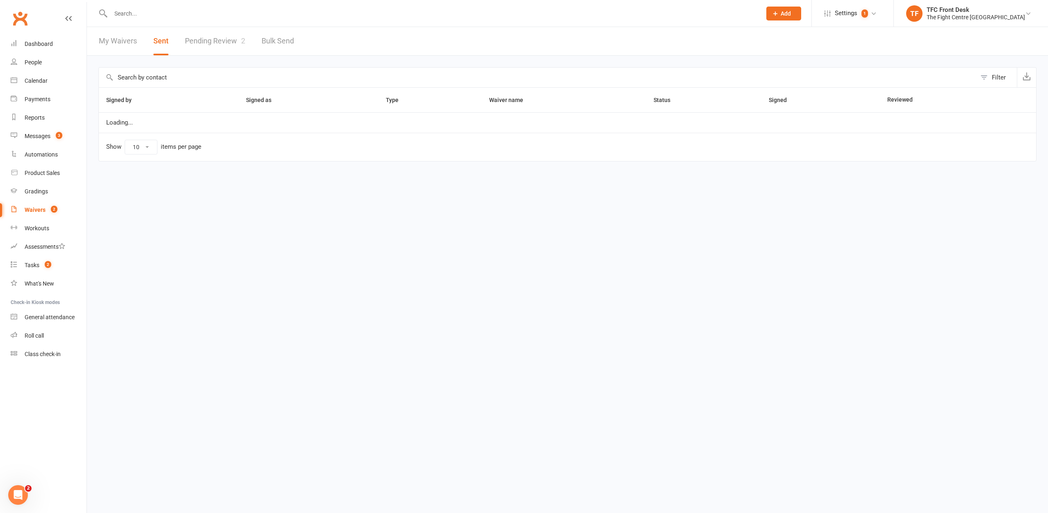
click at [209, 43] on link "Pending Review 2" at bounding box center [215, 41] width 60 height 28
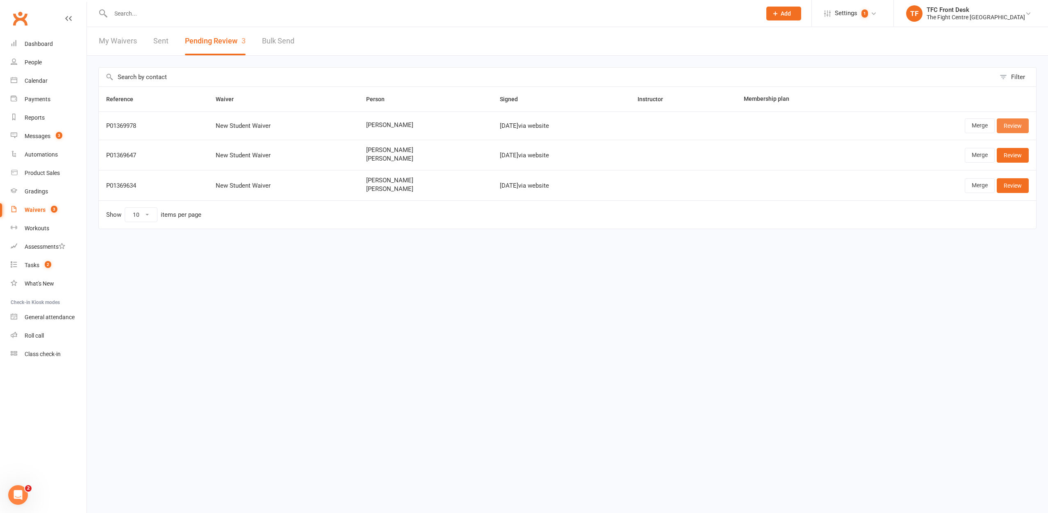
click at [1009, 128] on link "Review" at bounding box center [1013, 125] width 32 height 15
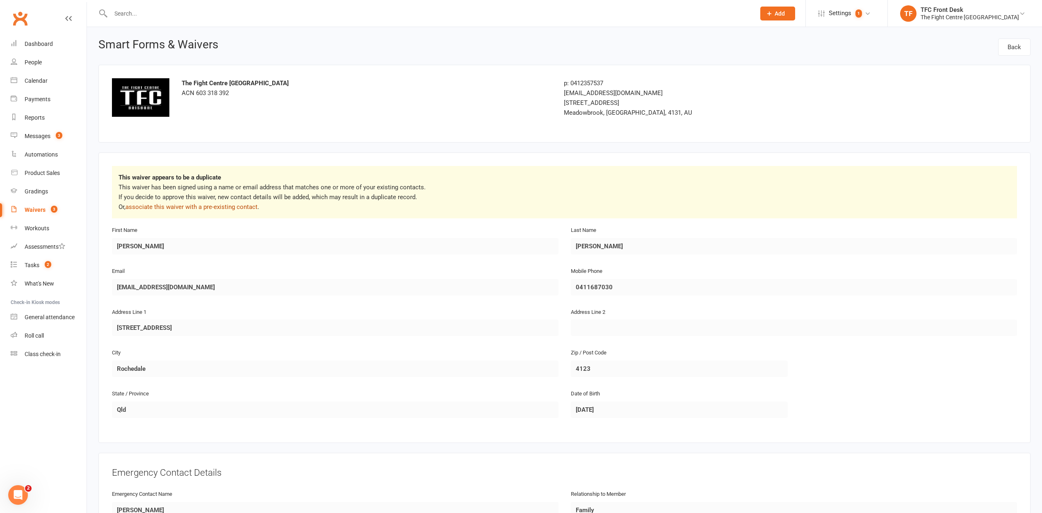
click at [161, 208] on link "associate this waiver with a pre-existing contact" at bounding box center [191, 206] width 132 height 7
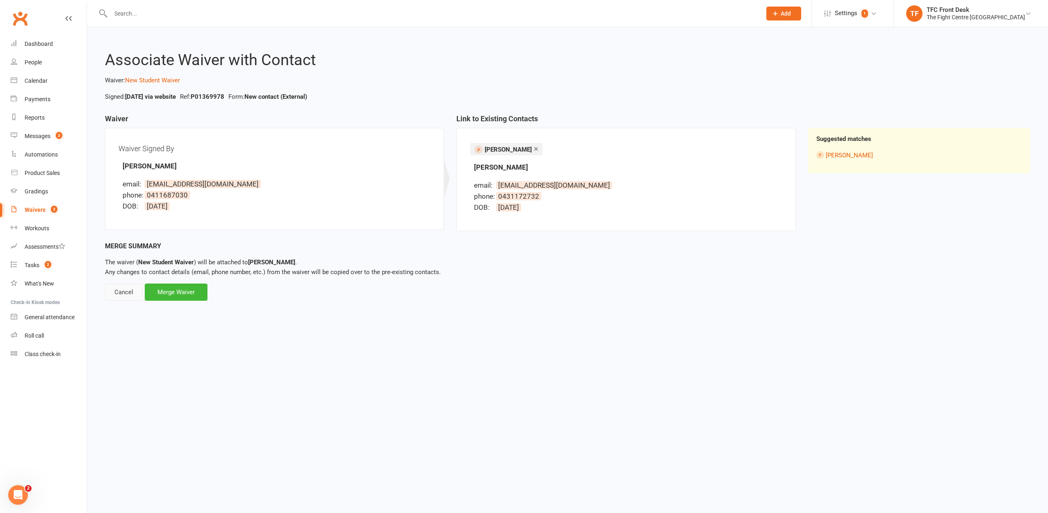
click at [131, 287] on div "Cancel" at bounding box center [124, 292] width 38 height 17
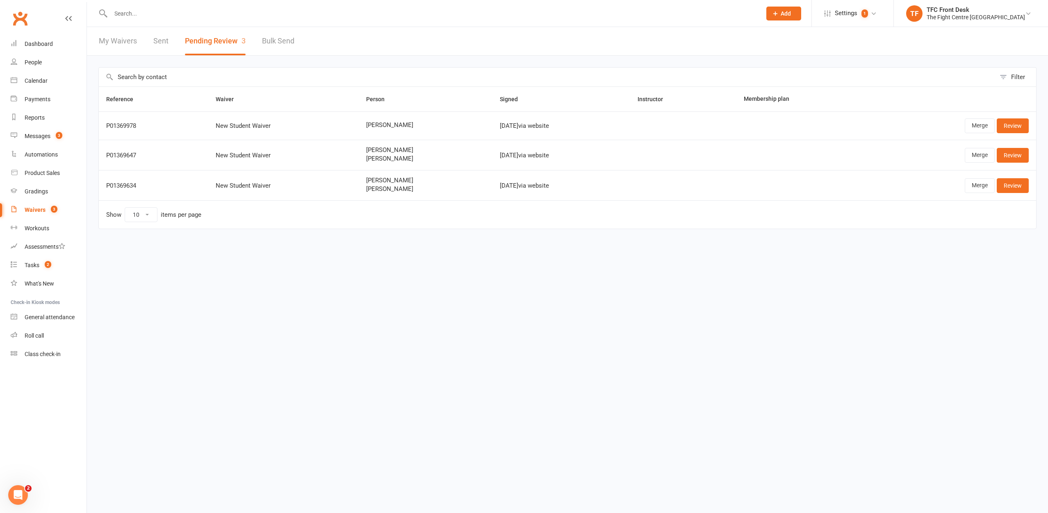
click at [1013, 133] on div "Merge Review" at bounding box center [951, 125] width 155 height 15
click at [1012, 126] on link "Review" at bounding box center [1013, 125] width 32 height 15
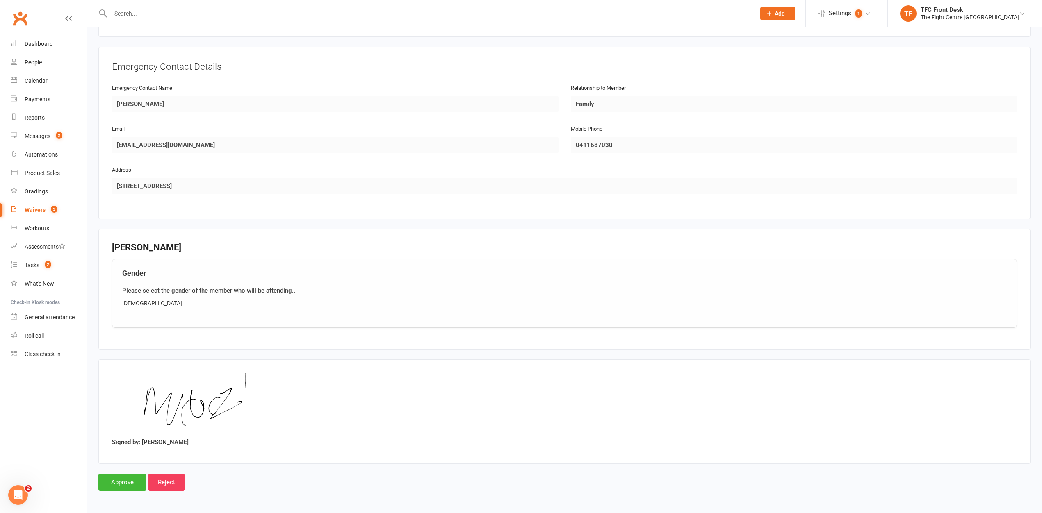
scroll to position [408, 0]
click at [129, 488] on input "Approve" at bounding box center [122, 481] width 48 height 17
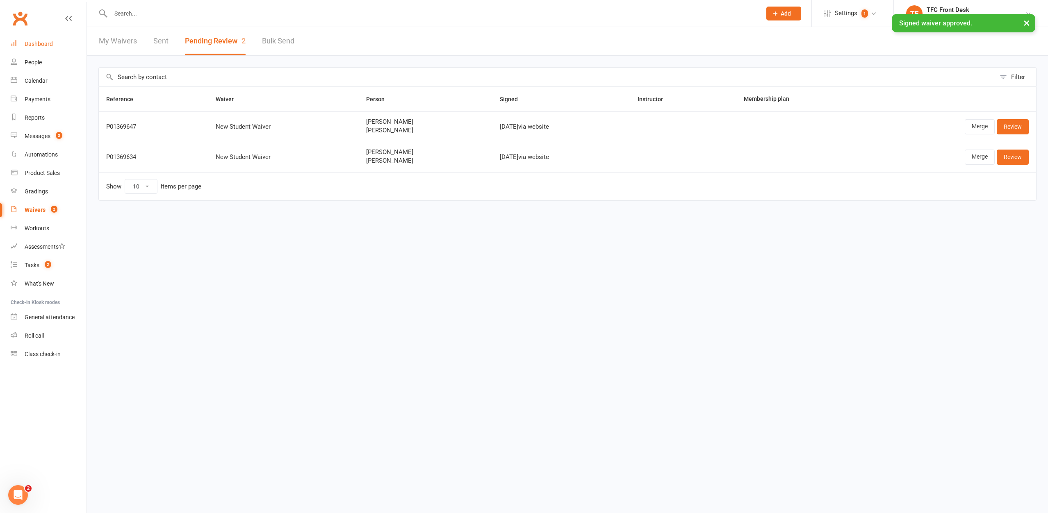
click at [59, 39] on link "Dashboard" at bounding box center [49, 44] width 76 height 18
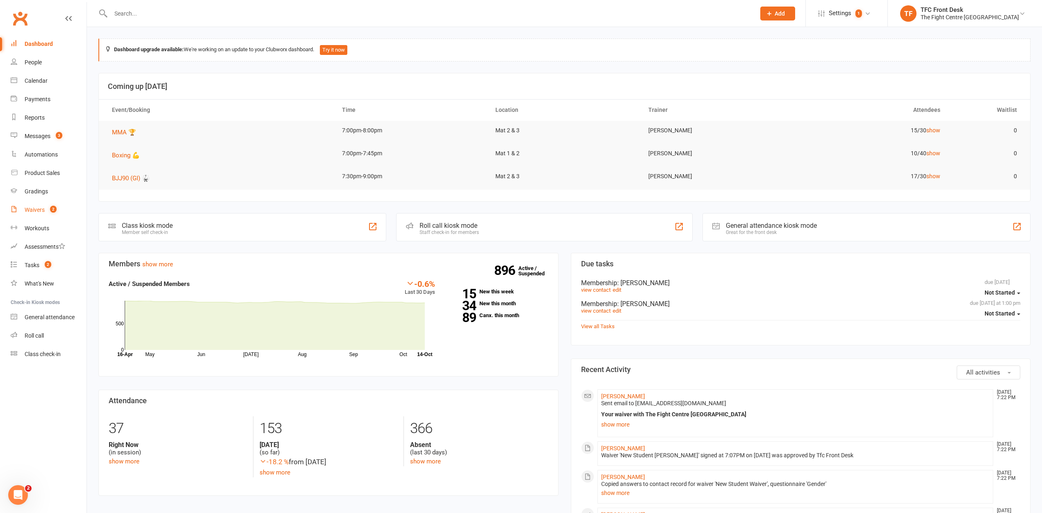
click at [62, 208] on link "Waivers 2" at bounding box center [49, 210] width 76 height 18
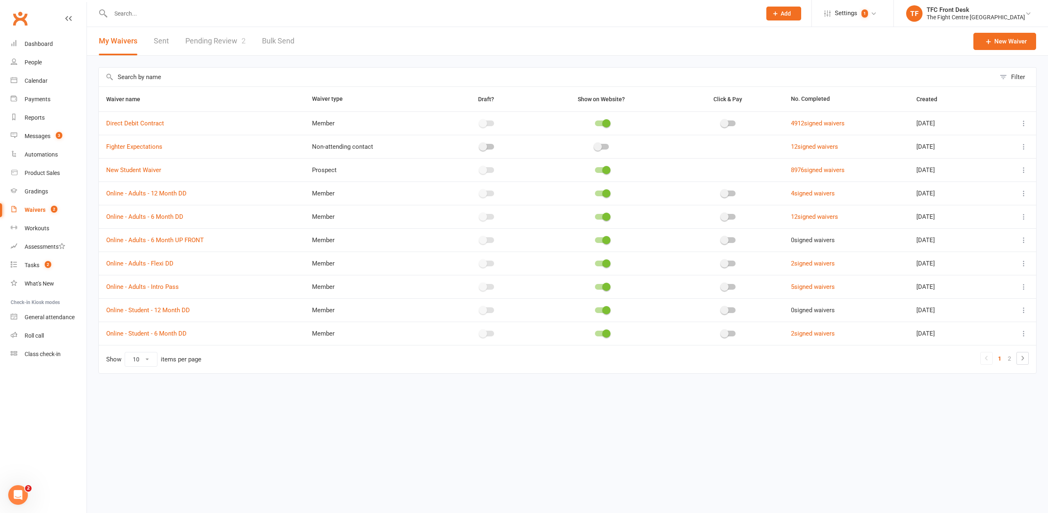
click at [195, 58] on div "Filter Waiver name Waiver type Draft? Show on Website? Click & Pay No. Complete…" at bounding box center [567, 226] width 961 height 341
click at [203, 41] on link "Pending Review 2" at bounding box center [215, 41] width 60 height 28
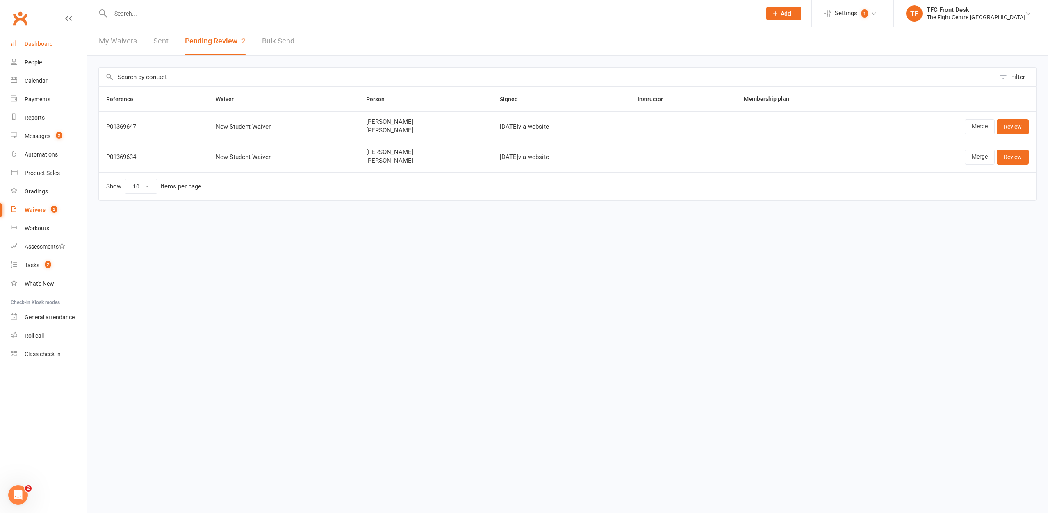
click at [76, 40] on link "Dashboard" at bounding box center [49, 44] width 76 height 18
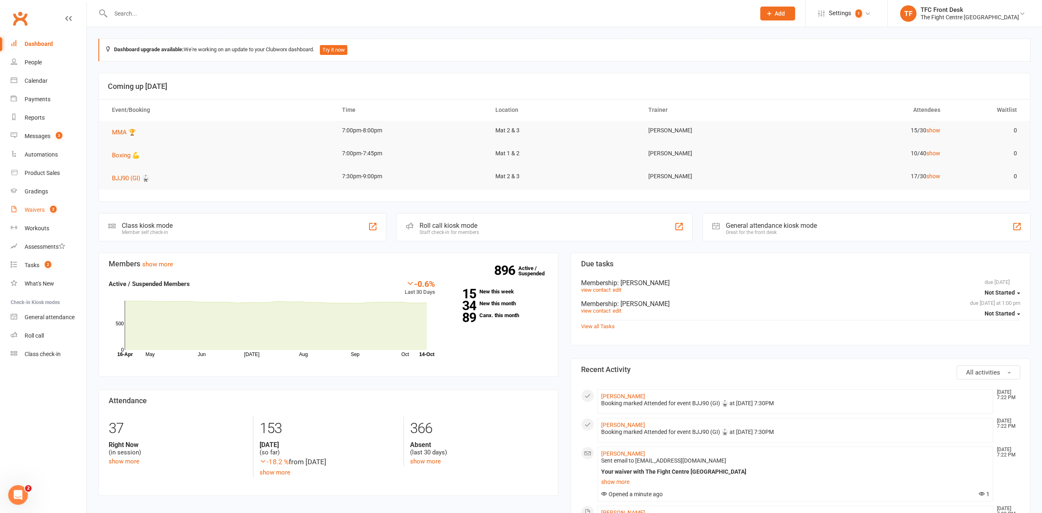
click at [38, 205] on link "Waivers 2" at bounding box center [49, 210] width 76 height 18
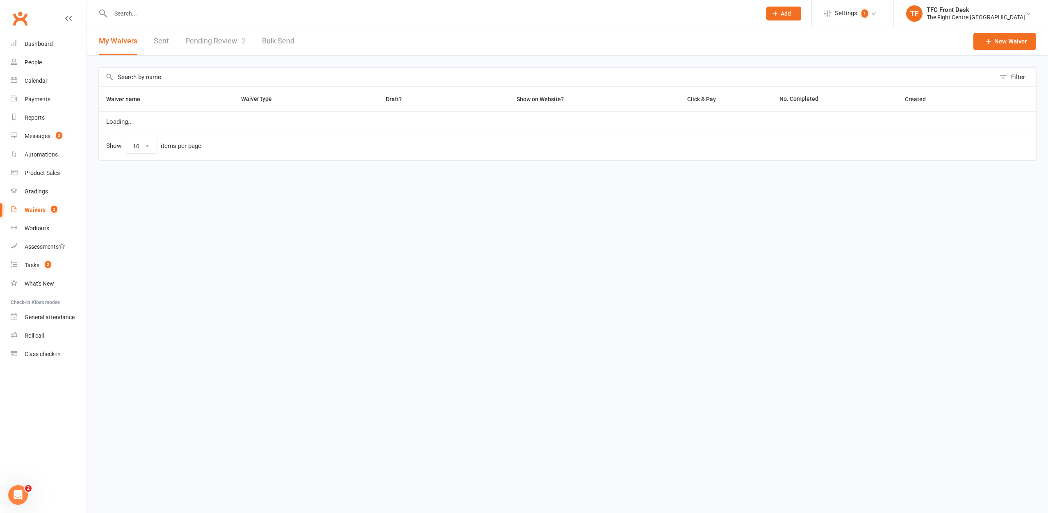
click at [248, 34] on div "My Waivers Sent Pending Review 2 Bulk Send" at bounding box center [196, 41] width 219 height 28
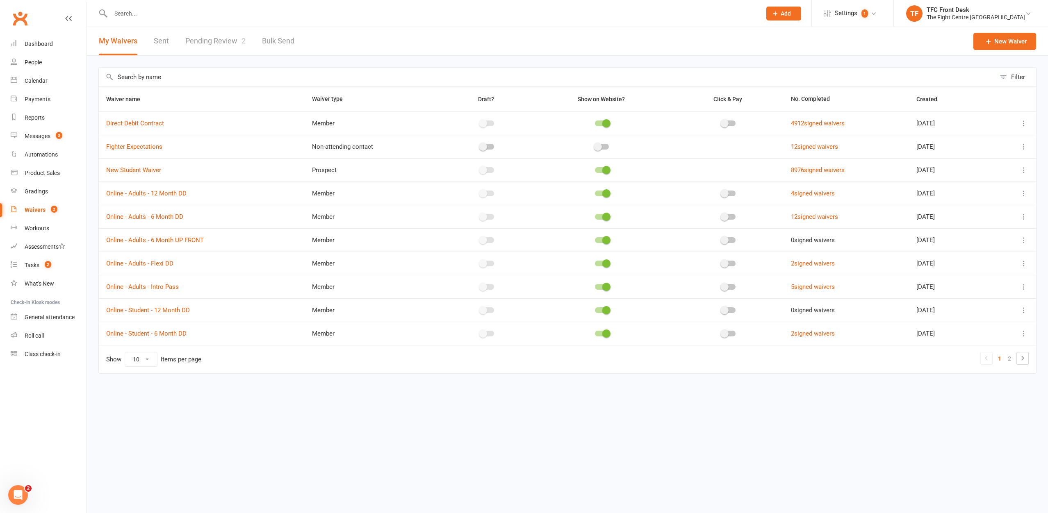
click at [231, 40] on link "Pending Review 2" at bounding box center [215, 41] width 60 height 28
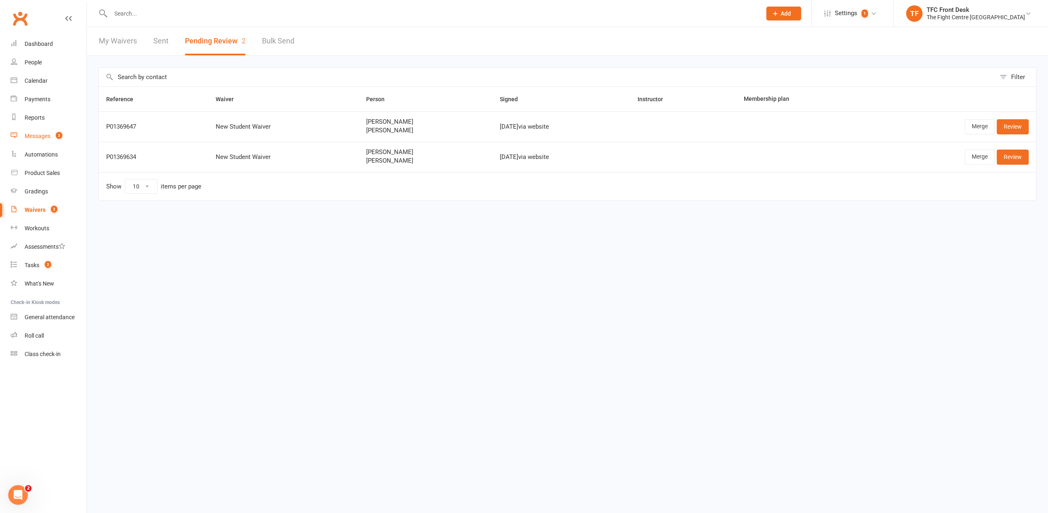
click at [25, 138] on div "Messages" at bounding box center [38, 136] width 26 height 7
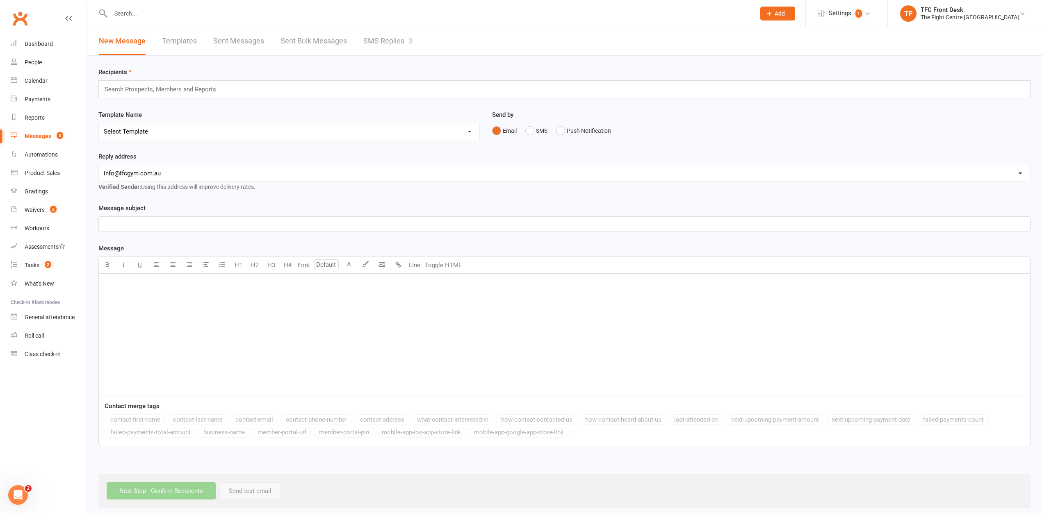
click at [364, 40] on link "SMS Replies 3" at bounding box center [387, 41] width 49 height 28
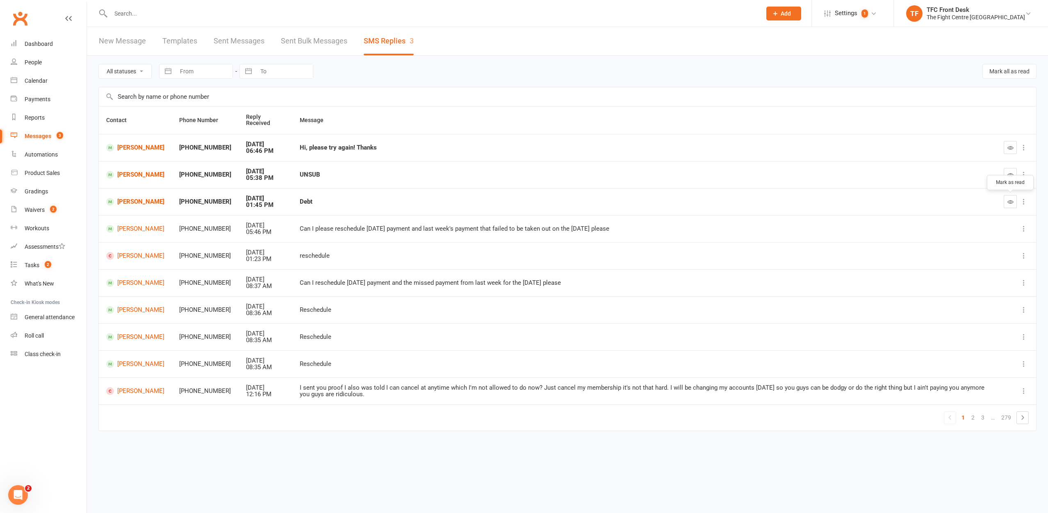
click at [1006, 198] on button "button" at bounding box center [1010, 201] width 13 height 13
click at [73, 42] on link "Dashboard" at bounding box center [49, 44] width 76 height 18
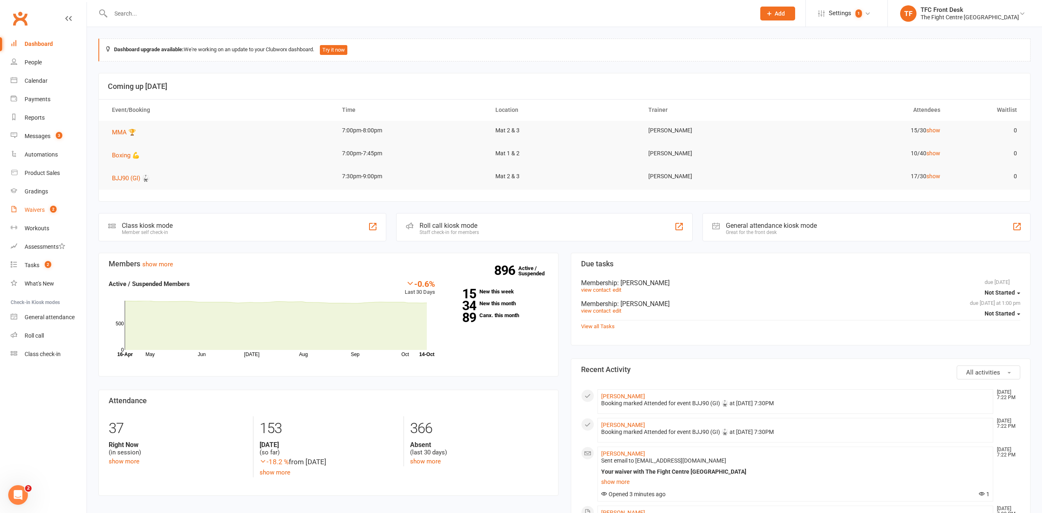
click at [22, 212] on link "Waivers 2" at bounding box center [49, 210] width 76 height 18
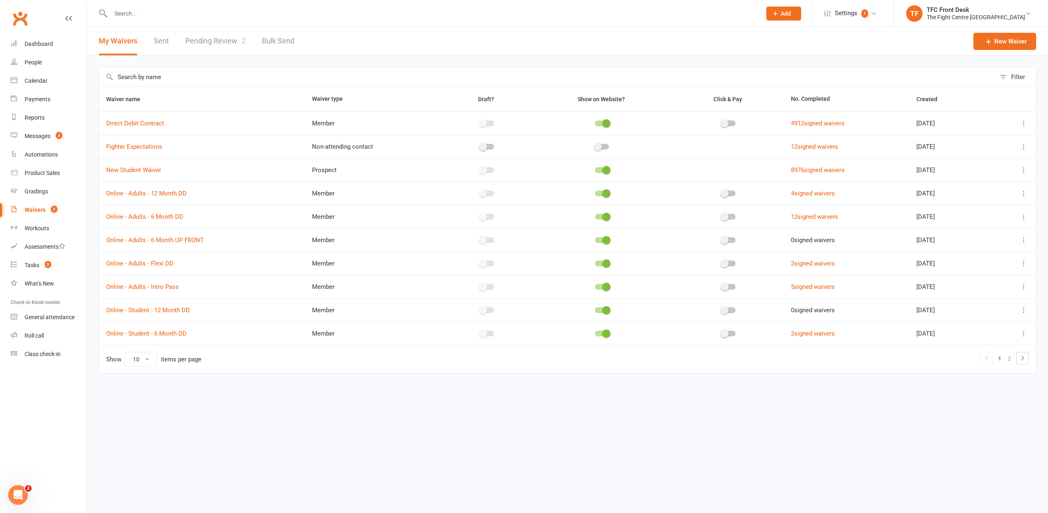
click at [189, 50] on link "Pending Review 2" at bounding box center [215, 41] width 60 height 28
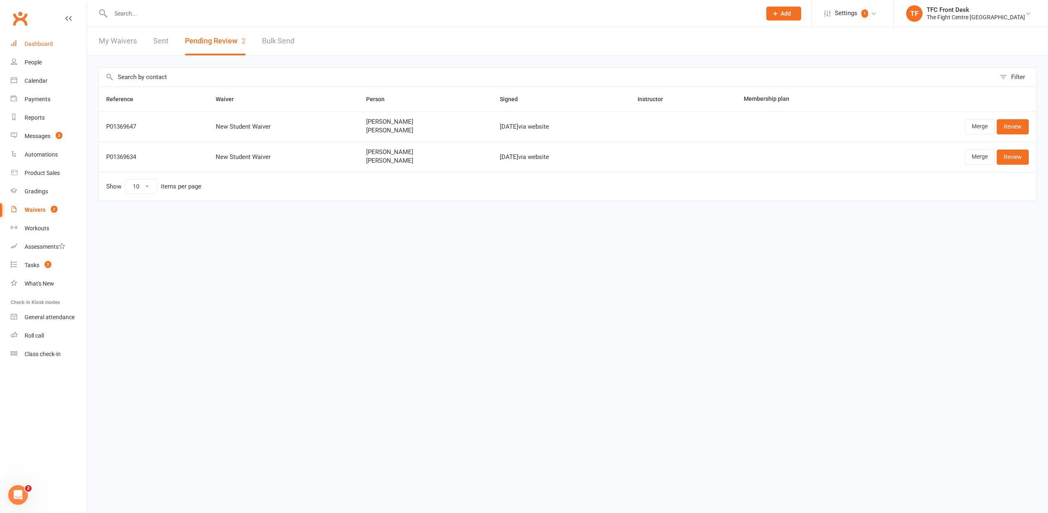
click at [48, 41] on div "Dashboard" at bounding box center [39, 44] width 28 height 7
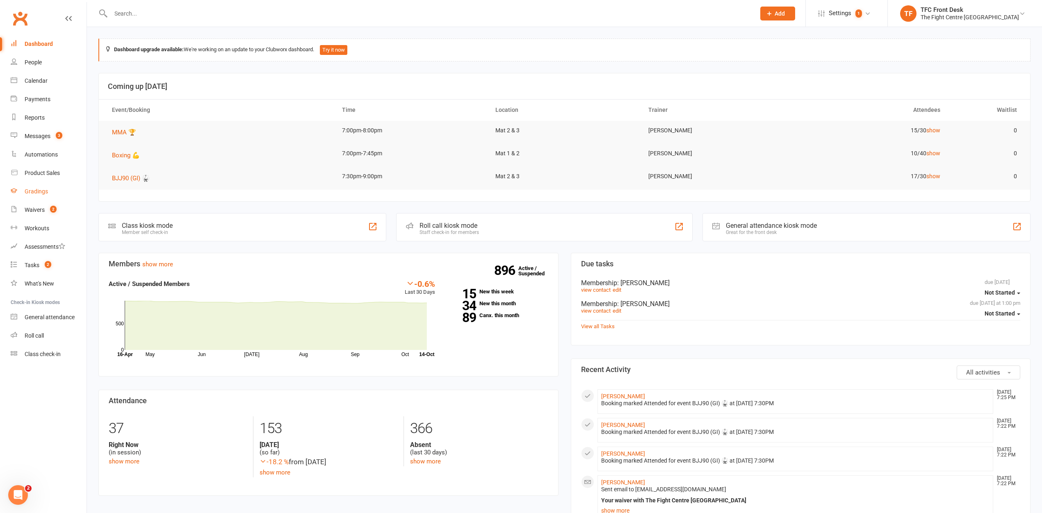
click at [70, 200] on link "Gradings" at bounding box center [49, 191] width 76 height 18
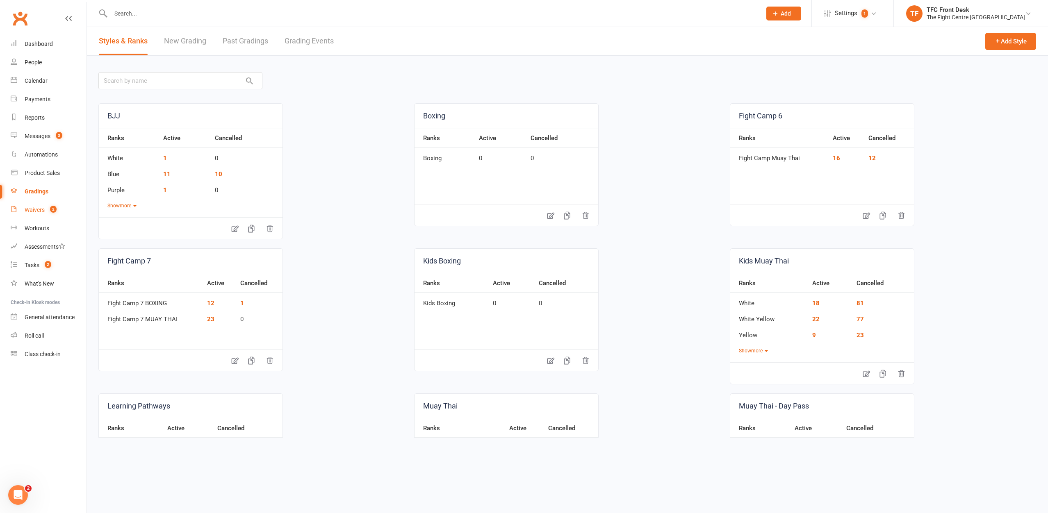
click at [68, 201] on link "Waivers 2" at bounding box center [49, 210] width 76 height 18
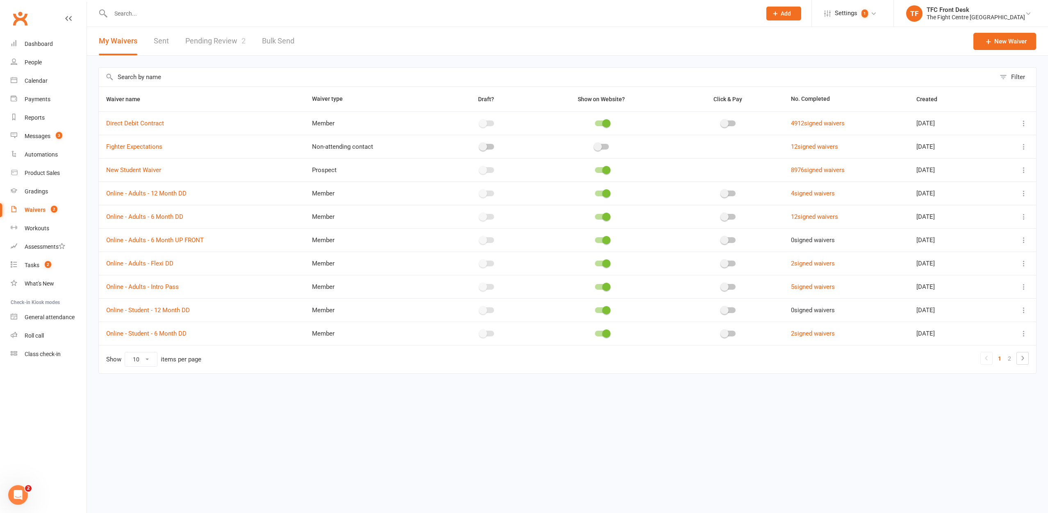
click at [214, 50] on link "Pending Review 2" at bounding box center [215, 41] width 60 height 28
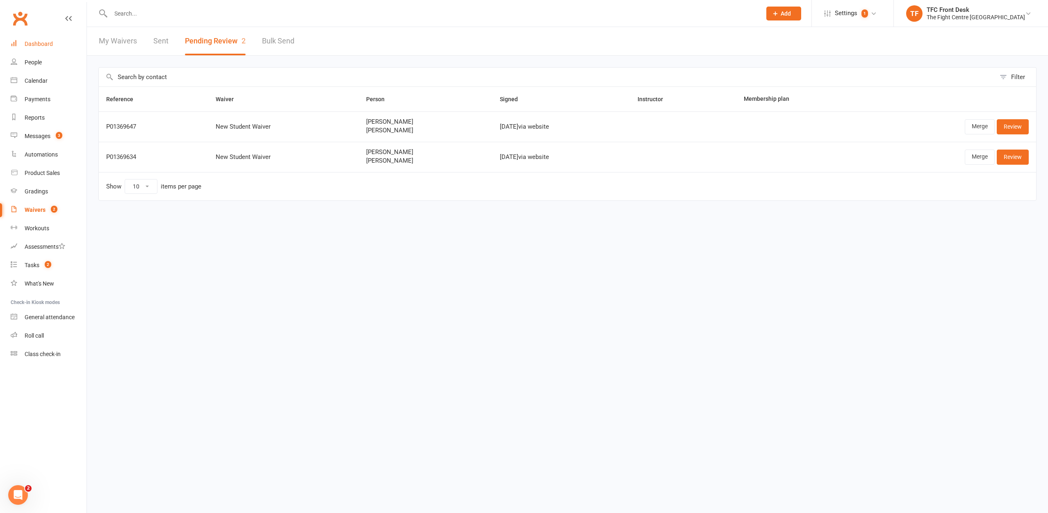
click at [20, 47] on link "Dashboard" at bounding box center [49, 44] width 76 height 18
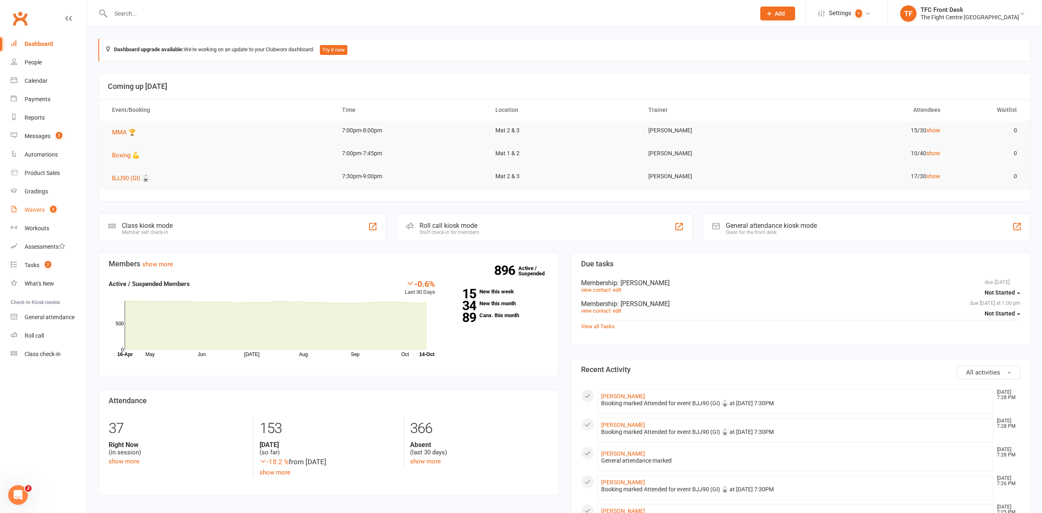
click at [49, 214] on link "Waivers 2" at bounding box center [49, 210] width 76 height 18
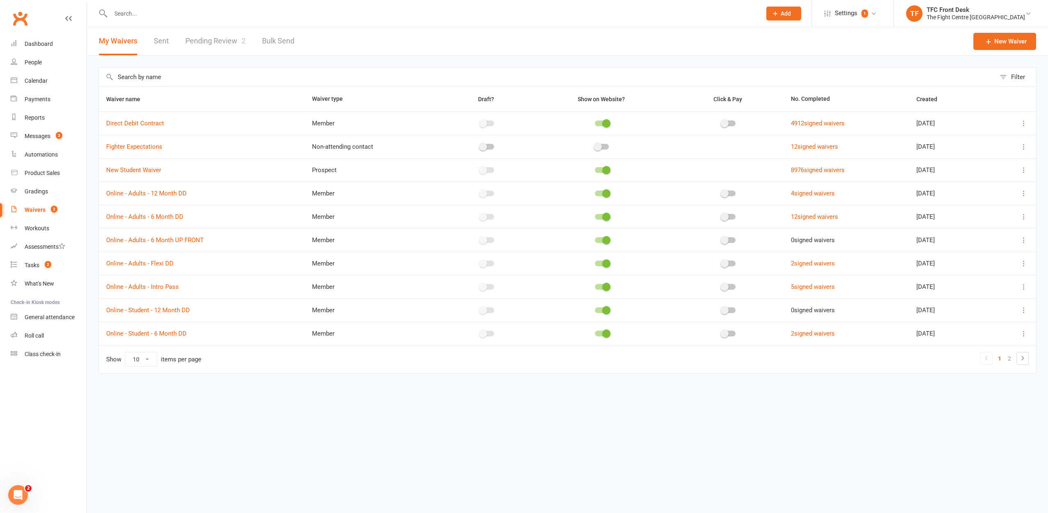
click at [214, 45] on link "Pending Review 2" at bounding box center [215, 41] width 60 height 28
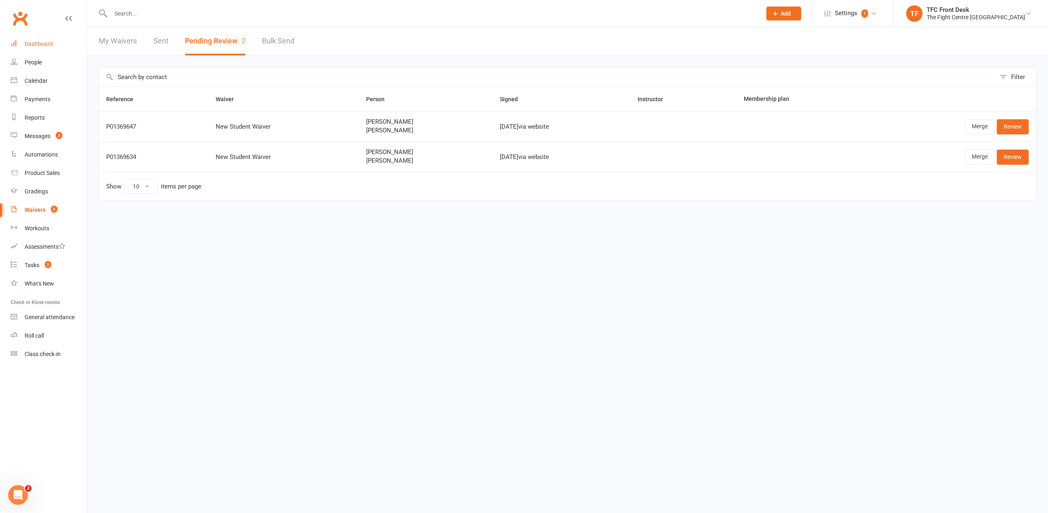
click at [38, 36] on link "Dashboard" at bounding box center [49, 44] width 76 height 18
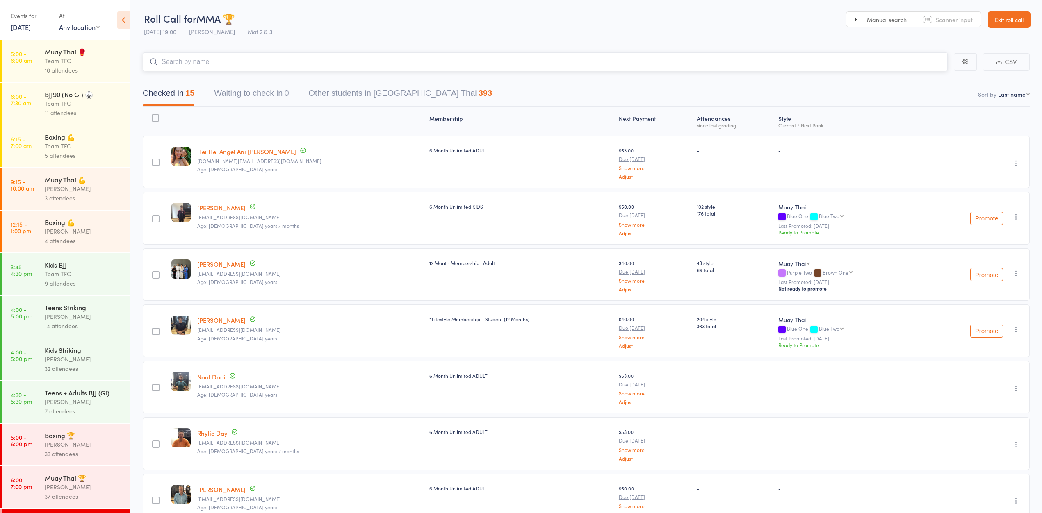
scroll to position [140, 0]
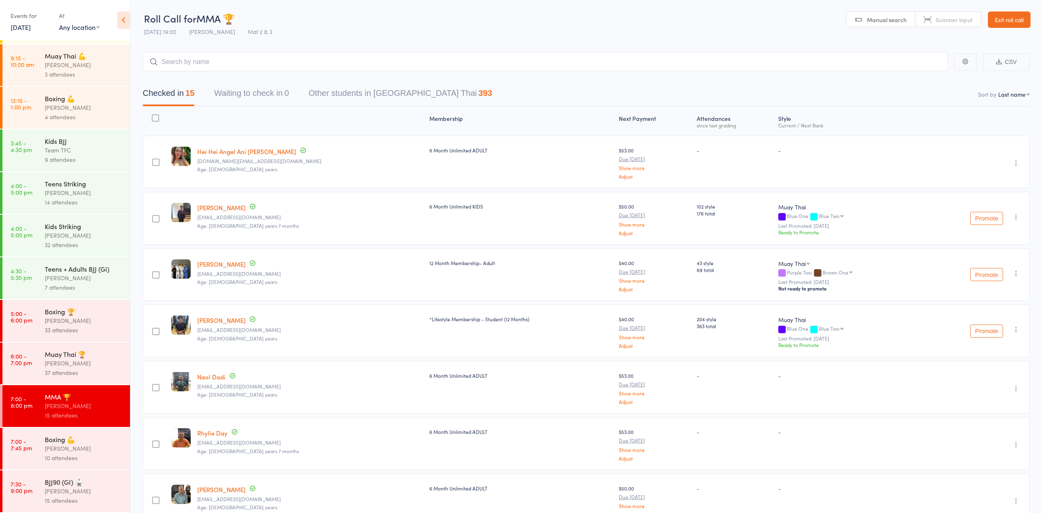
click at [70, 478] on div "BJJ90 (GI) 🥋" at bounding box center [84, 482] width 78 height 9
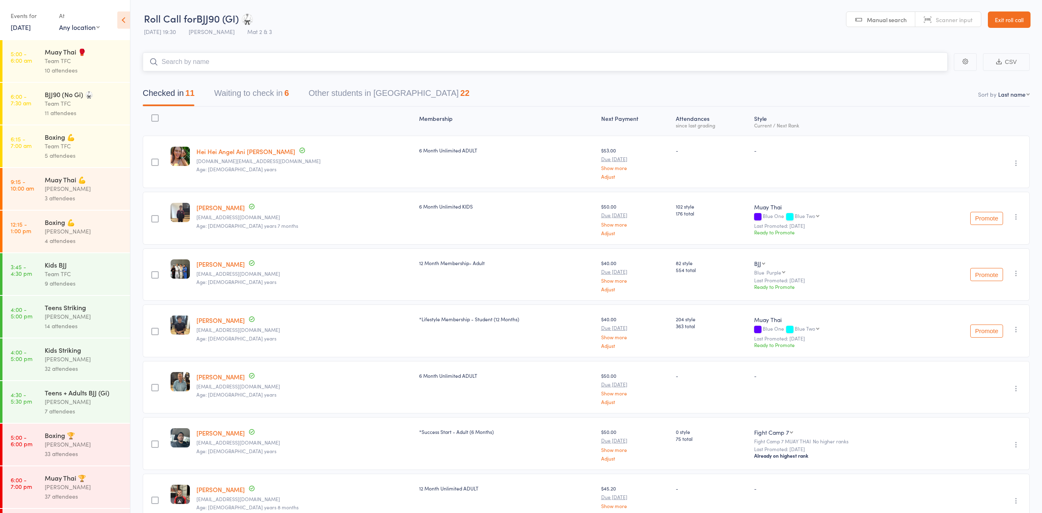
click at [244, 90] on button "Waiting to check in 6" at bounding box center [251, 95] width 75 height 22
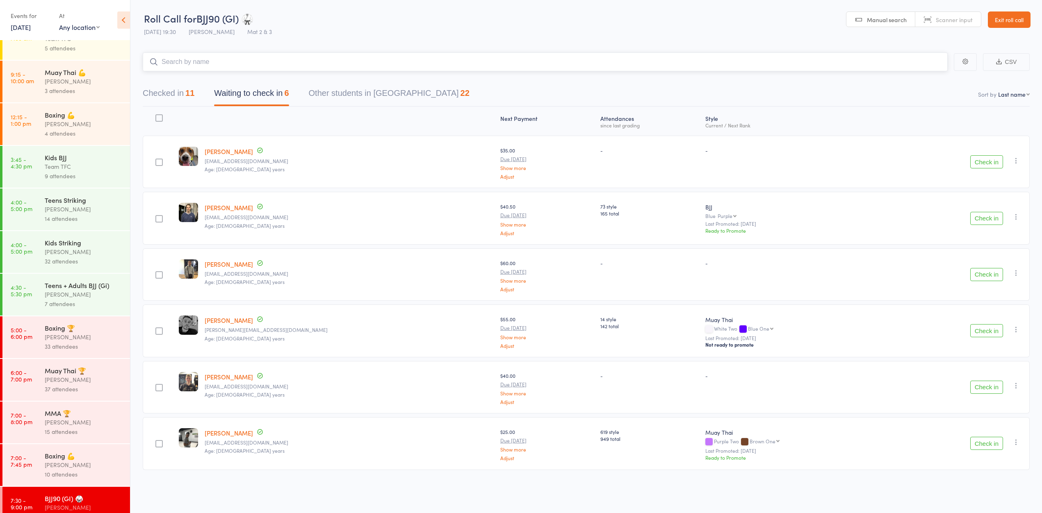
scroll to position [140, 0]
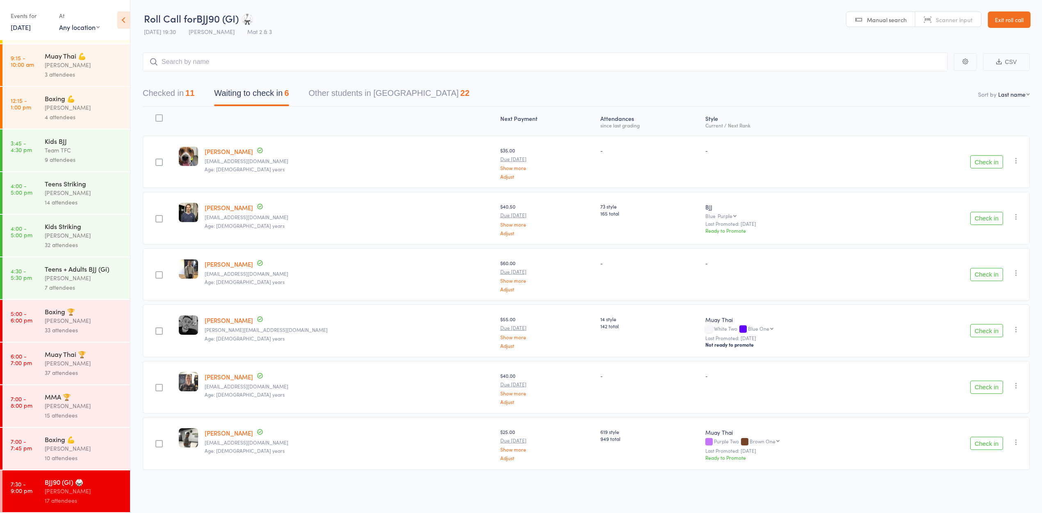
click at [51, 444] on div "[PERSON_NAME]" at bounding box center [84, 448] width 78 height 9
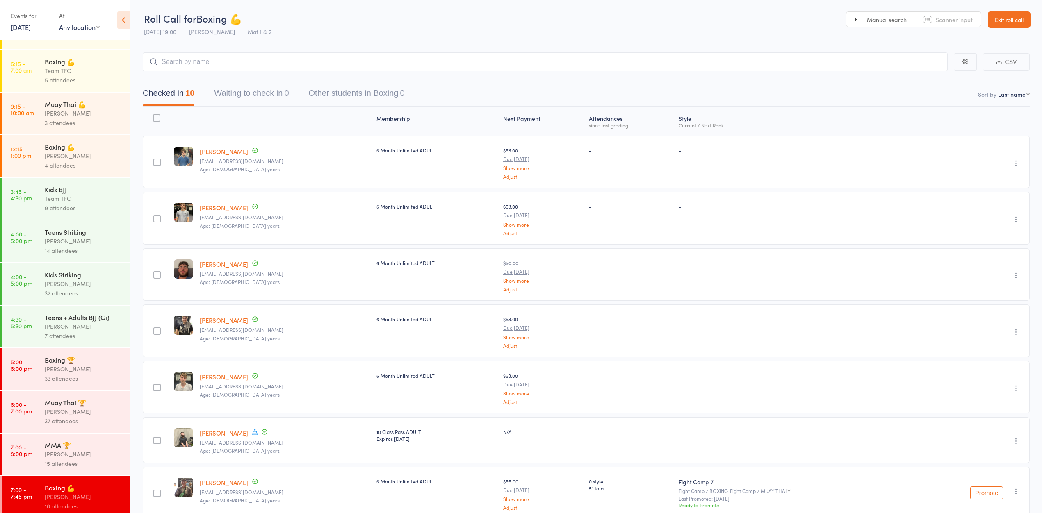
scroll to position [140, 0]
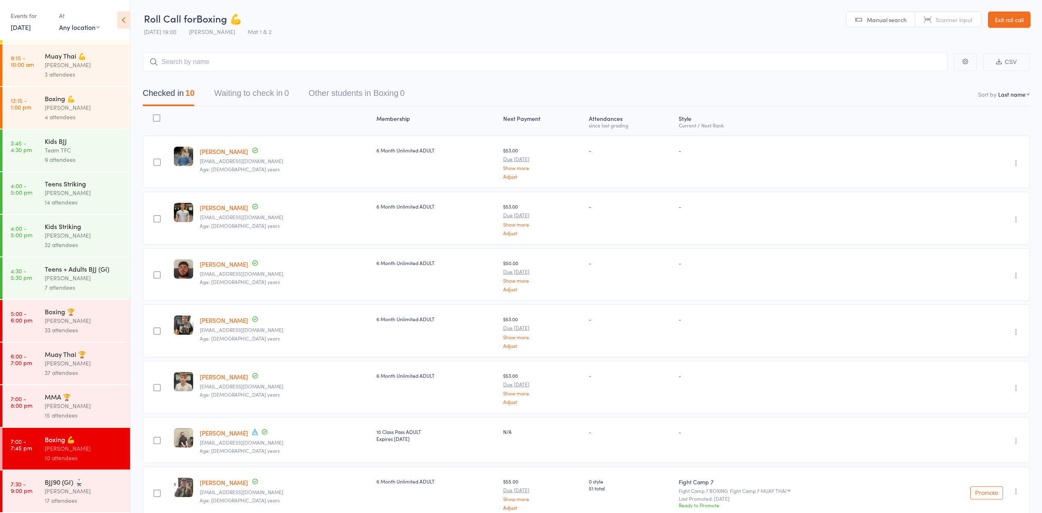
click at [51, 405] on div "[PERSON_NAME]" at bounding box center [84, 405] width 78 height 9
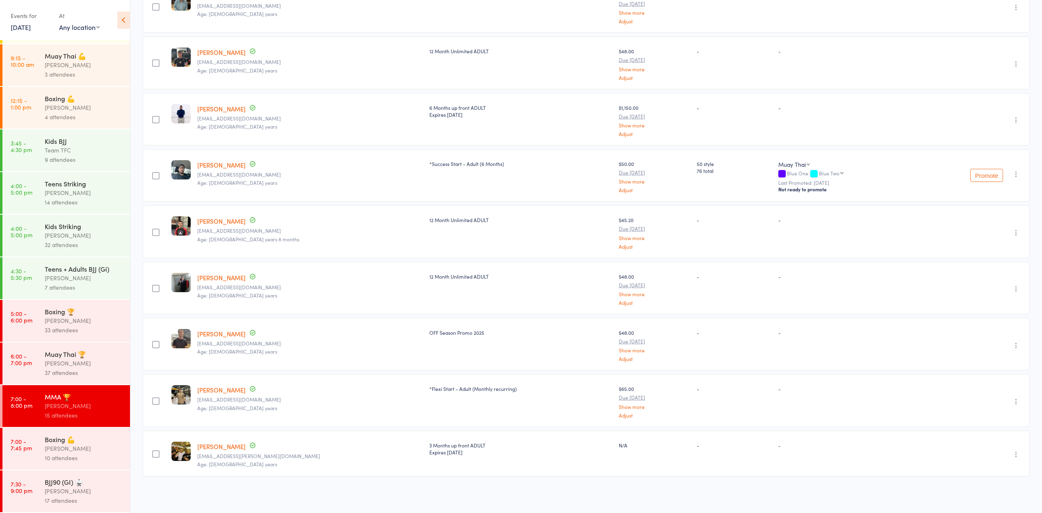
scroll to position [140, 0]
click at [82, 486] on div "BJJ90 (GI) 🥋" at bounding box center [84, 482] width 78 height 9
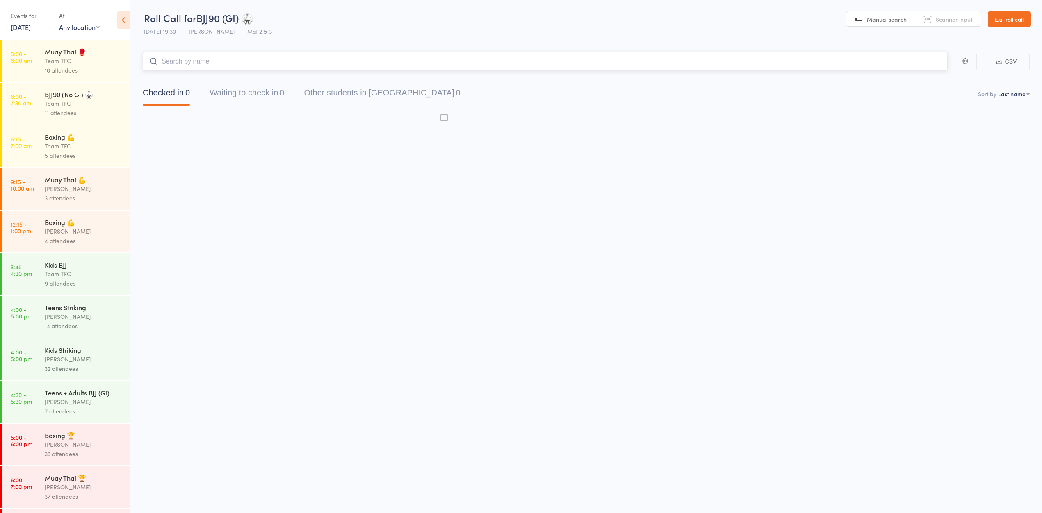
scroll to position [0, 0]
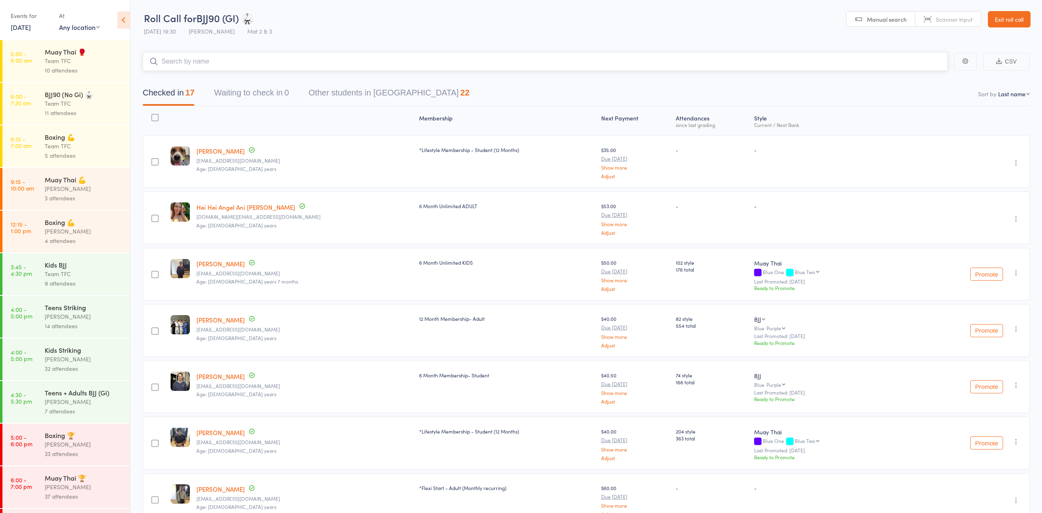
click at [284, 88] on button "Waiting to check in 0" at bounding box center [251, 95] width 75 height 22
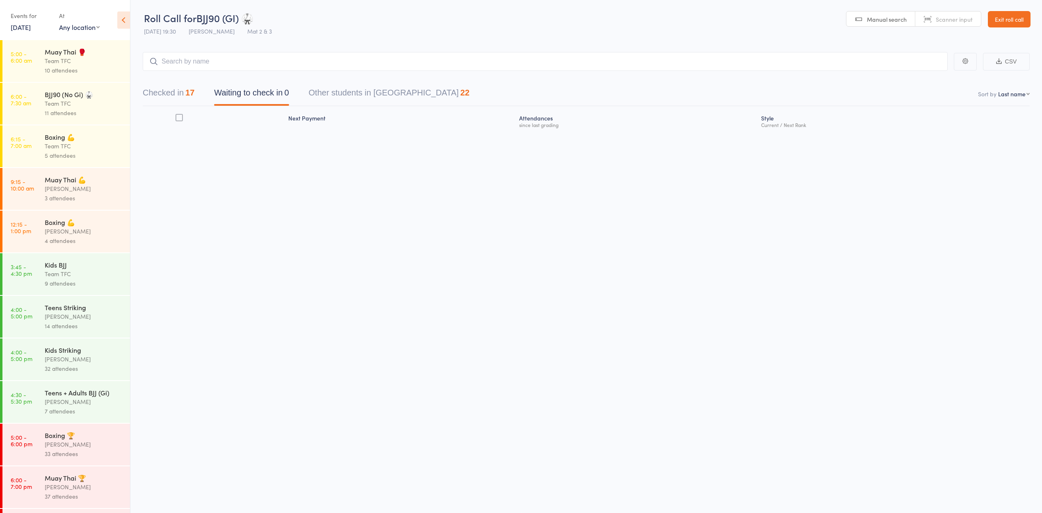
click at [1020, 13] on link "Exit roll call" at bounding box center [1009, 19] width 43 height 16
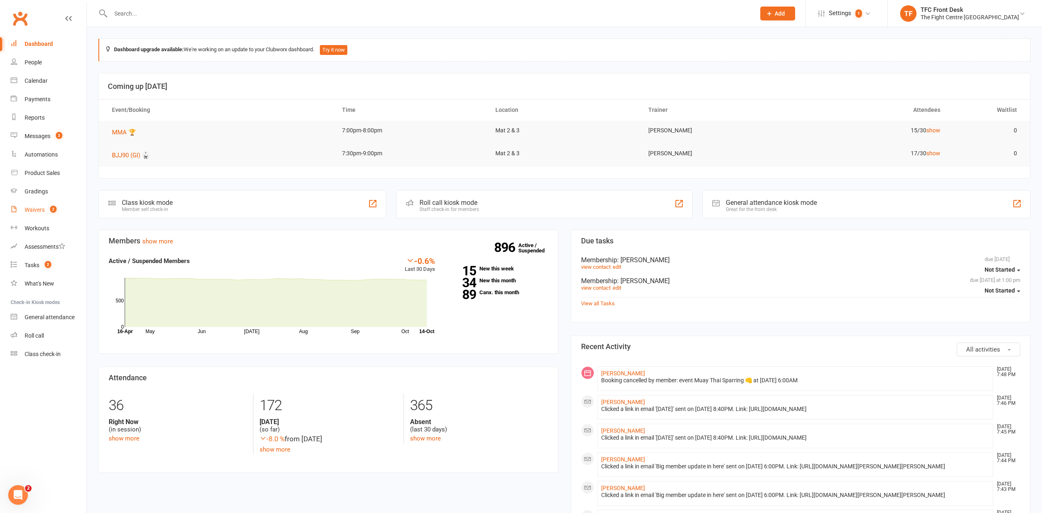
click at [42, 204] on link "Waivers 2" at bounding box center [49, 210] width 76 height 18
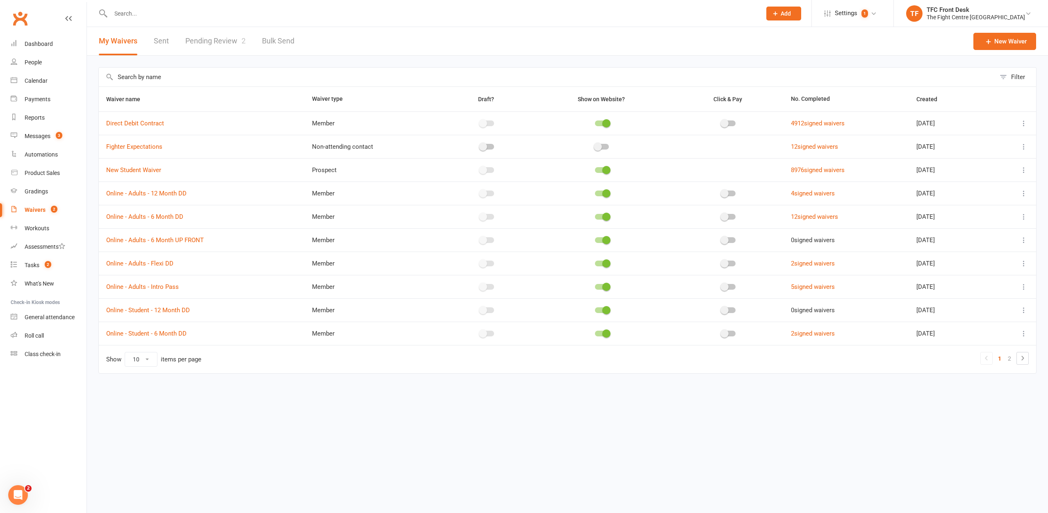
click at [185, 47] on link "Pending Review 2" at bounding box center [215, 41] width 60 height 28
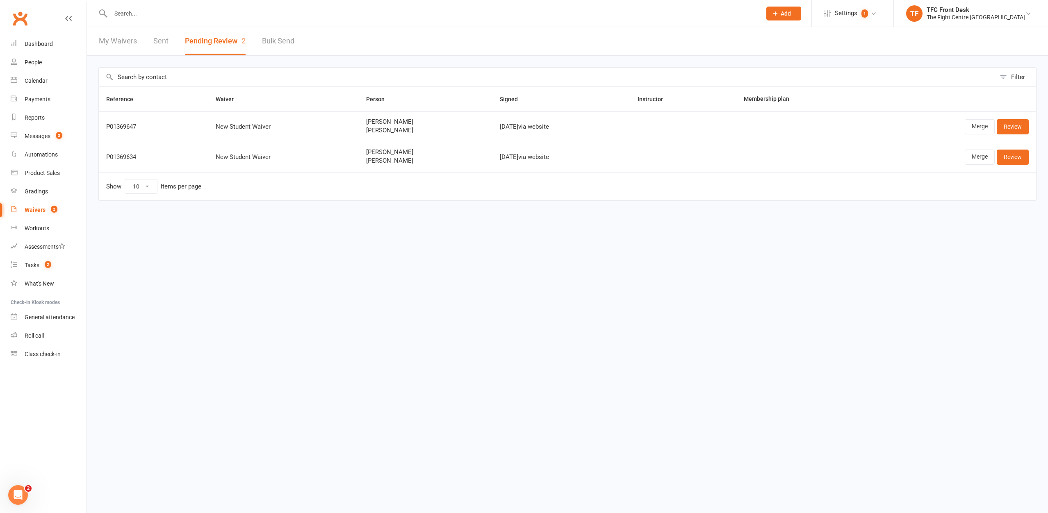
click at [97, 57] on div "Filter Reference Waiver Person Signed Instructor Membership plan P01369647 New …" at bounding box center [567, 140] width 961 height 168
click at [59, 45] on link "Dashboard" at bounding box center [49, 44] width 76 height 18
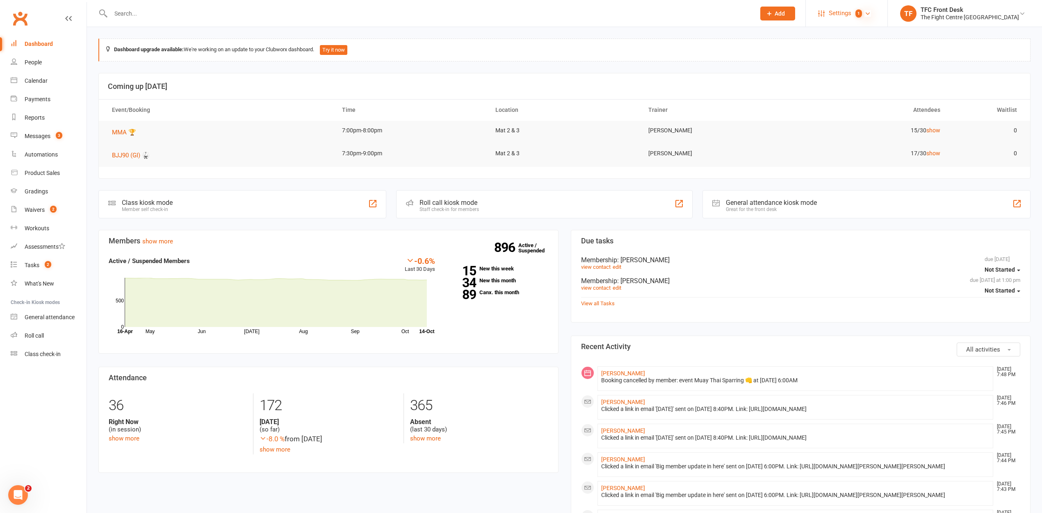
click at [871, 13] on icon at bounding box center [867, 13] width 7 height 7
click at [942, 39] on div "Dashboard upgrade available: We're working on an update to your Clubworx dashbo…" at bounding box center [564, 50] width 932 height 23
click at [934, 130] on link "show" at bounding box center [933, 130] width 14 height 7
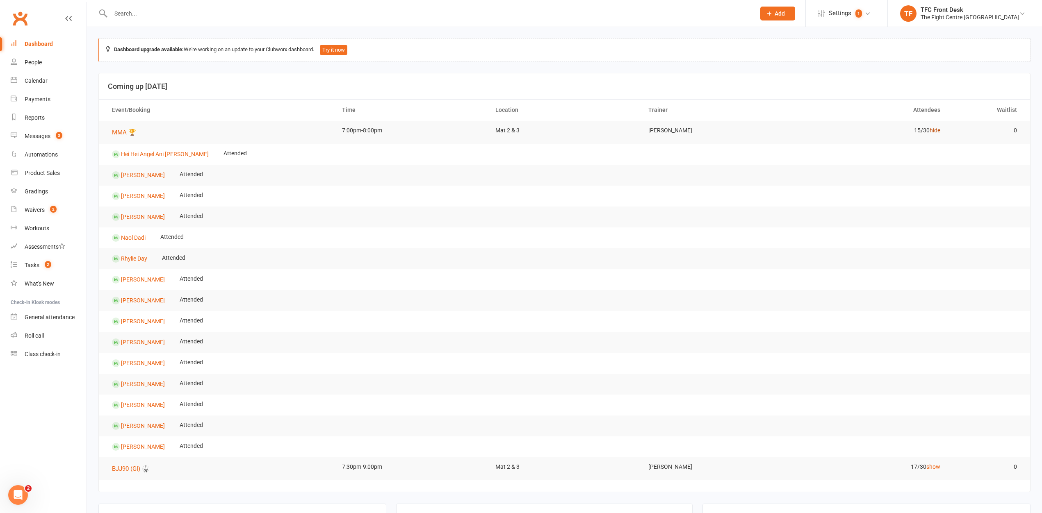
click at [934, 130] on link "hide" at bounding box center [934, 130] width 11 height 7
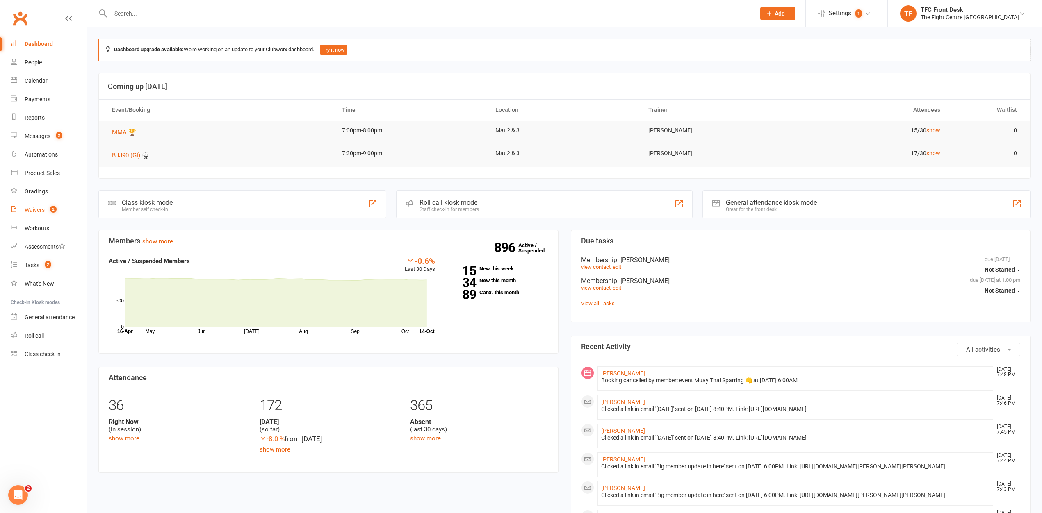
click at [59, 204] on link "Waivers 2" at bounding box center [49, 210] width 76 height 18
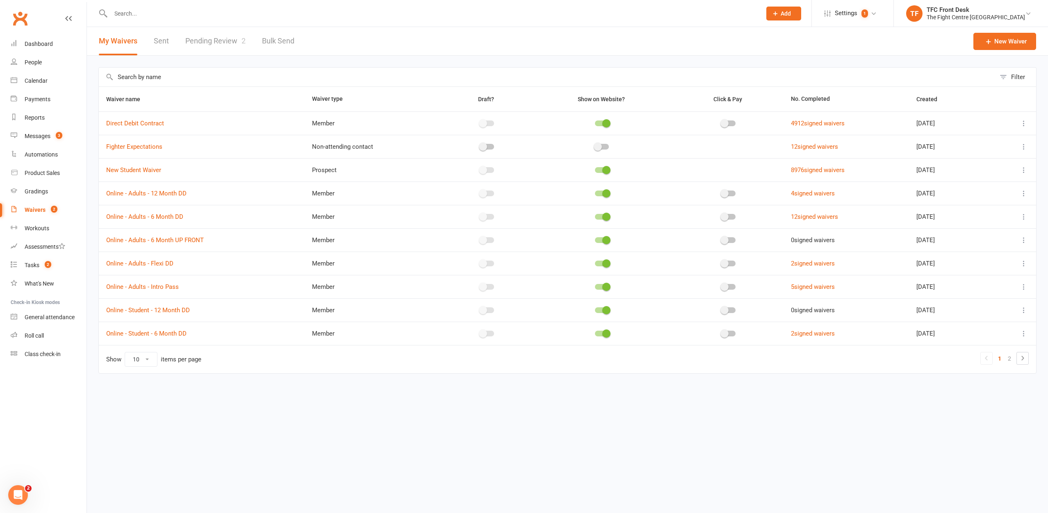
click at [218, 34] on link "Pending Review 2" at bounding box center [215, 41] width 60 height 28
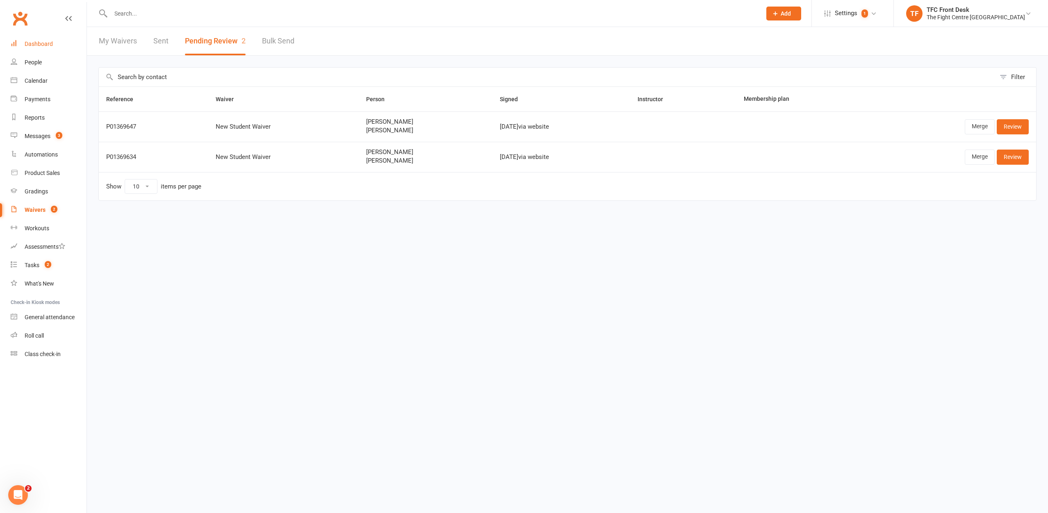
click at [66, 43] on link "Dashboard" at bounding box center [49, 44] width 76 height 18
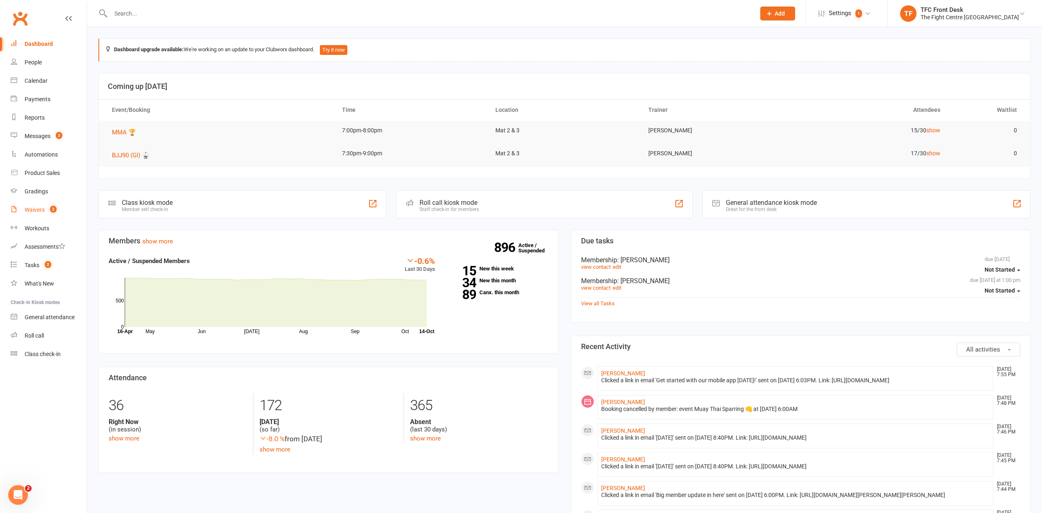
click at [55, 211] on span "2" at bounding box center [53, 209] width 7 height 7
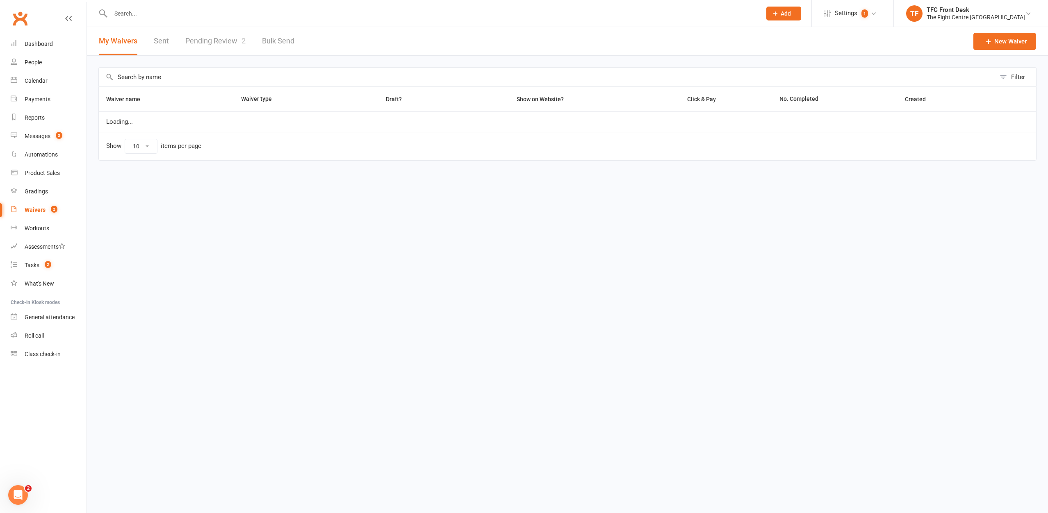
click at [230, 37] on link "Pending Review 2" at bounding box center [215, 41] width 60 height 28
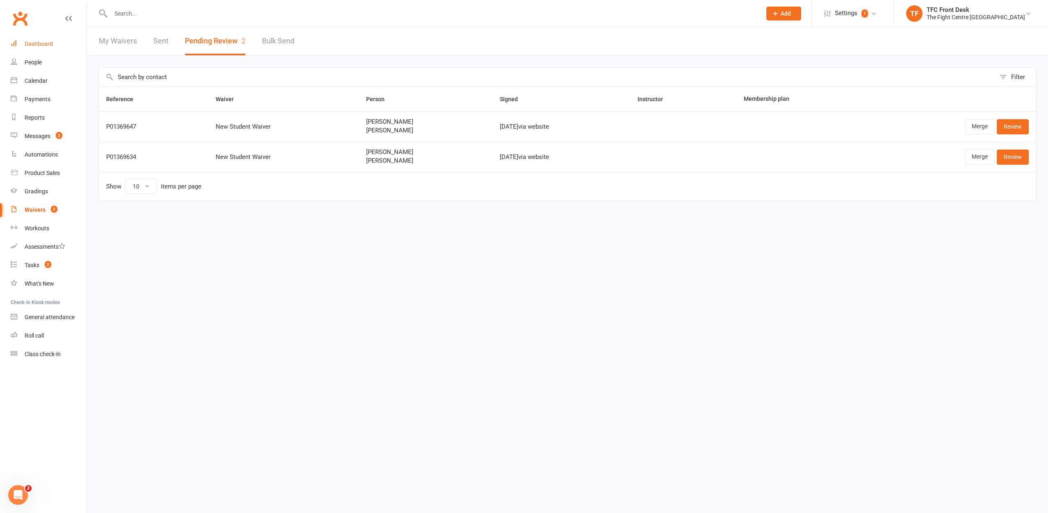
click at [73, 37] on link "Dashboard" at bounding box center [49, 44] width 76 height 18
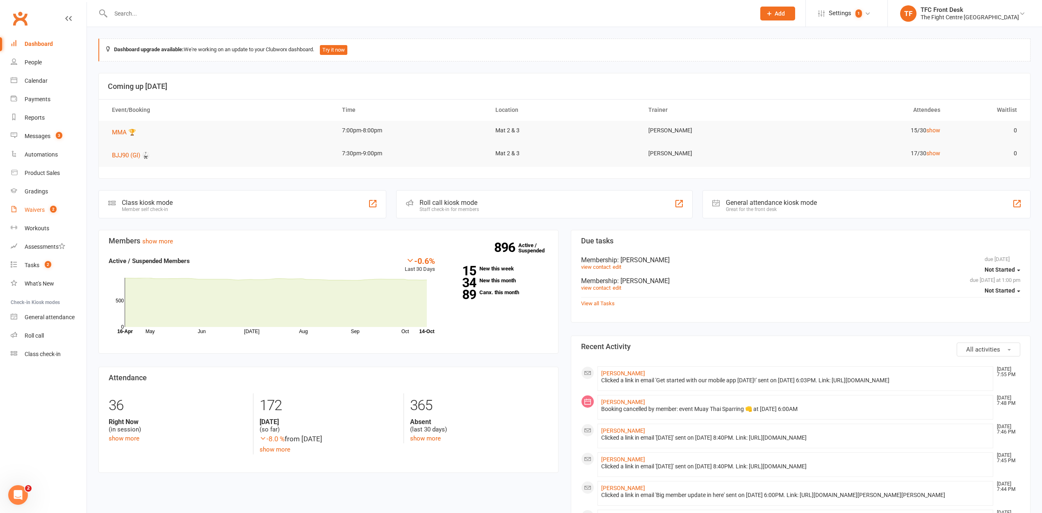
click at [50, 207] on count-badge "2" at bounding box center [51, 210] width 11 height 7
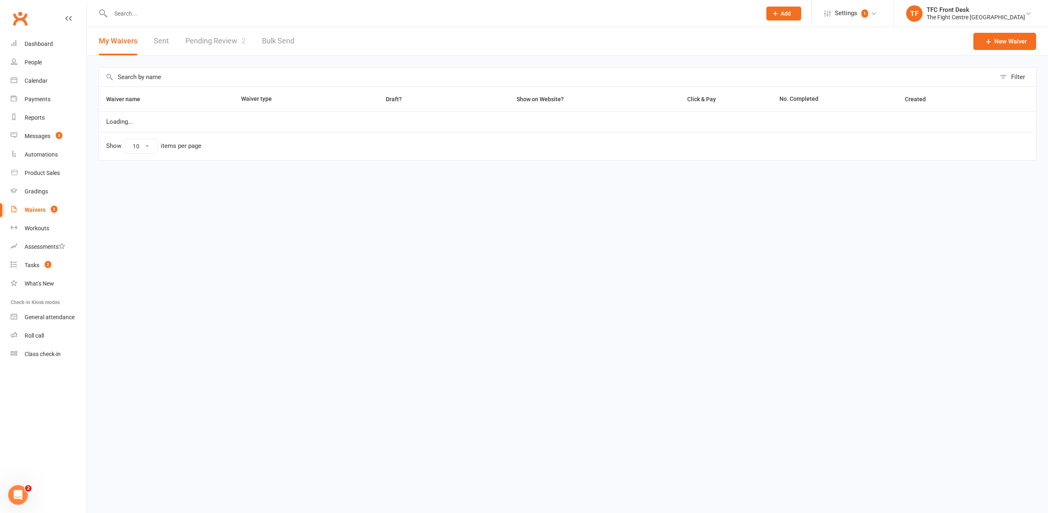
click at [208, 38] on link "Pending Review 2" at bounding box center [215, 41] width 60 height 28
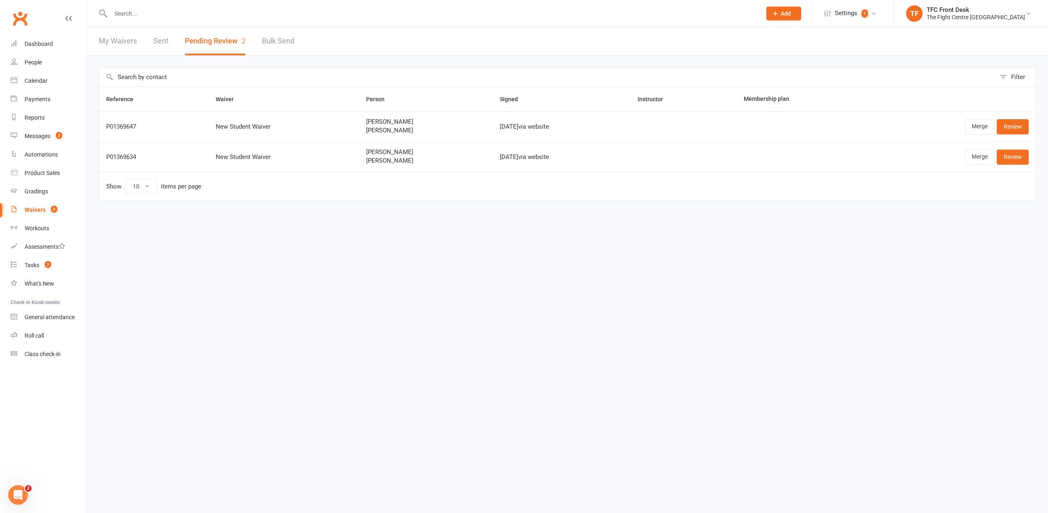
click at [169, 47] on div "My Waivers Sent Pending Review 2 Bulk Send" at bounding box center [196, 41] width 219 height 28
click at [157, 42] on link "Sent" at bounding box center [160, 41] width 15 height 28
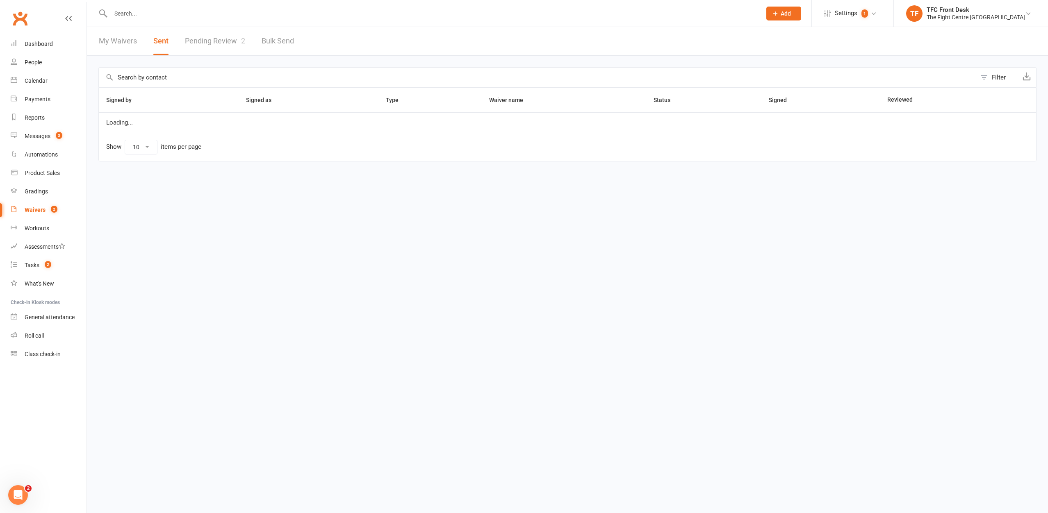
click at [196, 42] on link "Pending Review 2" at bounding box center [215, 41] width 60 height 28
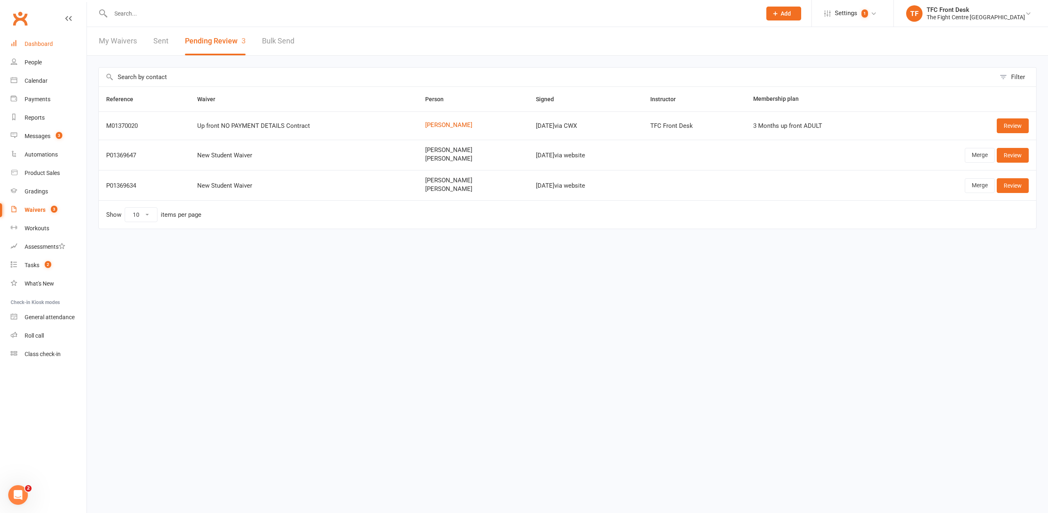
click at [48, 44] on div "Dashboard" at bounding box center [39, 44] width 28 height 7
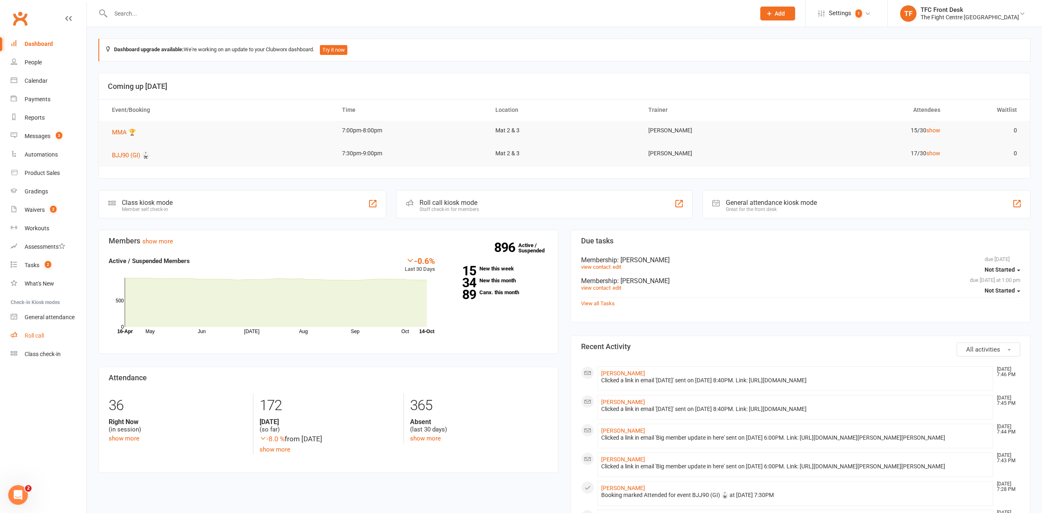
click at [29, 342] on link "Roll call" at bounding box center [49, 336] width 76 height 18
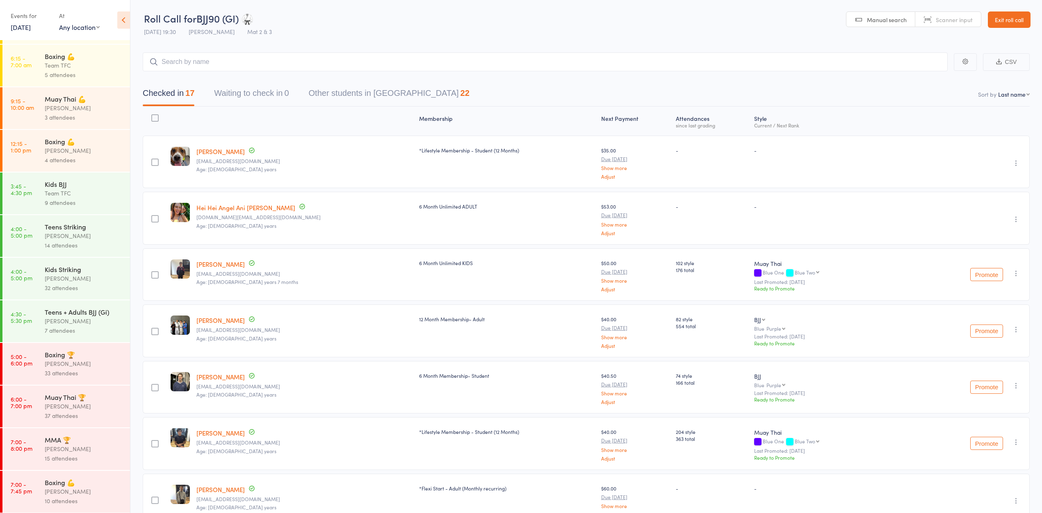
scroll to position [140, 0]
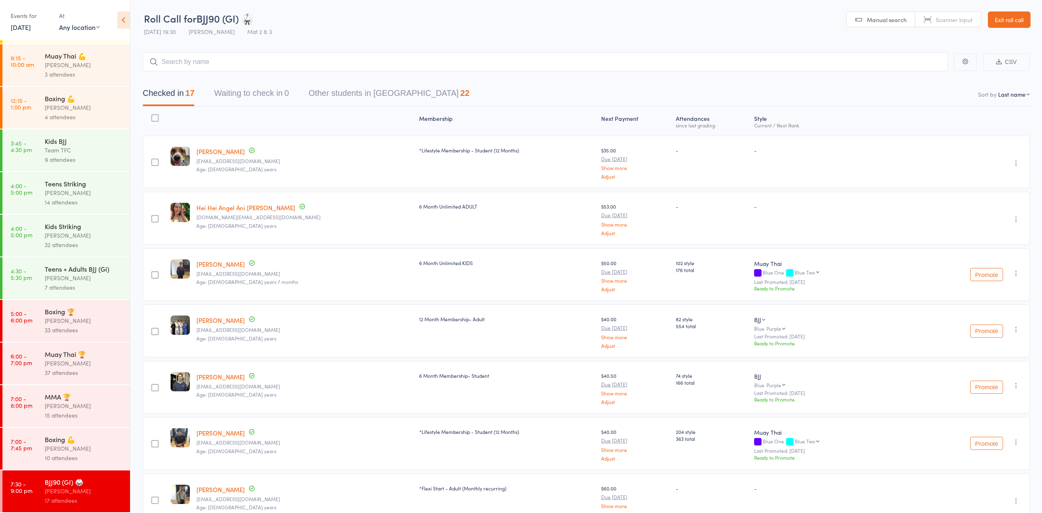
click at [77, 453] on div "10 attendees" at bounding box center [84, 457] width 78 height 9
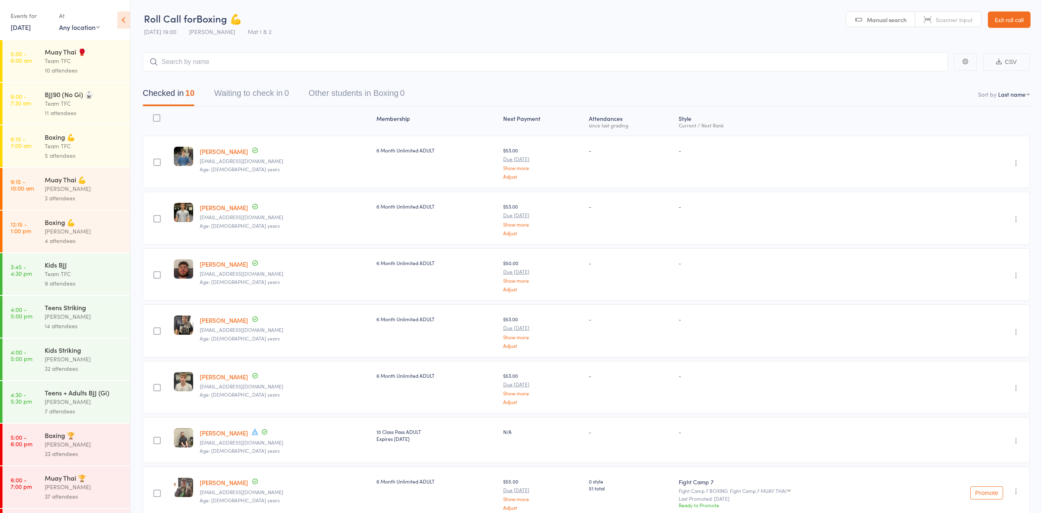
click at [88, 48] on div "Muay Thai 🥊" at bounding box center [84, 51] width 78 height 9
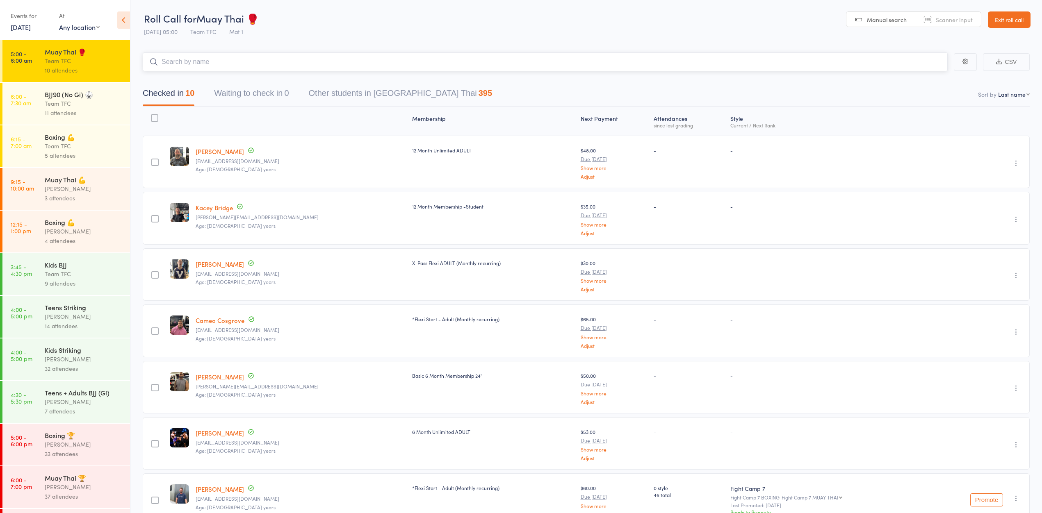
click at [288, 94] on button "Waiting to check in 0" at bounding box center [251, 95] width 75 height 22
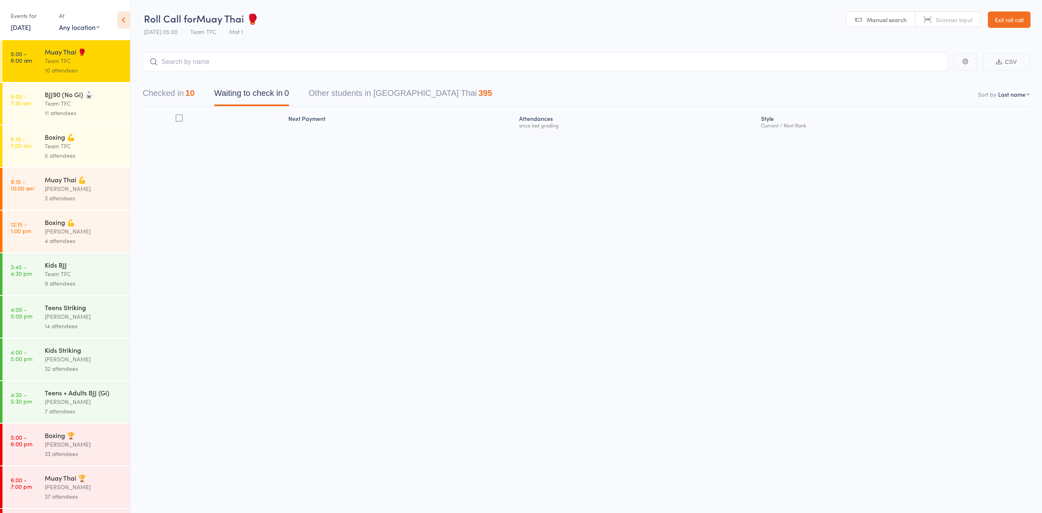
click at [77, 106] on div "Team TFC" at bounding box center [84, 103] width 78 height 9
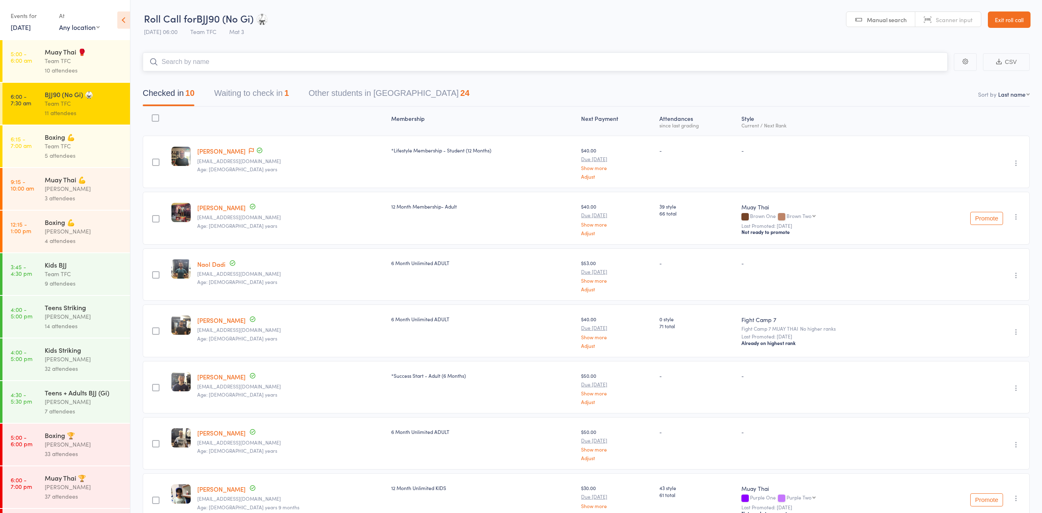
click at [277, 100] on button "Waiting to check in 1" at bounding box center [251, 95] width 75 height 22
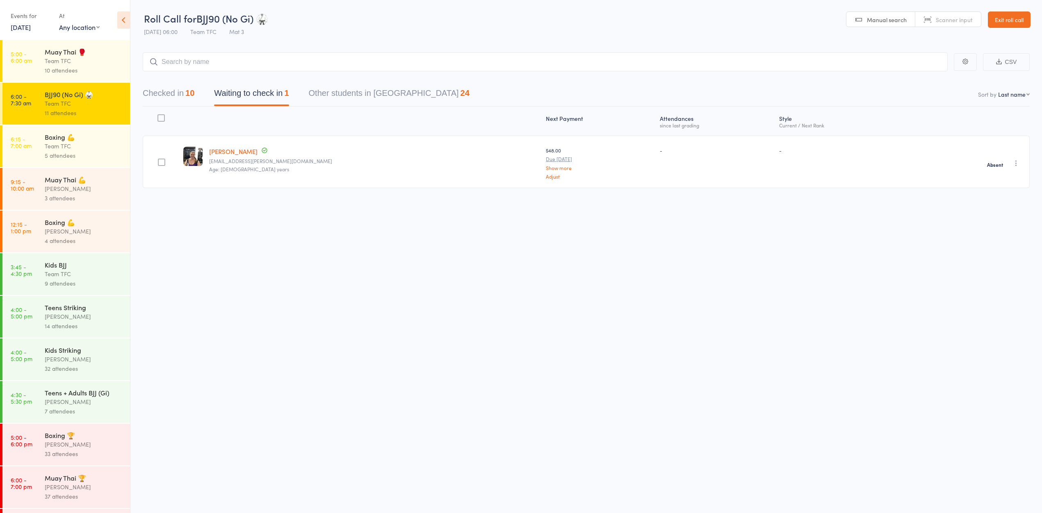
click at [104, 151] on div "Team TFC" at bounding box center [84, 145] width 78 height 9
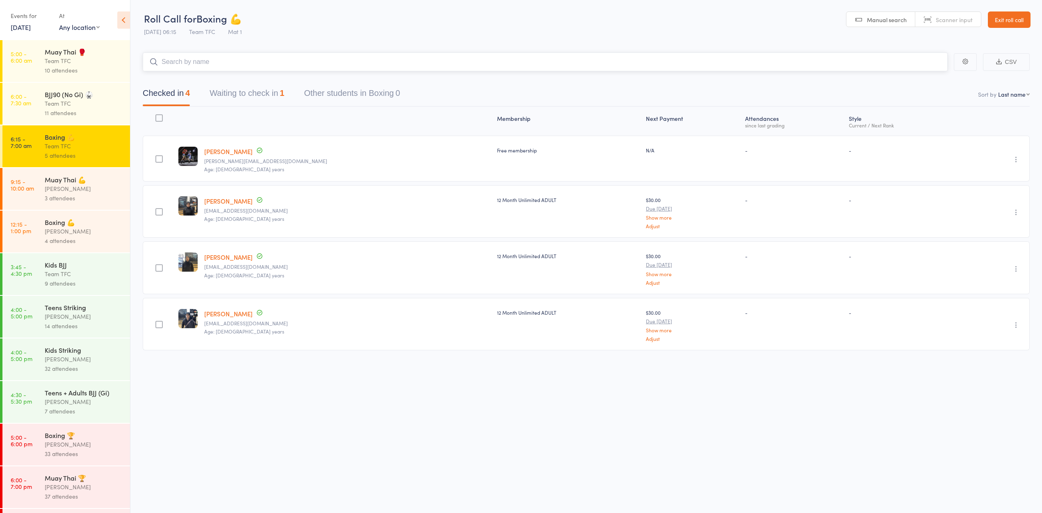
click at [236, 97] on button "Waiting to check in 1" at bounding box center [247, 95] width 75 height 22
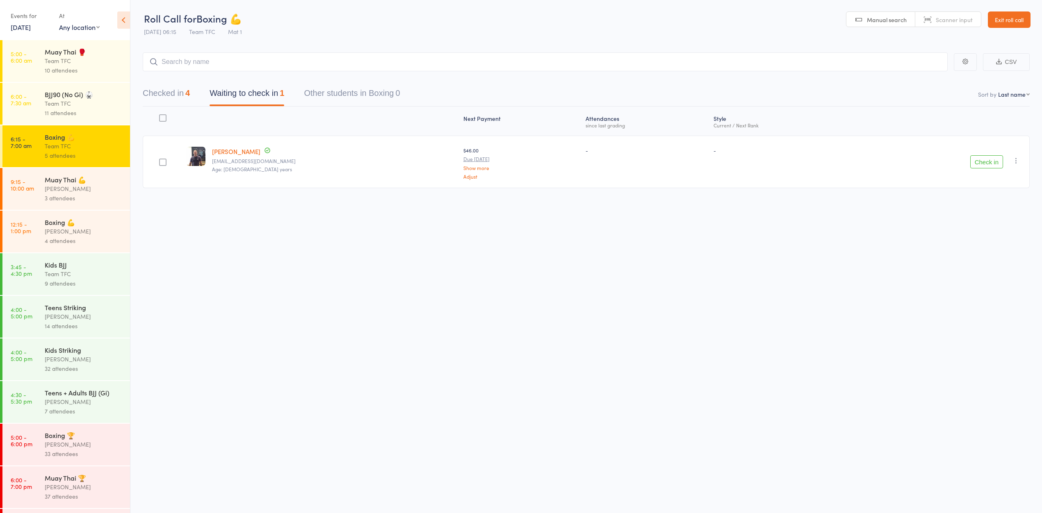
click at [981, 166] on button "Check in" at bounding box center [986, 161] width 33 height 13
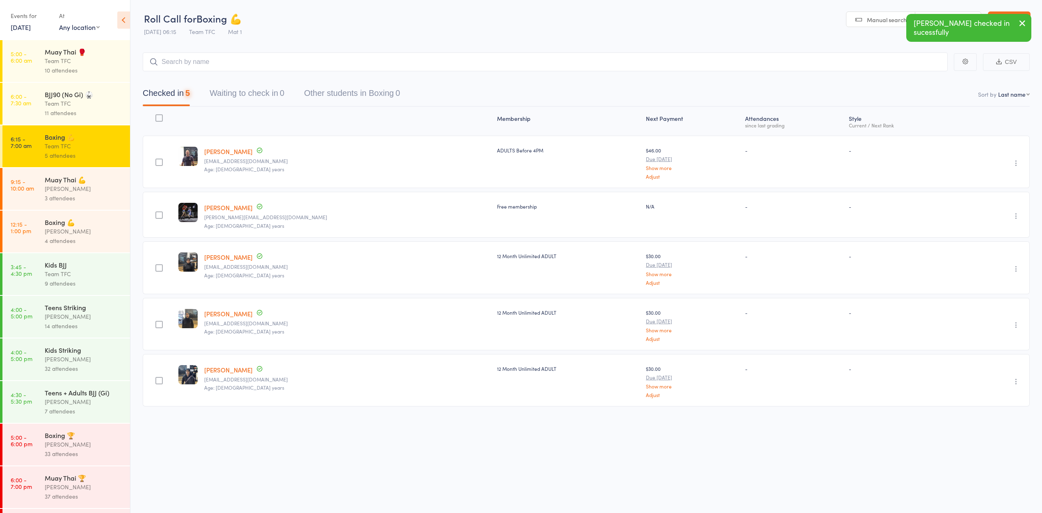
click at [91, 194] on div "Dan Hearn" at bounding box center [84, 188] width 78 height 9
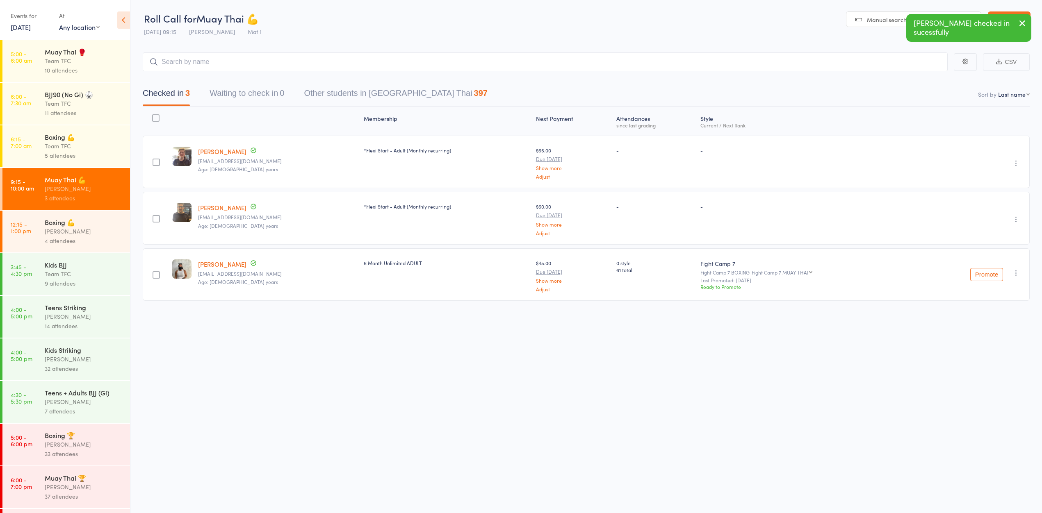
click at [91, 227] on div "Boxing 💪" at bounding box center [84, 222] width 78 height 9
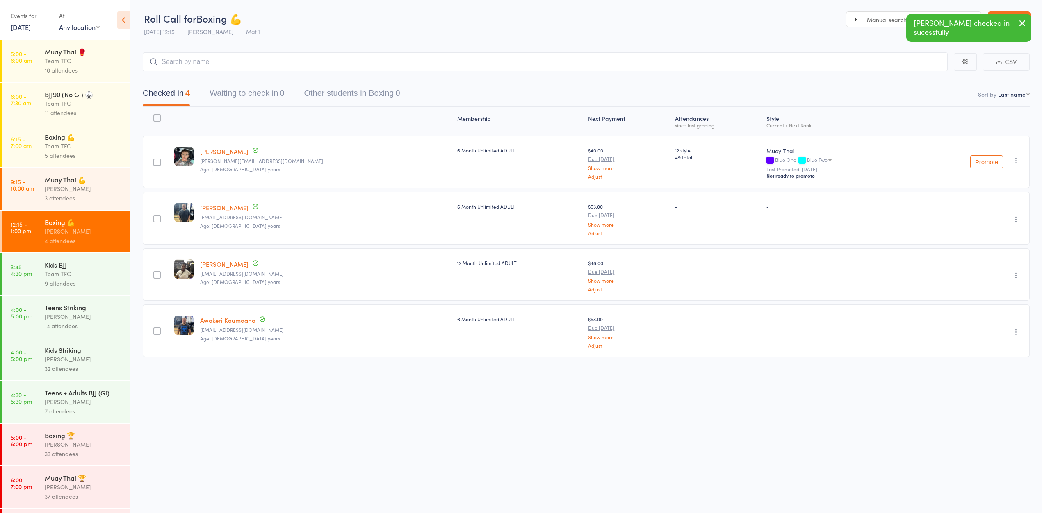
click at [87, 269] on div "Kids BJJ" at bounding box center [84, 264] width 78 height 9
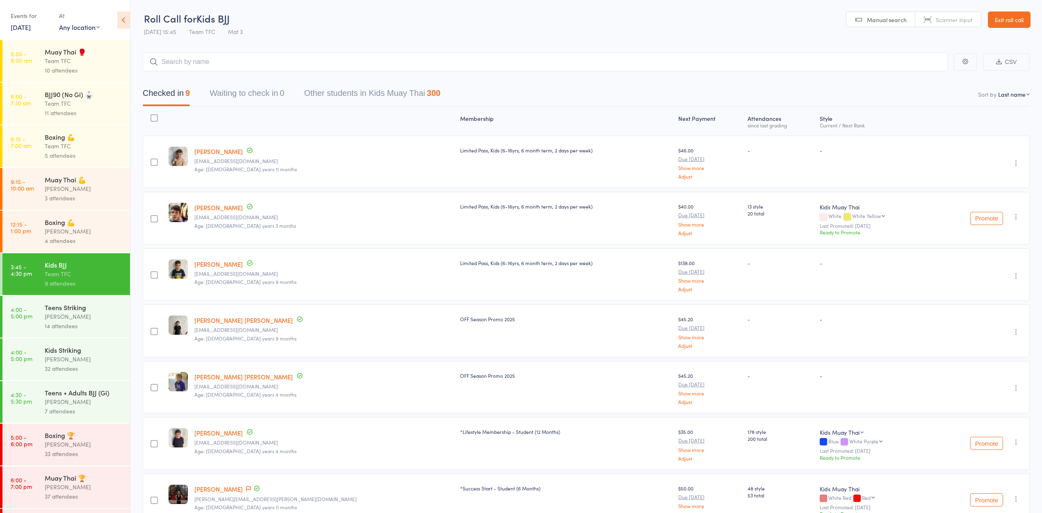
click at [96, 320] on div "Nathaniel Law" at bounding box center [84, 316] width 78 height 9
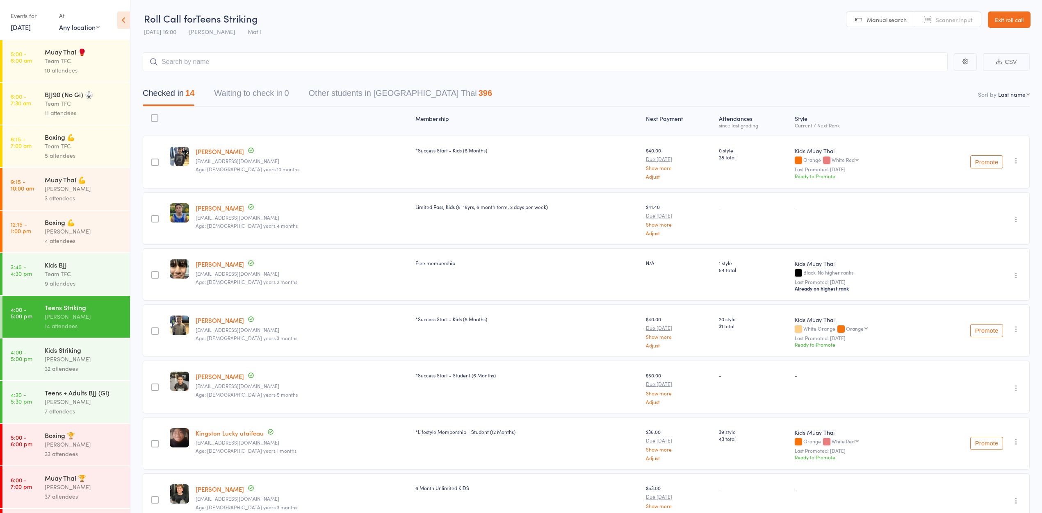
click at [78, 364] on div "Dan Hearn" at bounding box center [84, 359] width 78 height 9
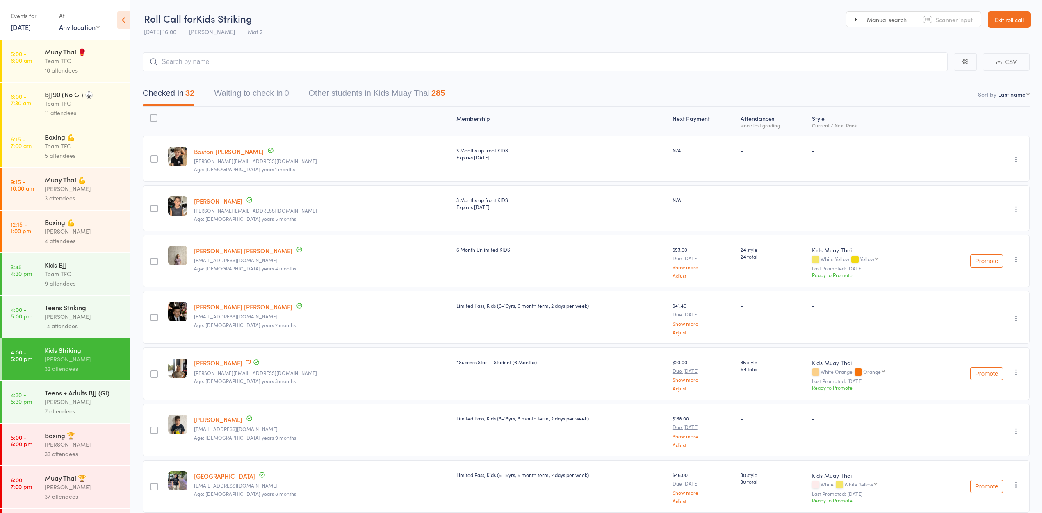
click at [73, 397] on div "Teens + Adults BJJ (Gi)" at bounding box center [84, 392] width 78 height 9
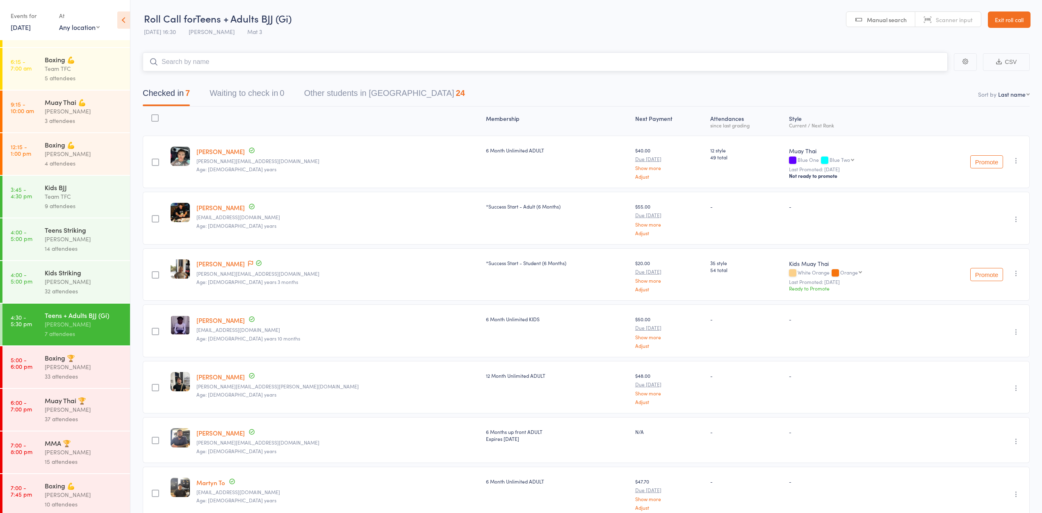
scroll to position [140, 0]
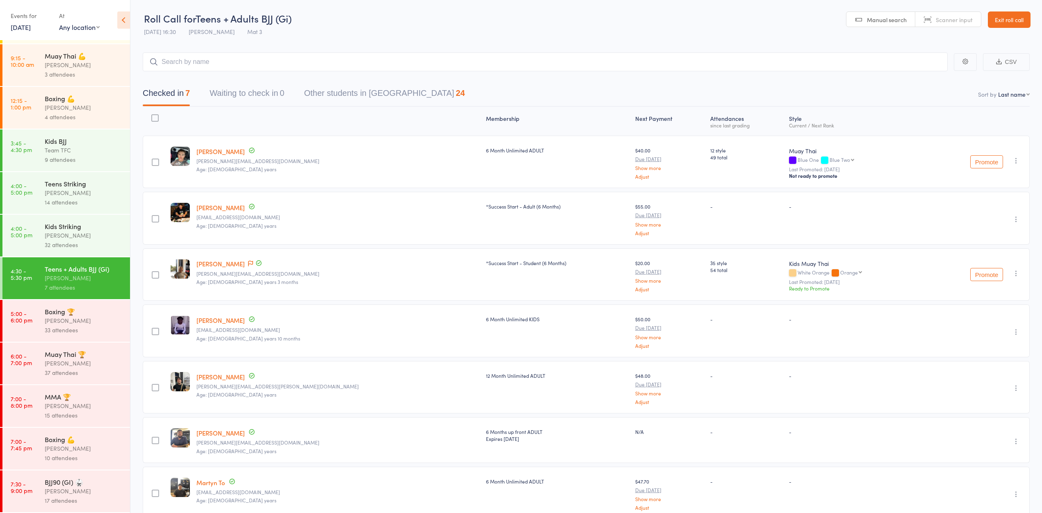
click at [87, 316] on div "[PERSON_NAME]" at bounding box center [84, 320] width 78 height 9
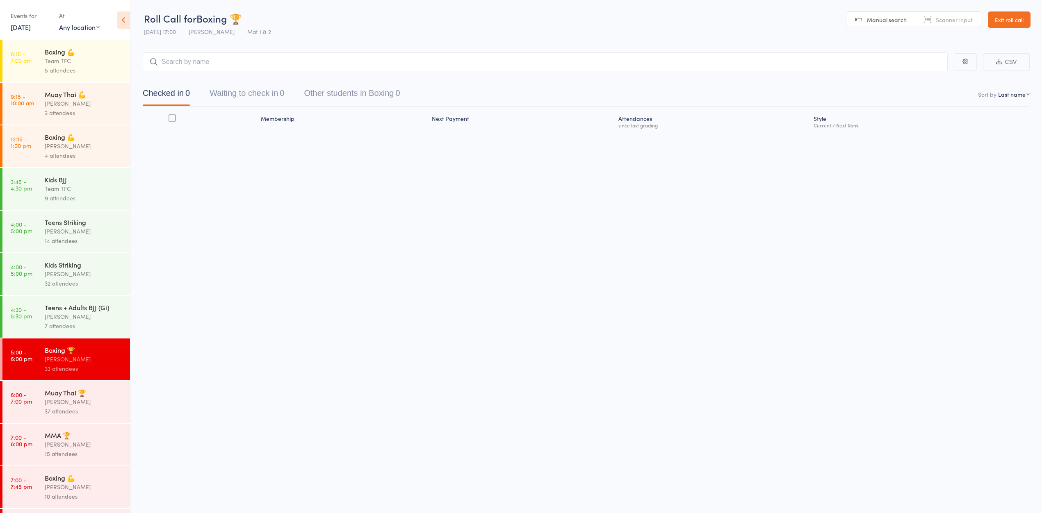
scroll to position [140, 0]
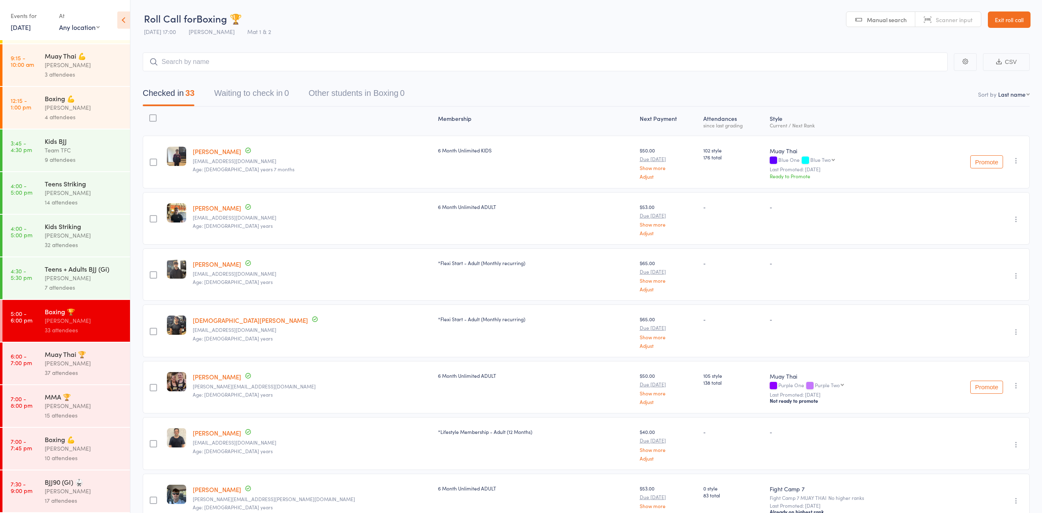
click at [79, 350] on div "Muay Thai 🏆" at bounding box center [84, 354] width 78 height 9
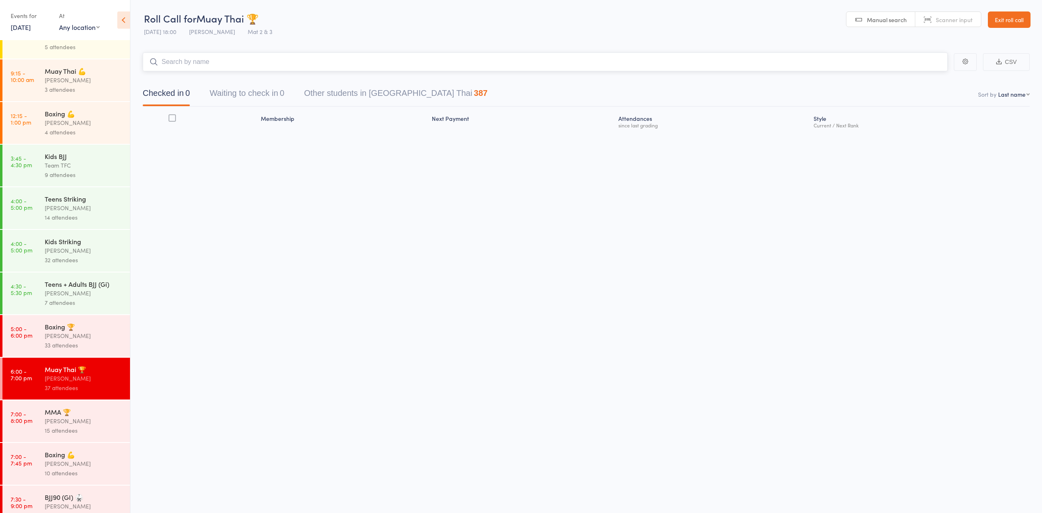
scroll to position [140, 0]
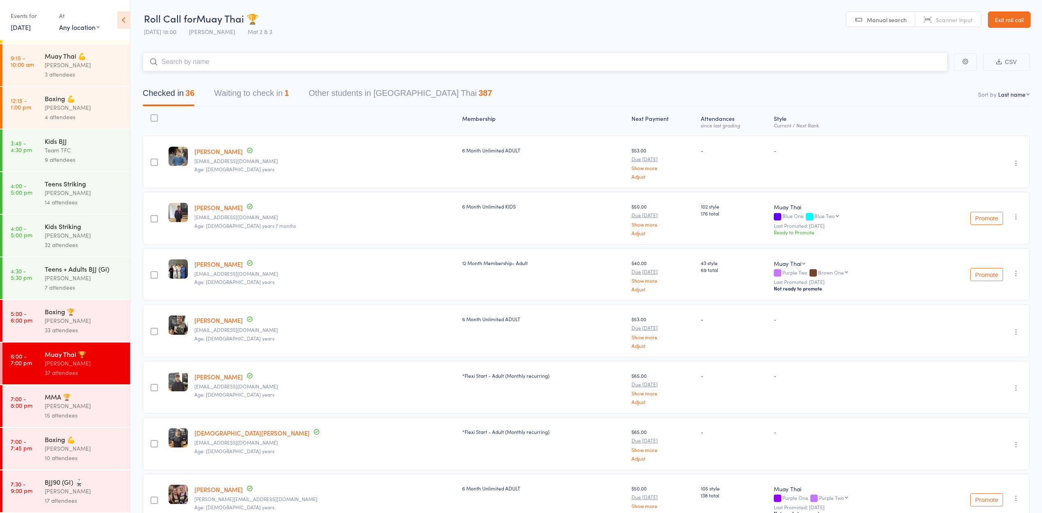
click at [249, 96] on button "Waiting to check in 1" at bounding box center [251, 95] width 75 height 22
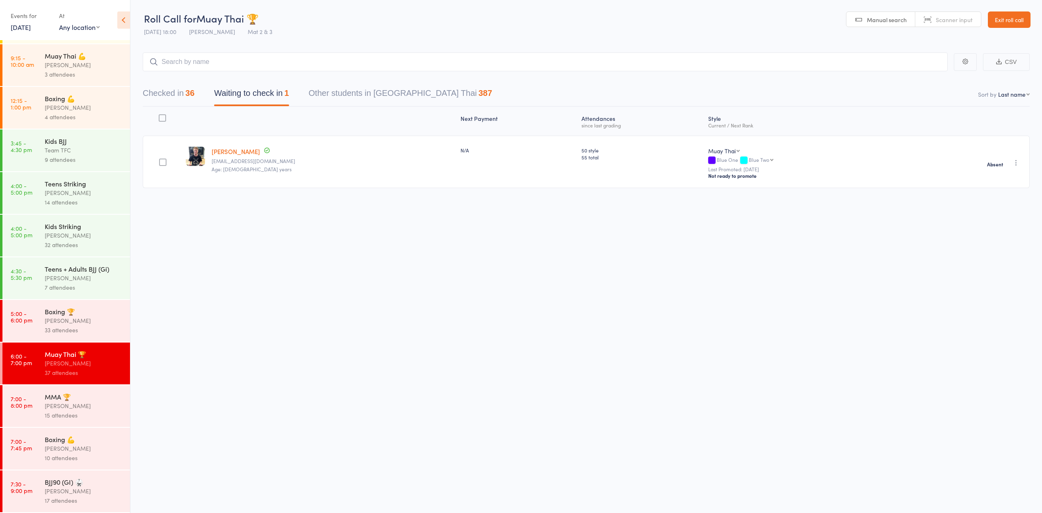
click at [62, 402] on div "[PERSON_NAME]" at bounding box center [84, 405] width 78 height 9
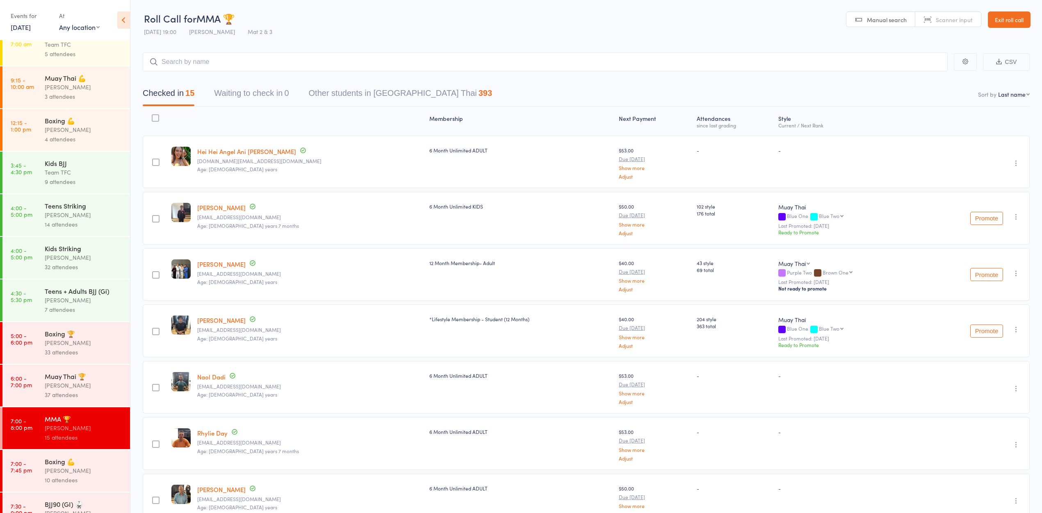
scroll to position [140, 0]
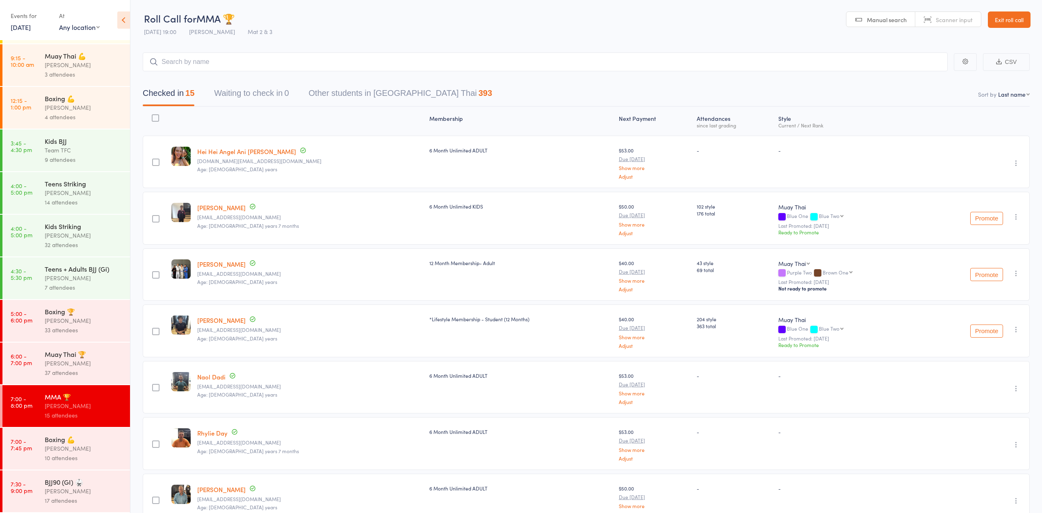
click at [47, 448] on div "Nick Kepu" at bounding box center [84, 448] width 78 height 9
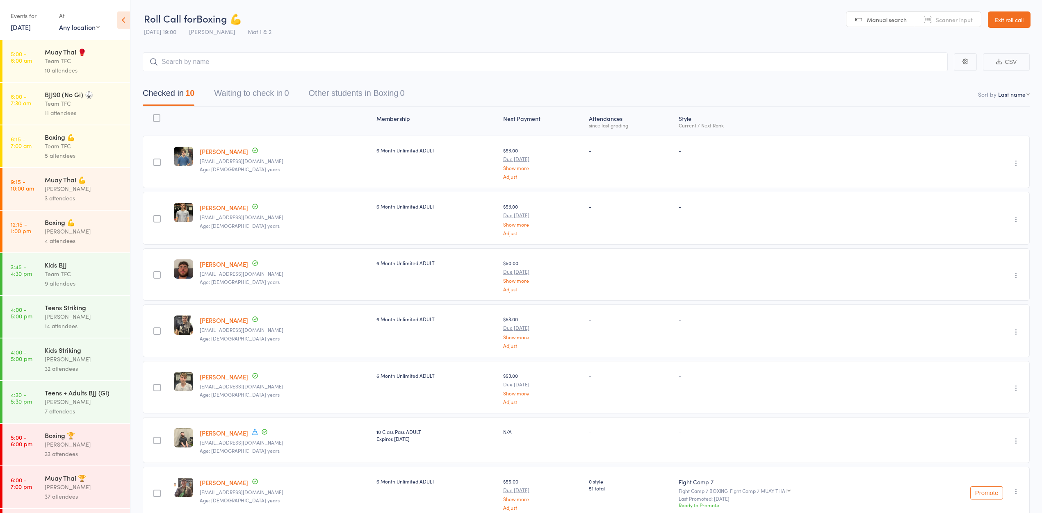
scroll to position [140, 0]
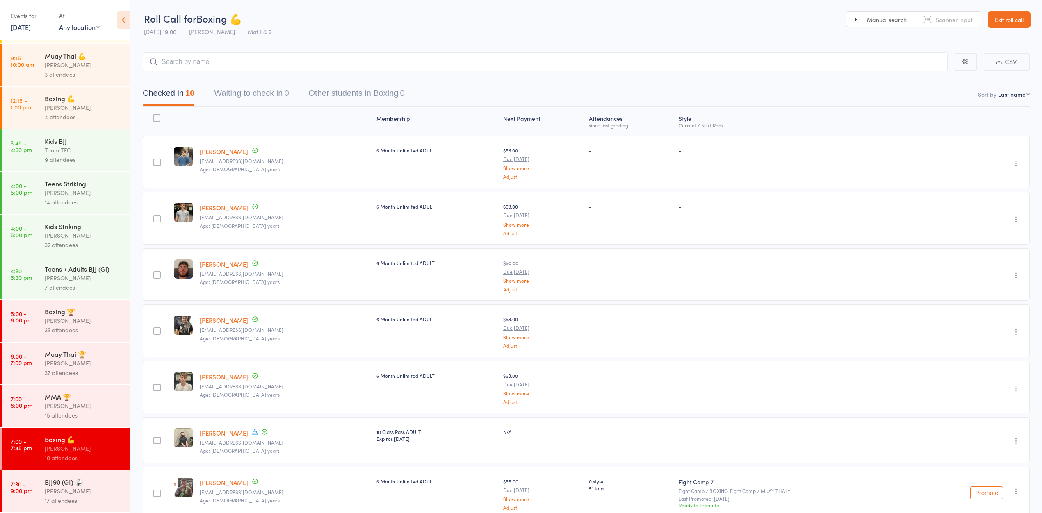
click at [45, 489] on div "[PERSON_NAME]" at bounding box center [84, 491] width 78 height 9
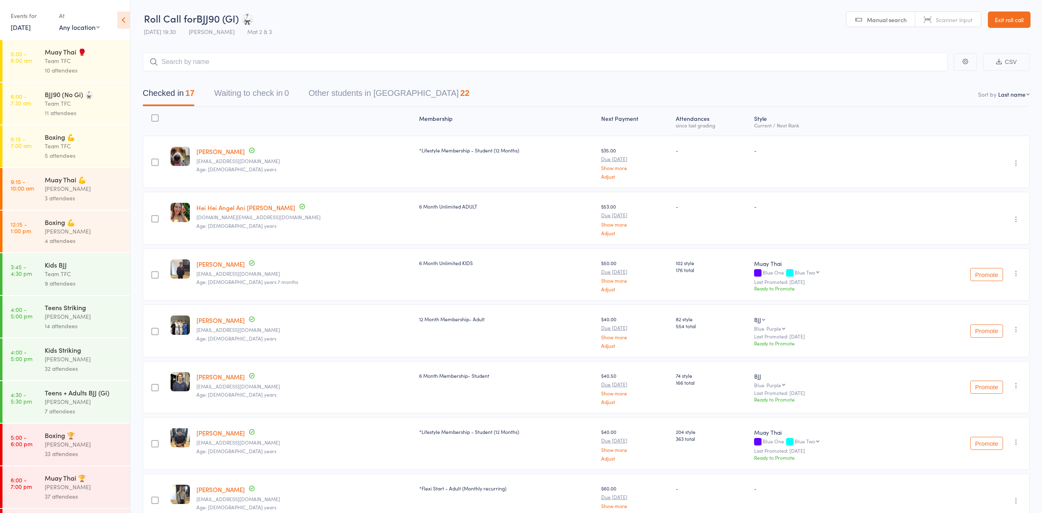
click at [1013, 22] on link "Exit roll call" at bounding box center [1009, 19] width 43 height 16
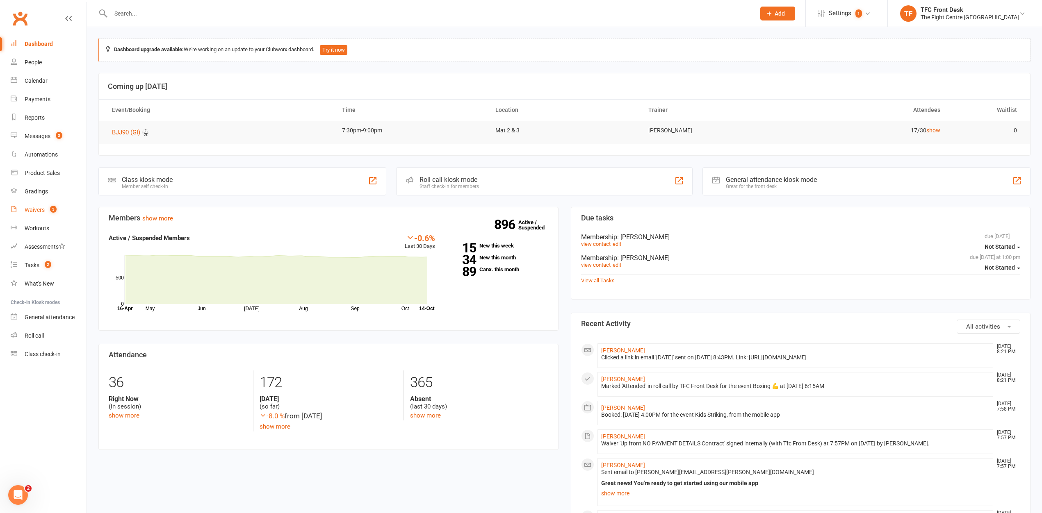
click at [22, 216] on link "Waivers 3" at bounding box center [49, 210] width 76 height 18
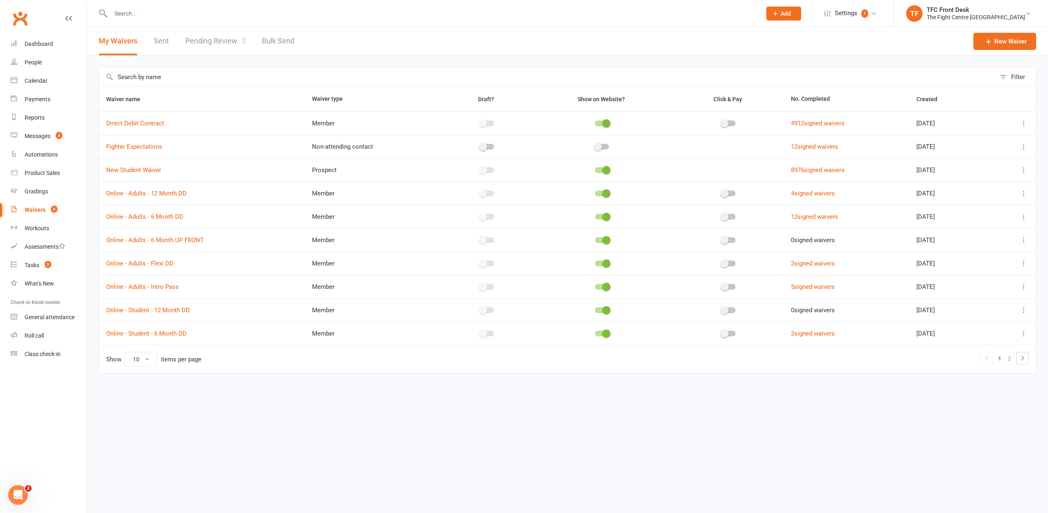
click at [237, 50] on link "Pending Review 3" at bounding box center [215, 41] width 60 height 28
